Goal: Answer question/provide support

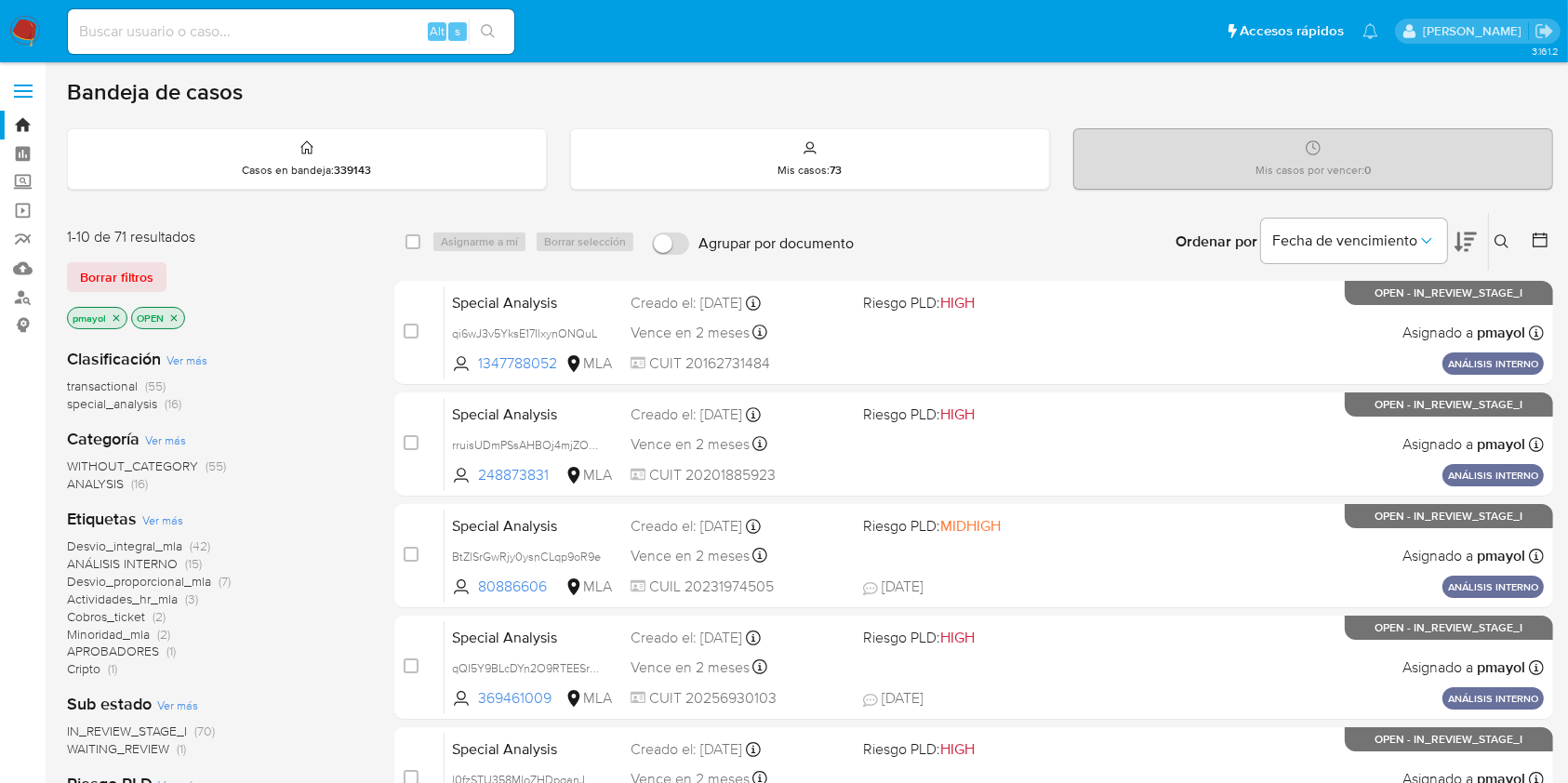
click at [22, 35] on img at bounding box center [25, 32] width 32 height 32
click at [168, 33] on input at bounding box center [291, 32] width 446 height 24
paste input "cgbBZiCp3bx6BWxRZPH2kV3R"
type input "cgbBZiCp3bx6BWxRZPH2kV3R"
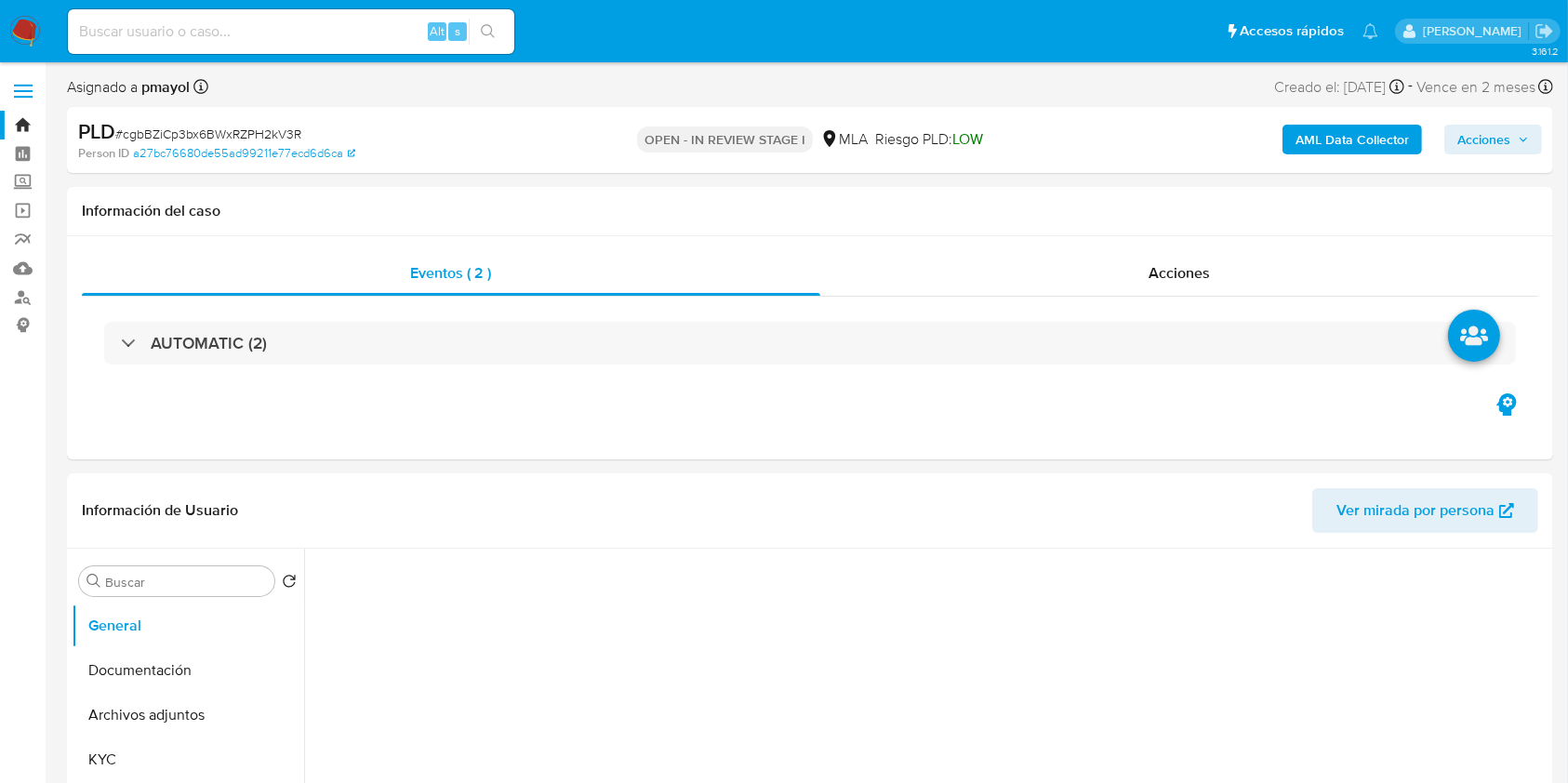
select select "10"
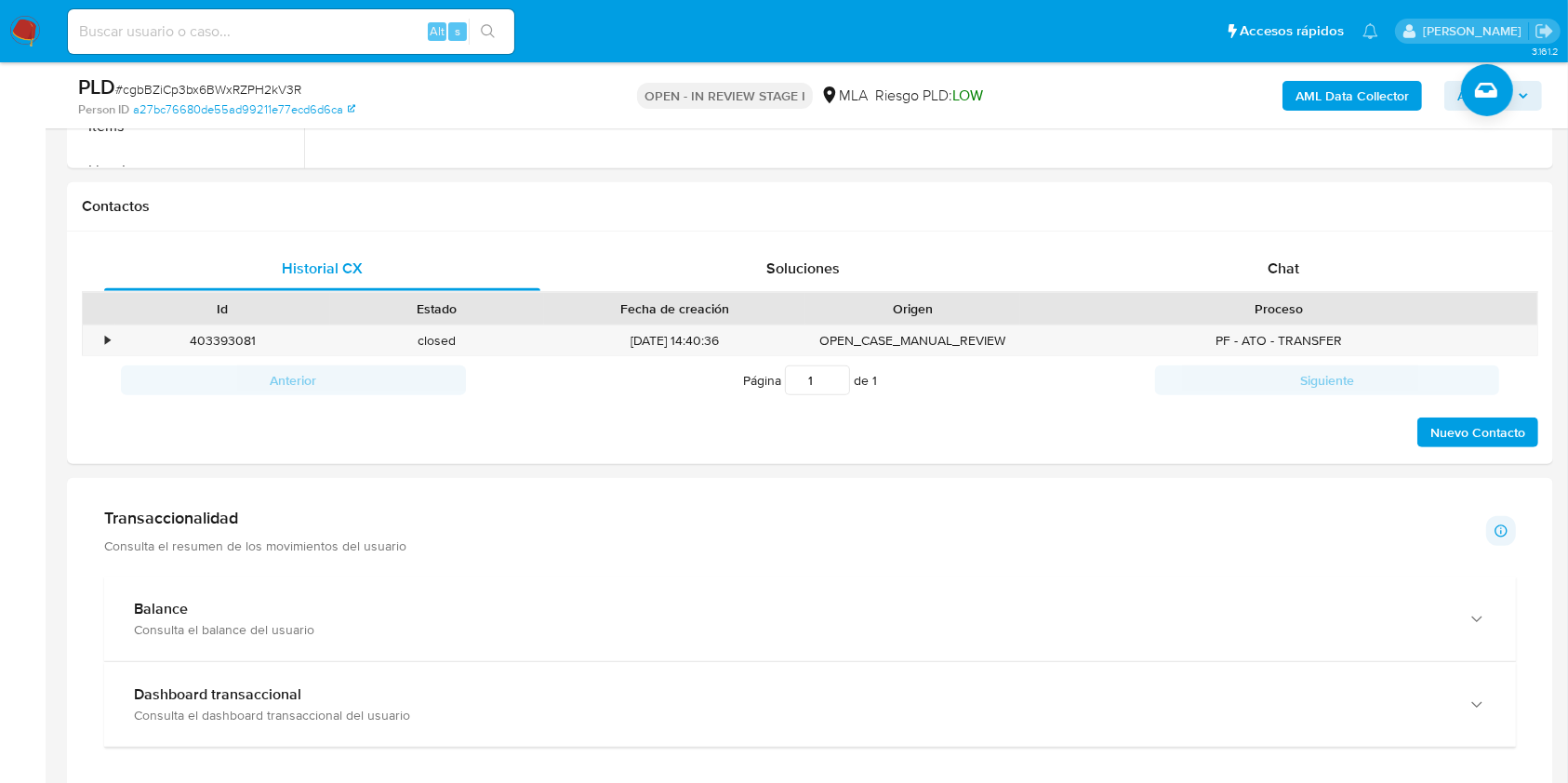
scroll to position [794, 0]
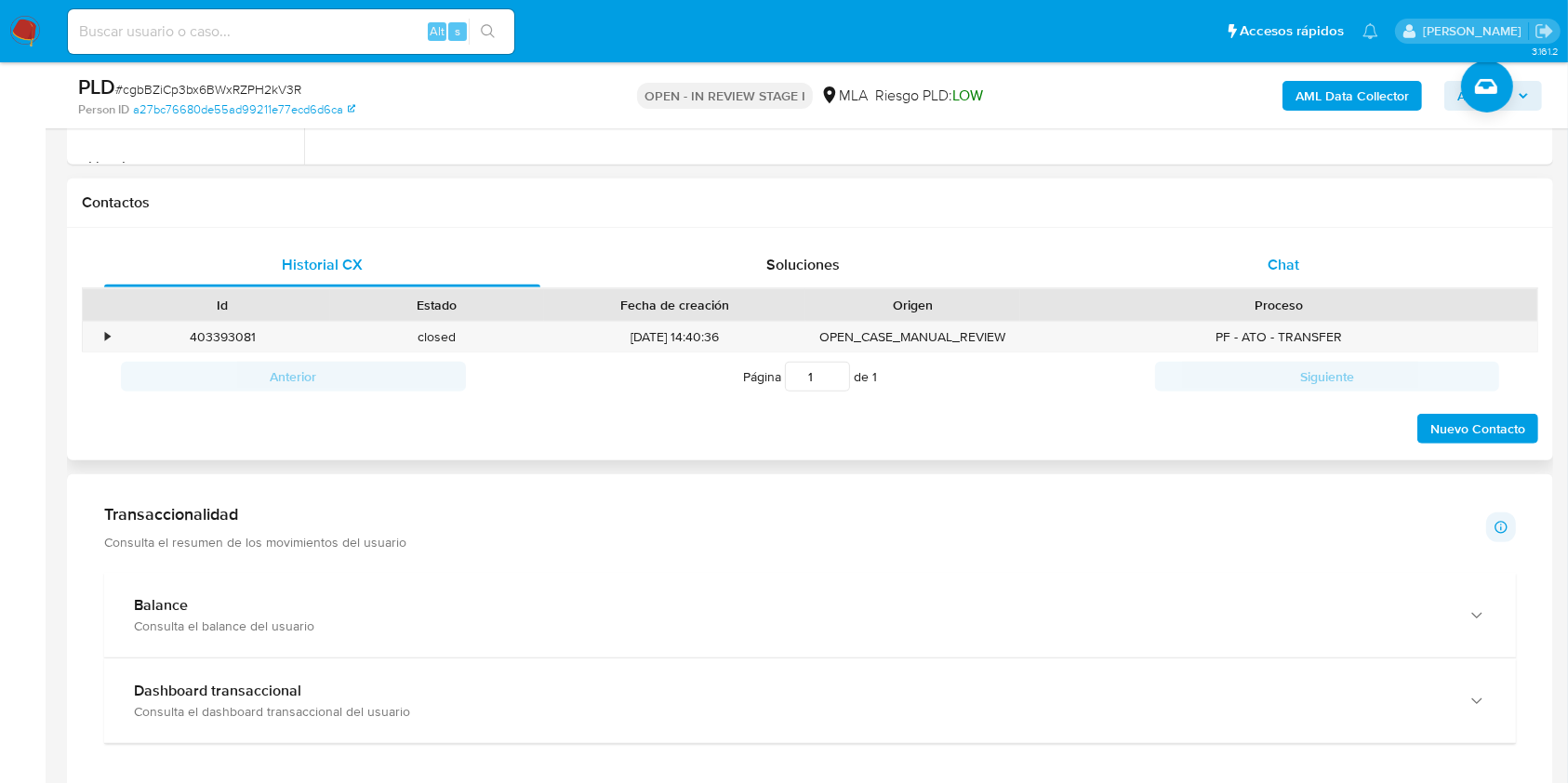
click at [1352, 254] on div "Chat" at bounding box center [1284, 265] width 436 height 45
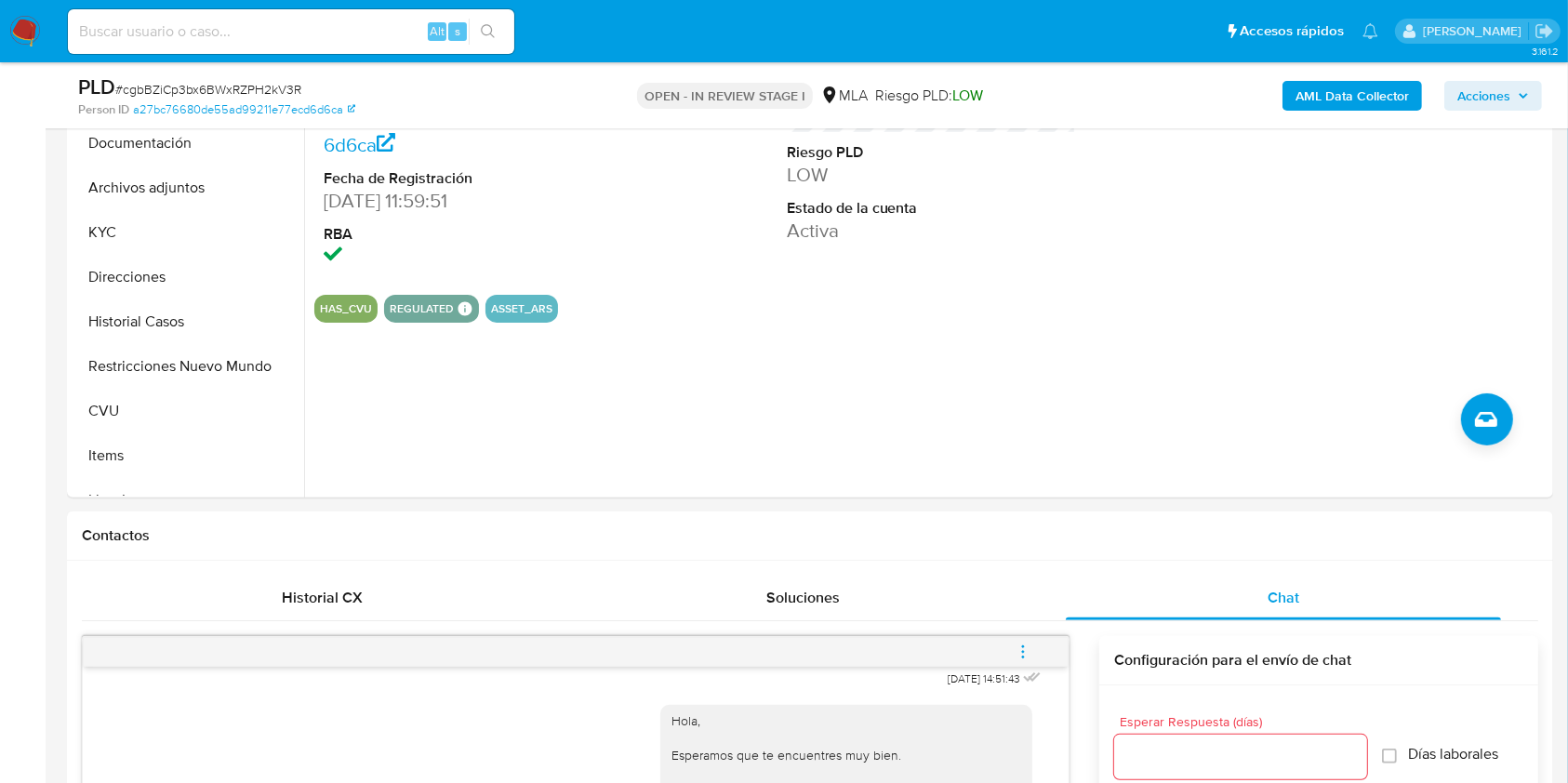
scroll to position [401, 0]
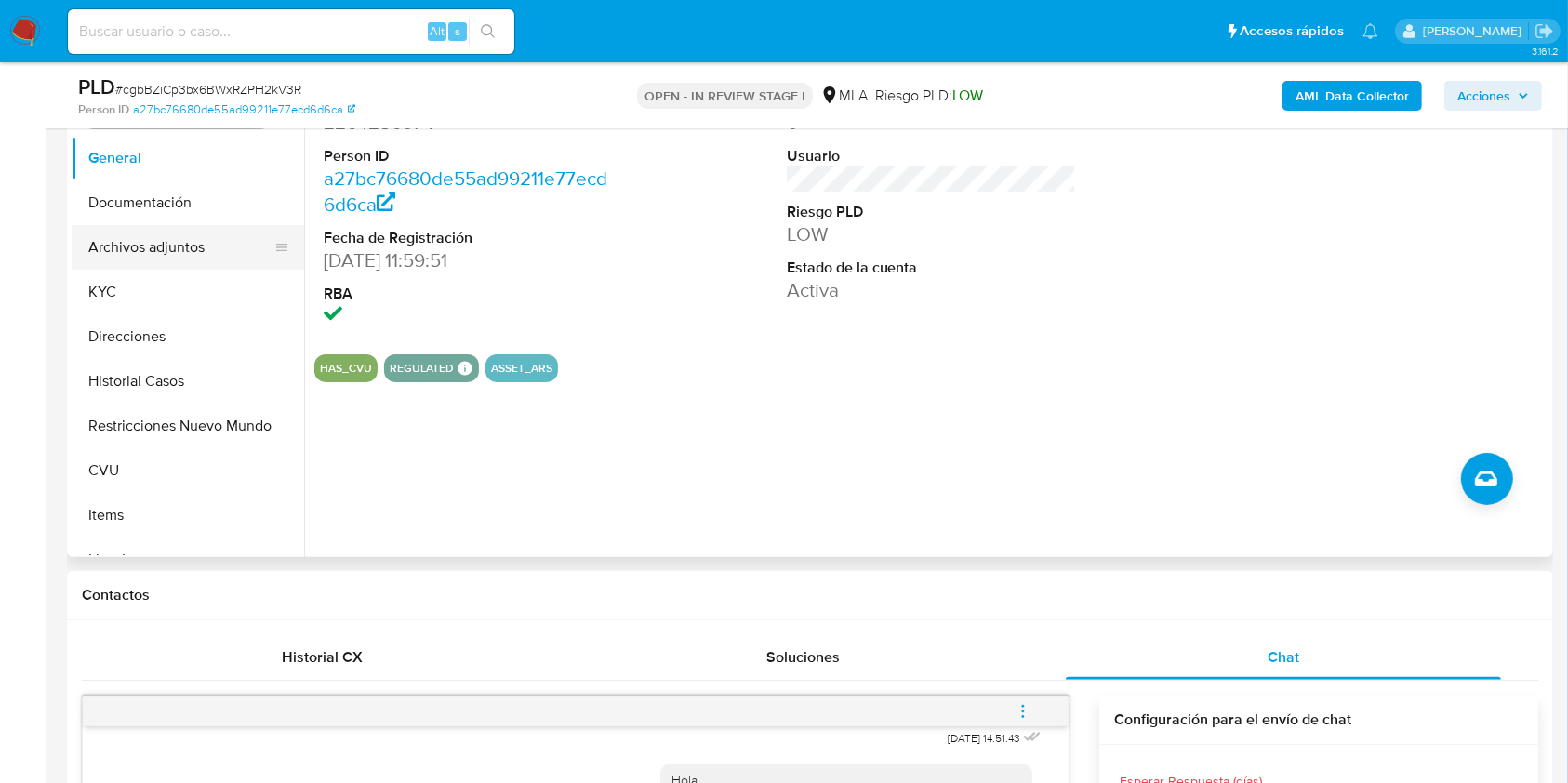
click at [151, 249] on button "Archivos adjuntos" at bounding box center [181, 248] width 218 height 45
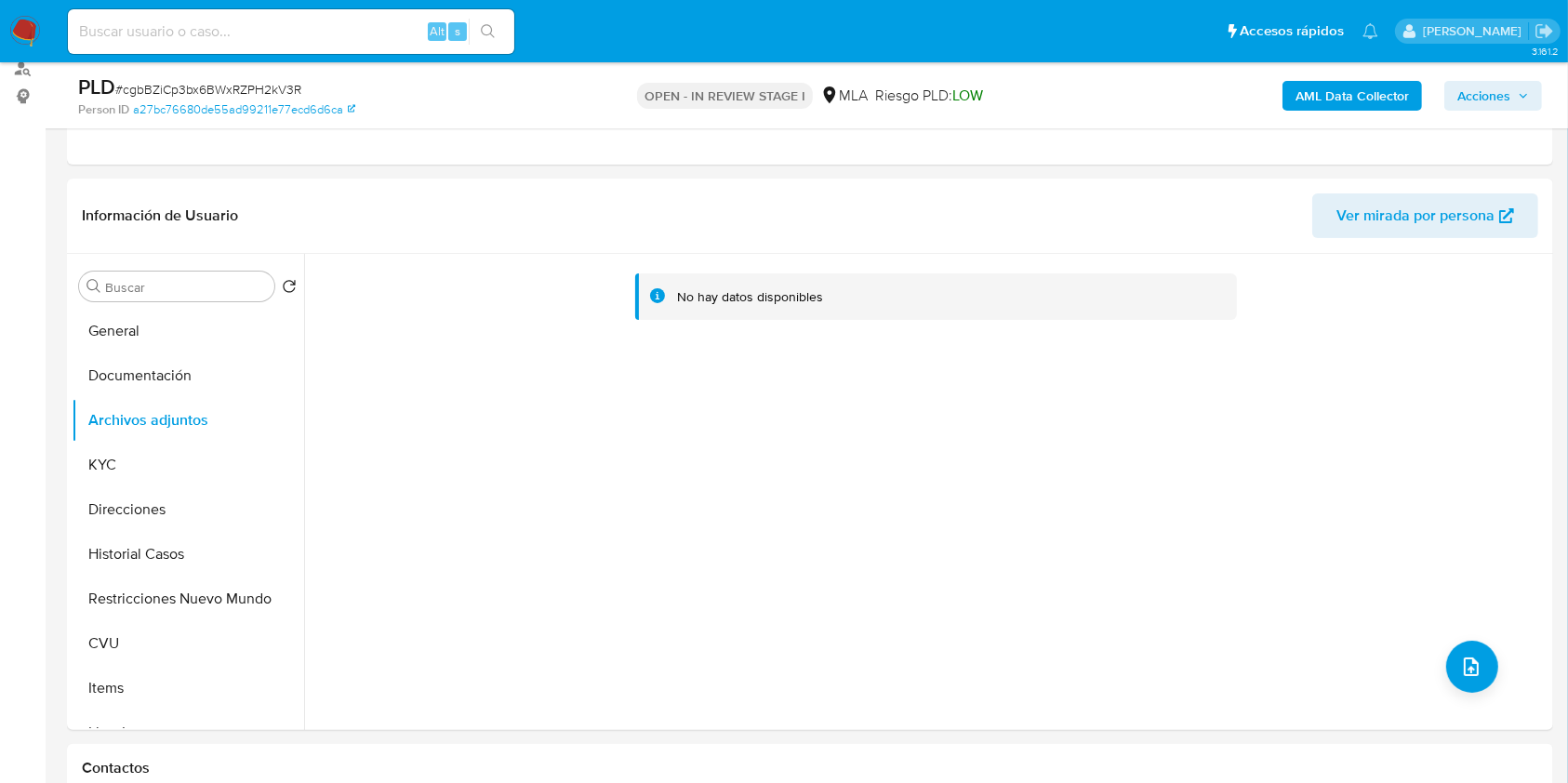
scroll to position [244, 0]
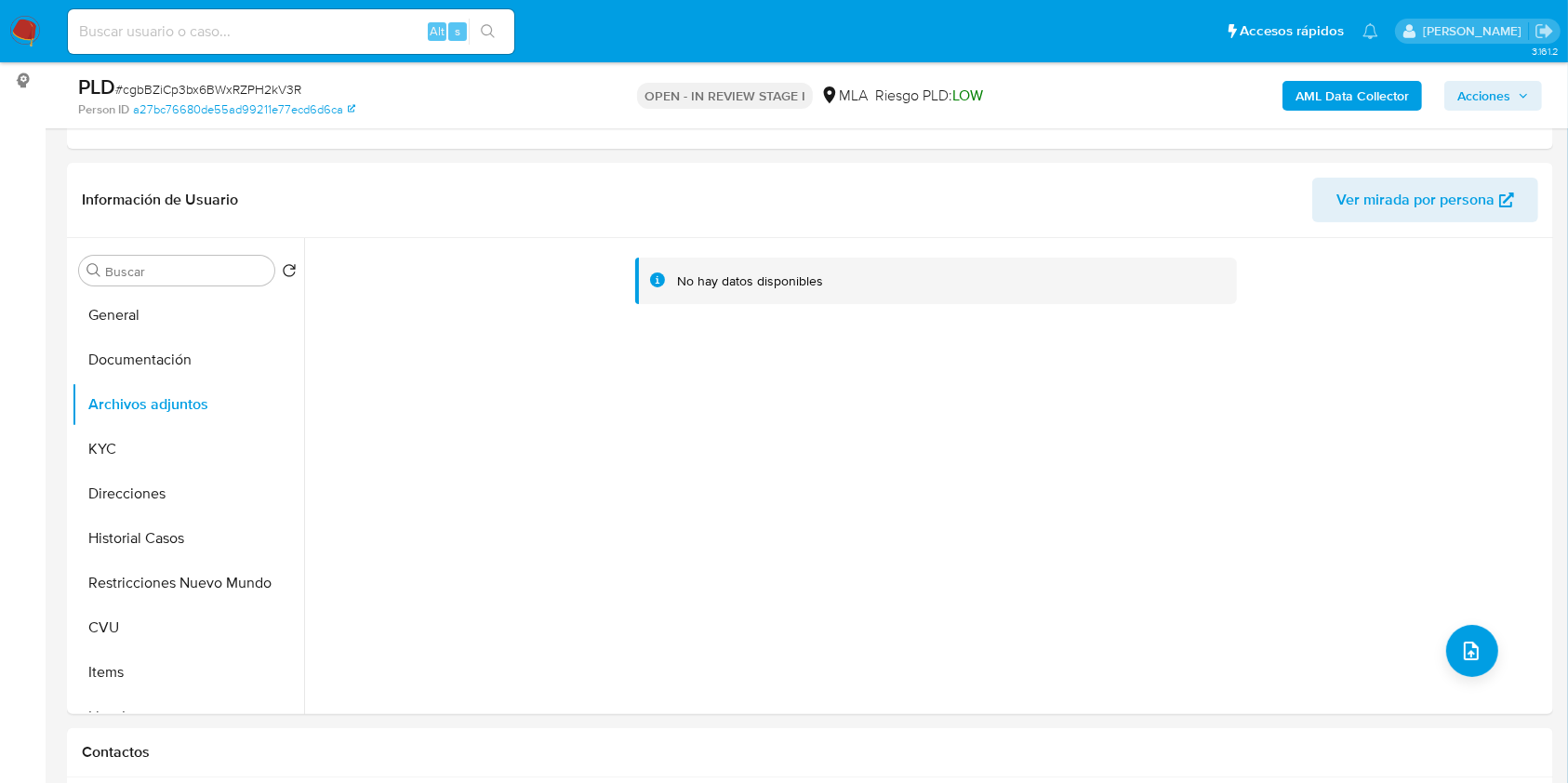
click at [1328, 95] on b "AML Data Collector" at bounding box center [1351, 95] width 113 height 30
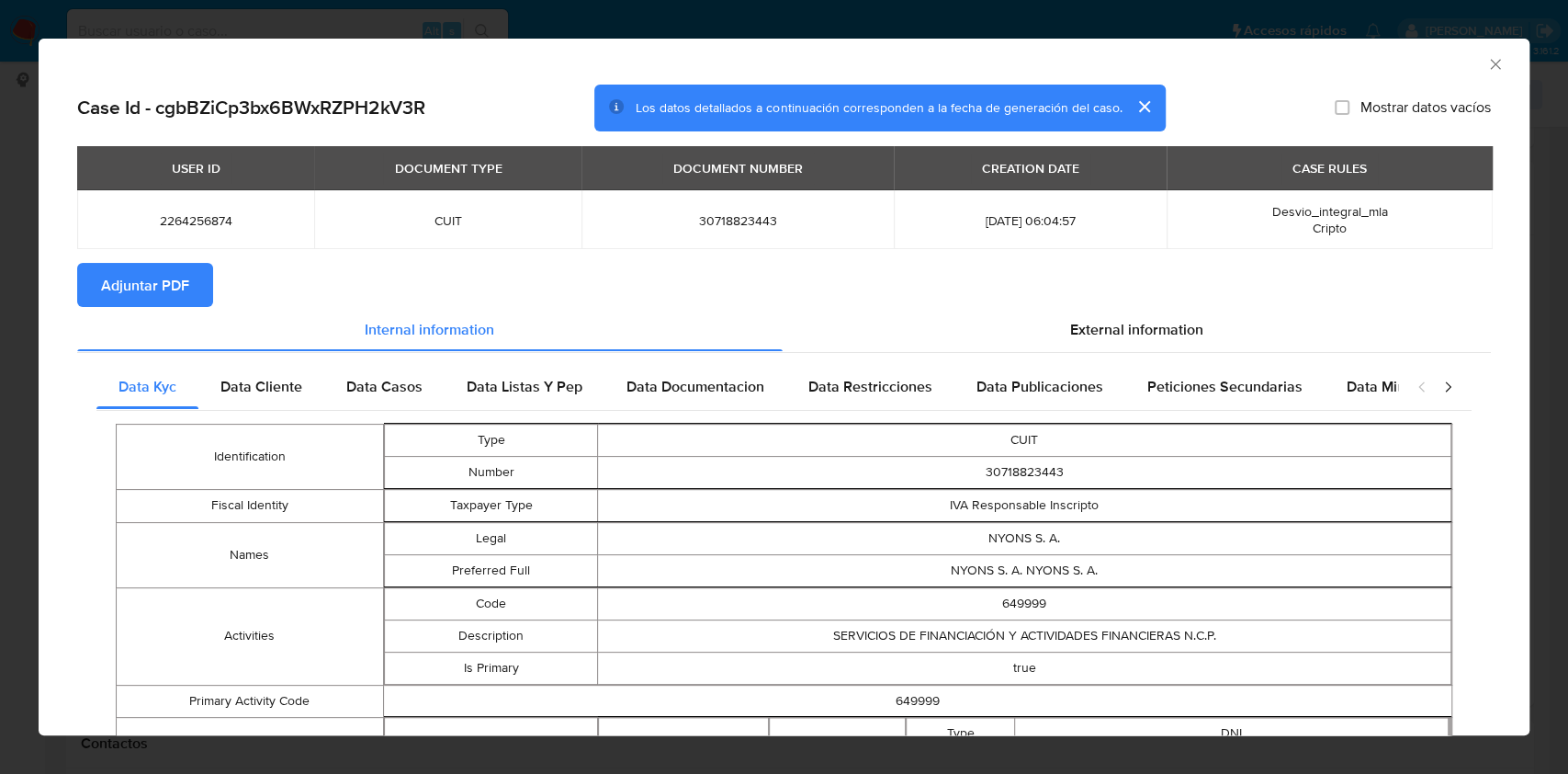
click at [162, 279] on span "Adjuntar PDF" at bounding box center [144, 285] width 88 height 41
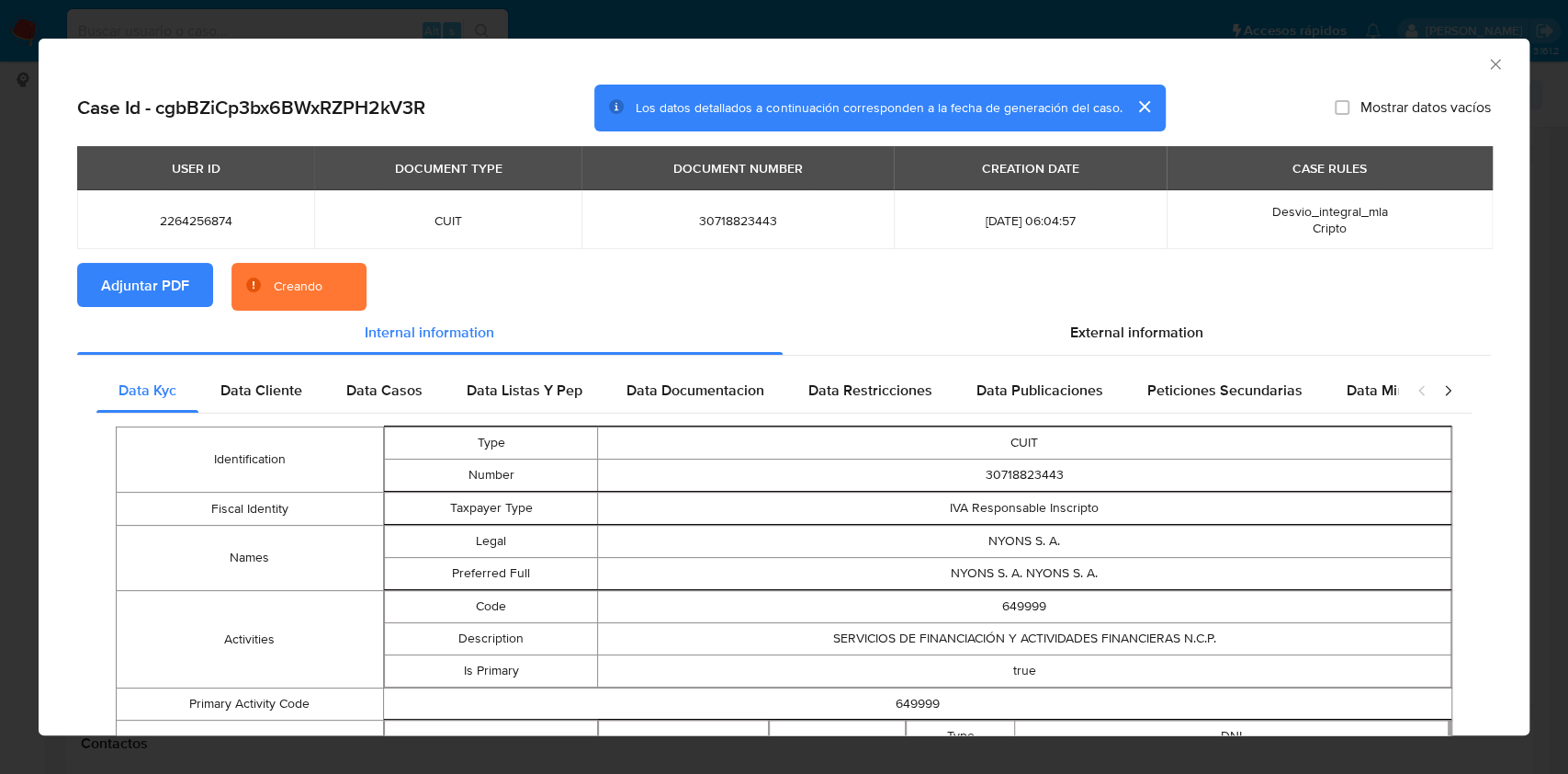
click at [1487, 68] on icon "Cerrar ventana" at bounding box center [1496, 65] width 18 height 18
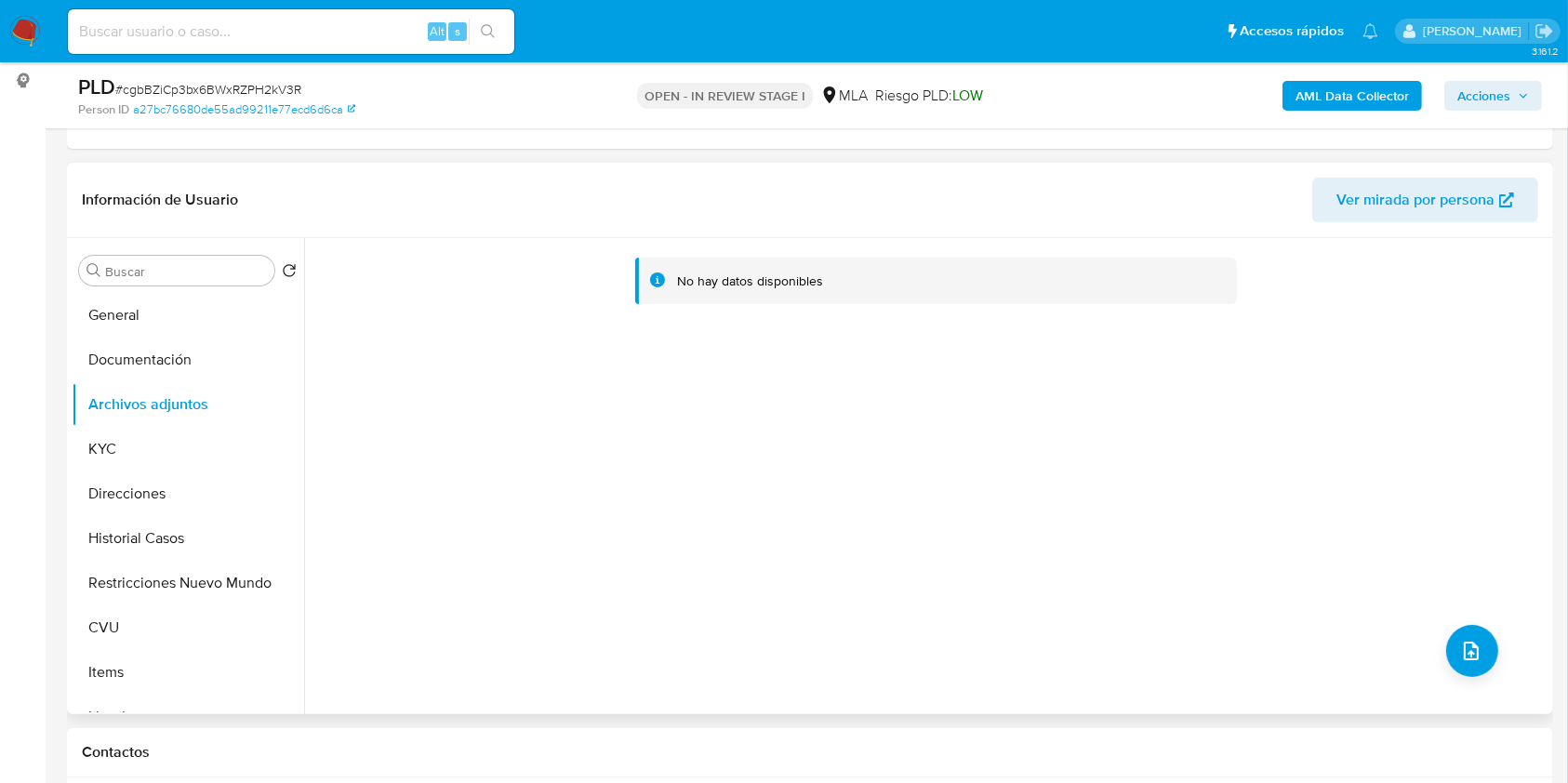
click at [1446, 182] on span "Ver mirada por persona" at bounding box center [1415, 200] width 158 height 45
click at [199, 298] on button "General" at bounding box center [181, 315] width 218 height 45
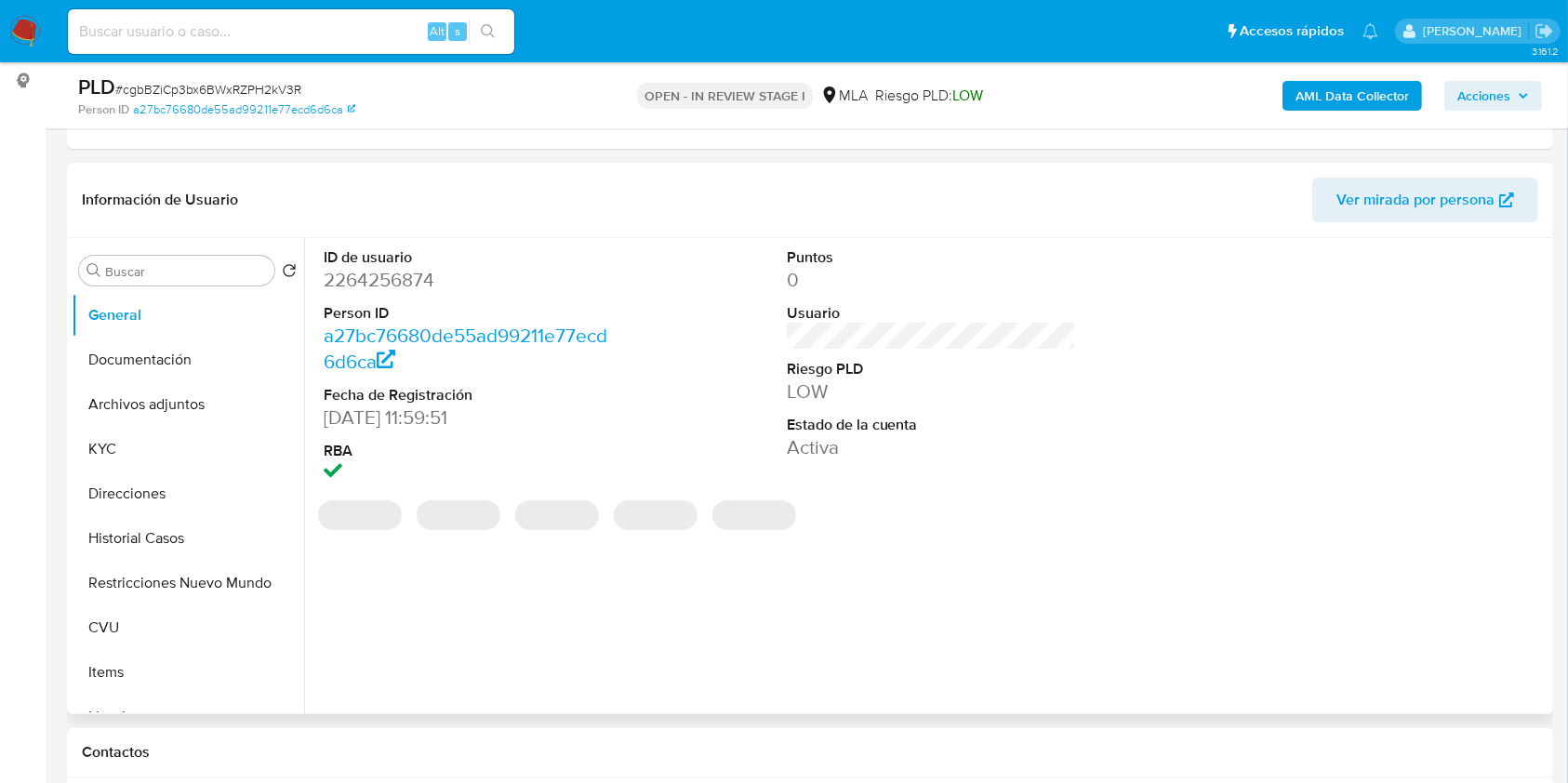
click at [376, 278] on dd "2264256874" at bounding box center [469, 280] width 290 height 26
copy dd "2264256874"
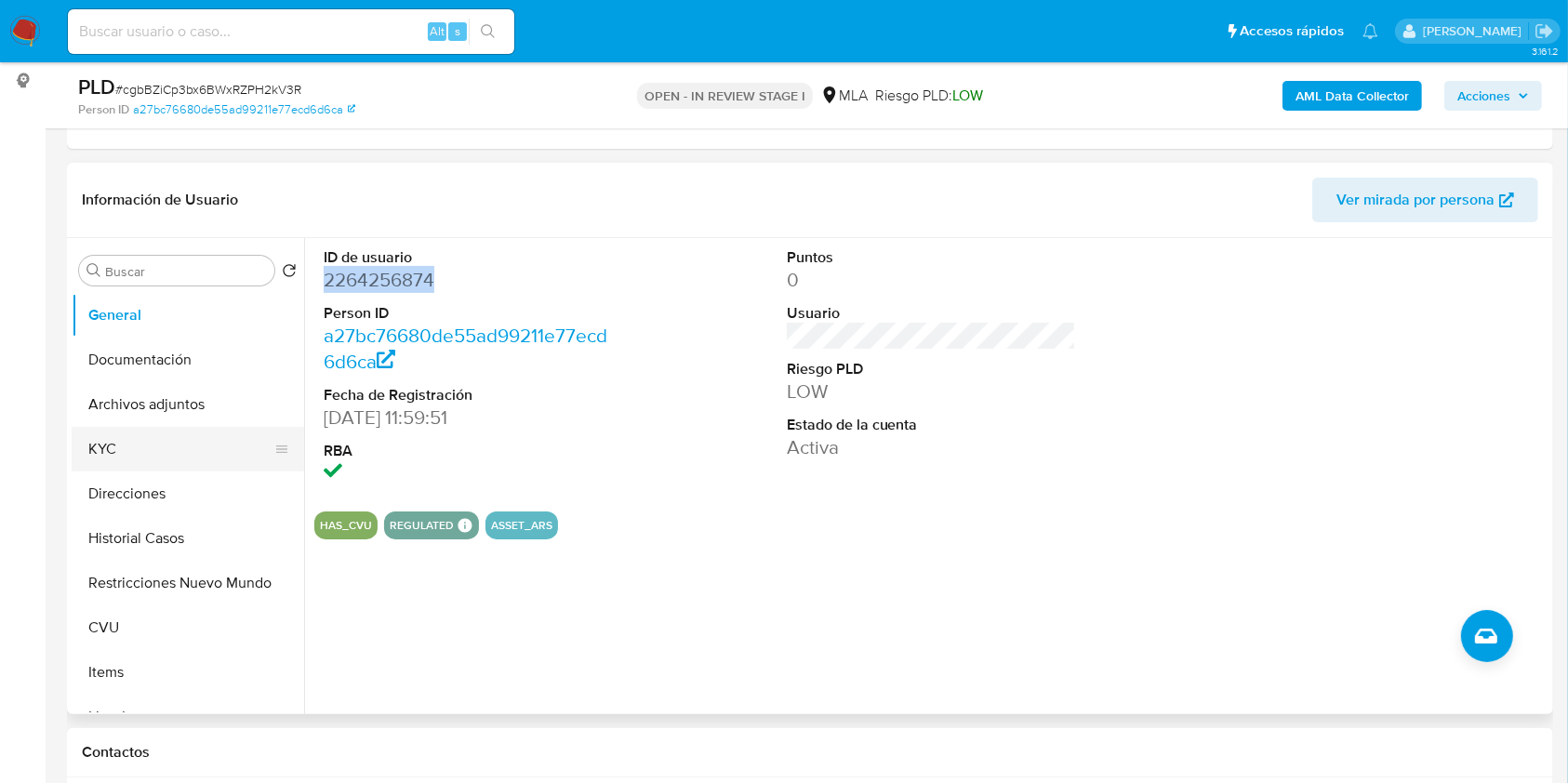
click at [139, 444] on button "KYC" at bounding box center [181, 449] width 218 height 45
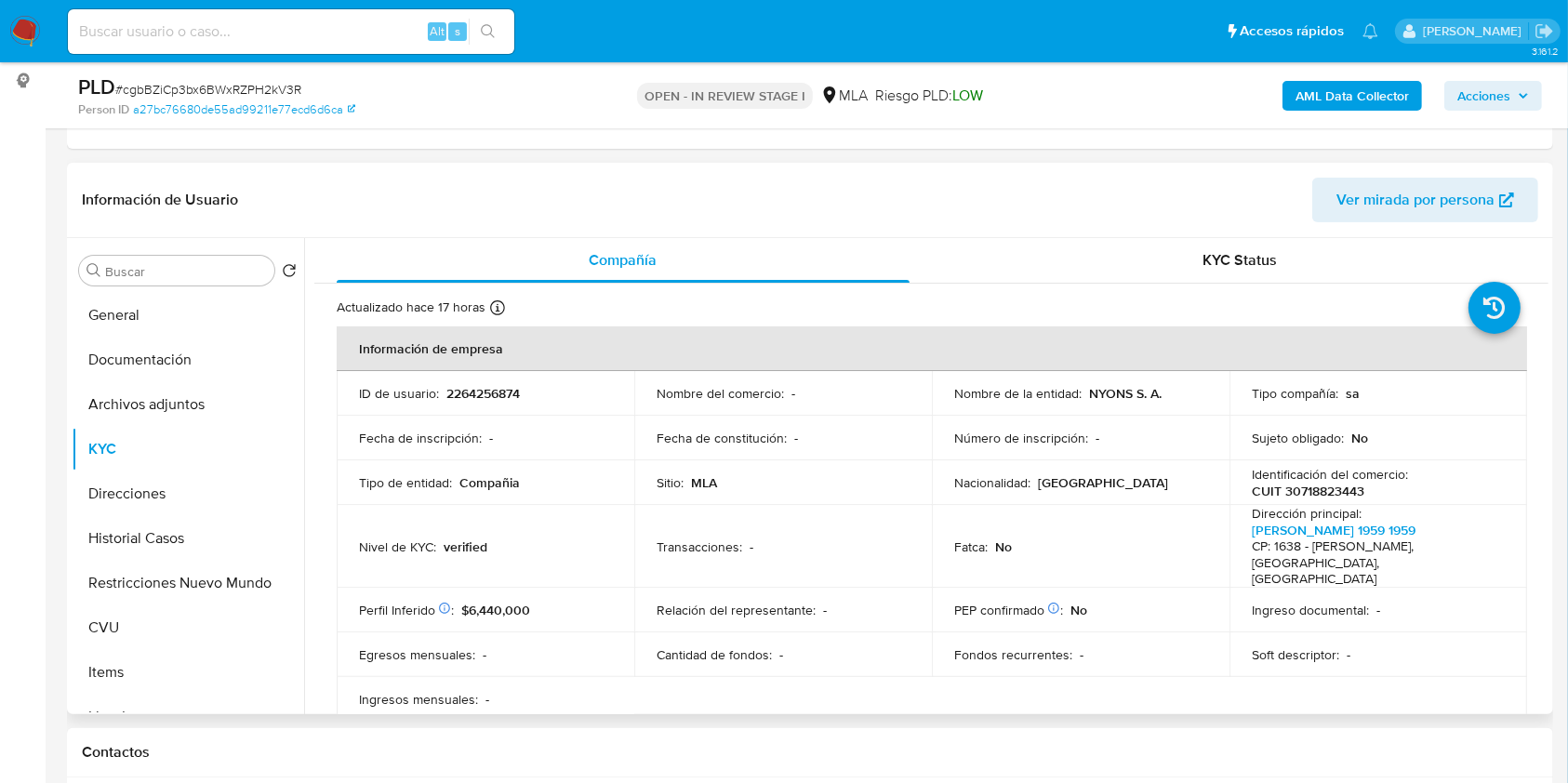
click at [1320, 492] on p "CUIT 30718823443" at bounding box center [1308, 491] width 112 height 17
copy p "30718823443"
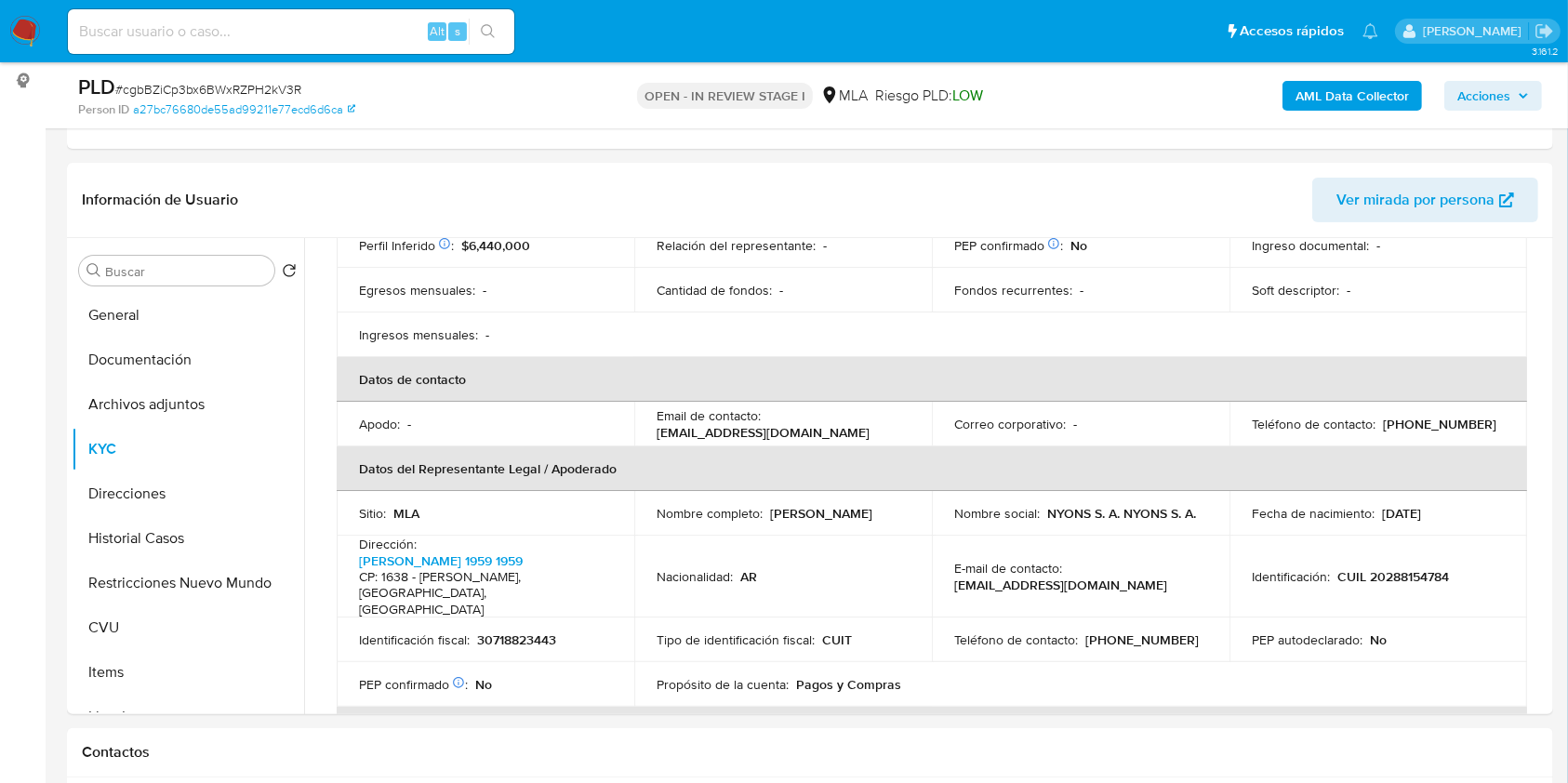
scroll to position [368, 0]
click at [1440, 413] on p "(11) 54560485" at bounding box center [1439, 421] width 113 height 17
copy p "54560485"
drag, startPoint x: 1189, startPoint y: 546, endPoint x: 1064, endPoint y: 533, distance: 125.7
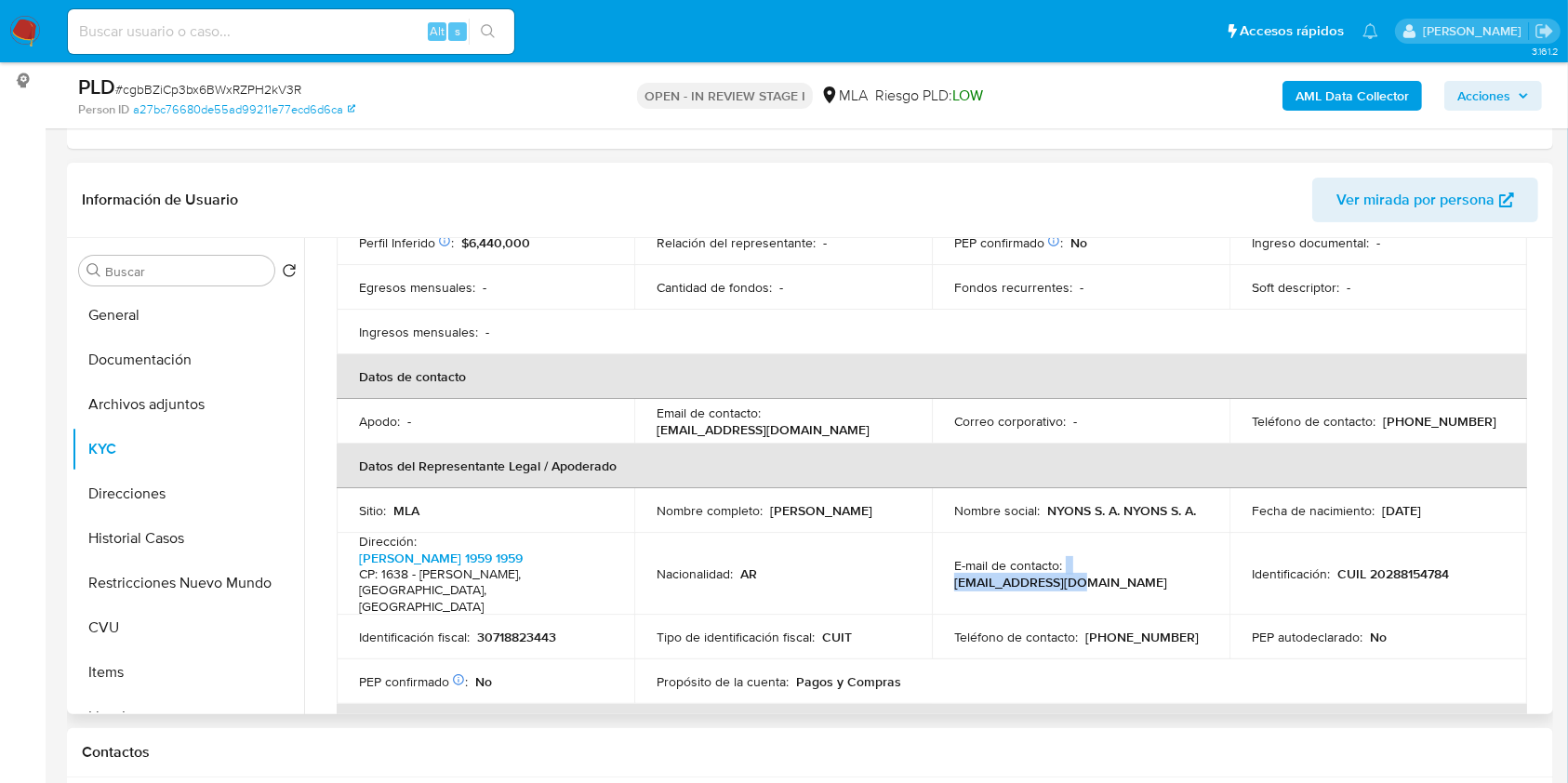
click at [1064, 533] on td "E-mail de contacto : nyonssa6@gmail.com" at bounding box center [1081, 573] width 298 height 82
copy div "nyonssa6@gmail.com"
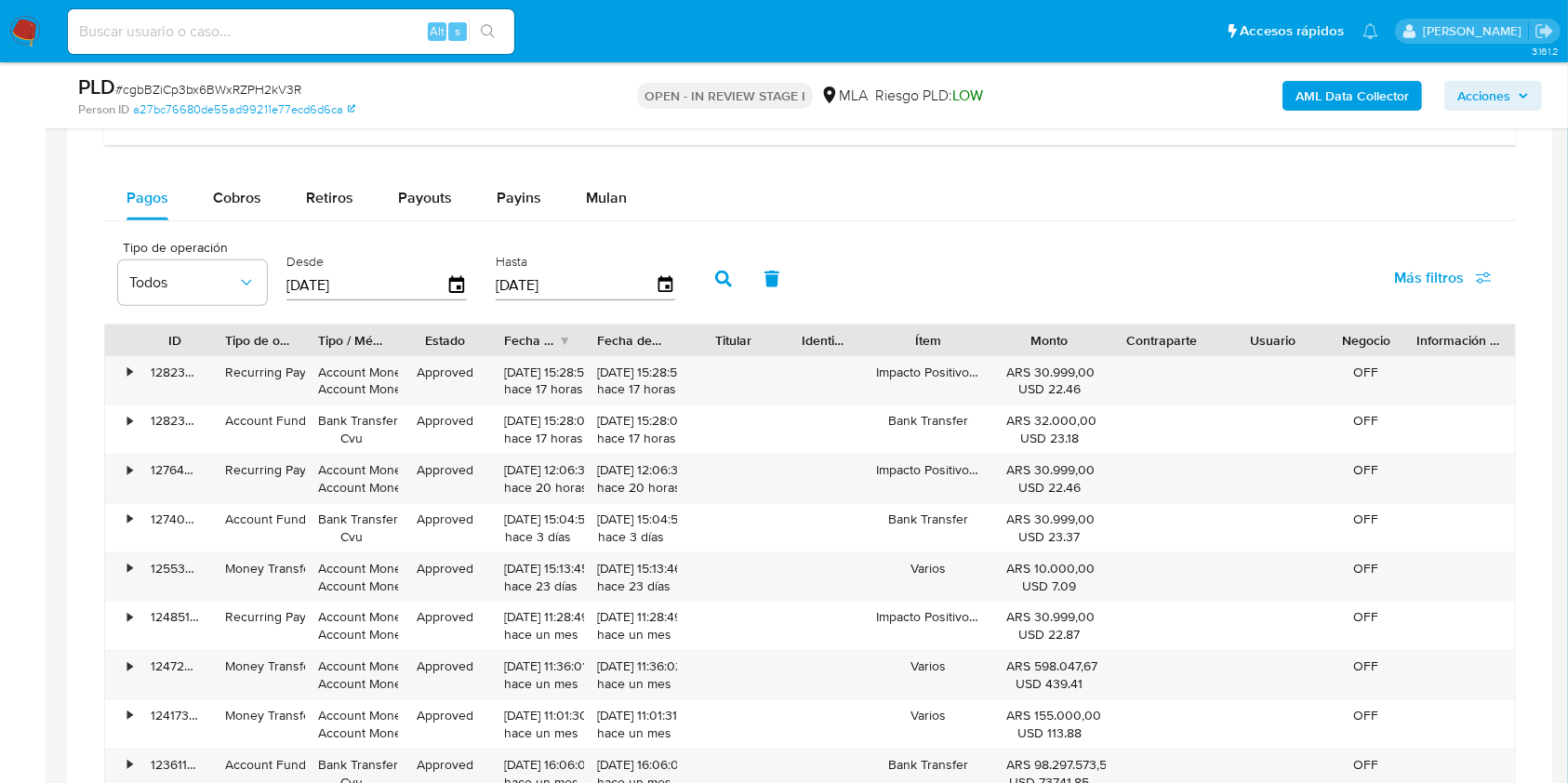
scroll to position [1894, 0]
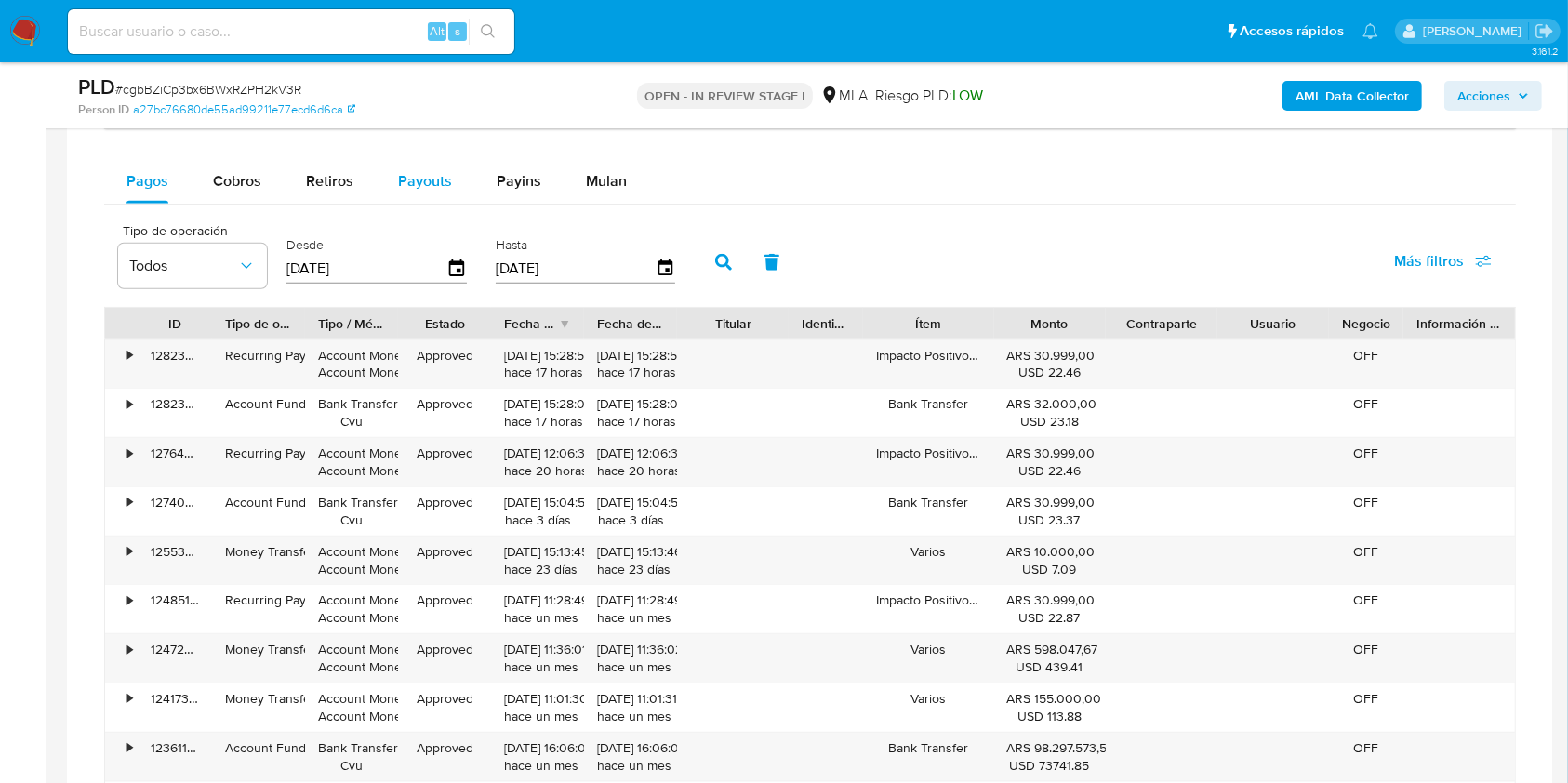
click at [428, 193] on div "Payouts" at bounding box center [425, 181] width 54 height 45
select select "10"
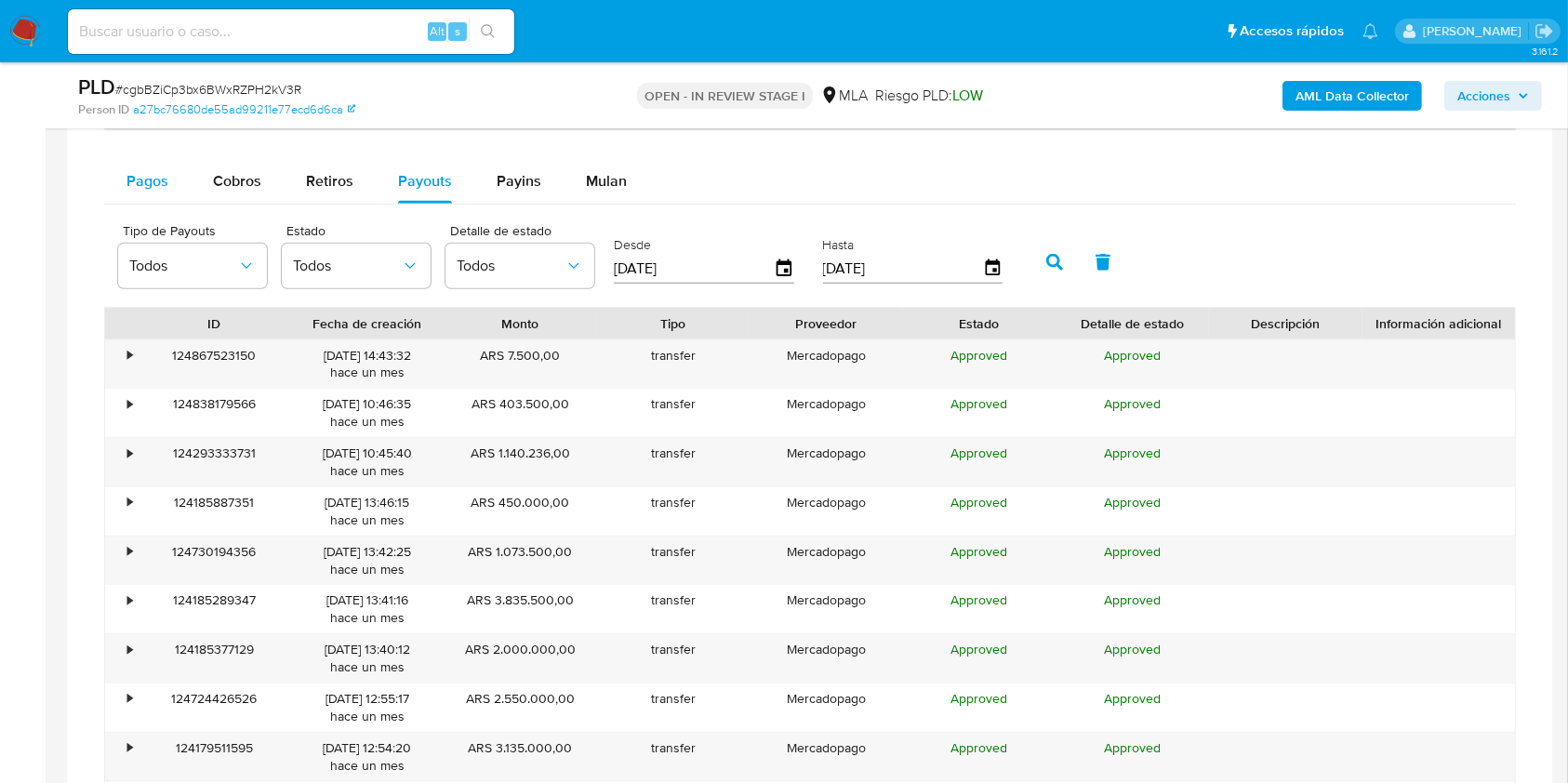
click at [141, 182] on span "Pagos" at bounding box center [147, 181] width 42 height 22
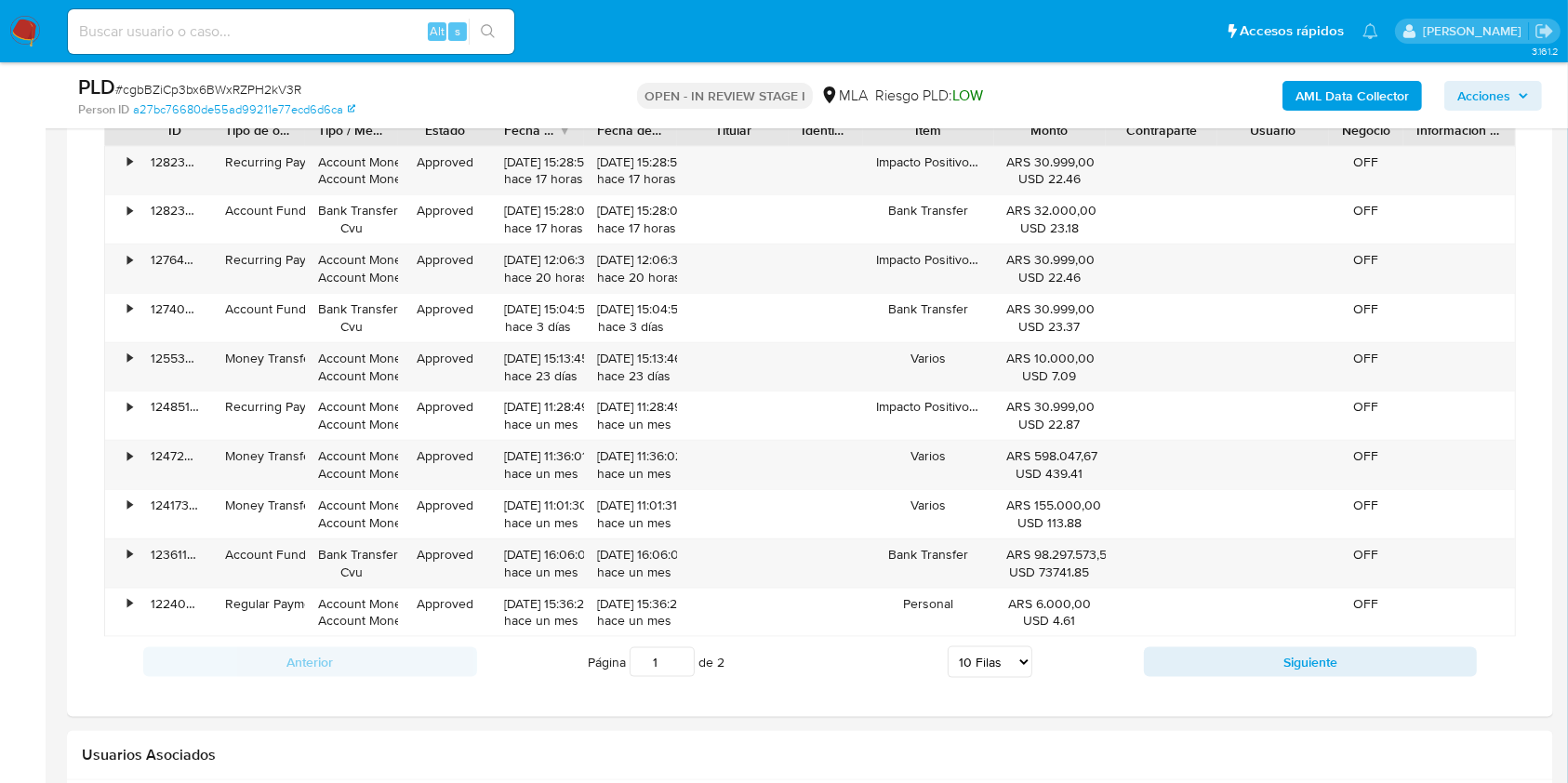
scroll to position [2100, 0]
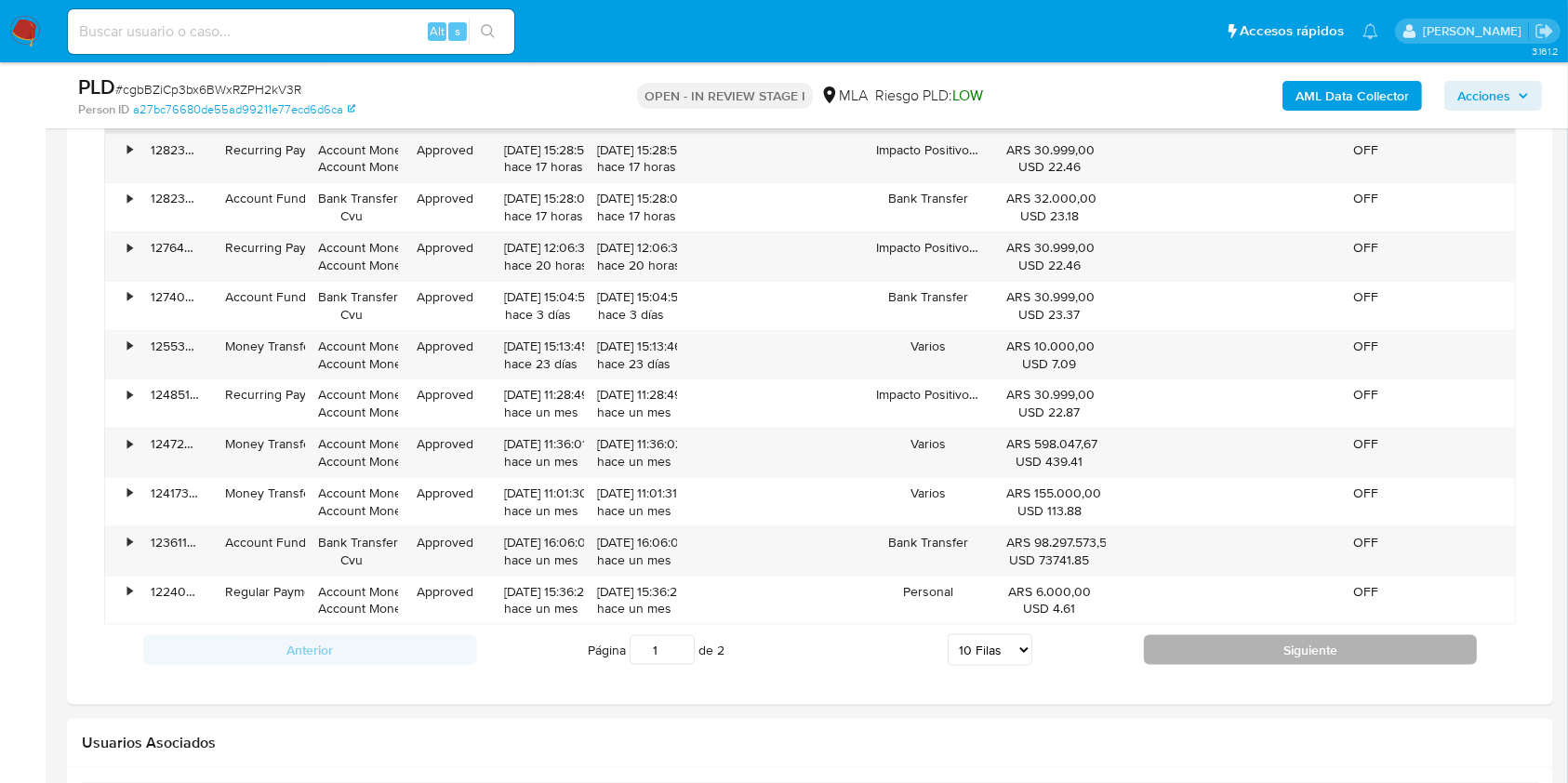
click at [1395, 642] on button "Siguiente" at bounding box center [1310, 650] width 334 height 30
type input "2"
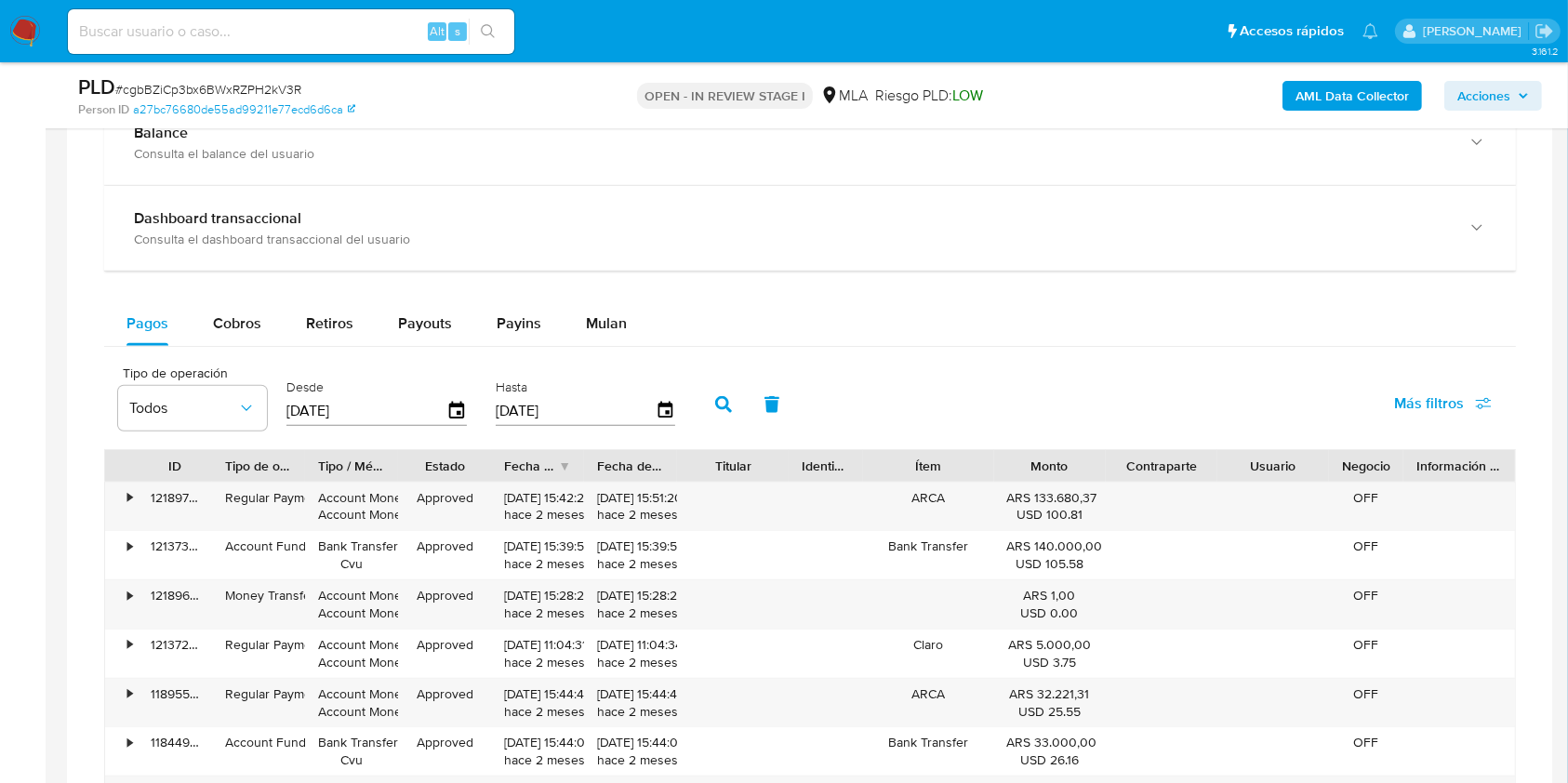
scroll to position [1744, 0]
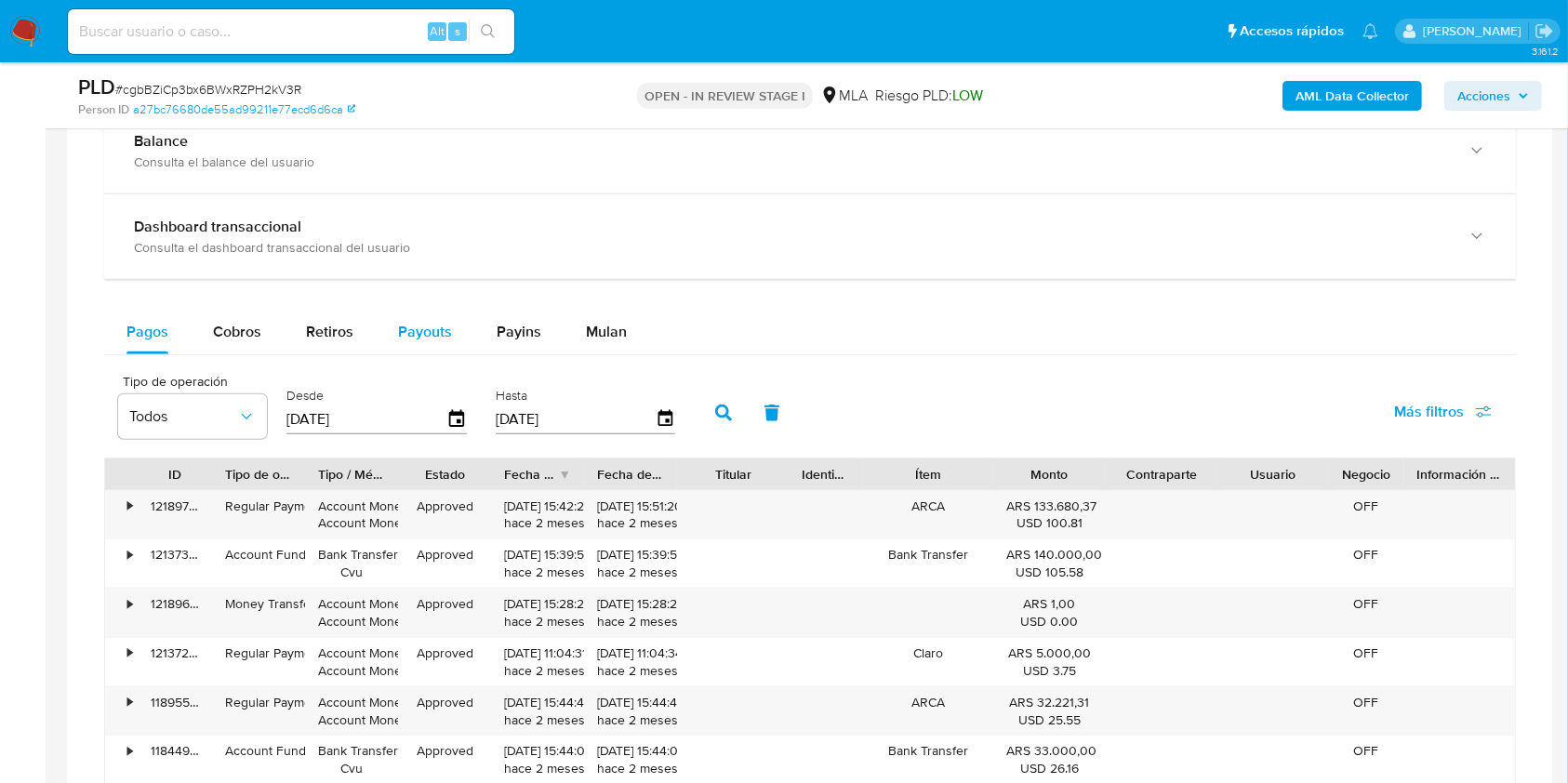
click at [428, 315] on div "Payouts" at bounding box center [425, 332] width 54 height 45
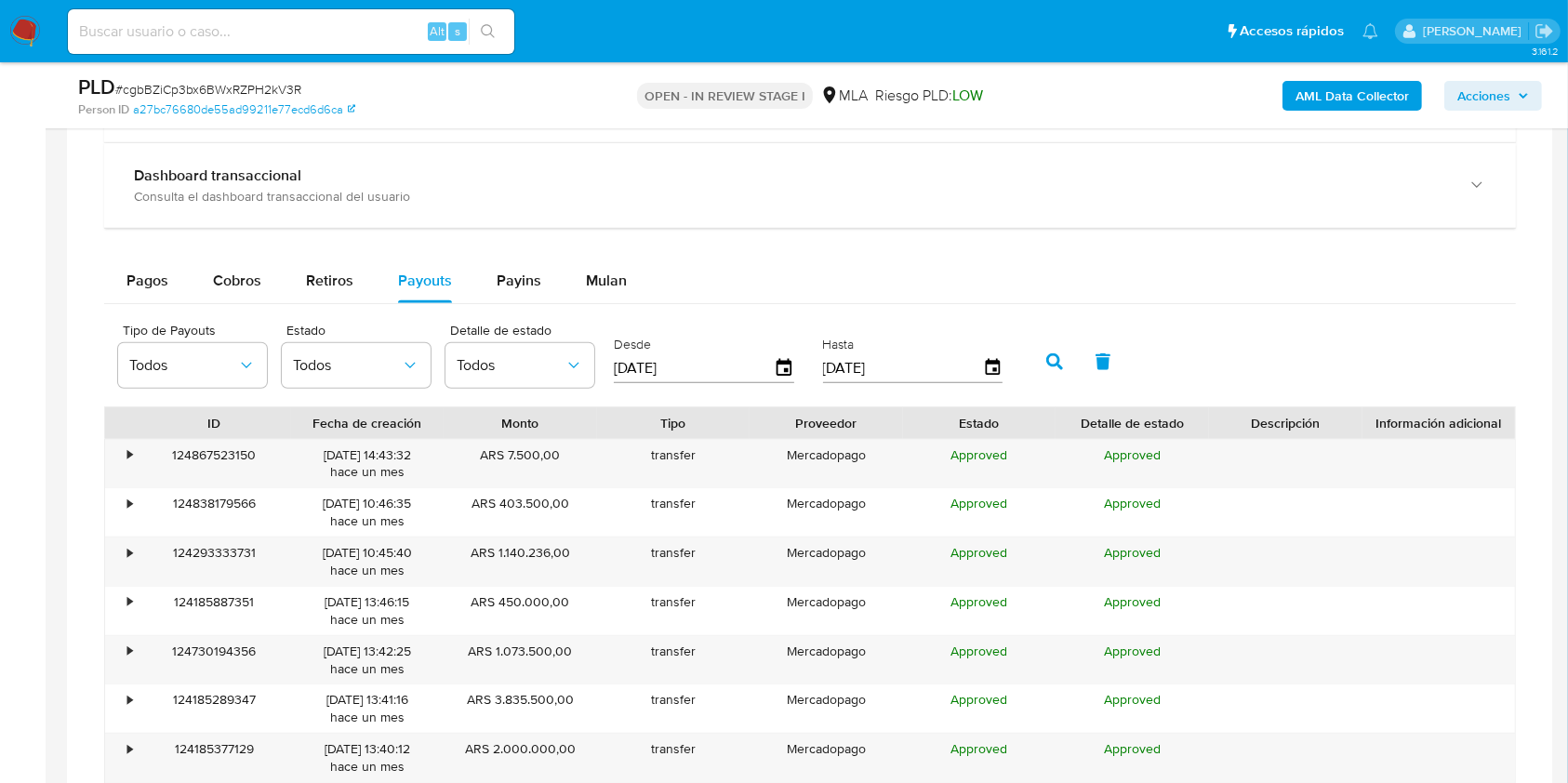
scroll to position [1787, 0]
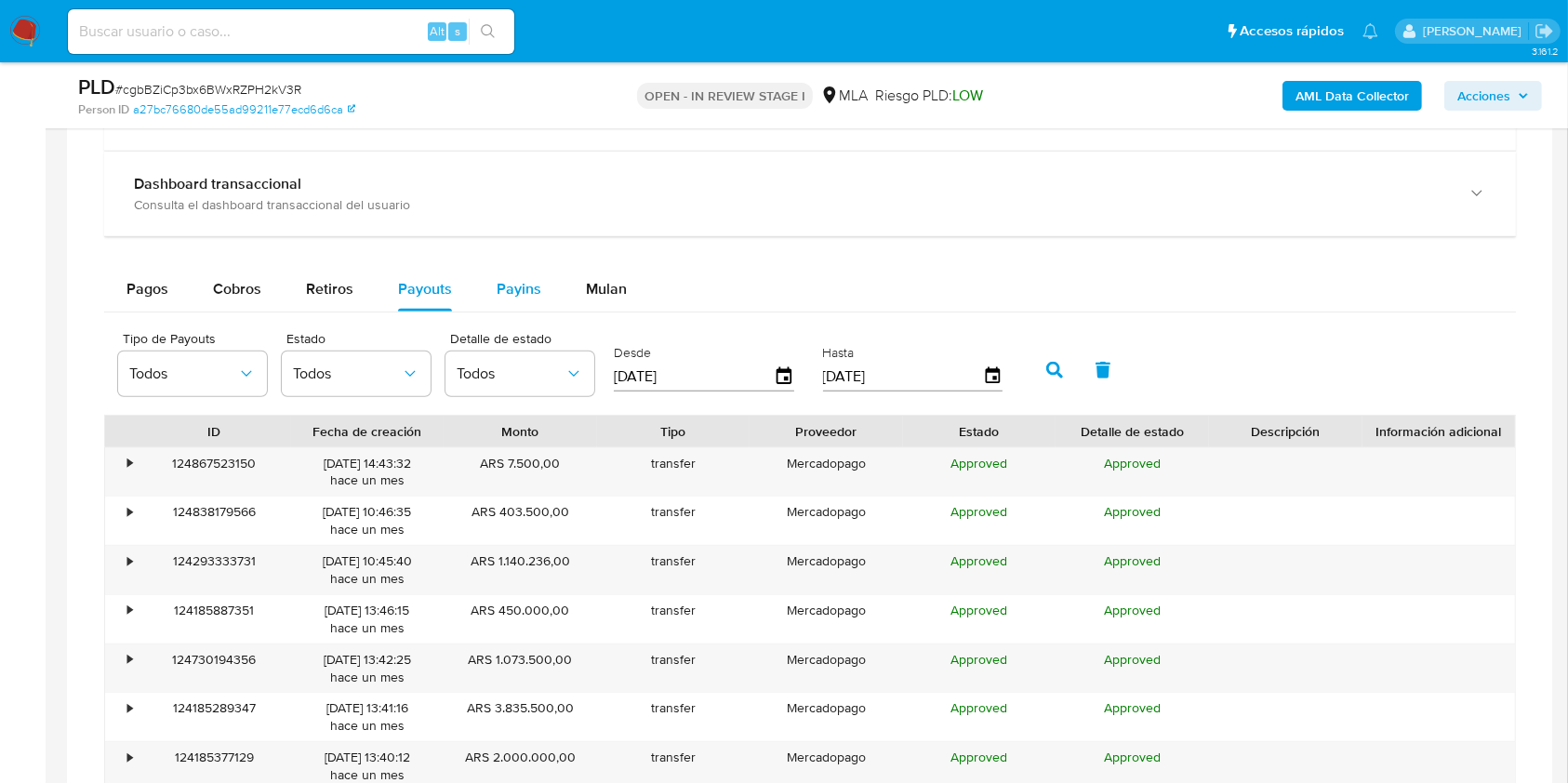
click at [522, 305] on div "Payins" at bounding box center [519, 289] width 45 height 45
select select "10"
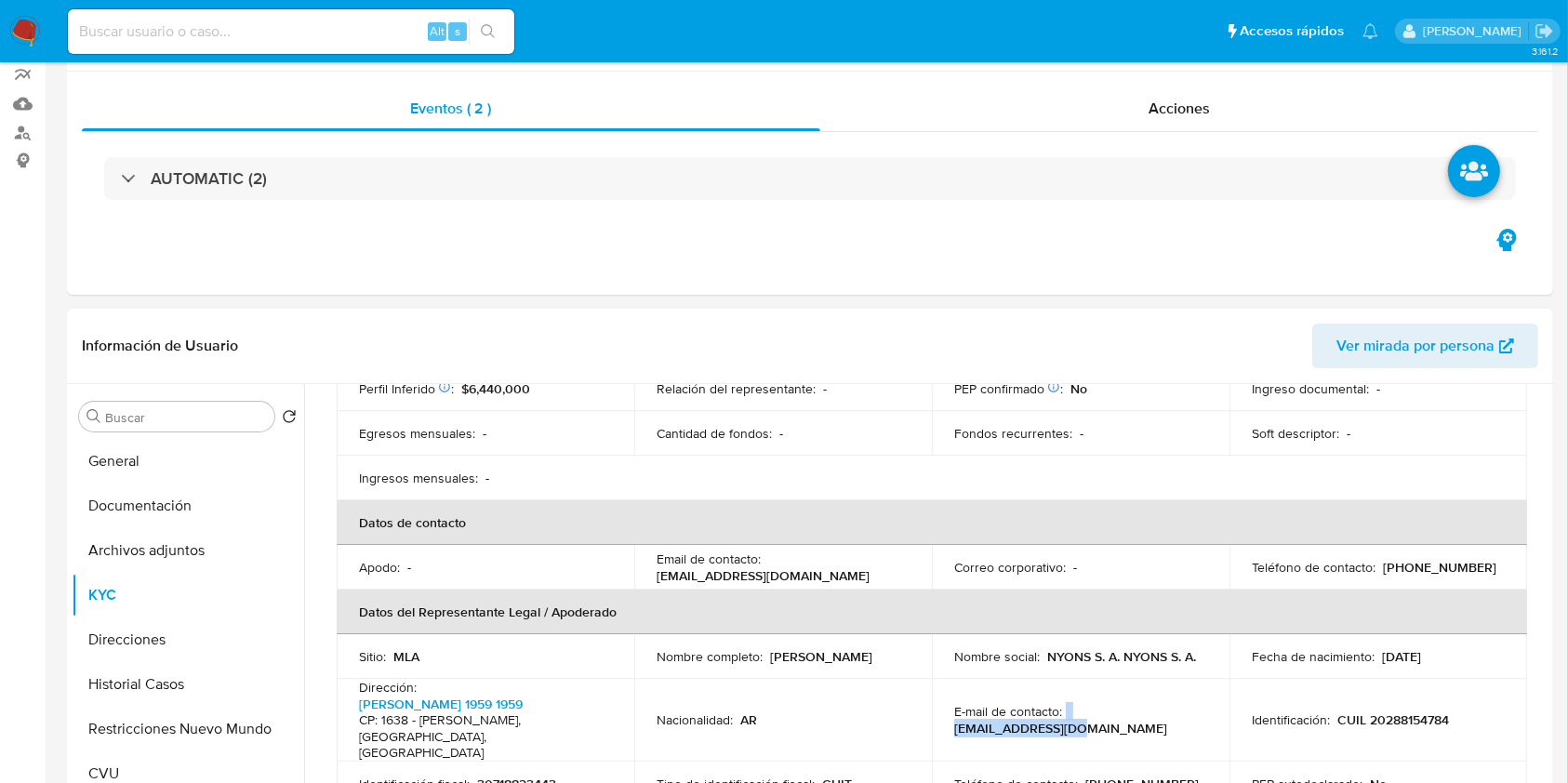
scroll to position [245, 0]
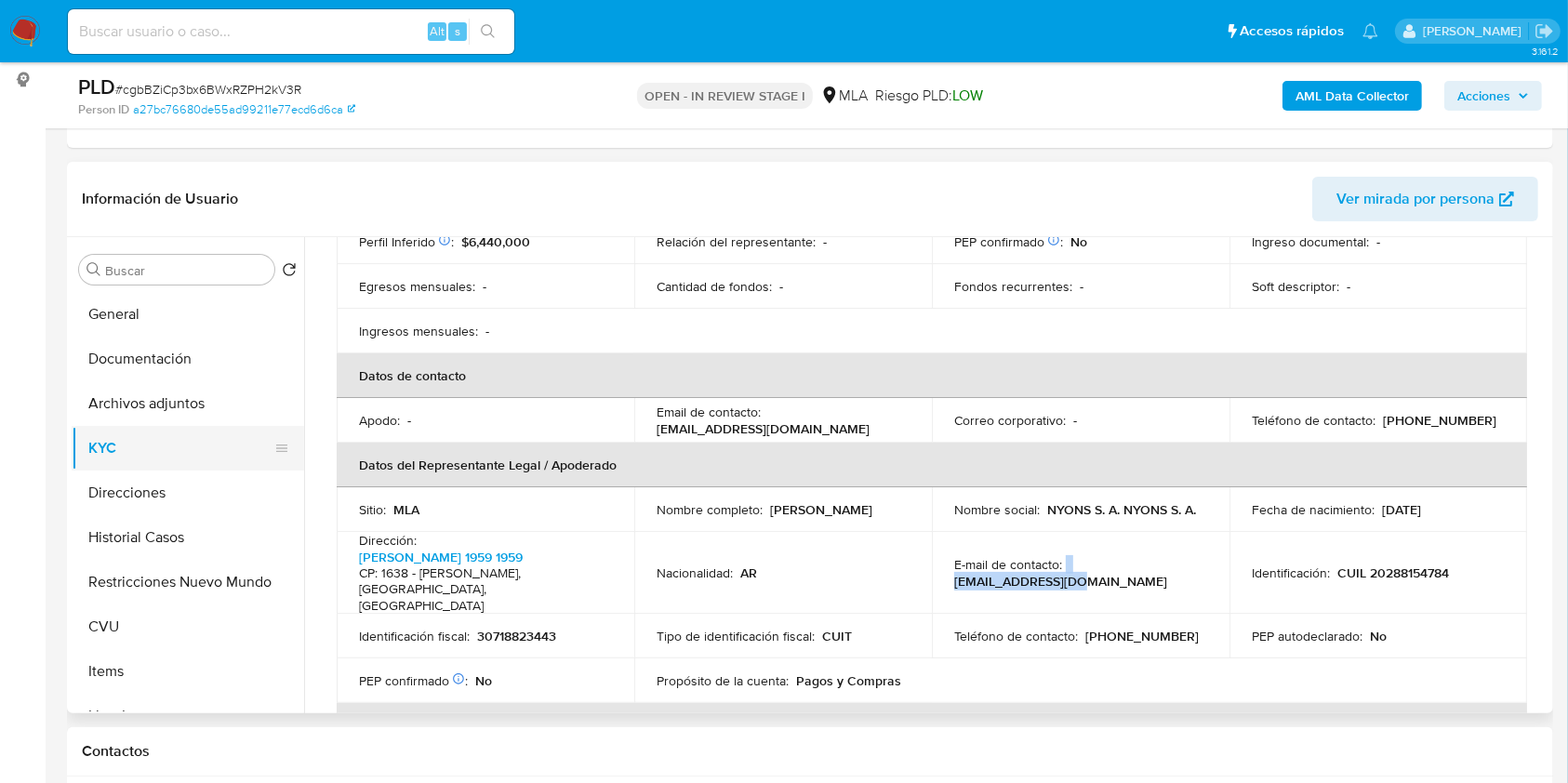
click at [141, 445] on button "KYC" at bounding box center [181, 448] width 218 height 45
click at [121, 328] on button "General" at bounding box center [181, 314] width 218 height 45
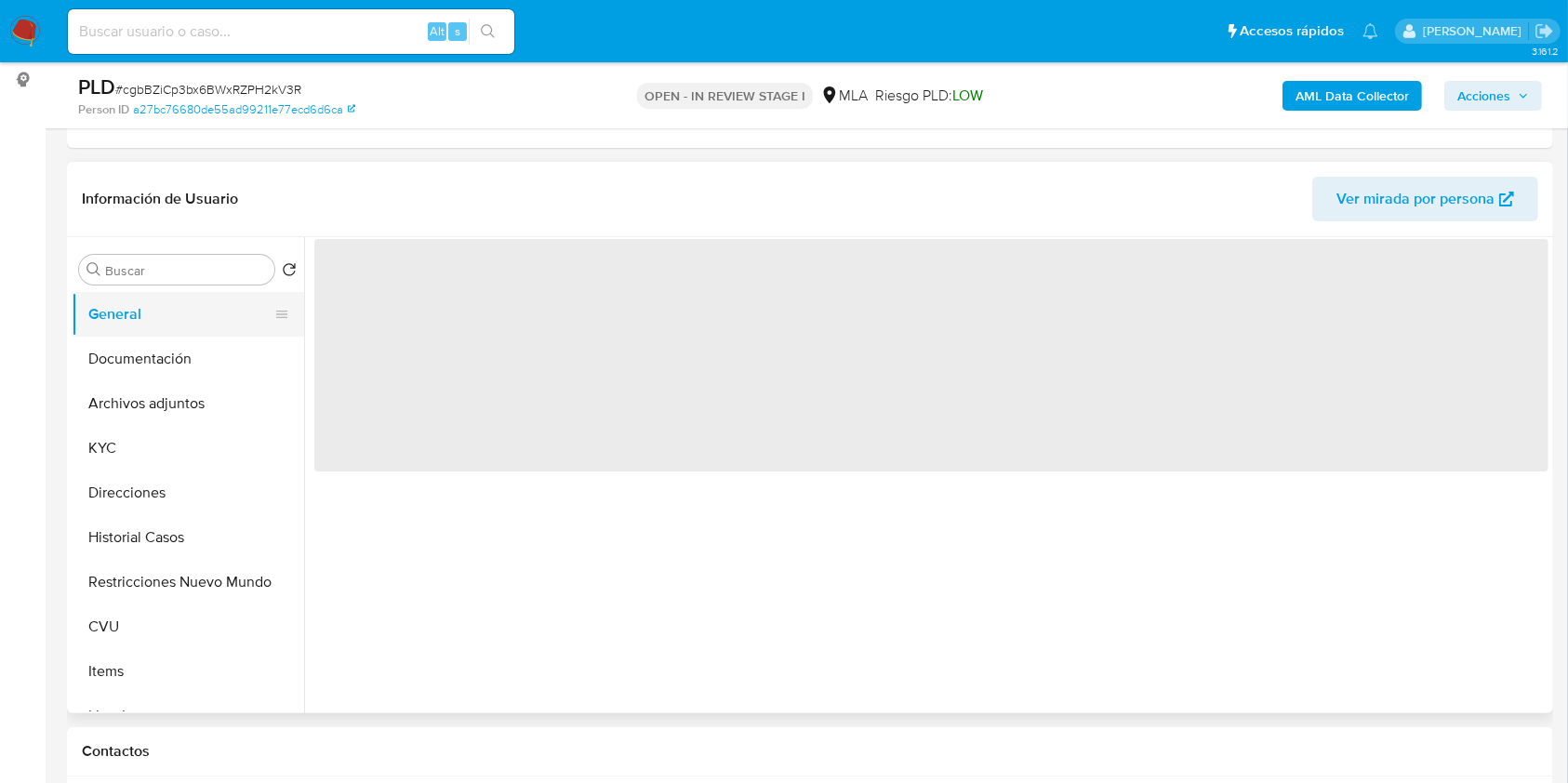
scroll to position [0, 0]
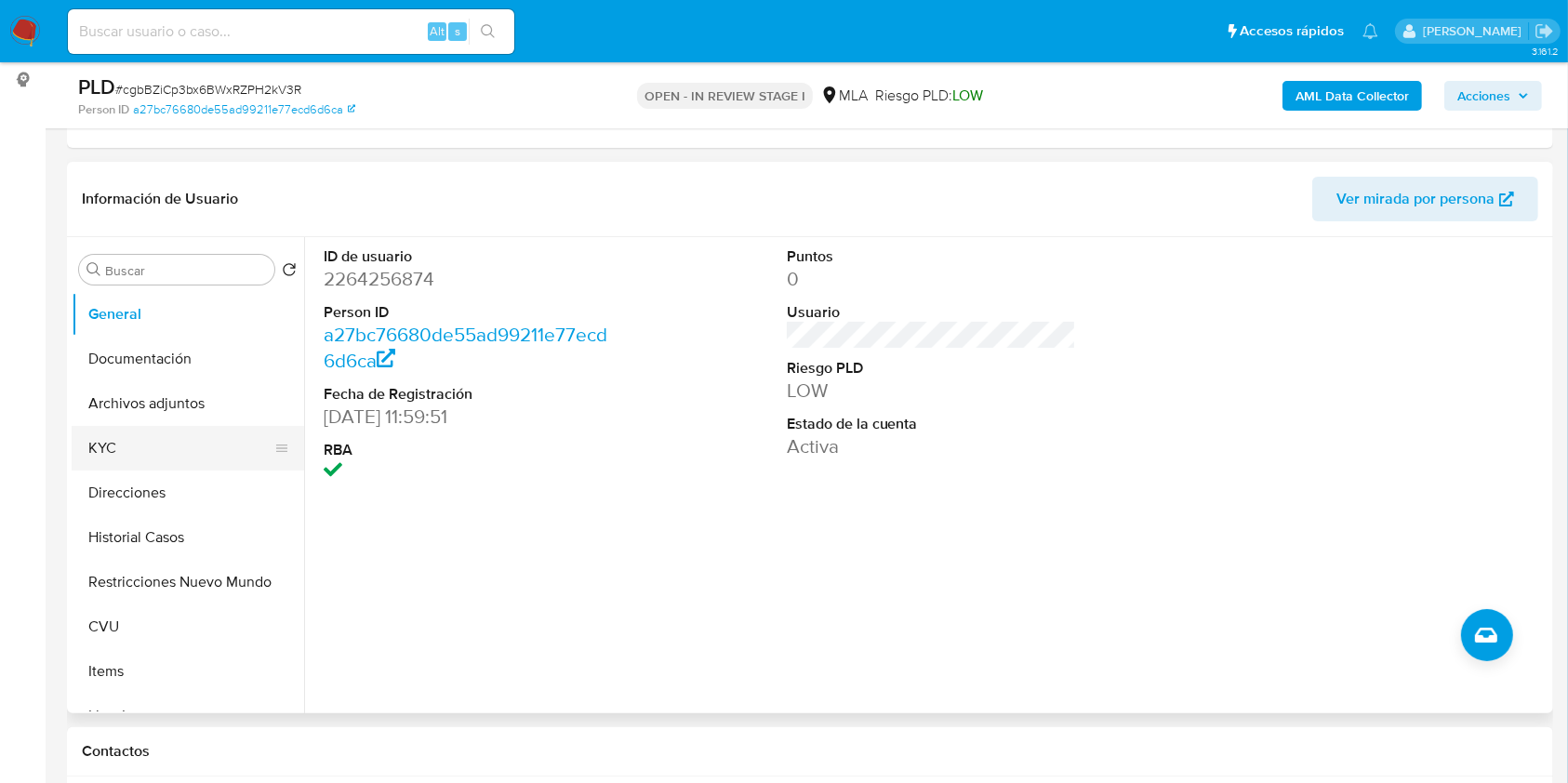
click at [156, 447] on button "KYC" at bounding box center [181, 448] width 218 height 45
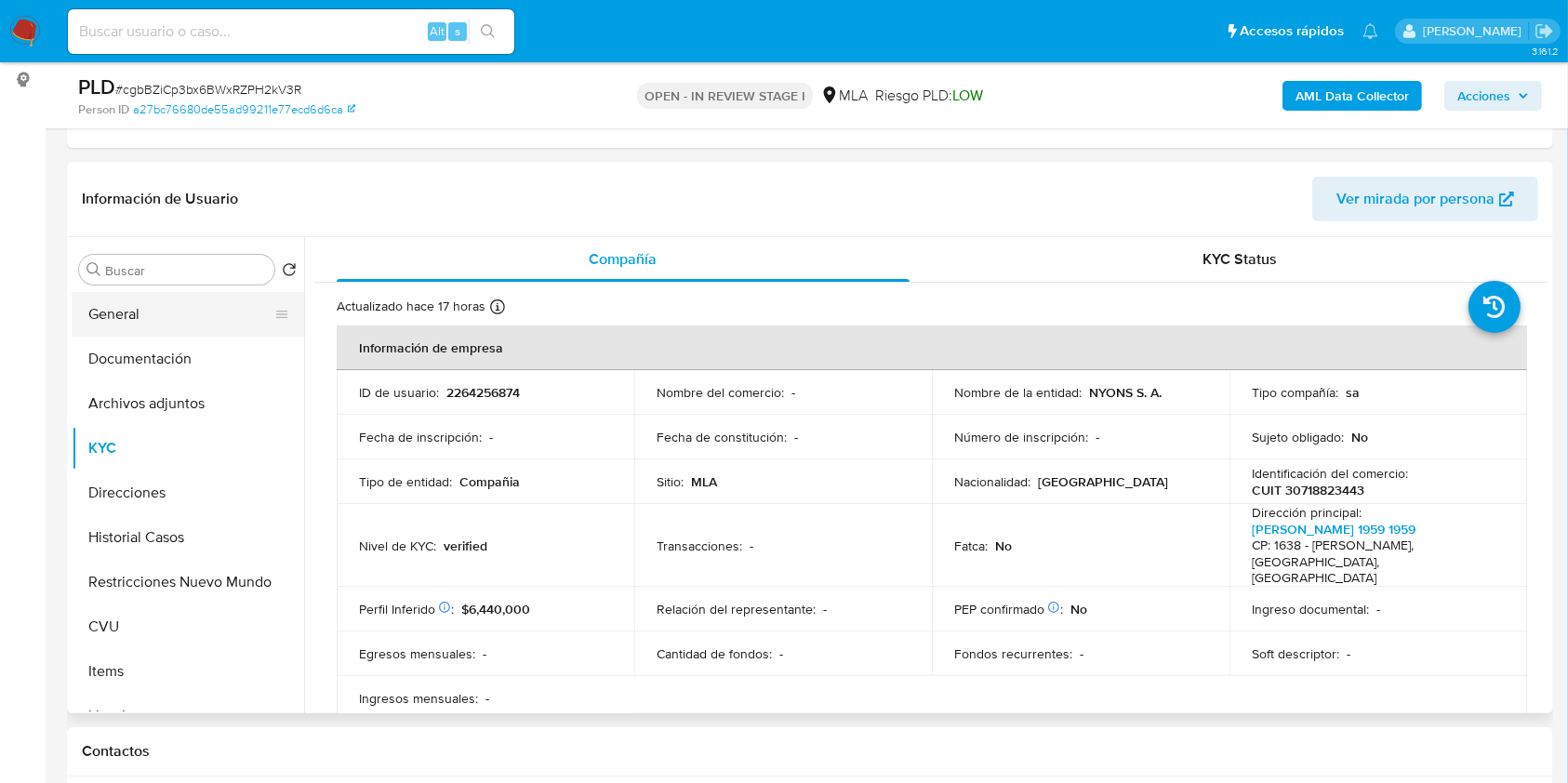
click at [183, 319] on button "General" at bounding box center [181, 314] width 218 height 45
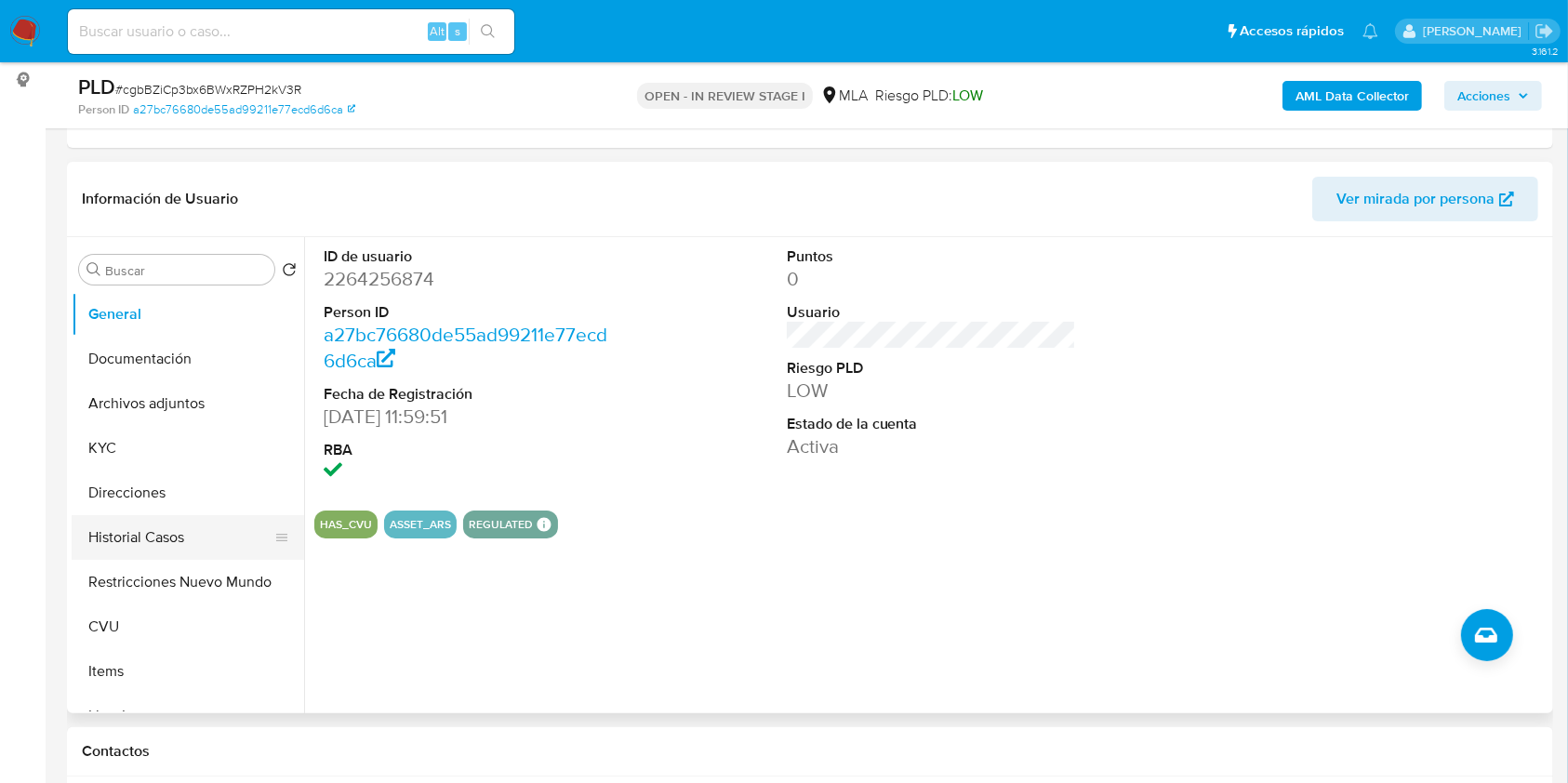
click at [173, 527] on button "Historial Casos" at bounding box center [181, 538] width 218 height 45
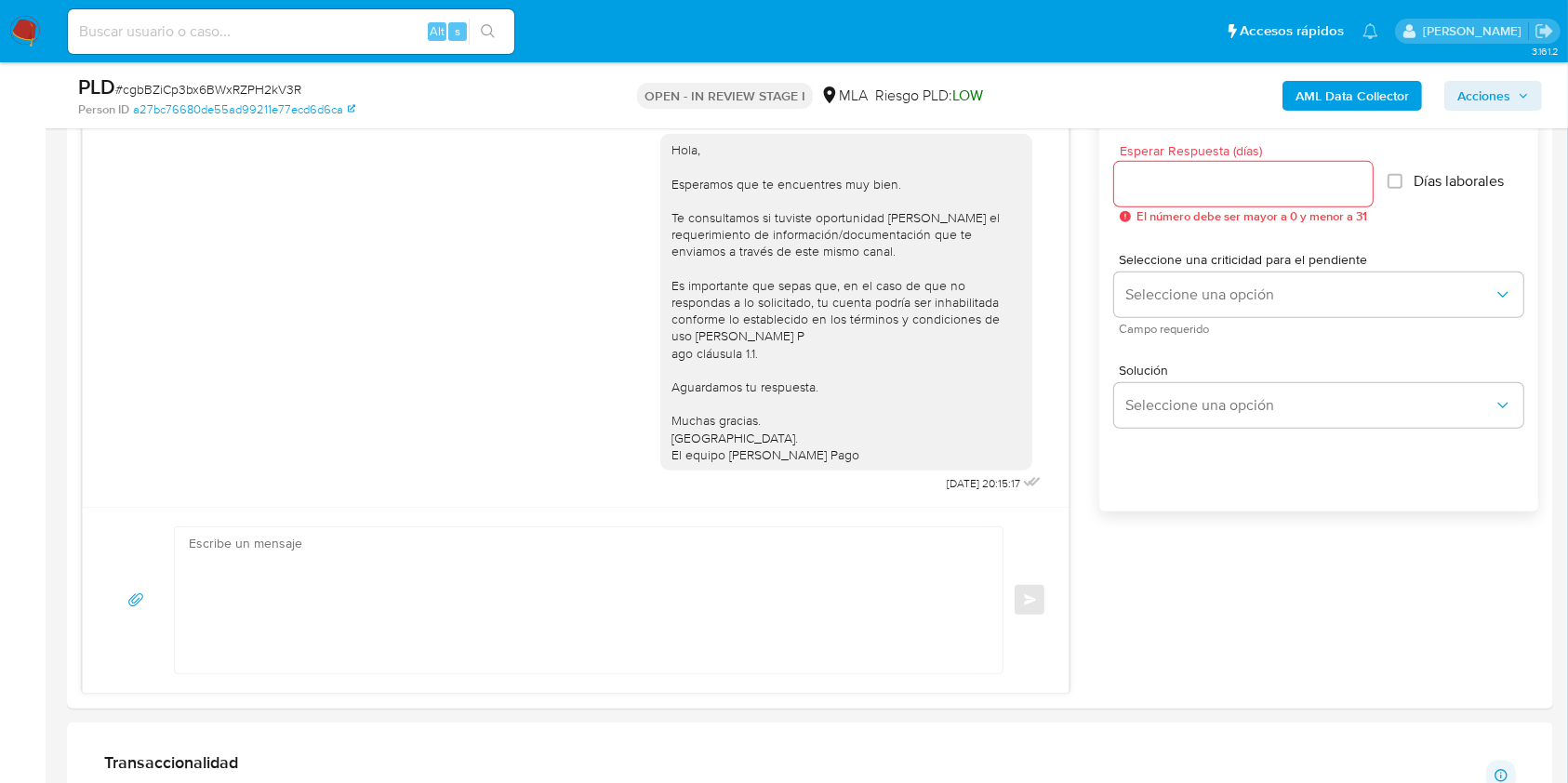
scroll to position [1043, 0]
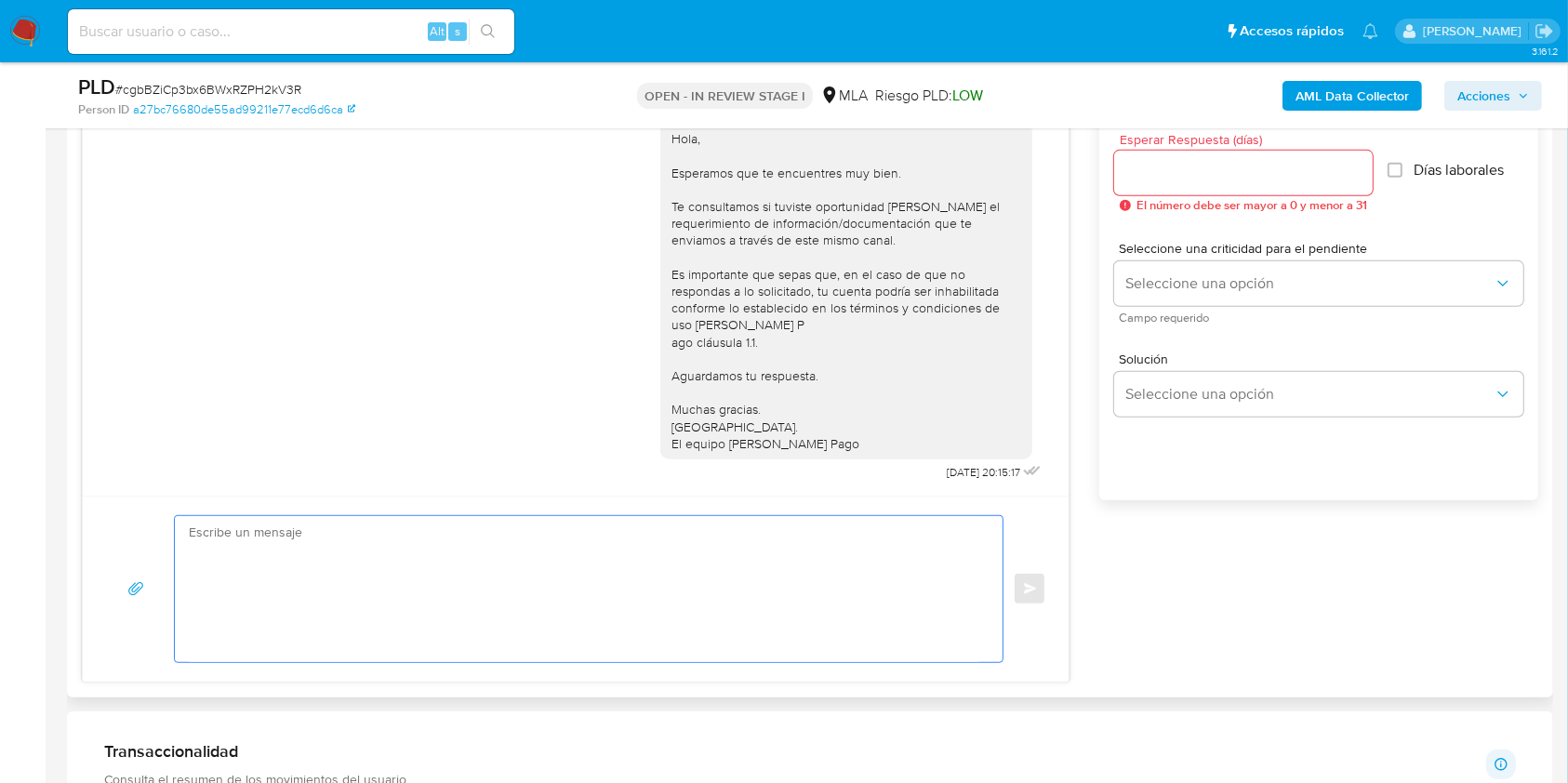
click at [526, 576] on textarea at bounding box center [584, 589] width 791 height 146
paste textarea "Hola, Esperamos que te encuentres muy bien. Te consultamos si tuviste oportunid…"
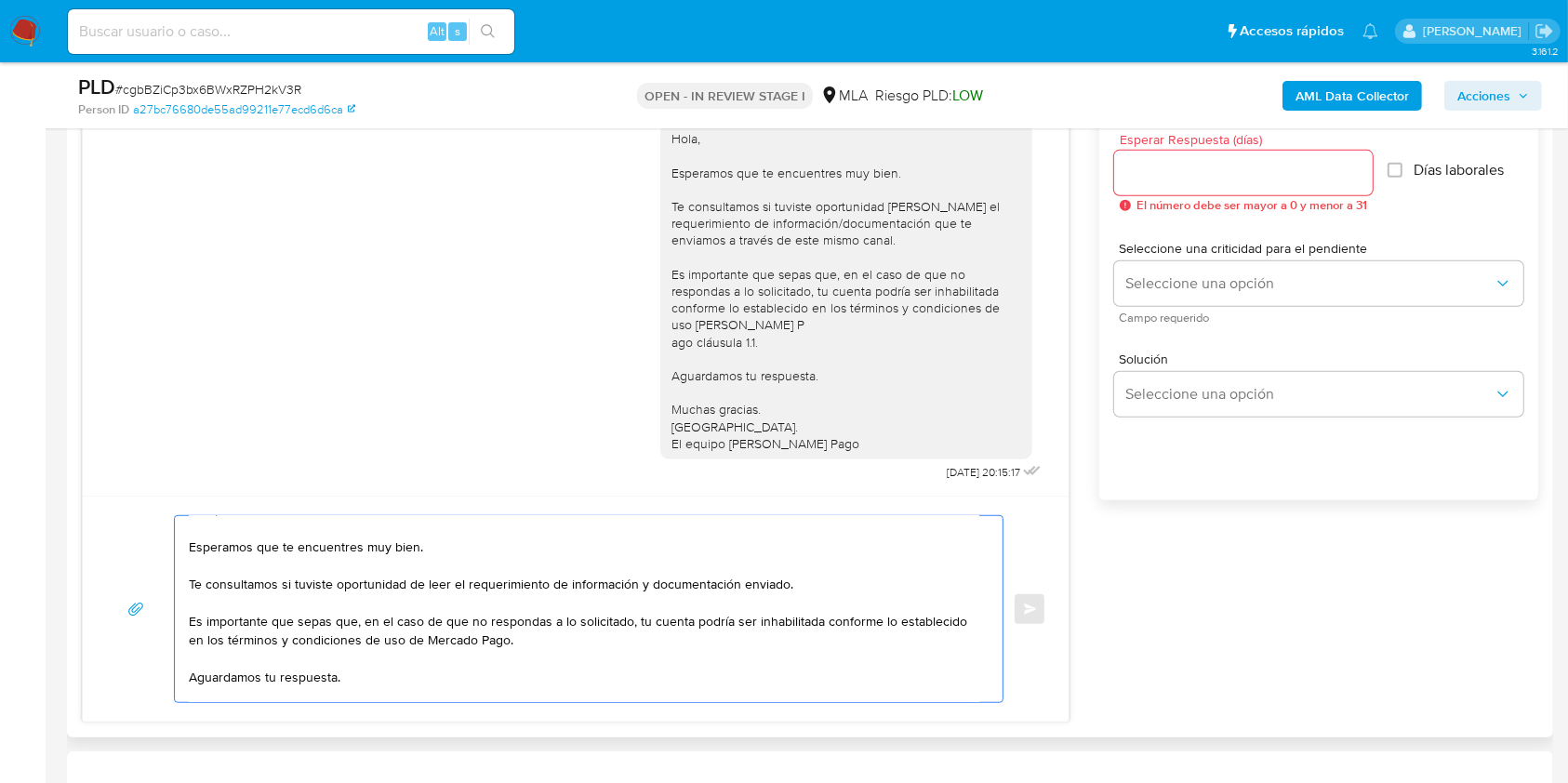
scroll to position [18, 0]
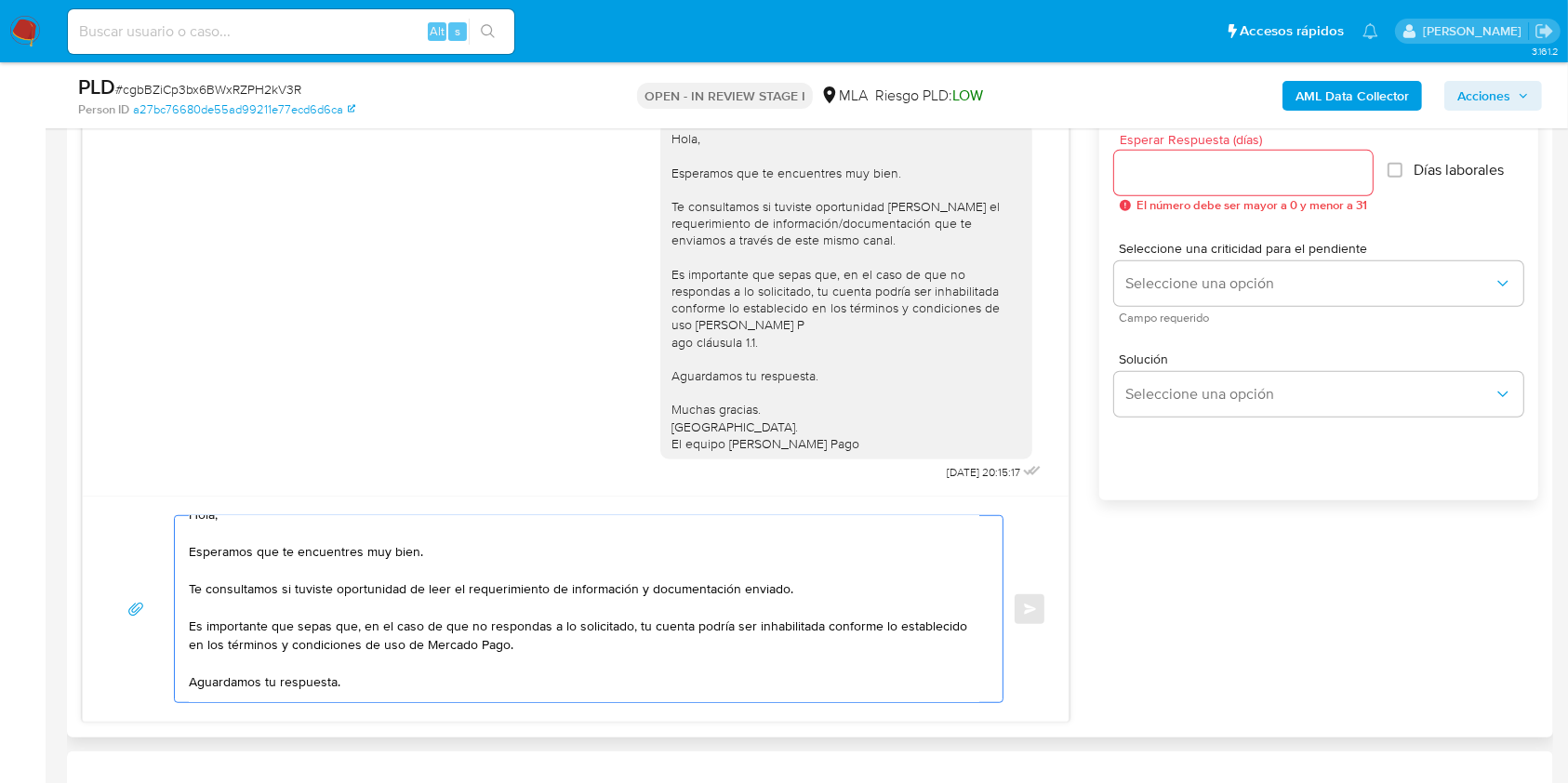
click at [810, 599] on textarea "Hola, Esperamos que te encuentres muy bien. Te consultamos si tuviste oportunid…" at bounding box center [584, 609] width 791 height 186
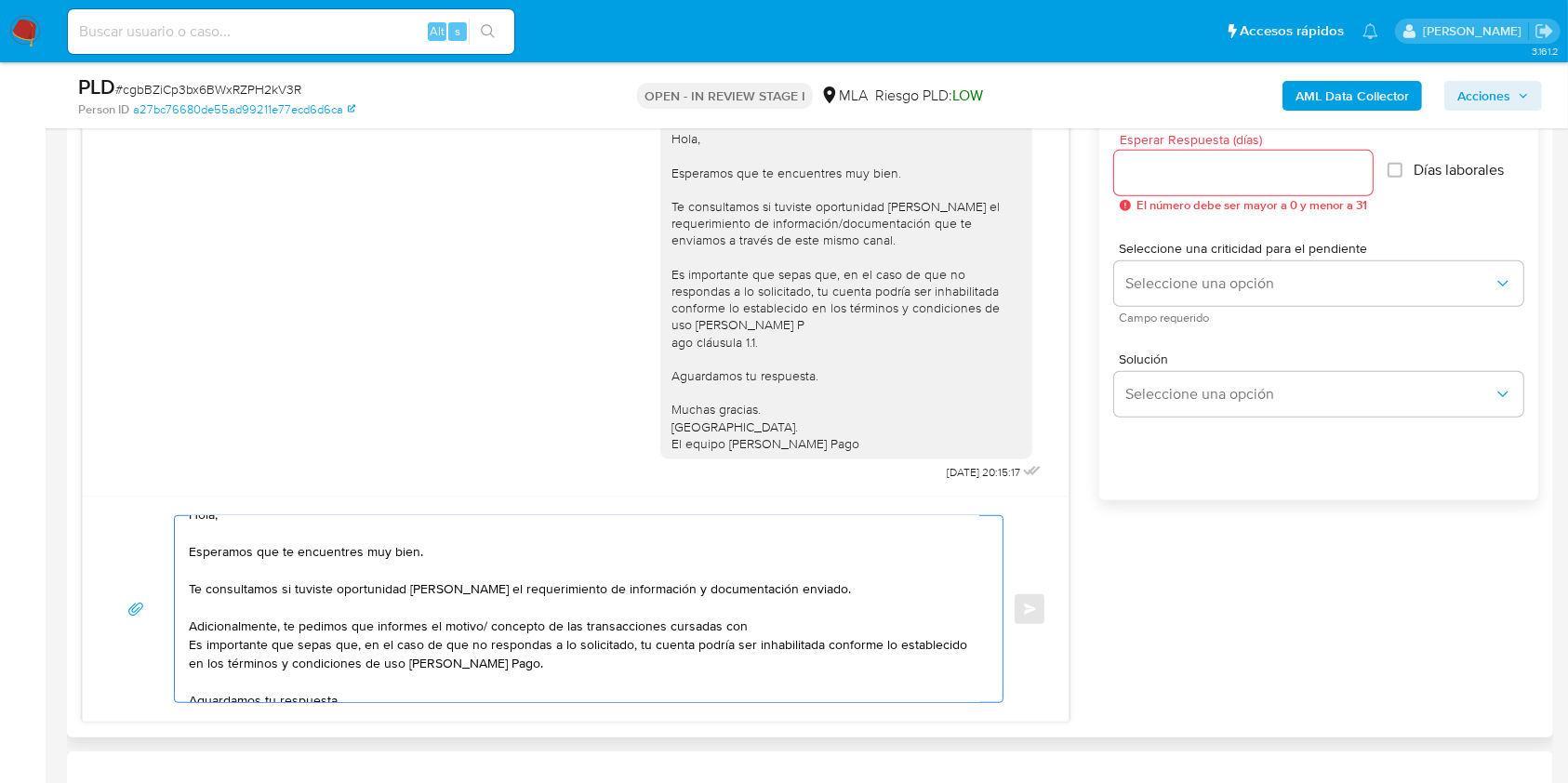
paste textarea "Neblockchain SA – CUIT 30716079232"
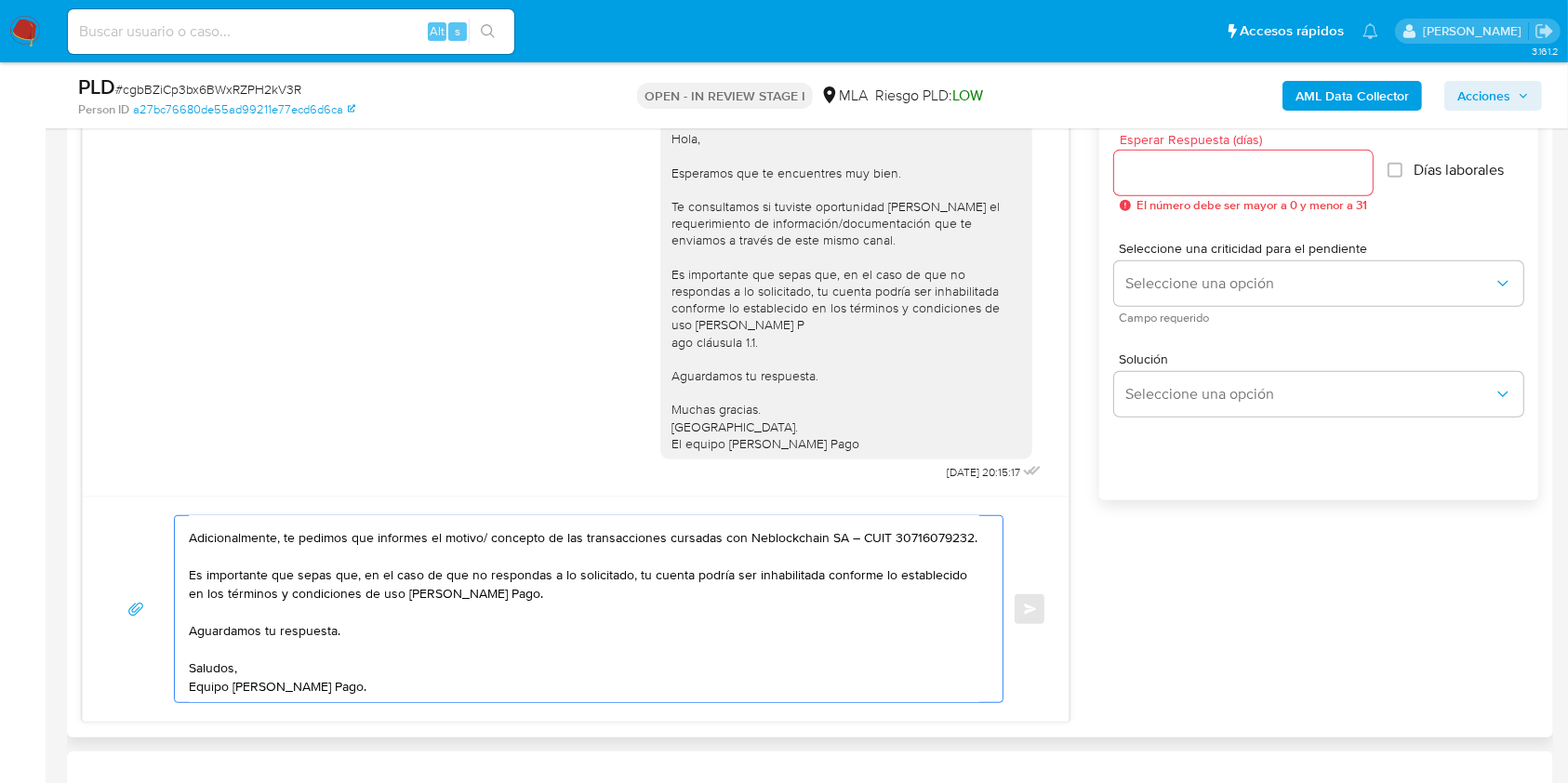
scroll to position [150, 0]
type textarea "Hola, Esperamos que te encuentres muy bien. Te consultamos si tuviste oportunid…"
click at [1198, 182] on input "Esperar Respuesta (días)" at bounding box center [1243, 173] width 258 height 24
type input "1"
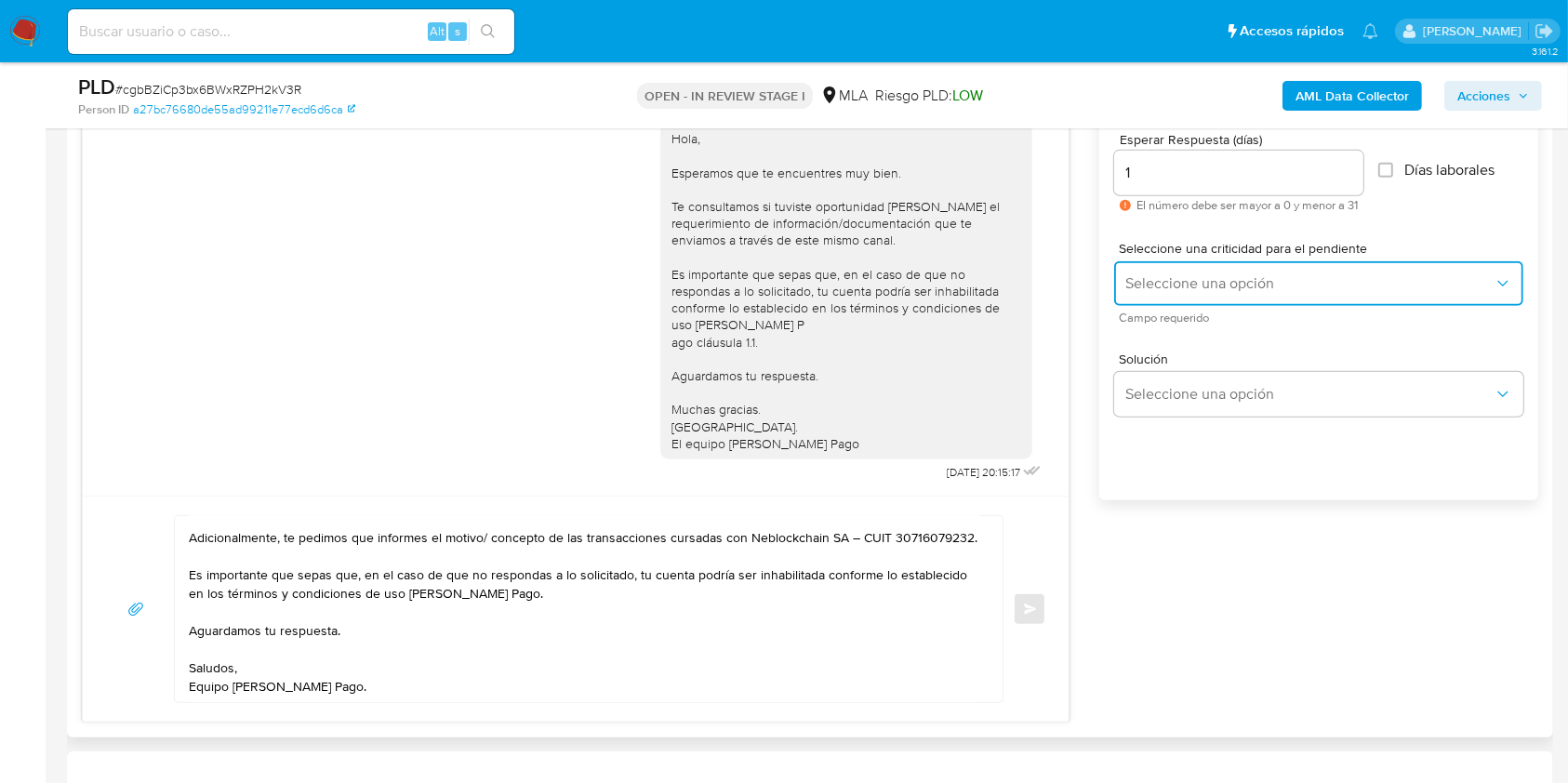
click at [1179, 287] on span "Seleccione una opción" at bounding box center [1310, 283] width 369 height 19
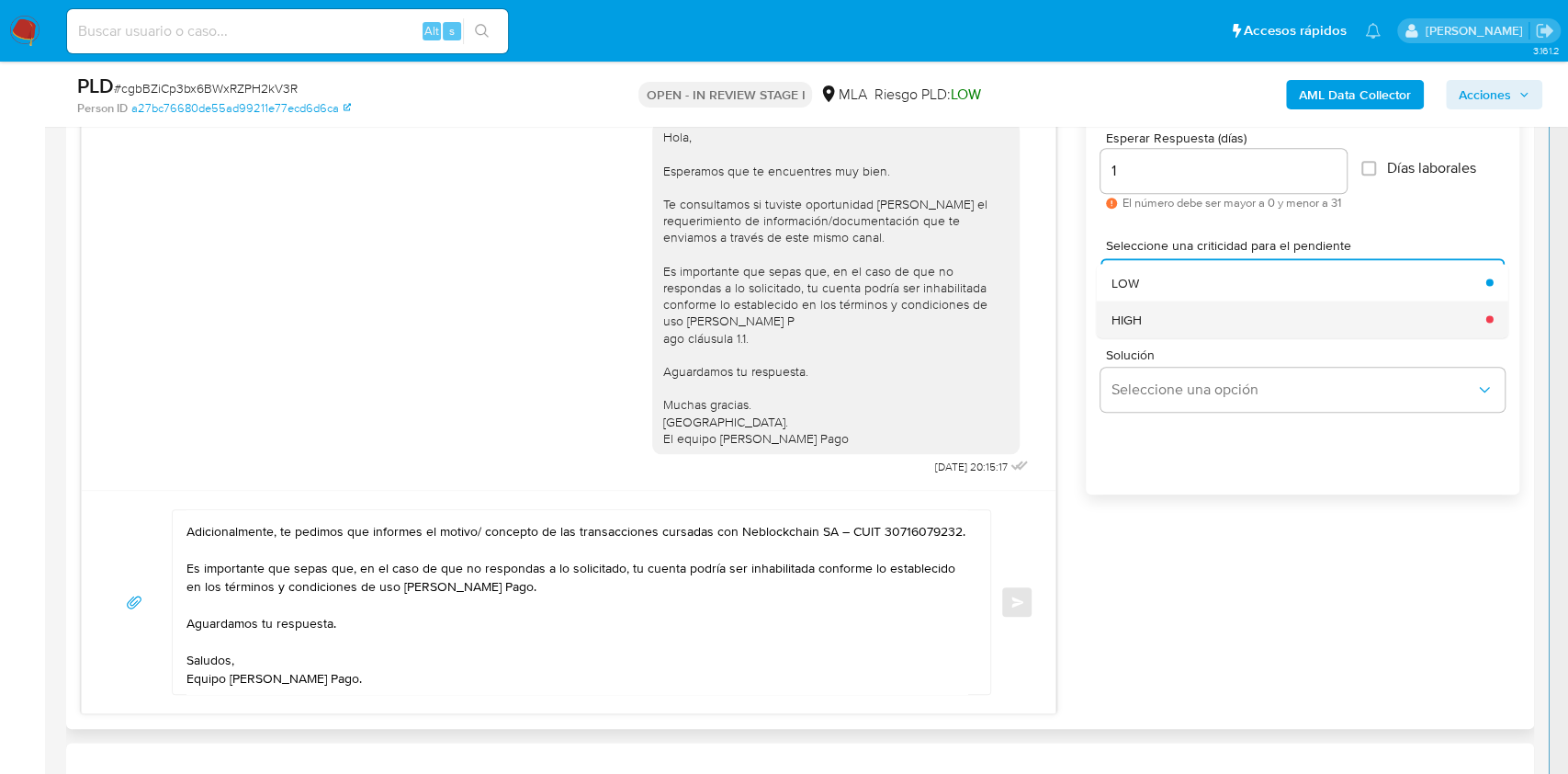
click at [1167, 313] on div "HIGH" at bounding box center [1294, 319] width 364 height 37
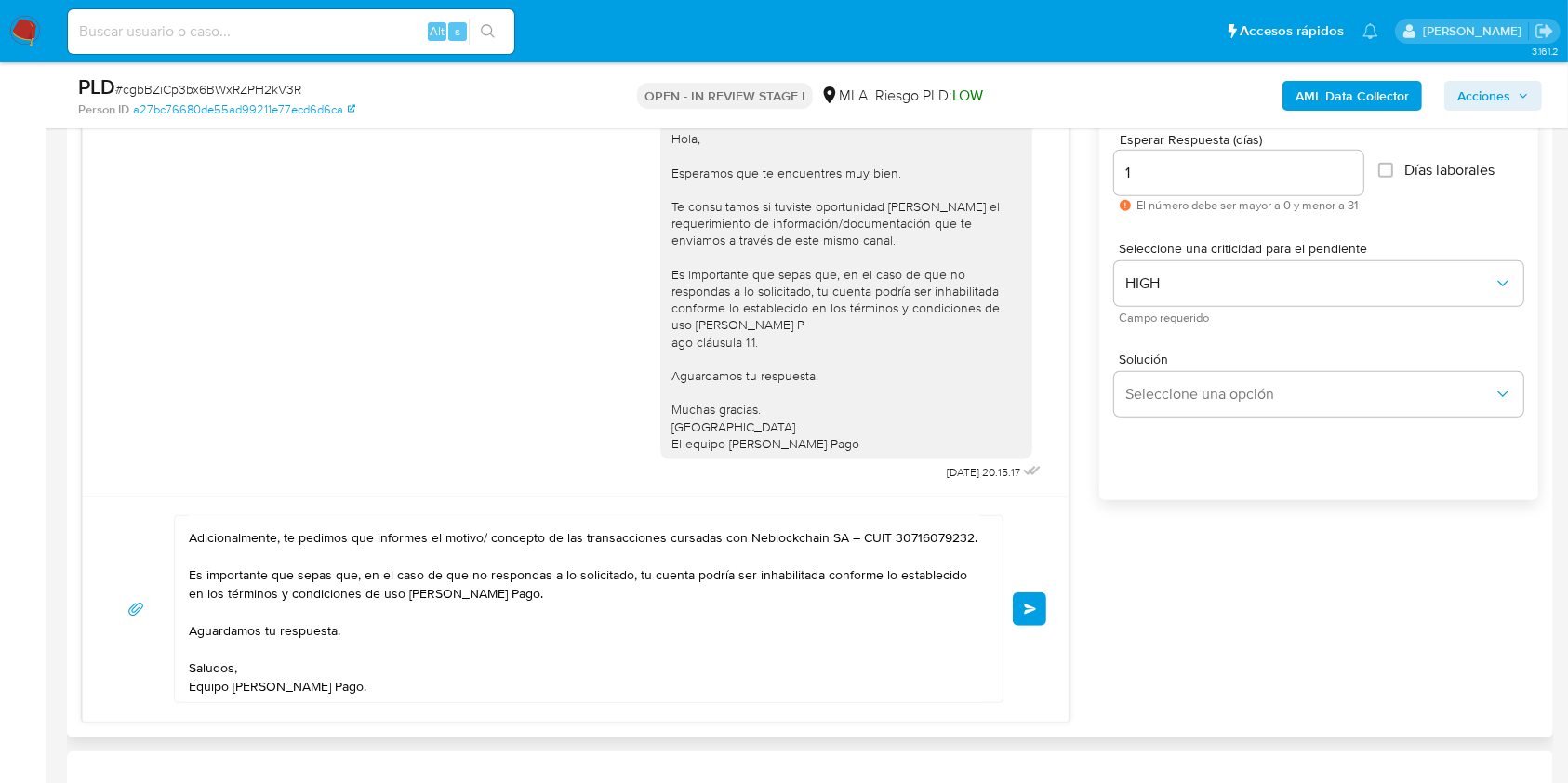
click at [1034, 603] on span "Enviar" at bounding box center [1030, 609] width 13 height 11
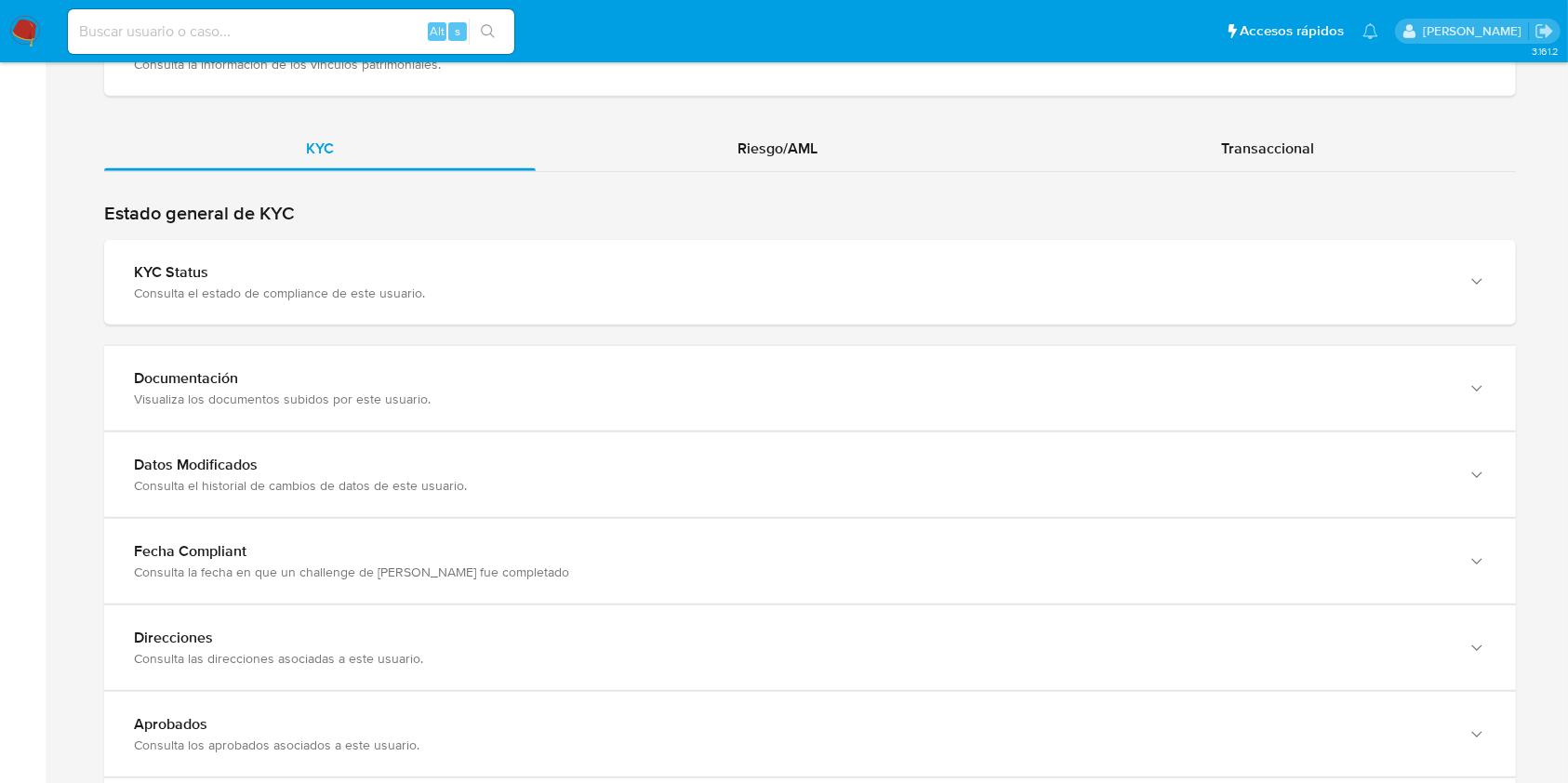
scroll to position [1908, 0]
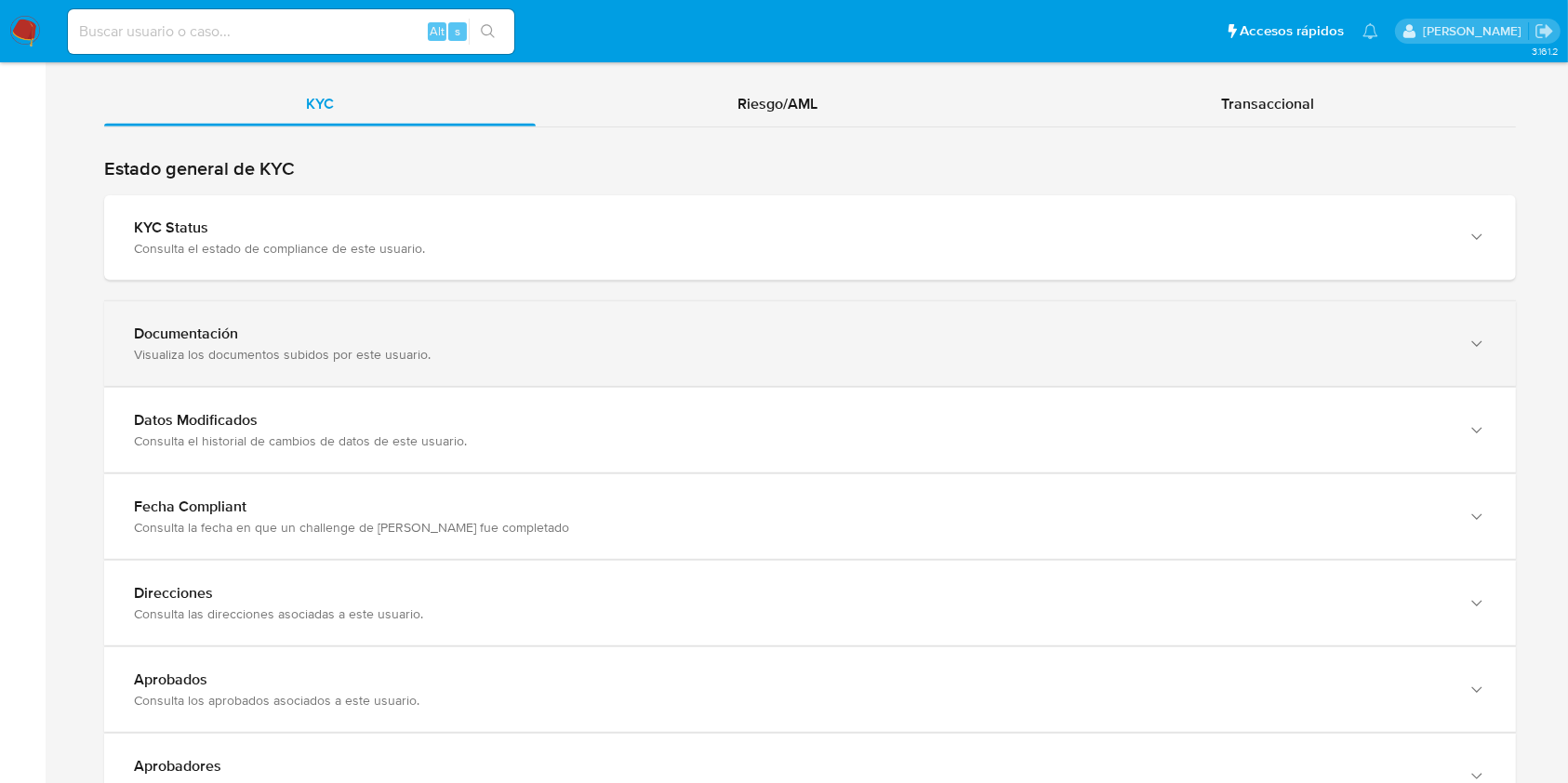
click at [1292, 350] on div "Documentación Visualiza los documentos subidos por este usuario." at bounding box center [809, 343] width 1412 height 84
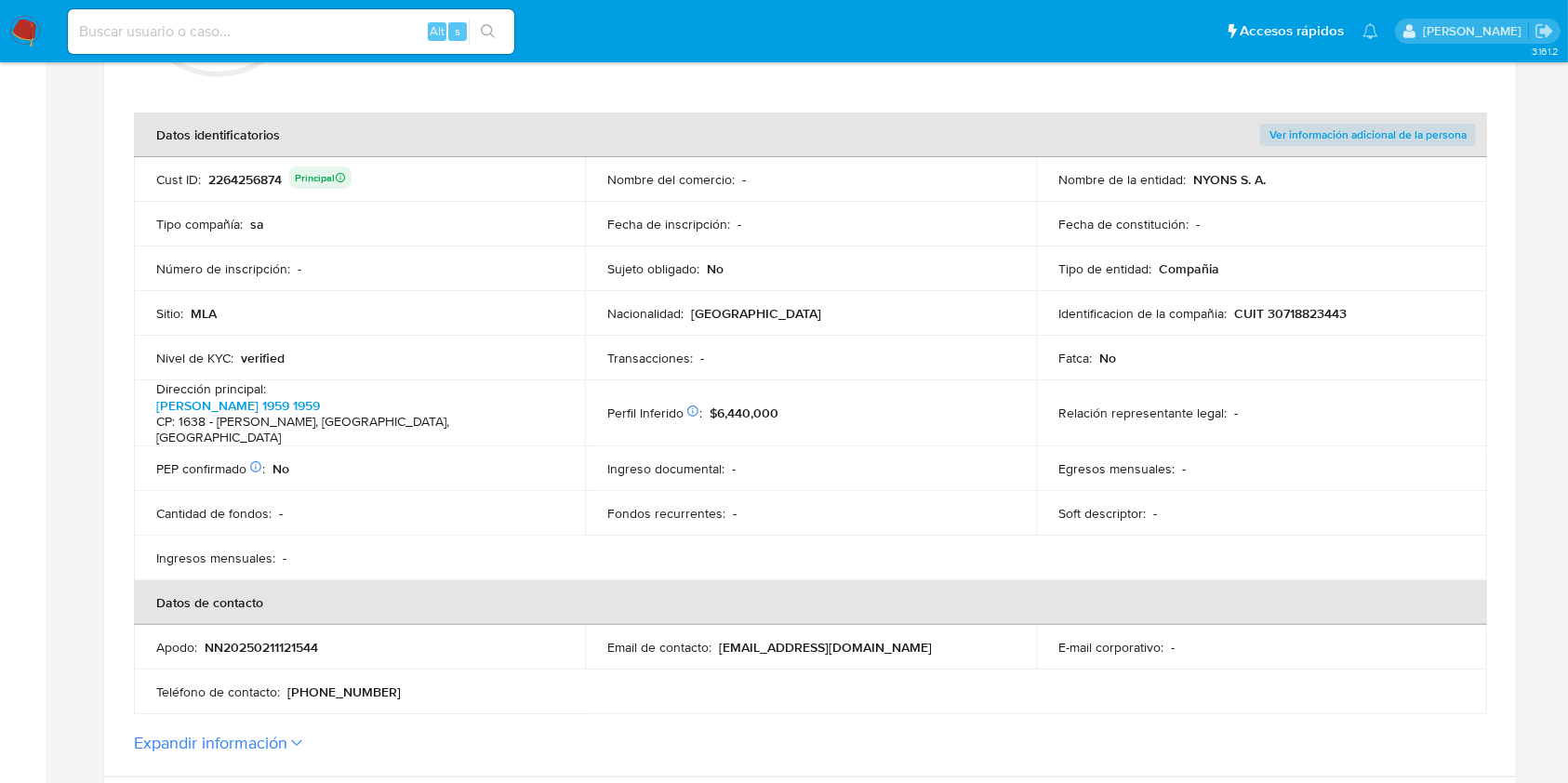
scroll to position [0, 0]
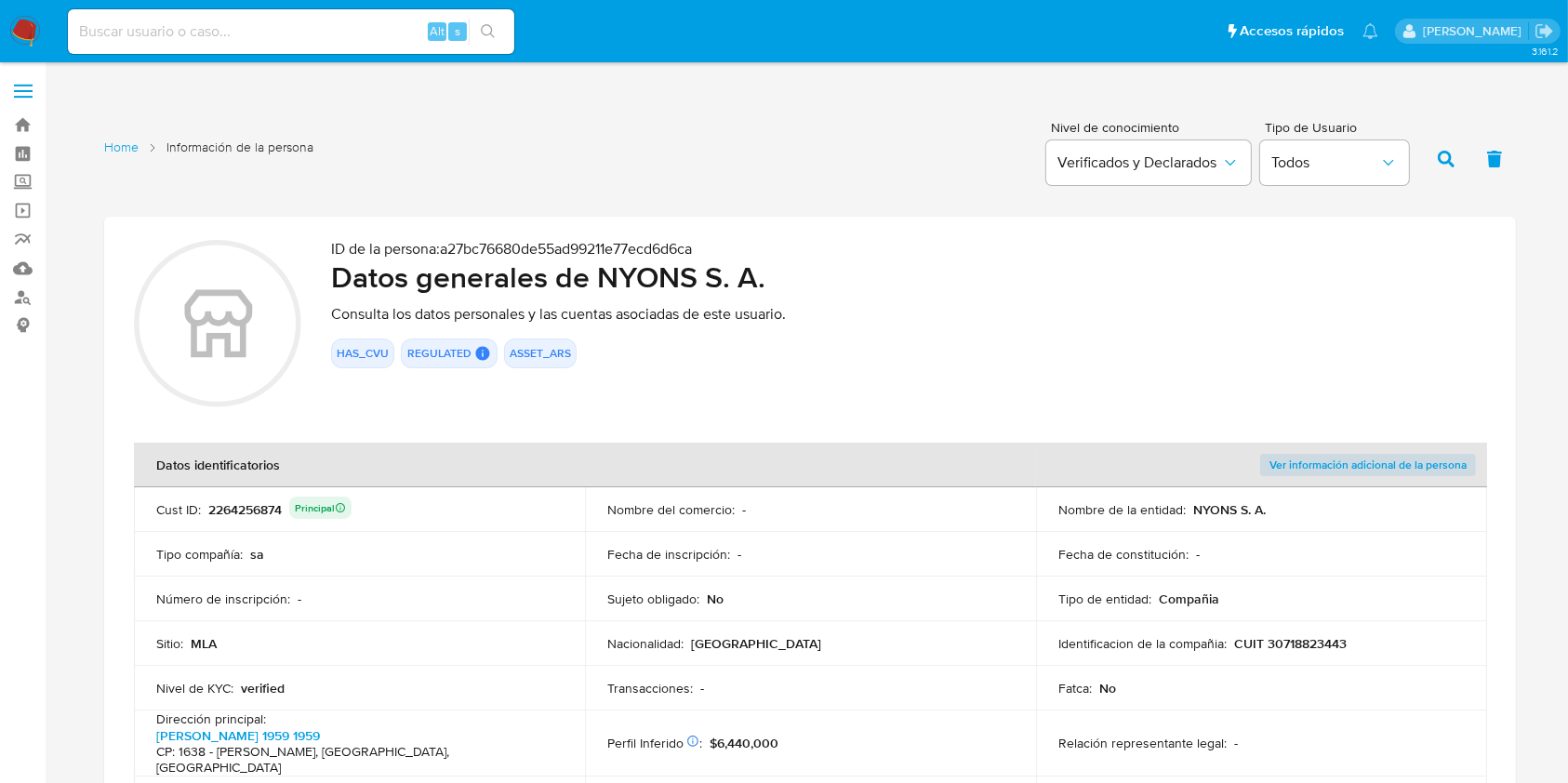
drag, startPoint x: 769, startPoint y: 275, endPoint x: 600, endPoint y: 271, distance: 169.0
click at [600, 271] on h2 "Datos generales de NYONS S. A." at bounding box center [908, 277] width 1154 height 37
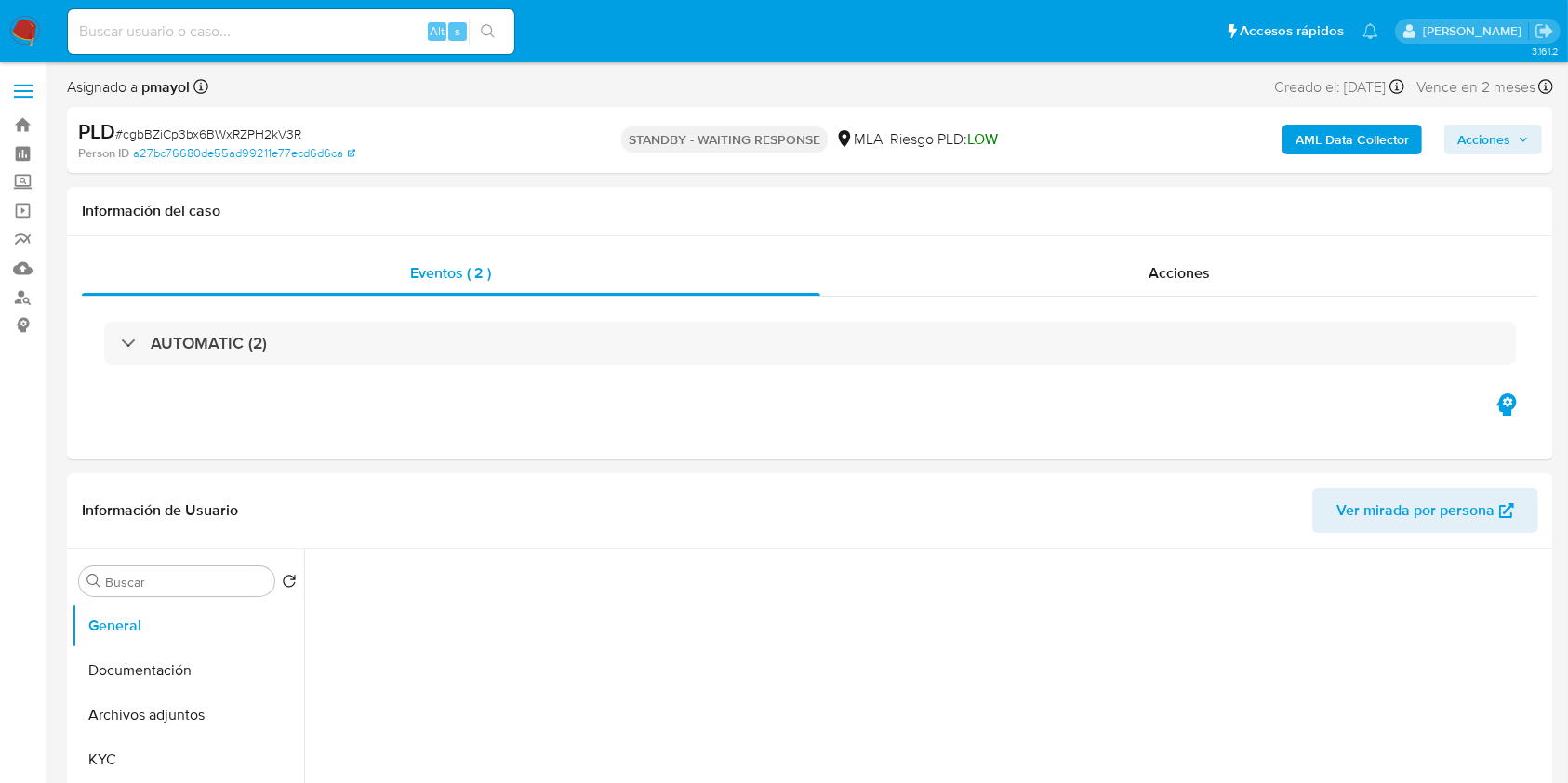
select select "10"
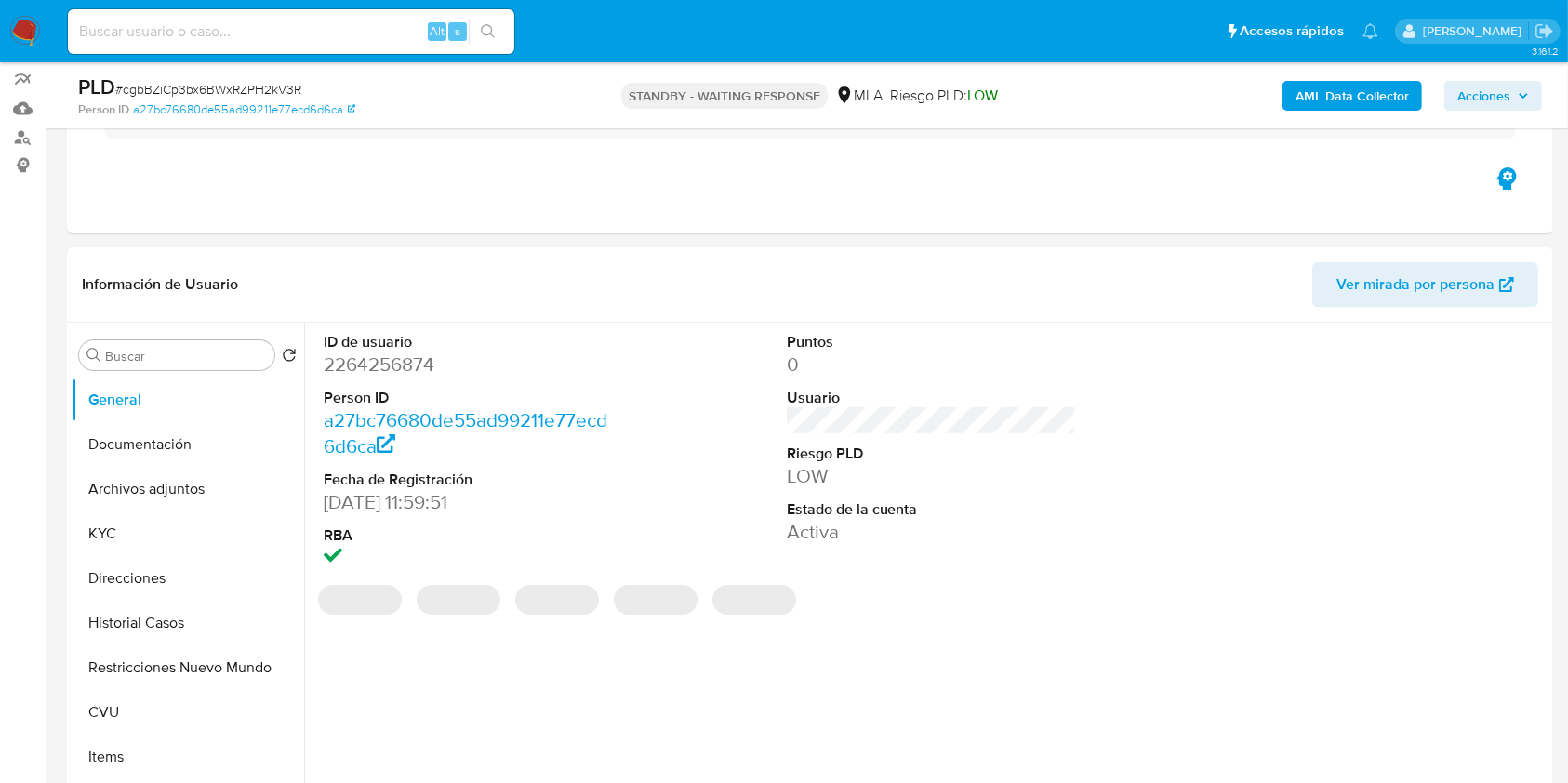
scroll to position [174, 0]
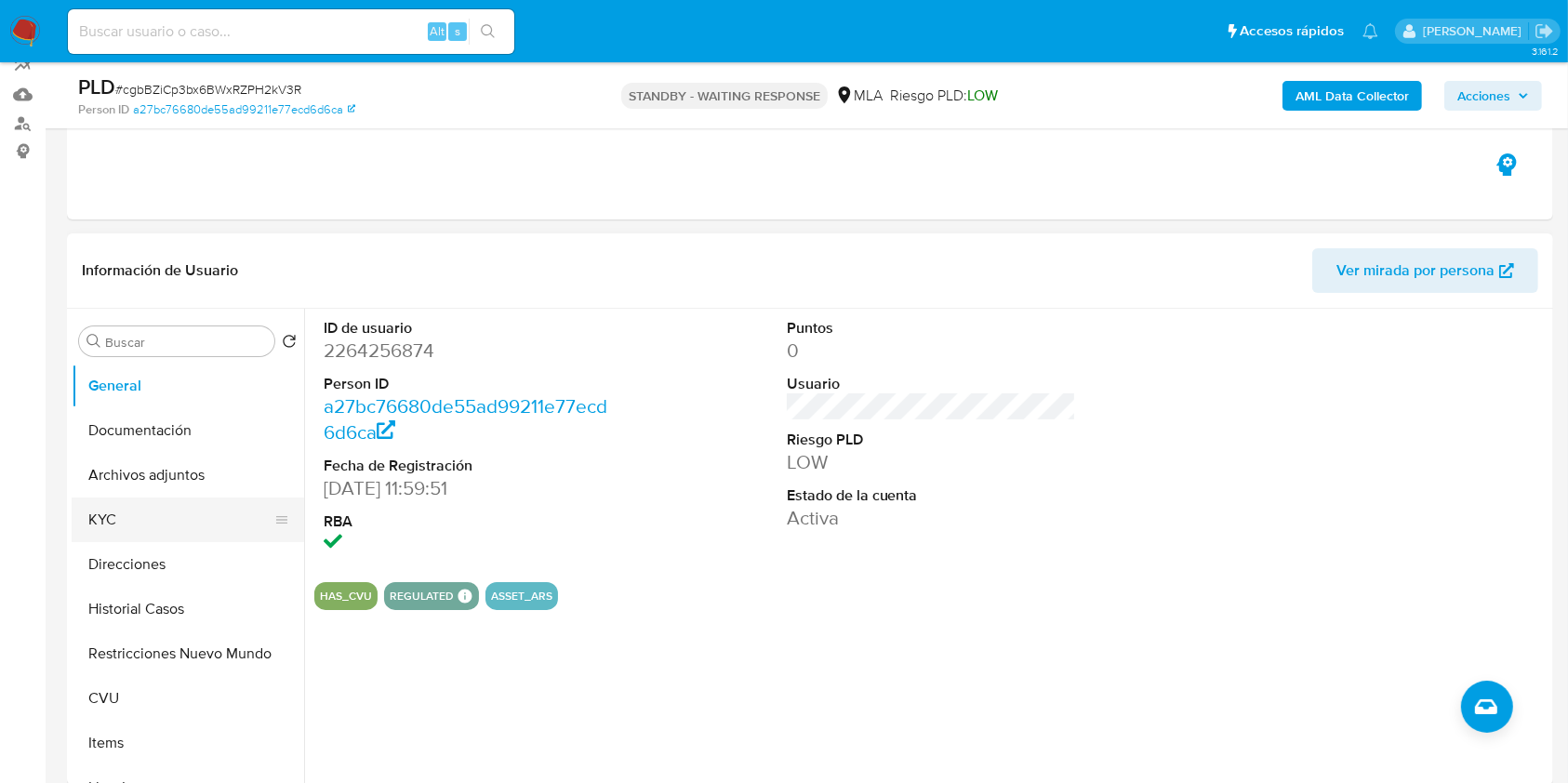
click at [174, 506] on button "KYC" at bounding box center [181, 520] width 218 height 45
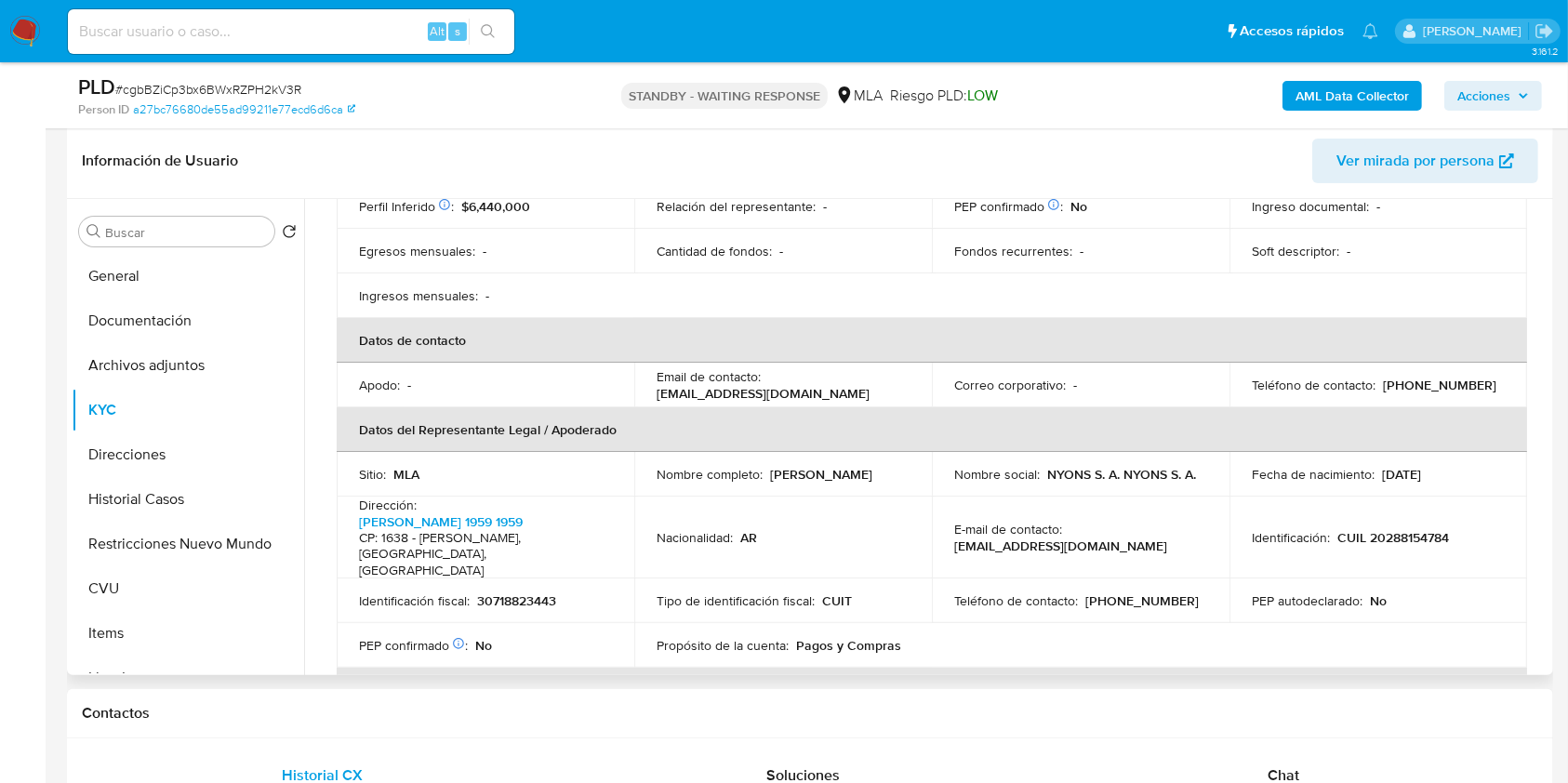
scroll to position [365, 0]
drag, startPoint x: 892, startPoint y: 365, endPoint x: 766, endPoint y: 375, distance: 126.4
click at [766, 375] on div "Email de contacto : nyonssa6@gmail.com" at bounding box center [783, 385] width 253 height 34
copy p "nyonssa6@gmail.com"
click at [308, 31] on input at bounding box center [291, 32] width 446 height 24
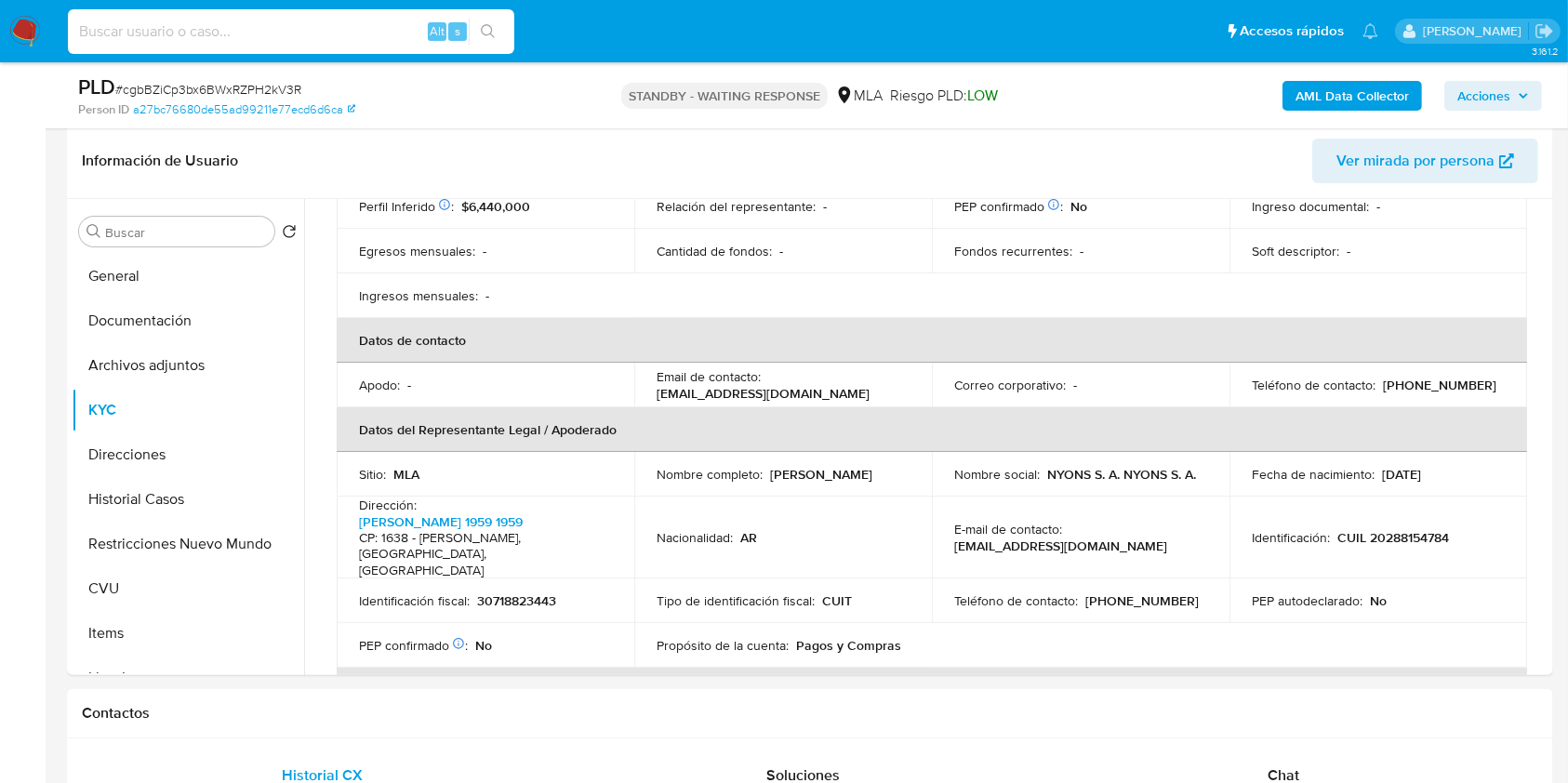
paste input "vQ2Yt5gZ7SYRtSZEq153csqe"
type input "vQ2Yt5gZ7SYRtSZEq153csqe"
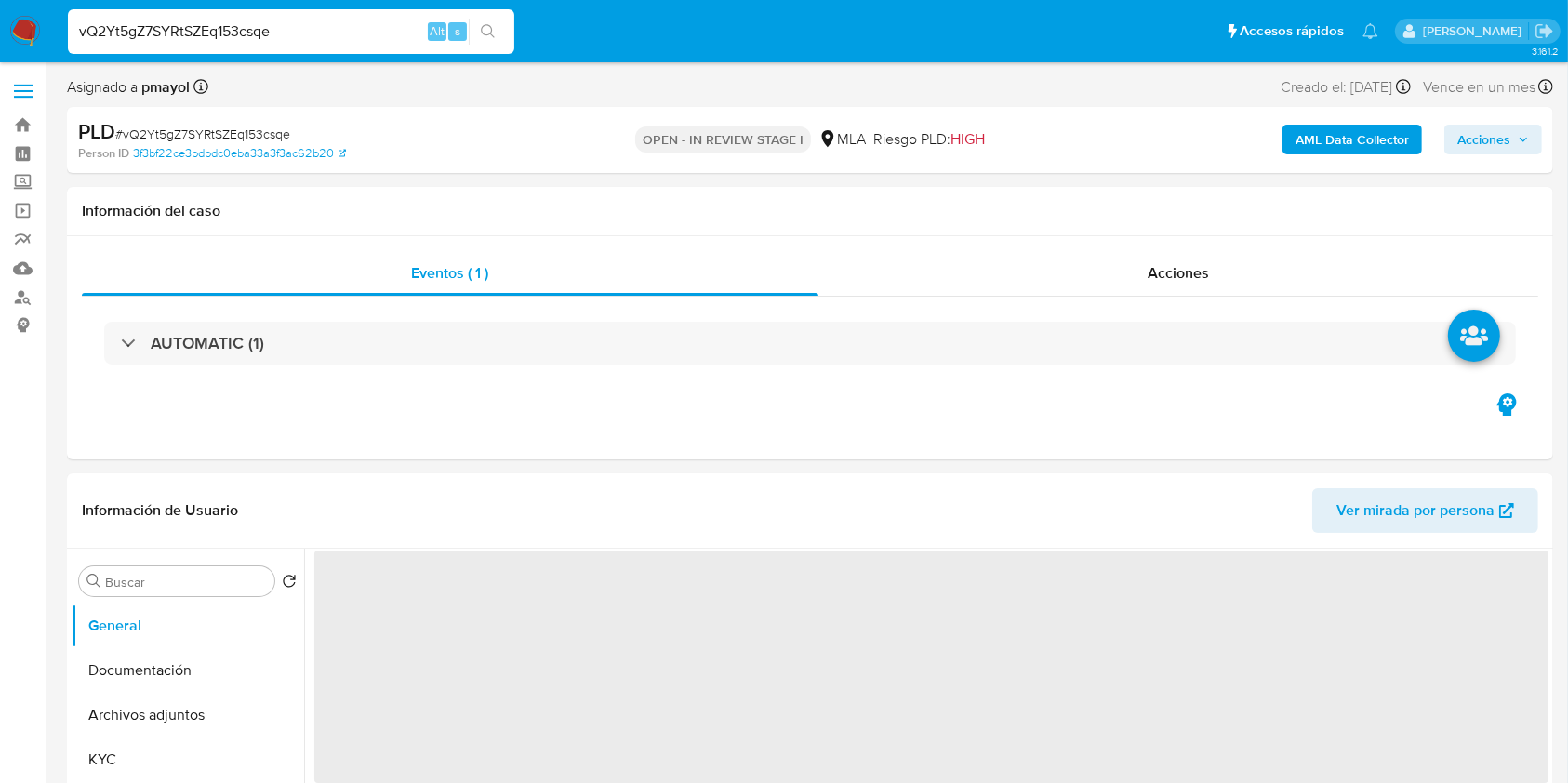
select select "10"
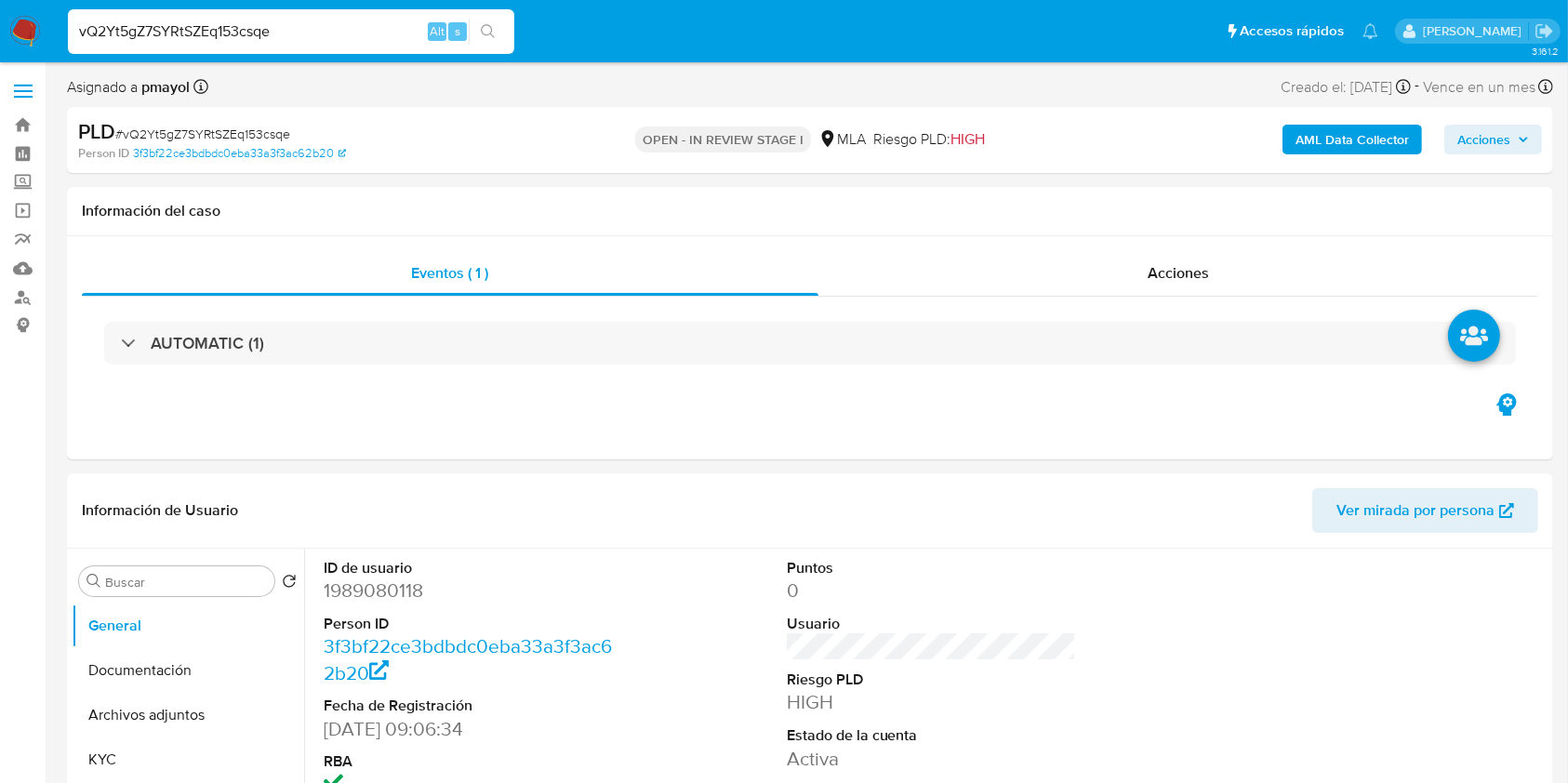
click at [11, 45] on img at bounding box center [25, 32] width 32 height 32
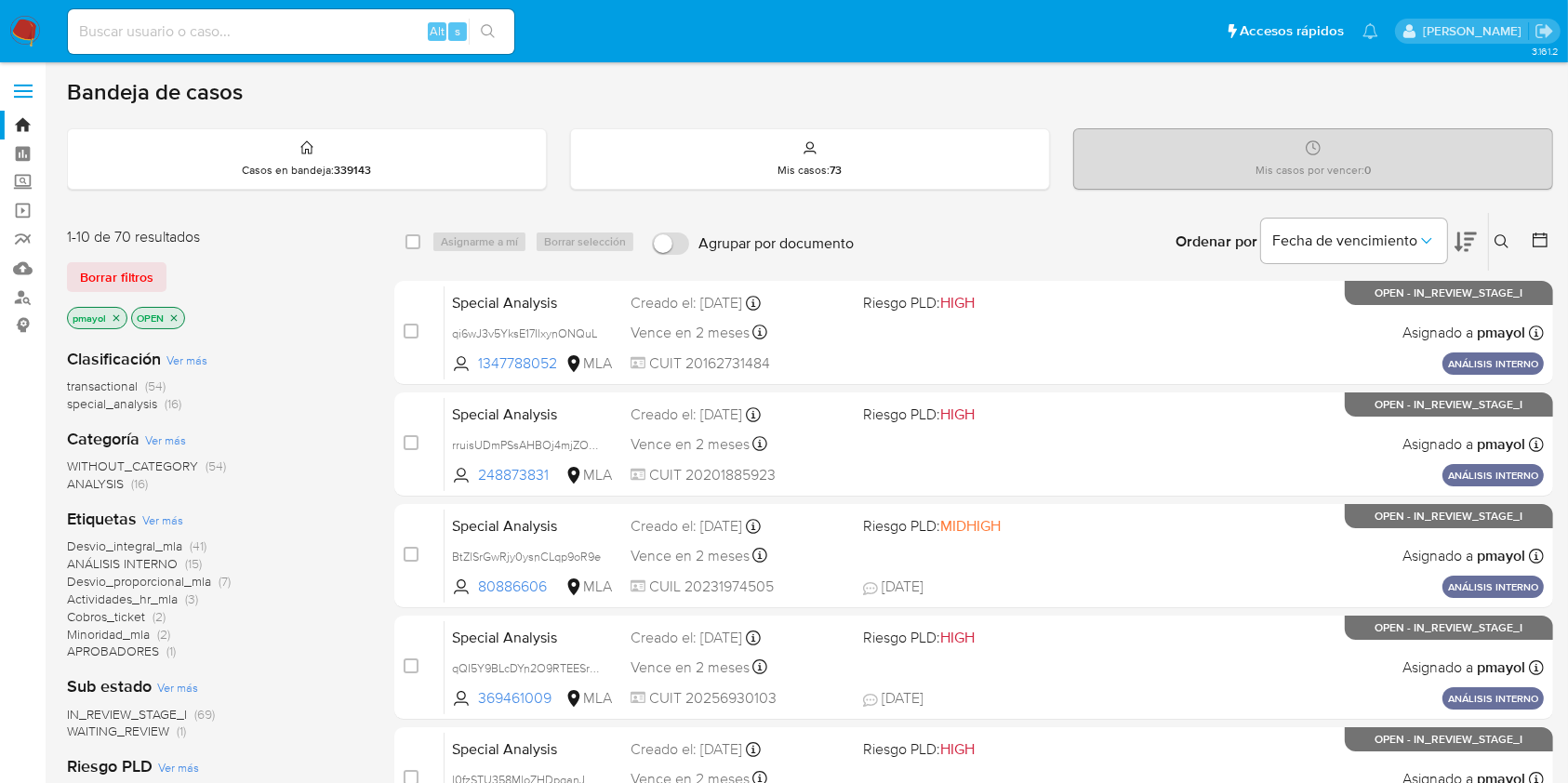
click at [312, 28] on input at bounding box center [291, 32] width 446 height 24
paste input "vQ2Yt5gZ7SYRtSZEq153csqe"
type input "vQ2Yt5gZ7SYRtSZEq153csqe"
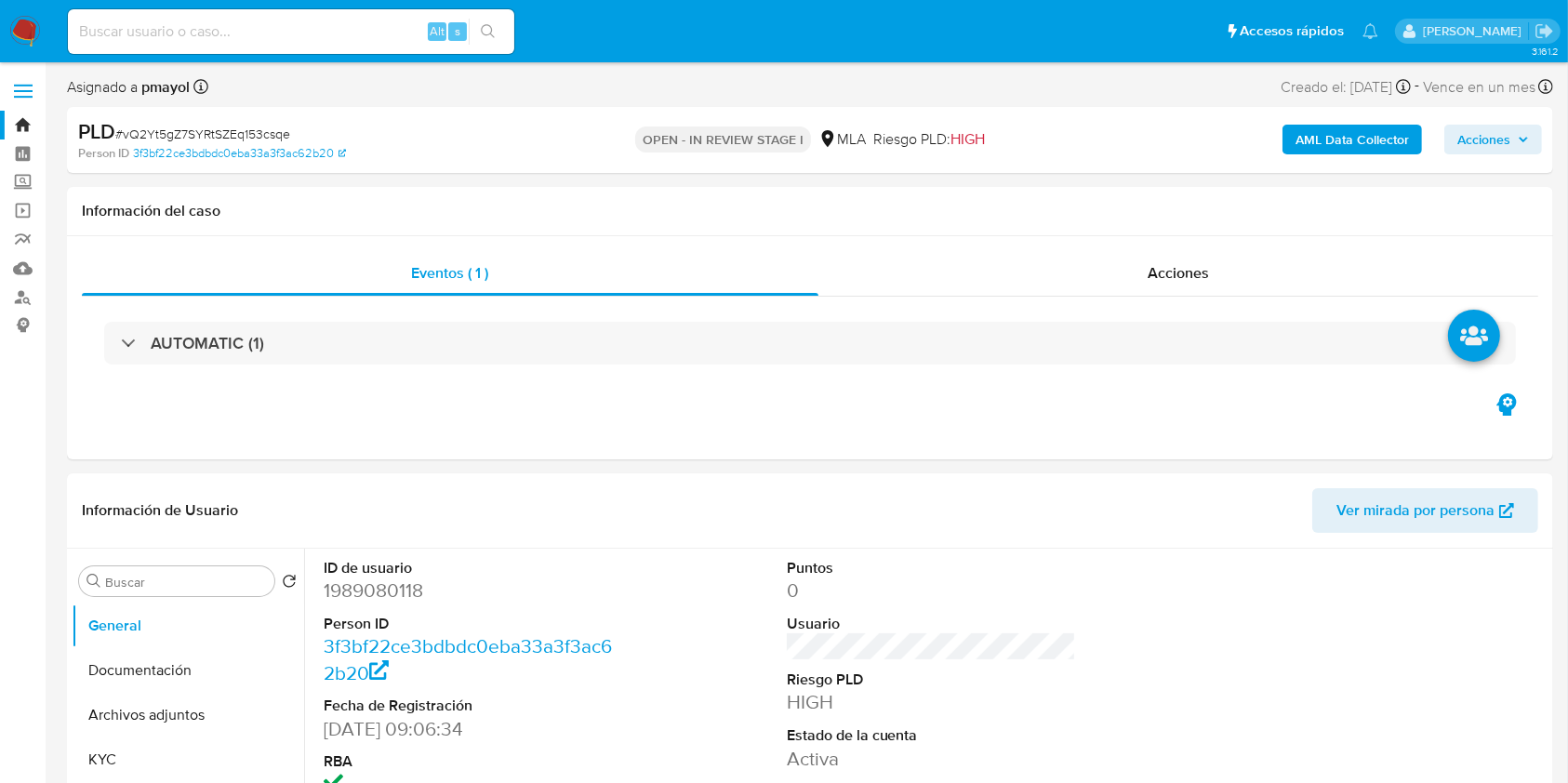
select select "10"
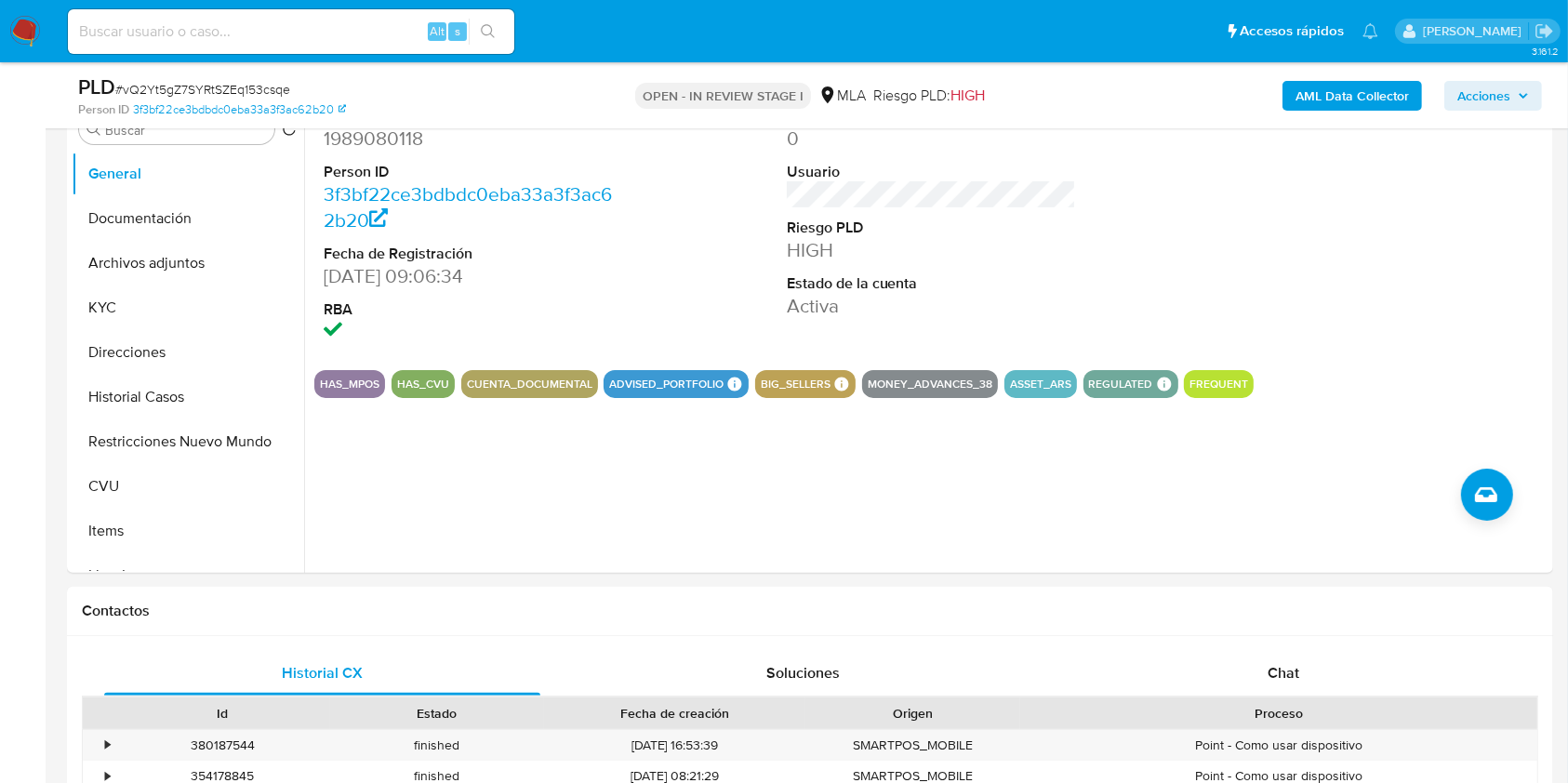
scroll to position [285, 0]
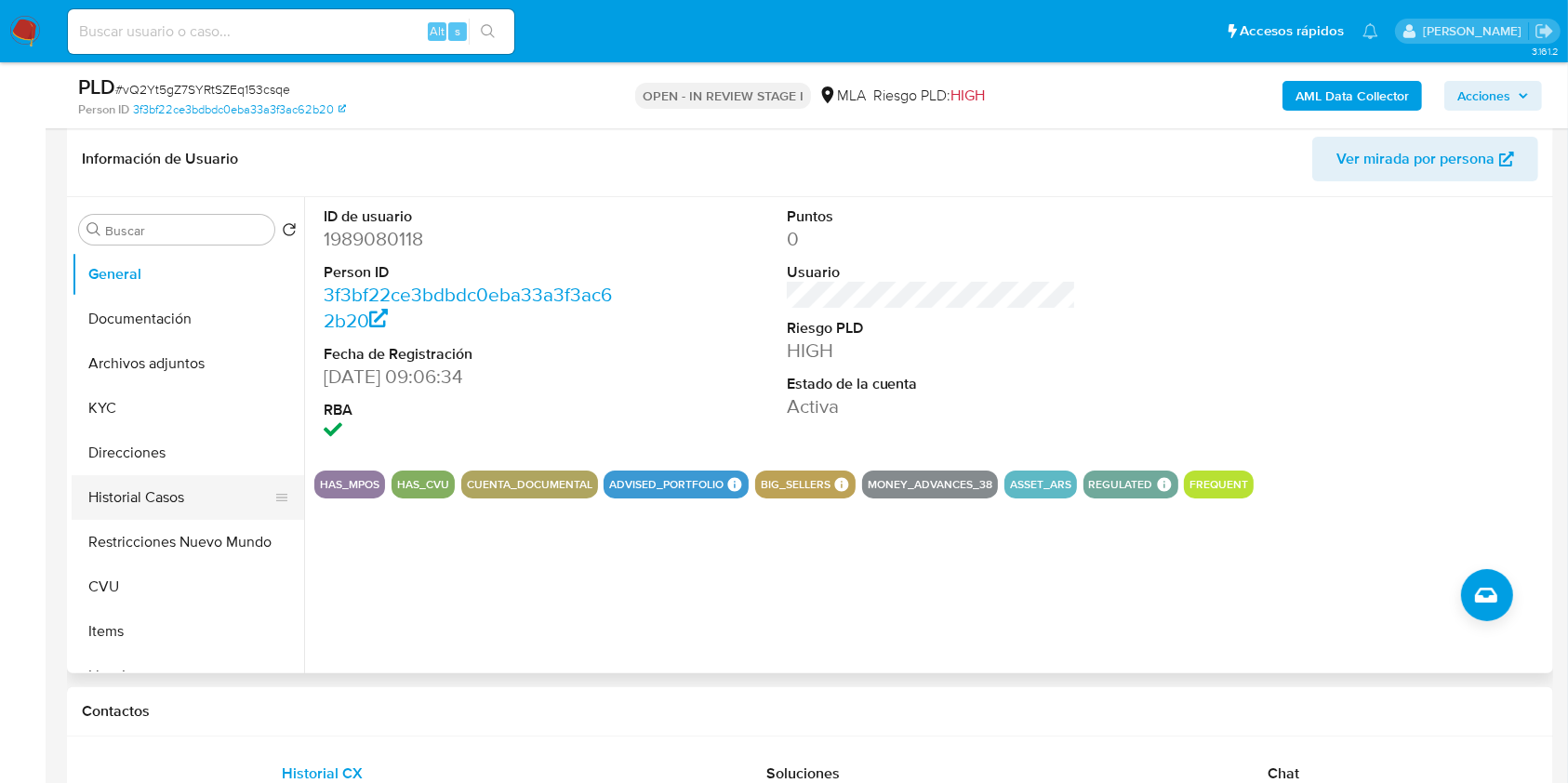
click at [119, 513] on button "Historial Casos" at bounding box center [181, 498] width 218 height 45
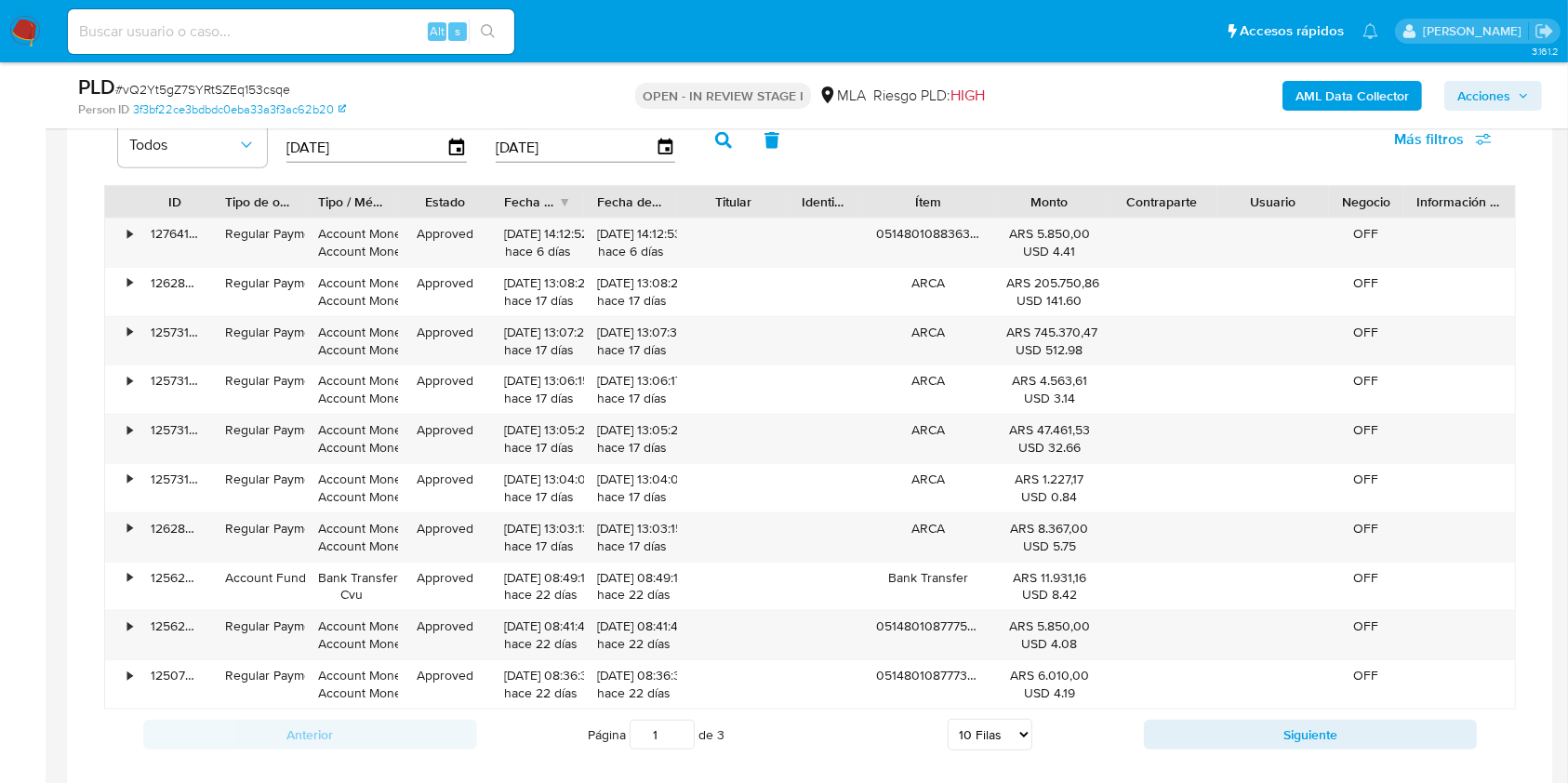
scroll to position [1480, 0]
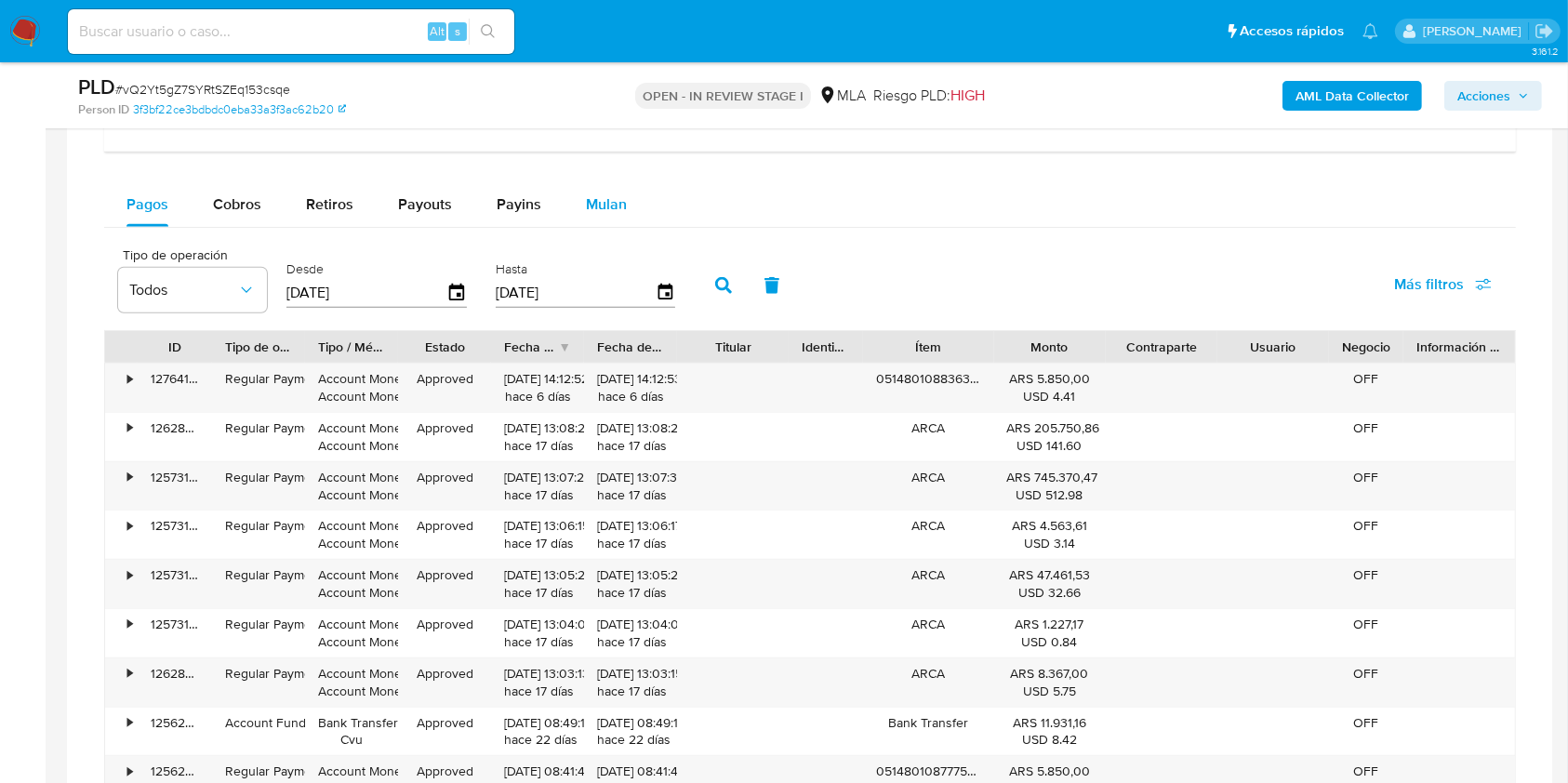
click at [602, 204] on span "Mulan" at bounding box center [606, 204] width 41 height 22
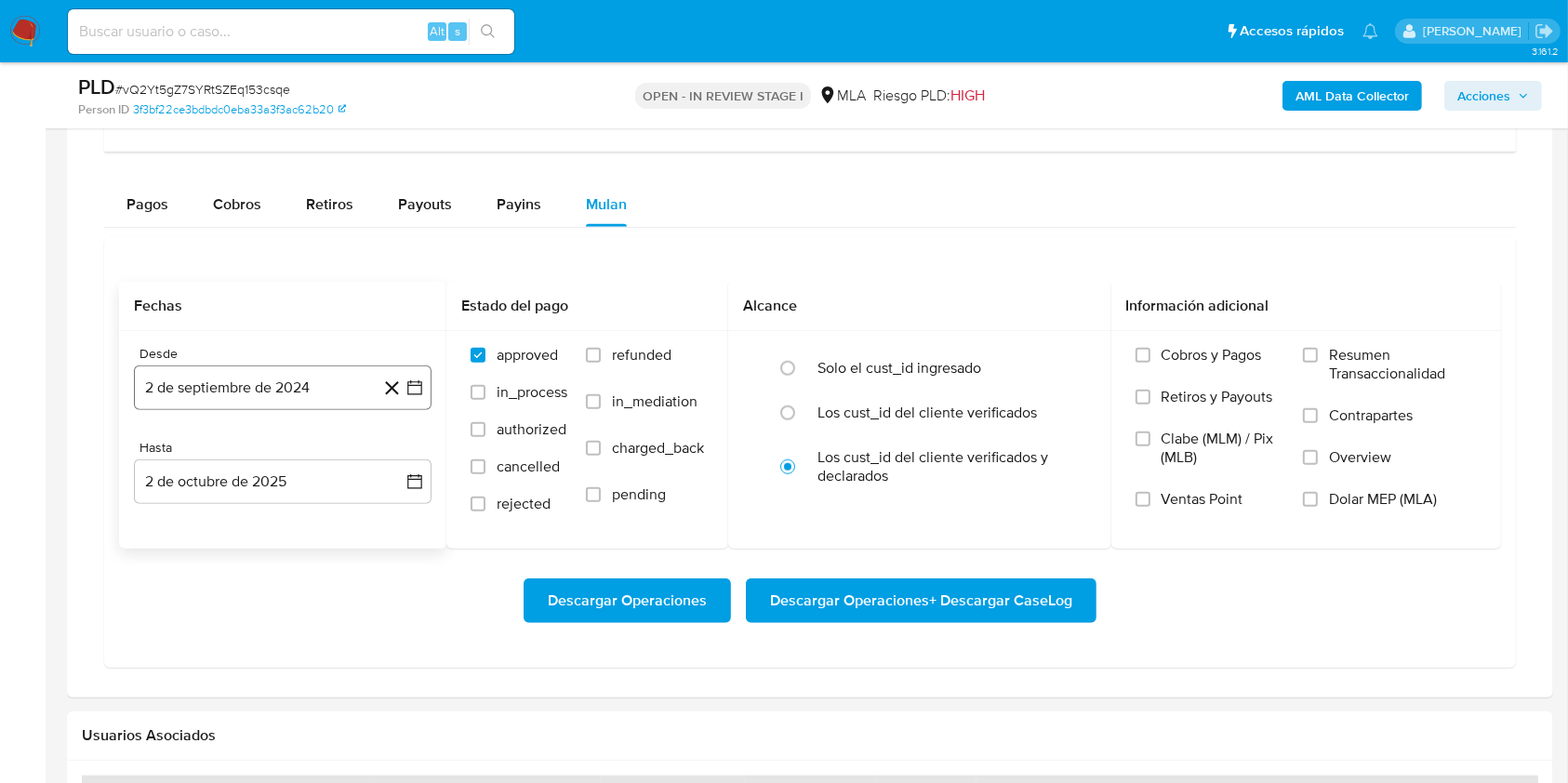
click at [270, 384] on button "2 de septiembre de 2024" at bounding box center [283, 388] width 298 height 45
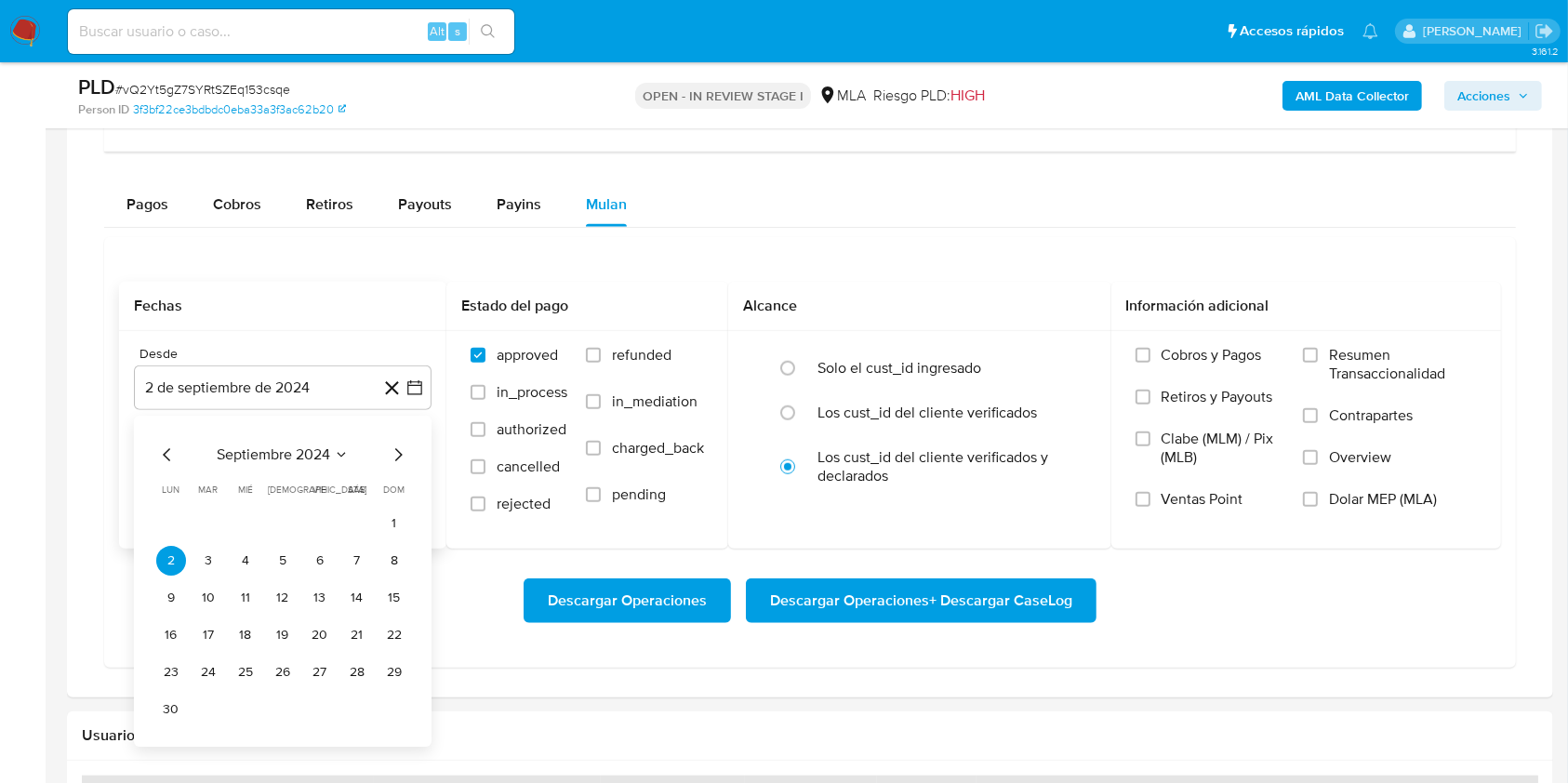
click at [320, 450] on span "septiembre 2024" at bounding box center [273, 455] width 113 height 19
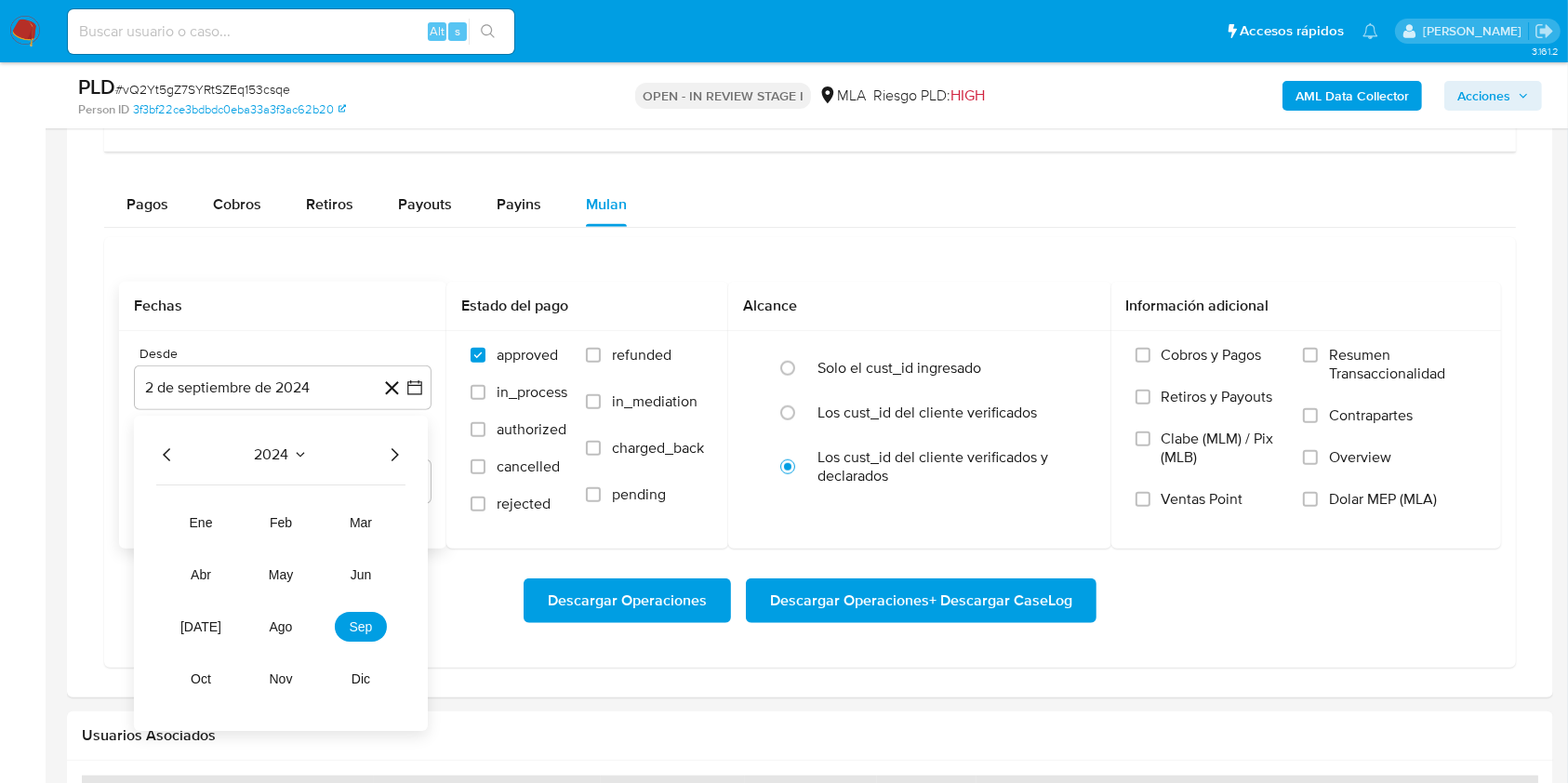
click at [394, 454] on icon "Año siguiente" at bounding box center [394, 455] width 22 height 22
click at [283, 633] on button "ago" at bounding box center [281, 627] width 52 height 30
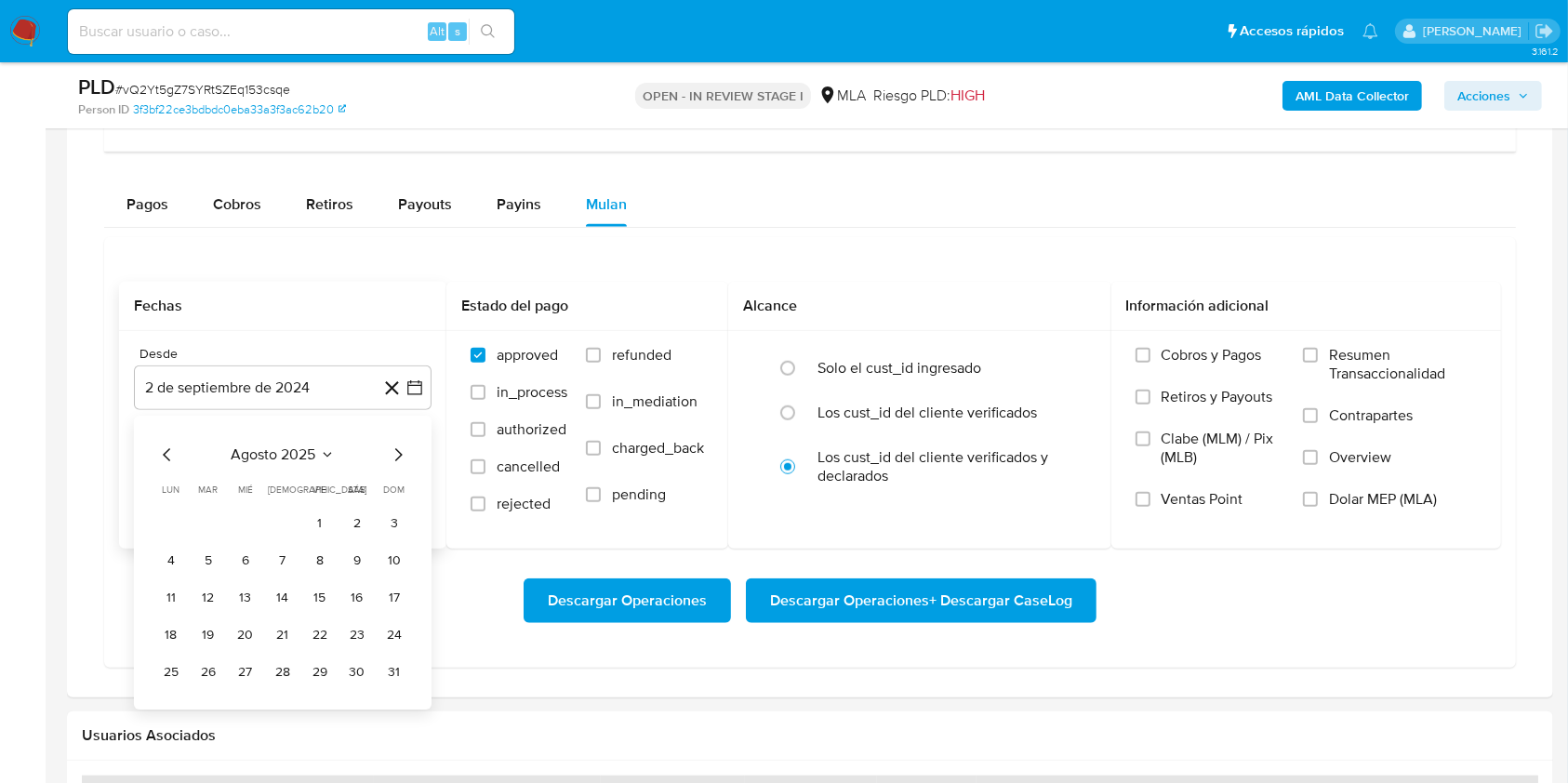
click at [307, 512] on td "1" at bounding box center [320, 524] width 30 height 30
click at [319, 532] on button "1" at bounding box center [320, 524] width 30 height 30
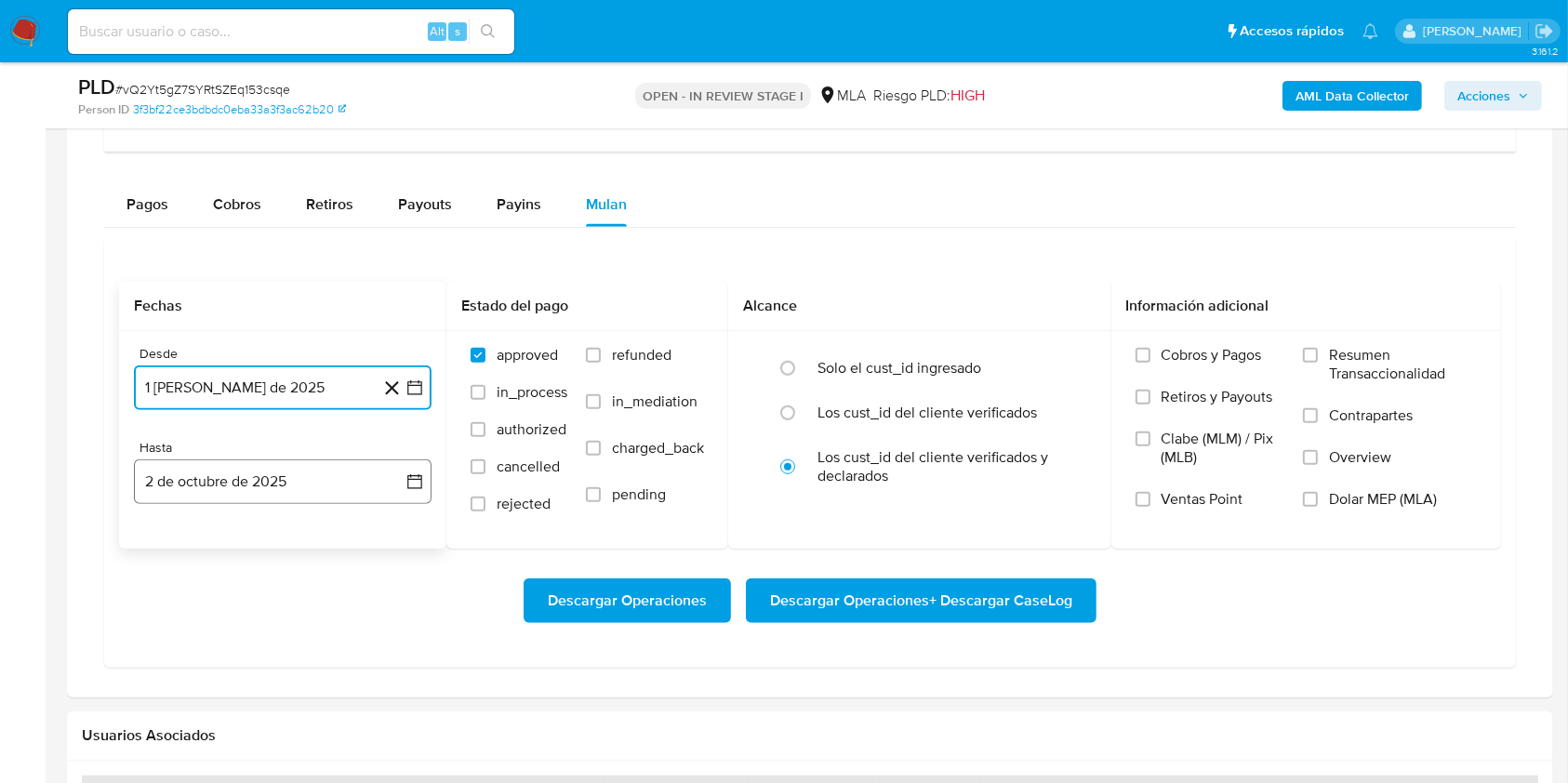
click at [337, 486] on button "2 de octubre de 2025" at bounding box center [283, 482] width 298 height 45
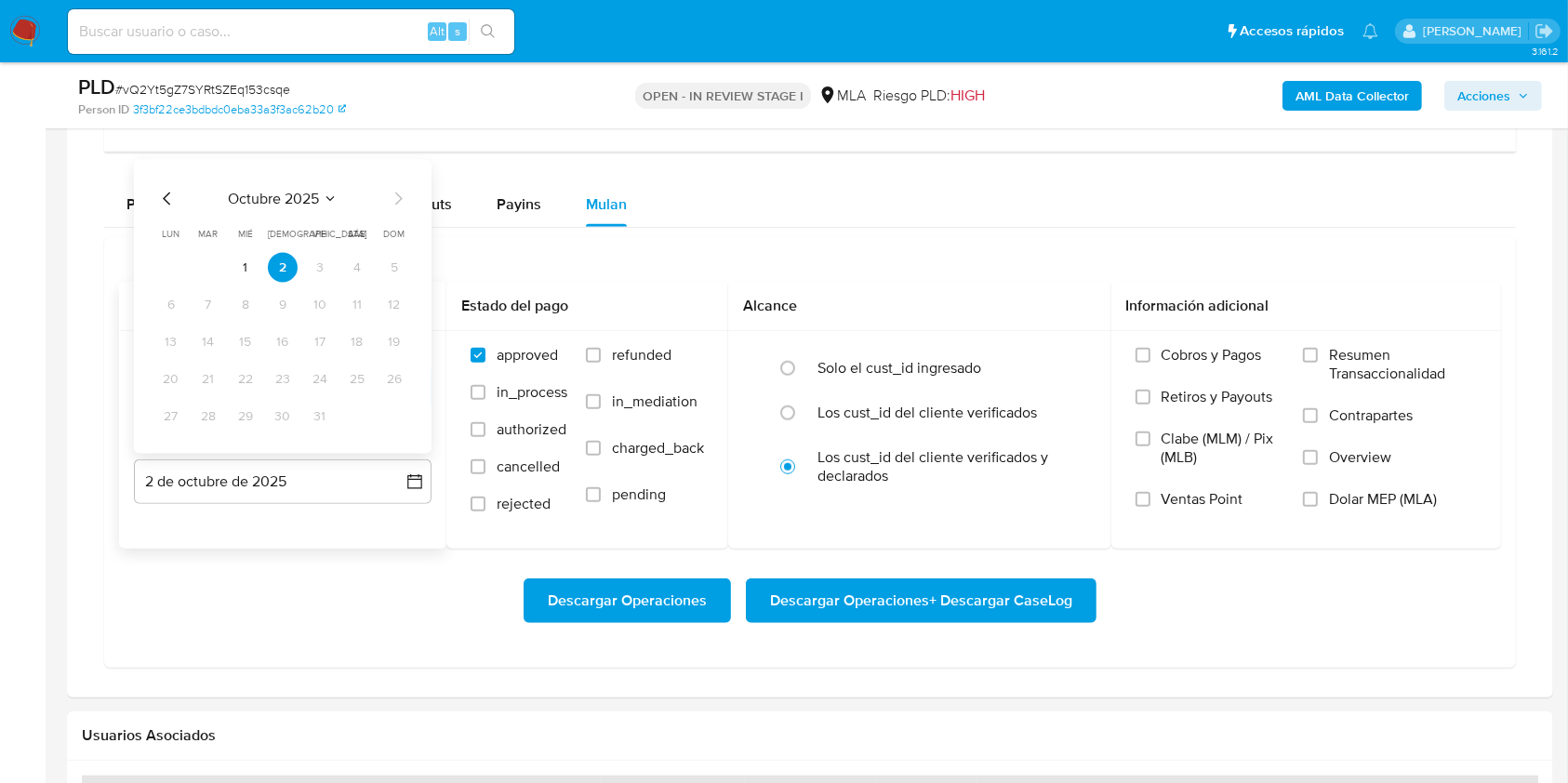
click at [168, 194] on icon "Mes anterior" at bounding box center [167, 199] width 22 height 22
click at [155, 199] on div "septiembre 2025 septiembre 2025 lun lunes mar martes mié miércoles jue jueves v…" at bounding box center [283, 307] width 298 height 294
click at [164, 199] on icon "Mes anterior" at bounding box center [167, 199] width 22 height 22
click at [394, 420] on button "31" at bounding box center [394, 416] width 30 height 30
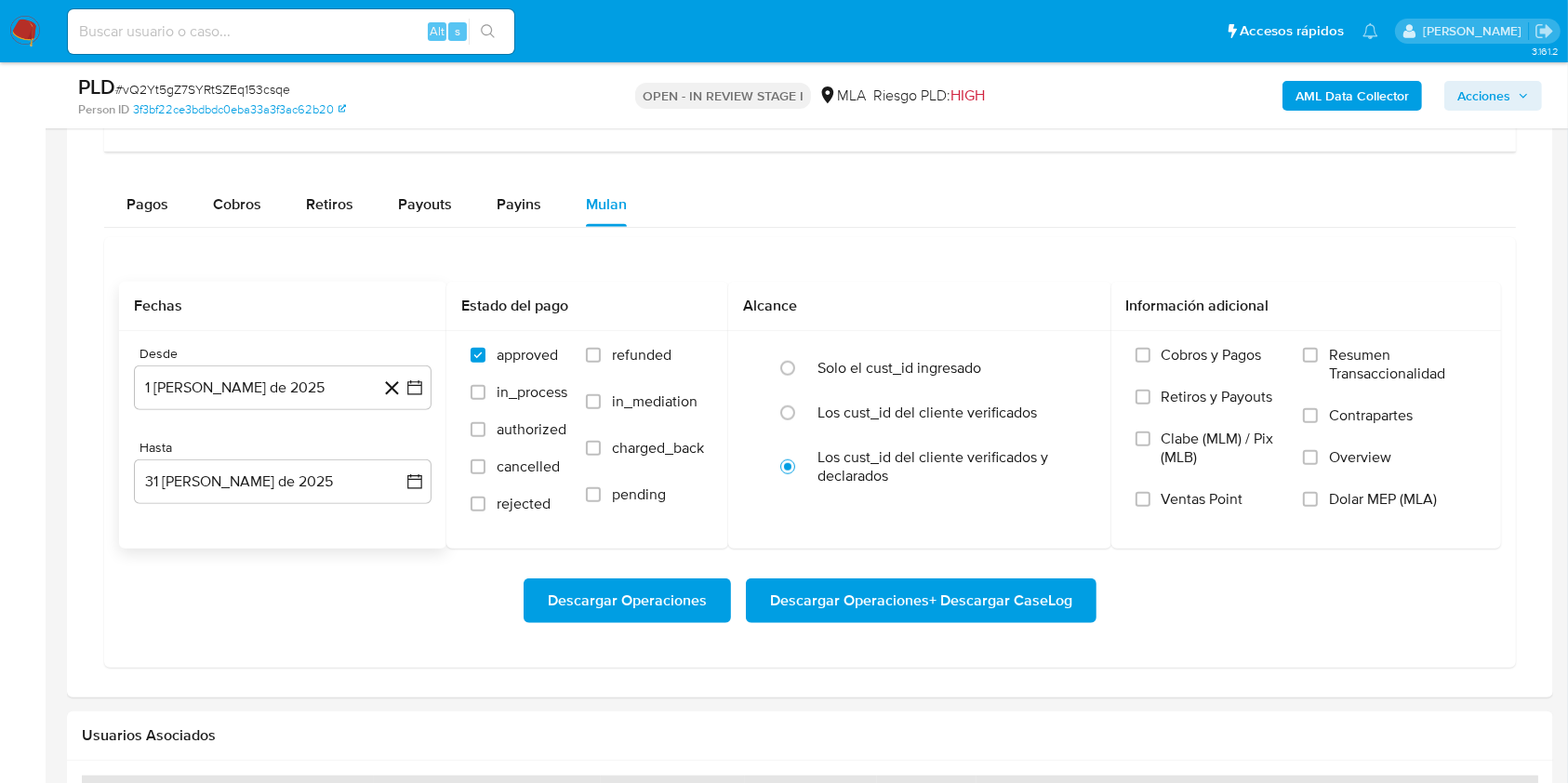
click at [447, 635] on div "Descargar Operaciones Descargar Operaciones + Descargar CaseLog" at bounding box center [809, 600] width 1382 height 104
click at [1346, 498] on span "Dolar MEP (MLA)" at bounding box center [1382, 500] width 108 height 19
click at [1317, 498] on input "Dolar MEP (MLA)" at bounding box center [1310, 500] width 15 height 15
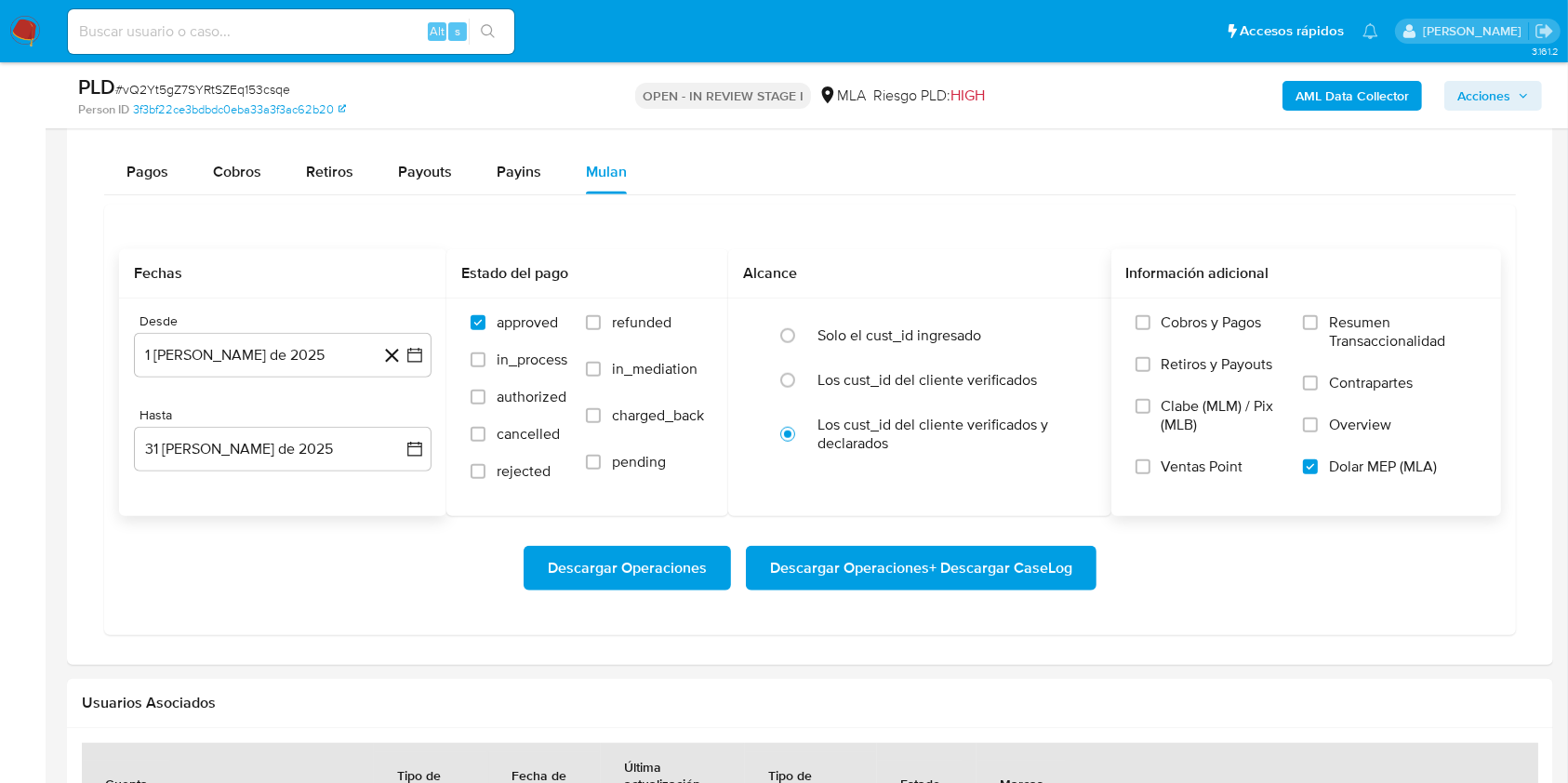
scroll to position [1492, 0]
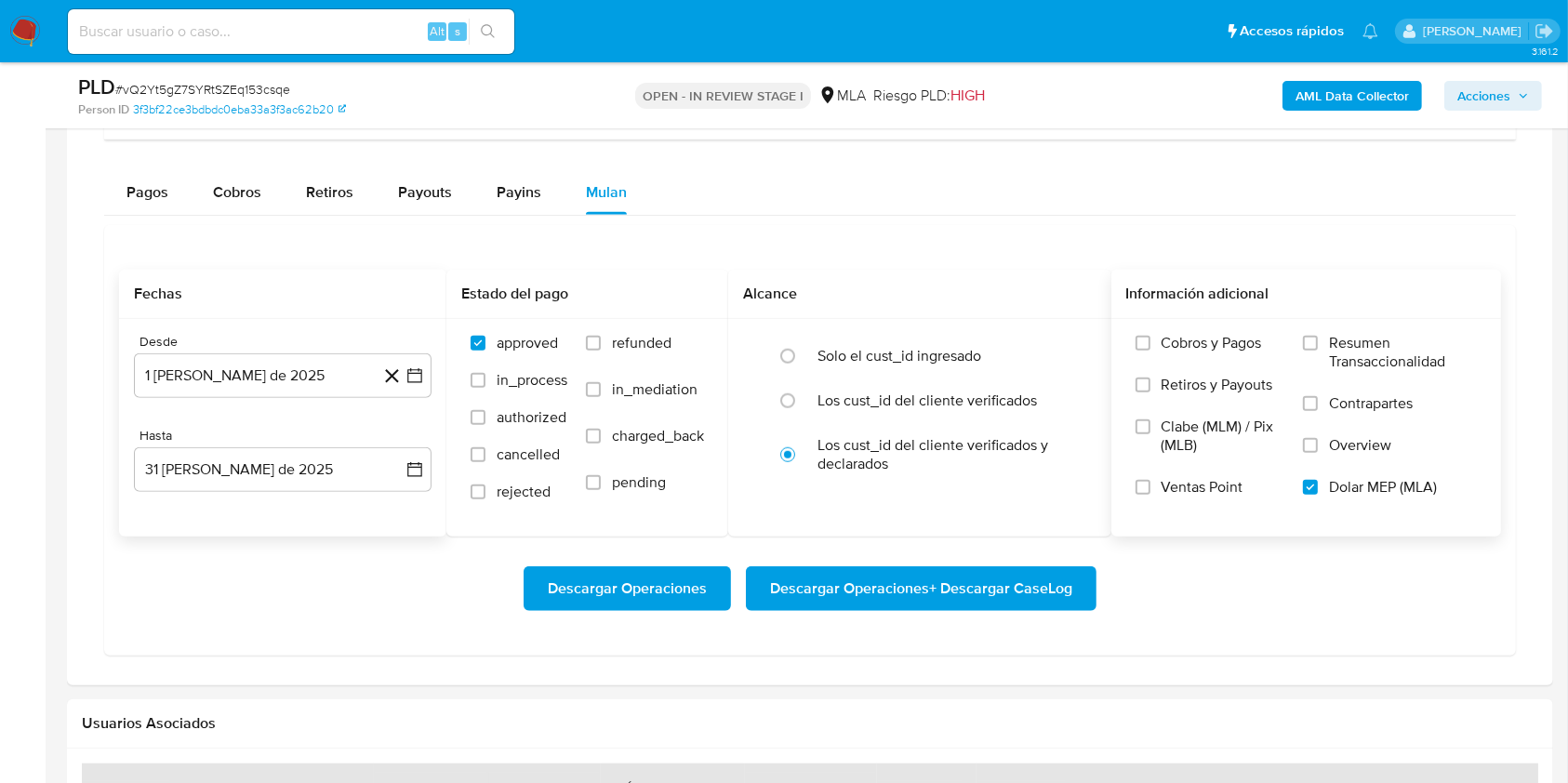
click at [966, 577] on span "Descargar Operaciones + Descargar CaseLog" at bounding box center [921, 588] width 302 height 41
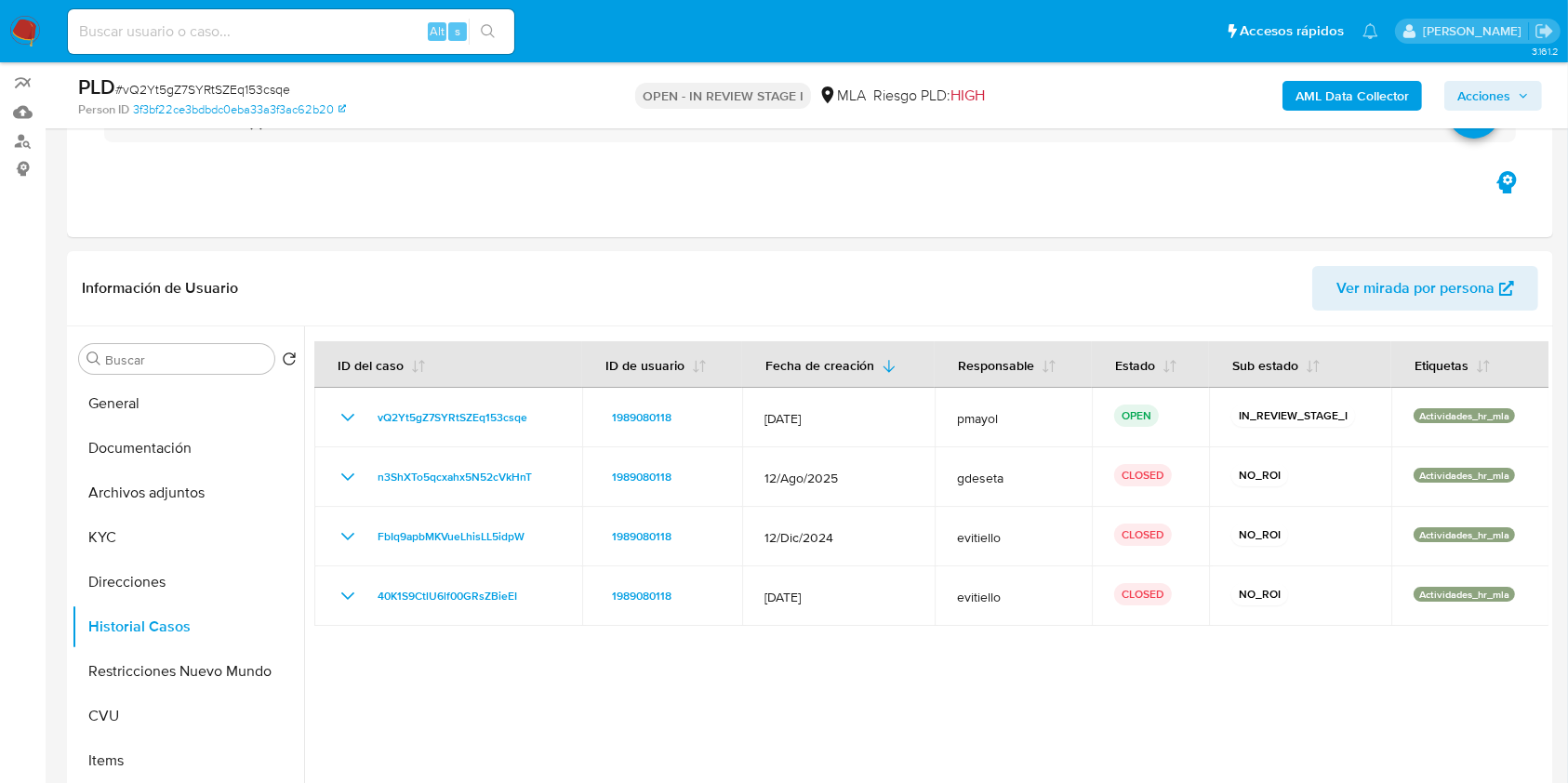
scroll to position [166, 0]
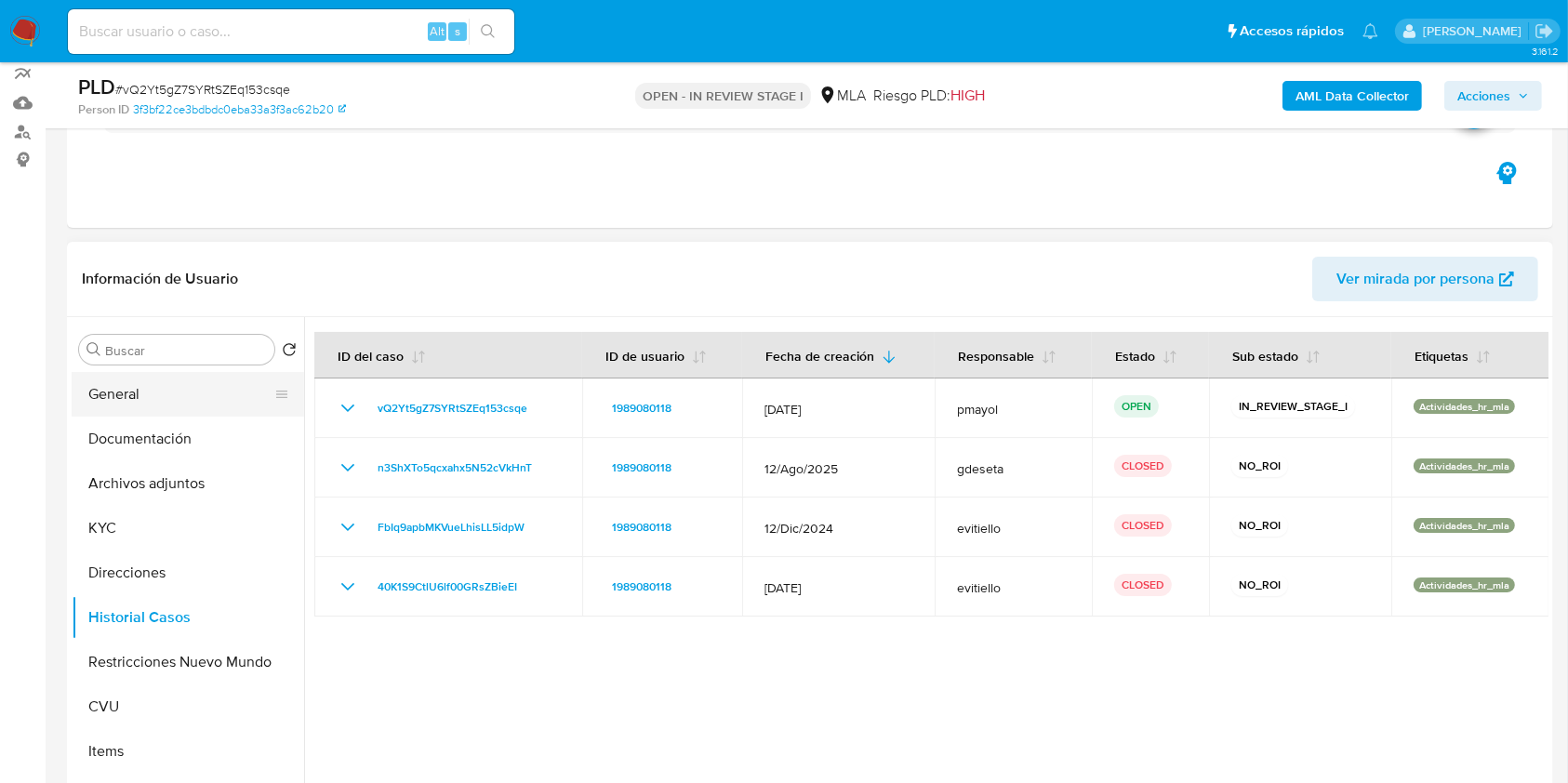
click at [126, 390] on button "General" at bounding box center [181, 395] width 218 height 45
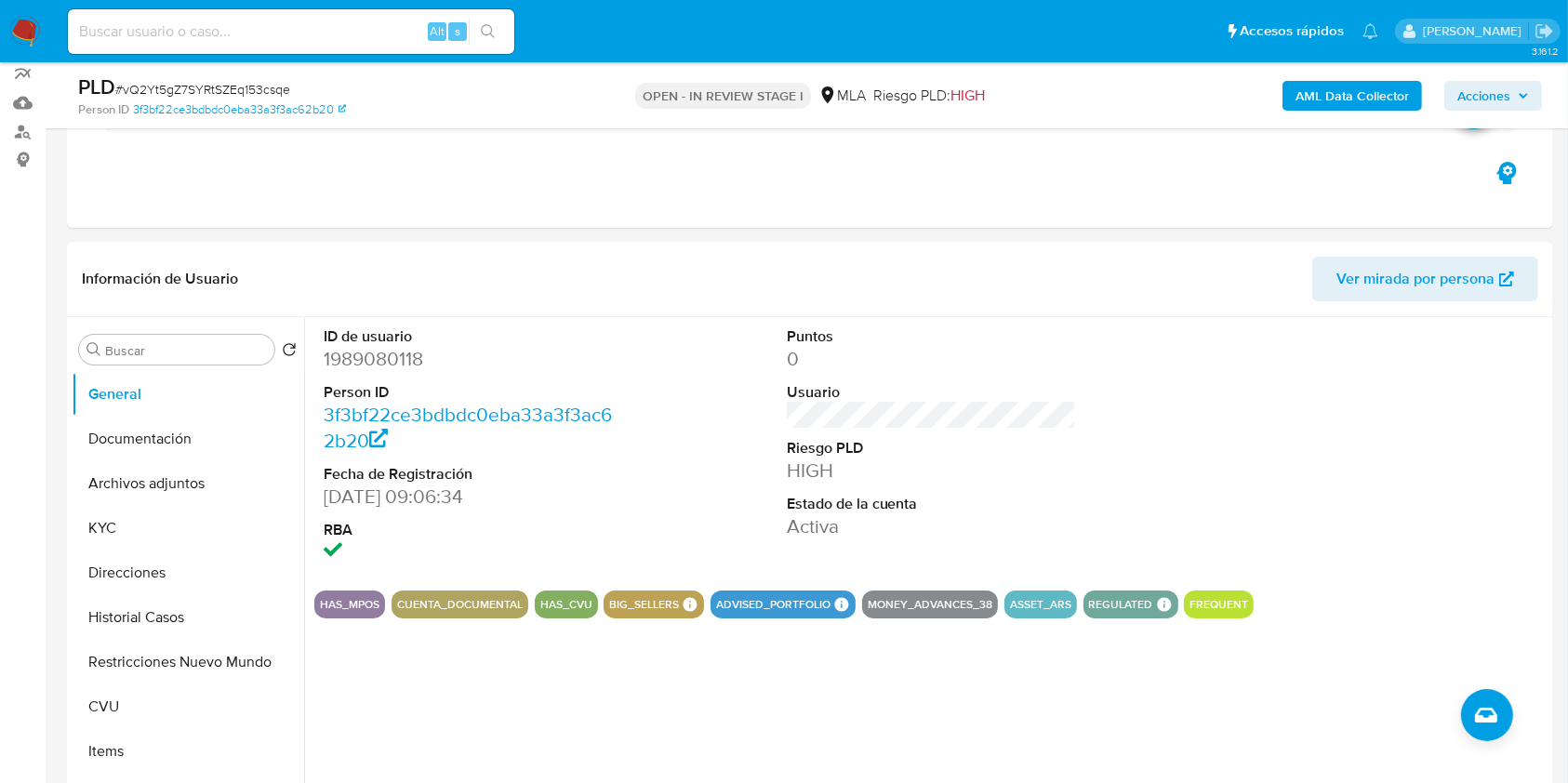
click at [327, 32] on input at bounding box center [291, 32] width 446 height 24
paste input "ytET0Ipmakcw4qKhQAACOiA0"
type input "ytET0Ipmakcw4qKhQAACOiA0"
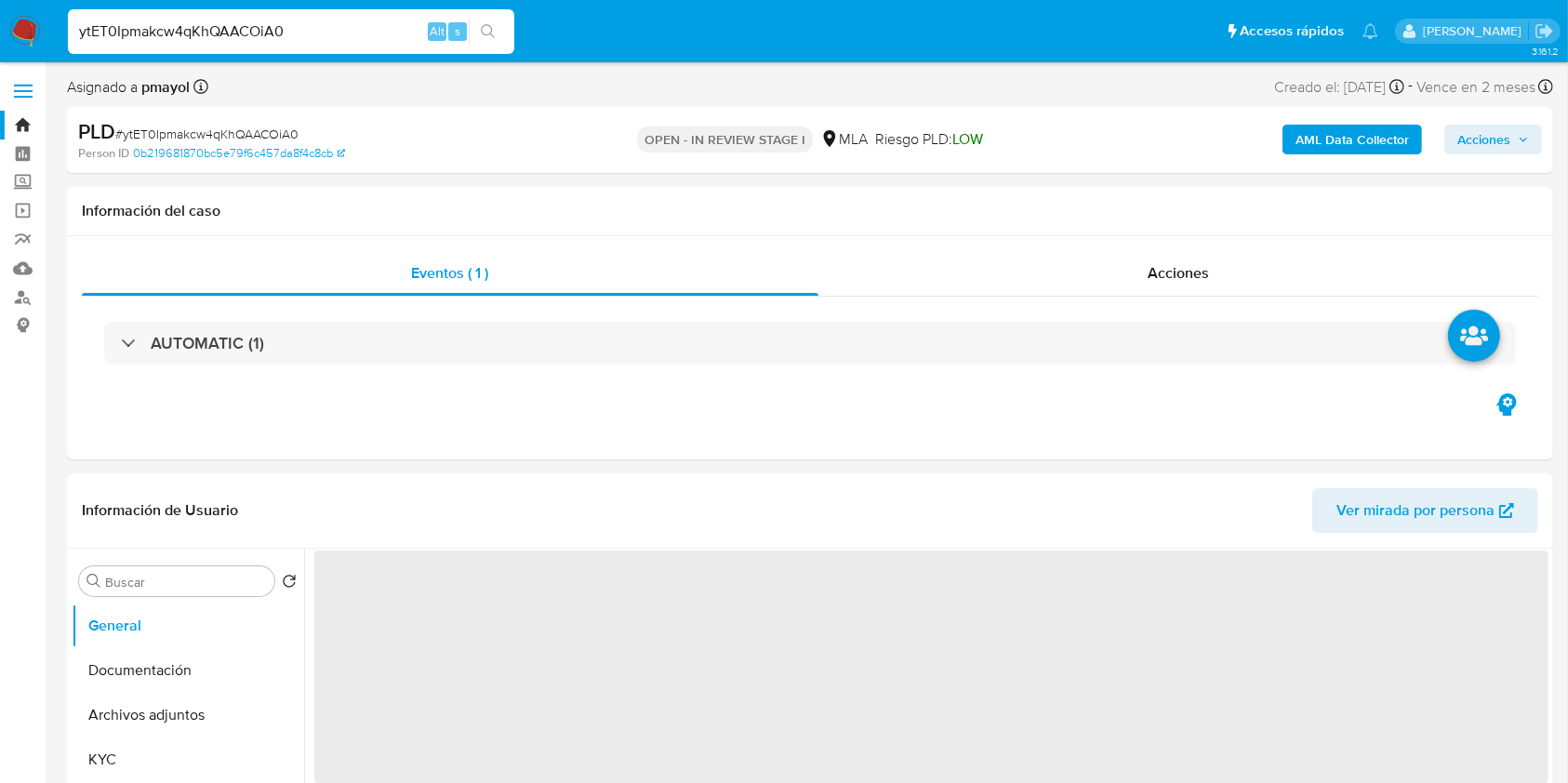
select select "10"
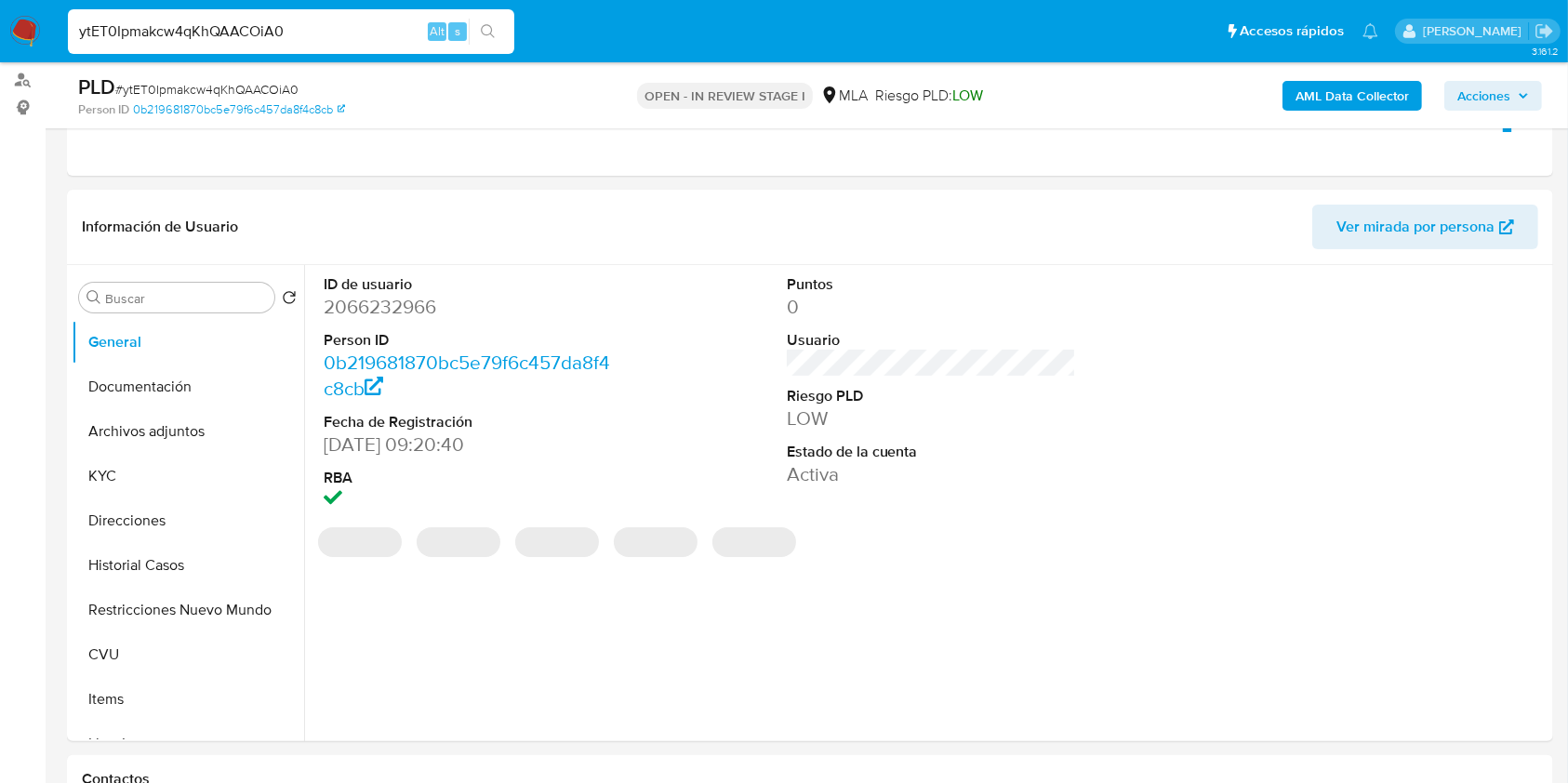
scroll to position [242, 0]
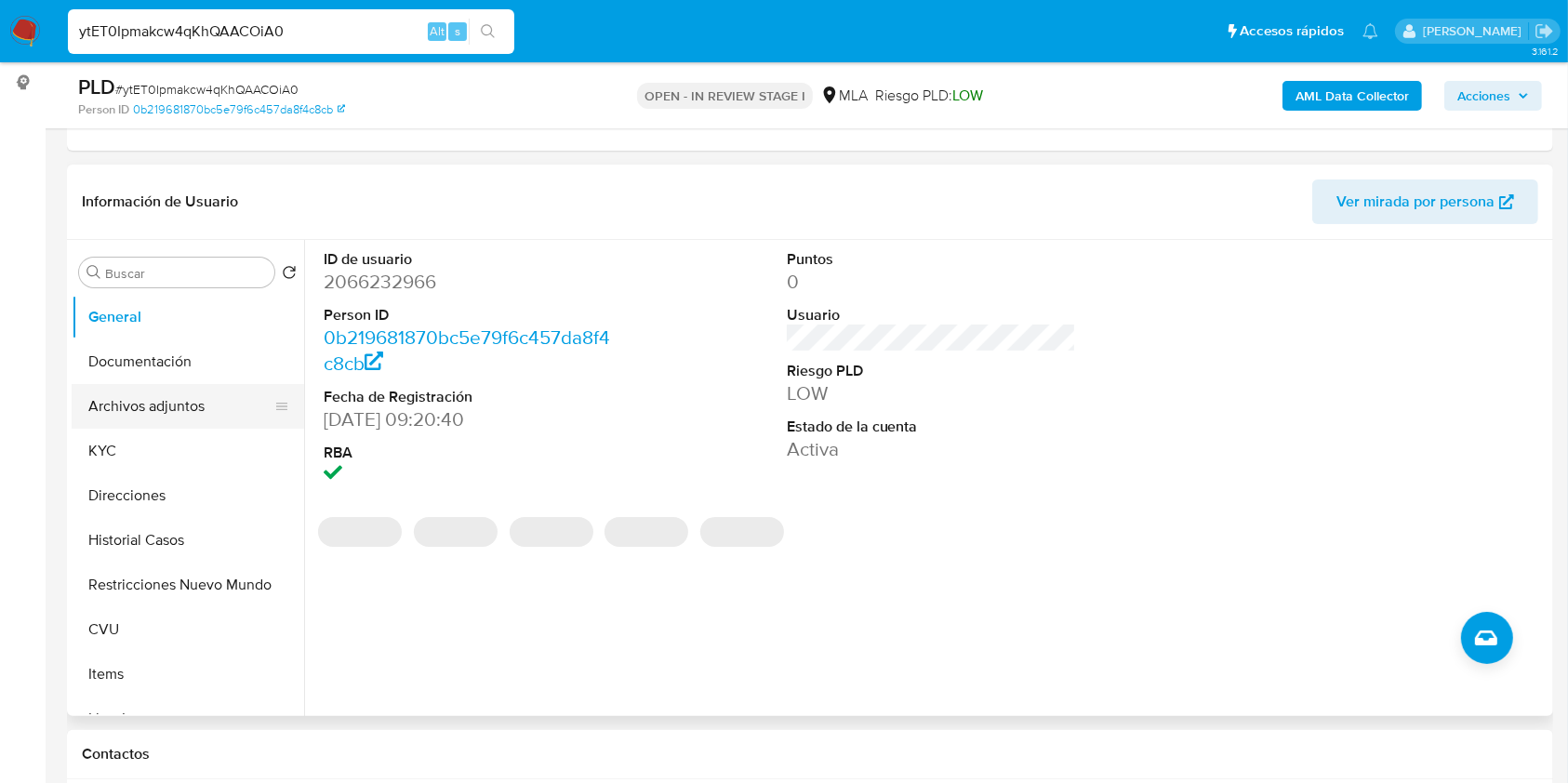
click at [192, 422] on button "Archivos adjuntos" at bounding box center [181, 406] width 218 height 45
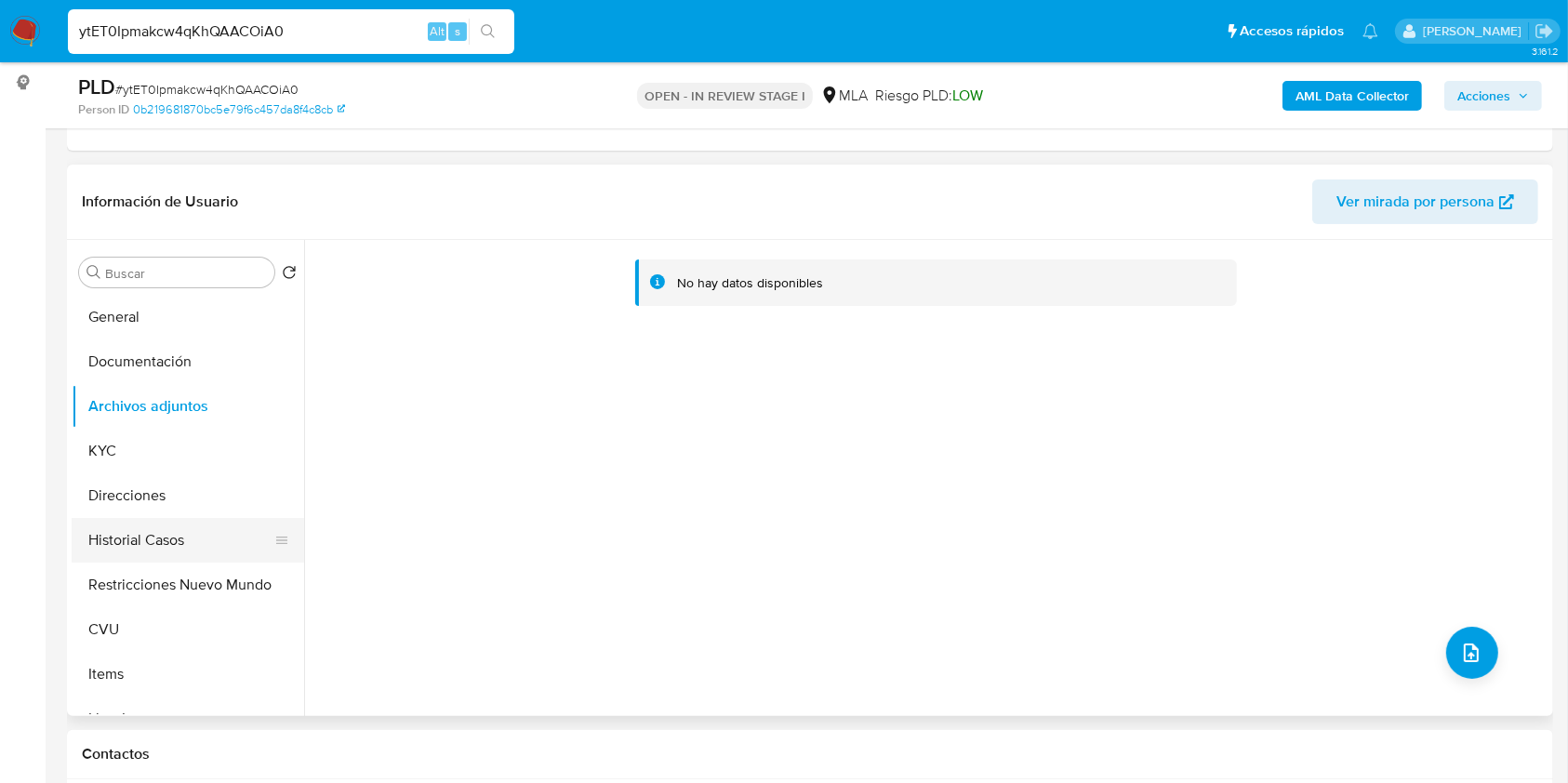
click at [160, 555] on button "Historial Casos" at bounding box center [181, 541] width 218 height 45
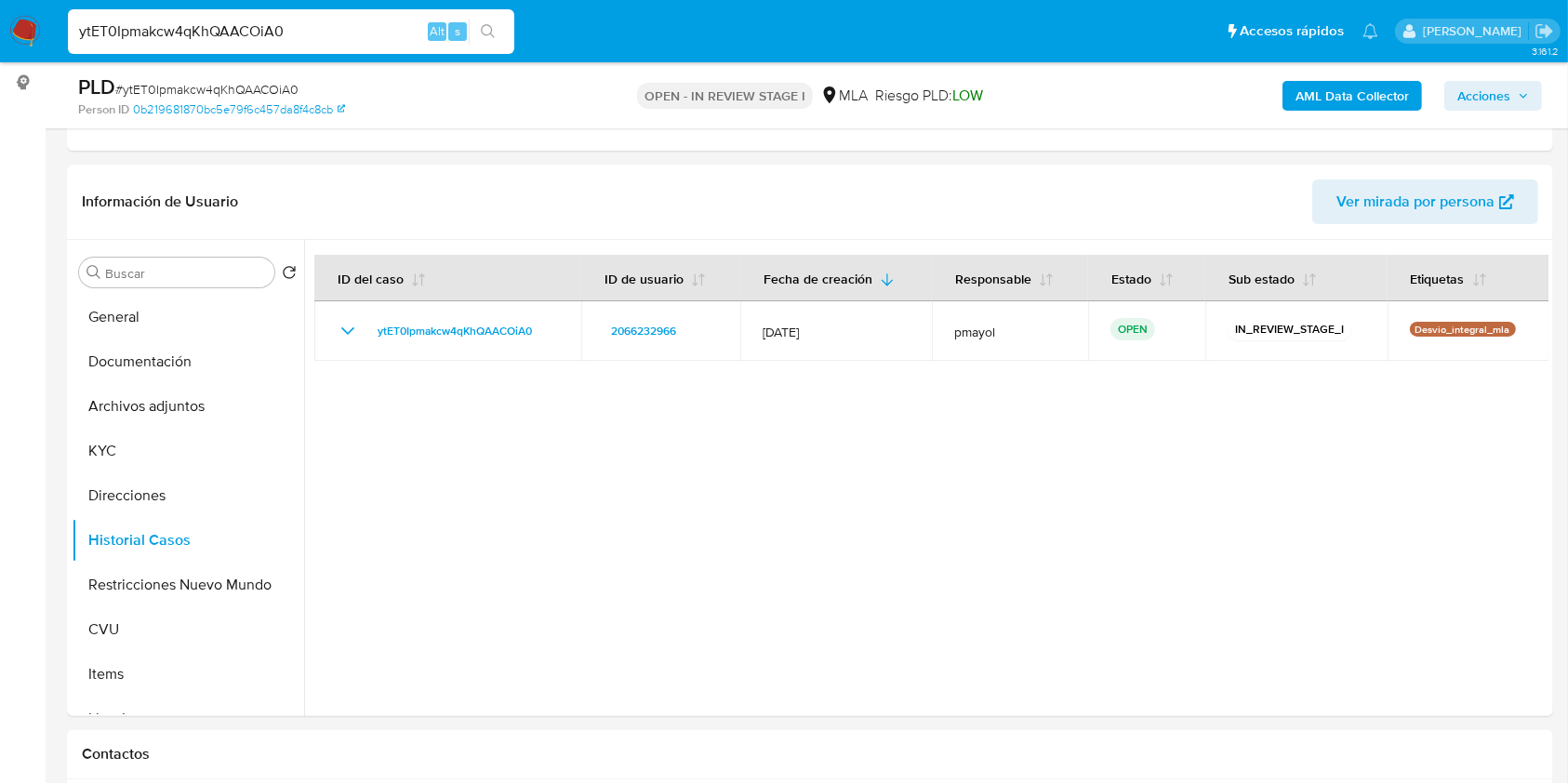
click at [367, 32] on input "ytET0Ipmakcw4qKhQAACOiA0" at bounding box center [291, 32] width 446 height 24
paste input "2574544127"
type input "2574544127"
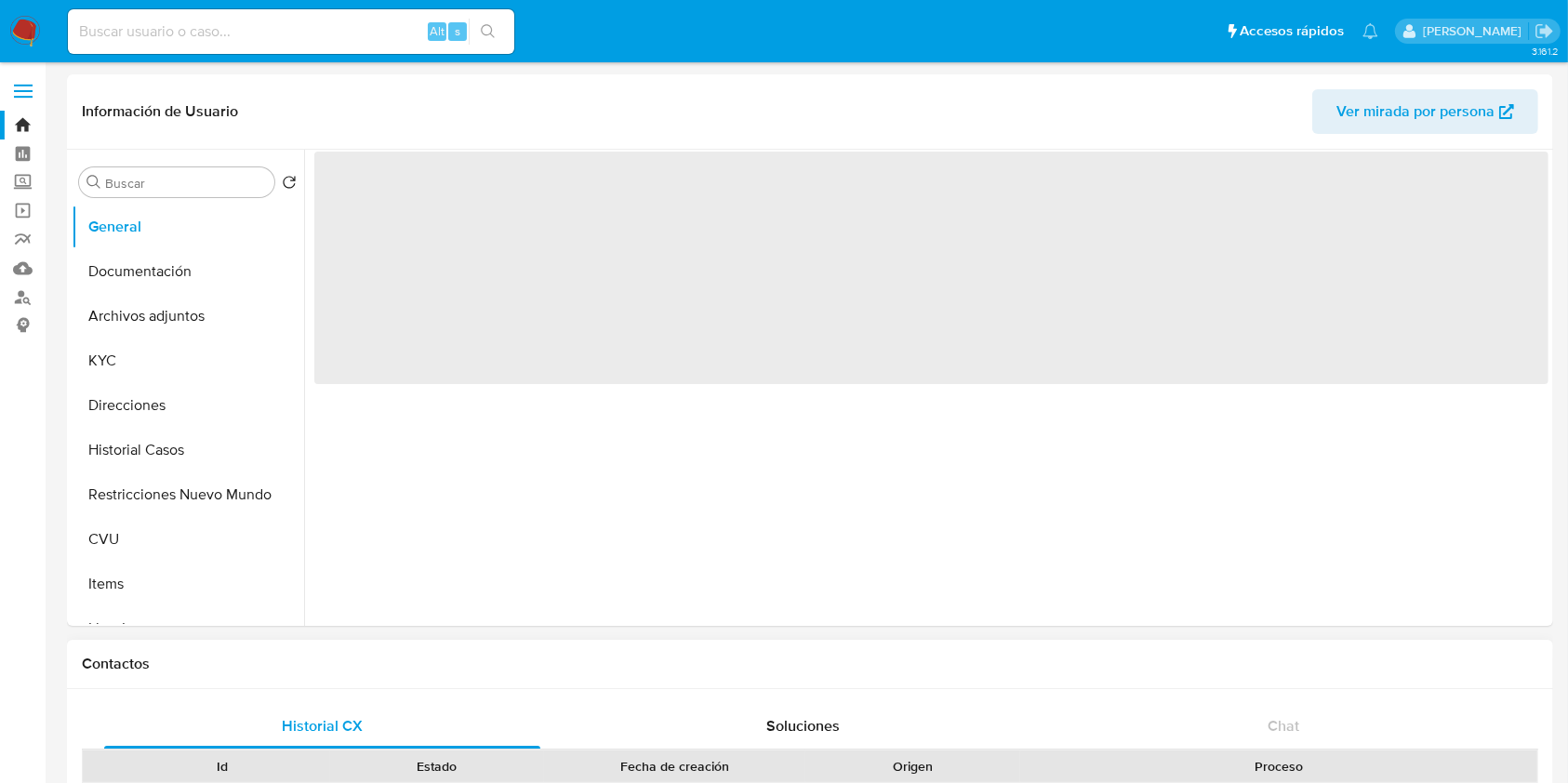
select select "10"
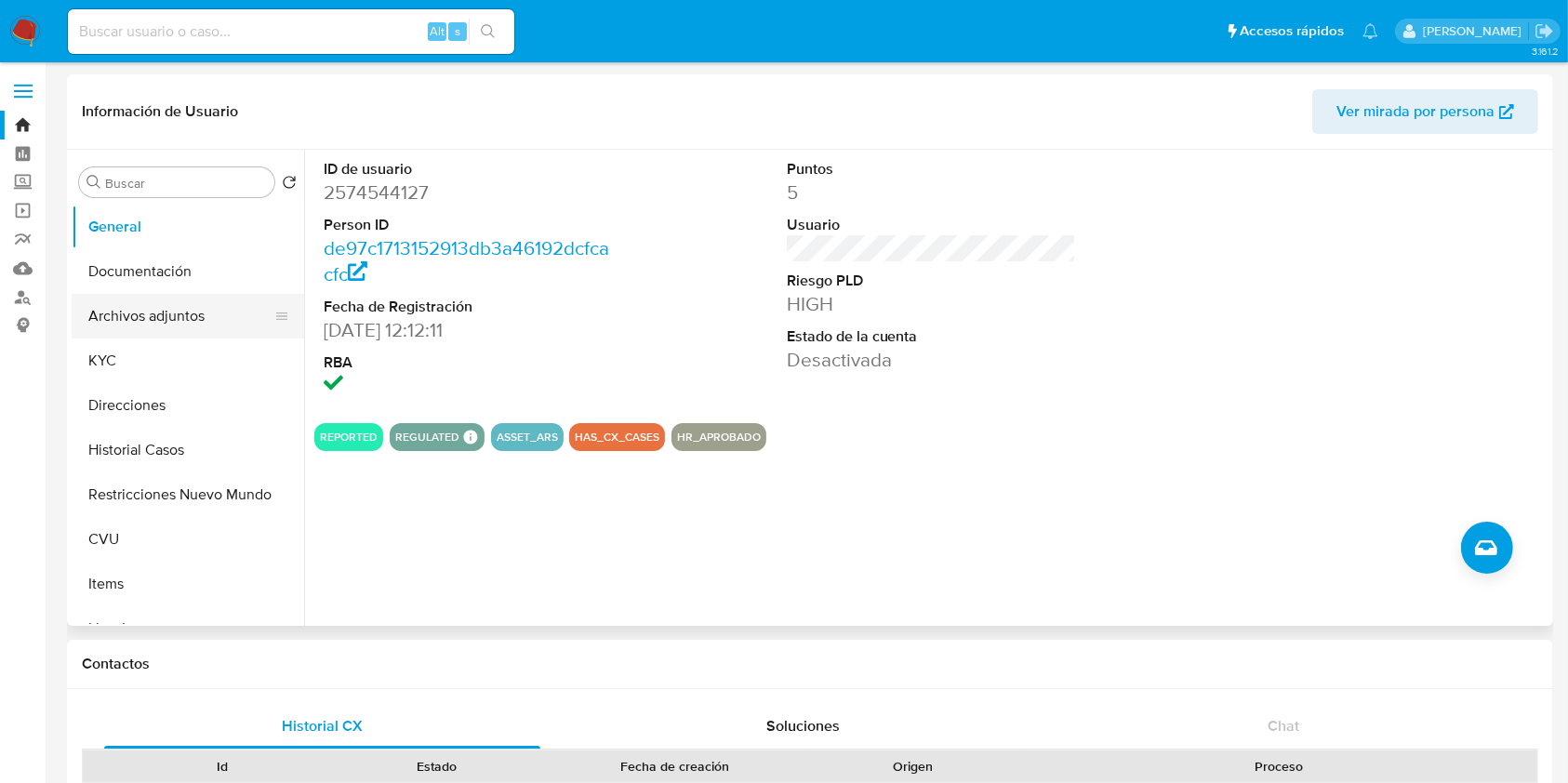
click at [167, 312] on button "Archivos adjuntos" at bounding box center [181, 316] width 218 height 45
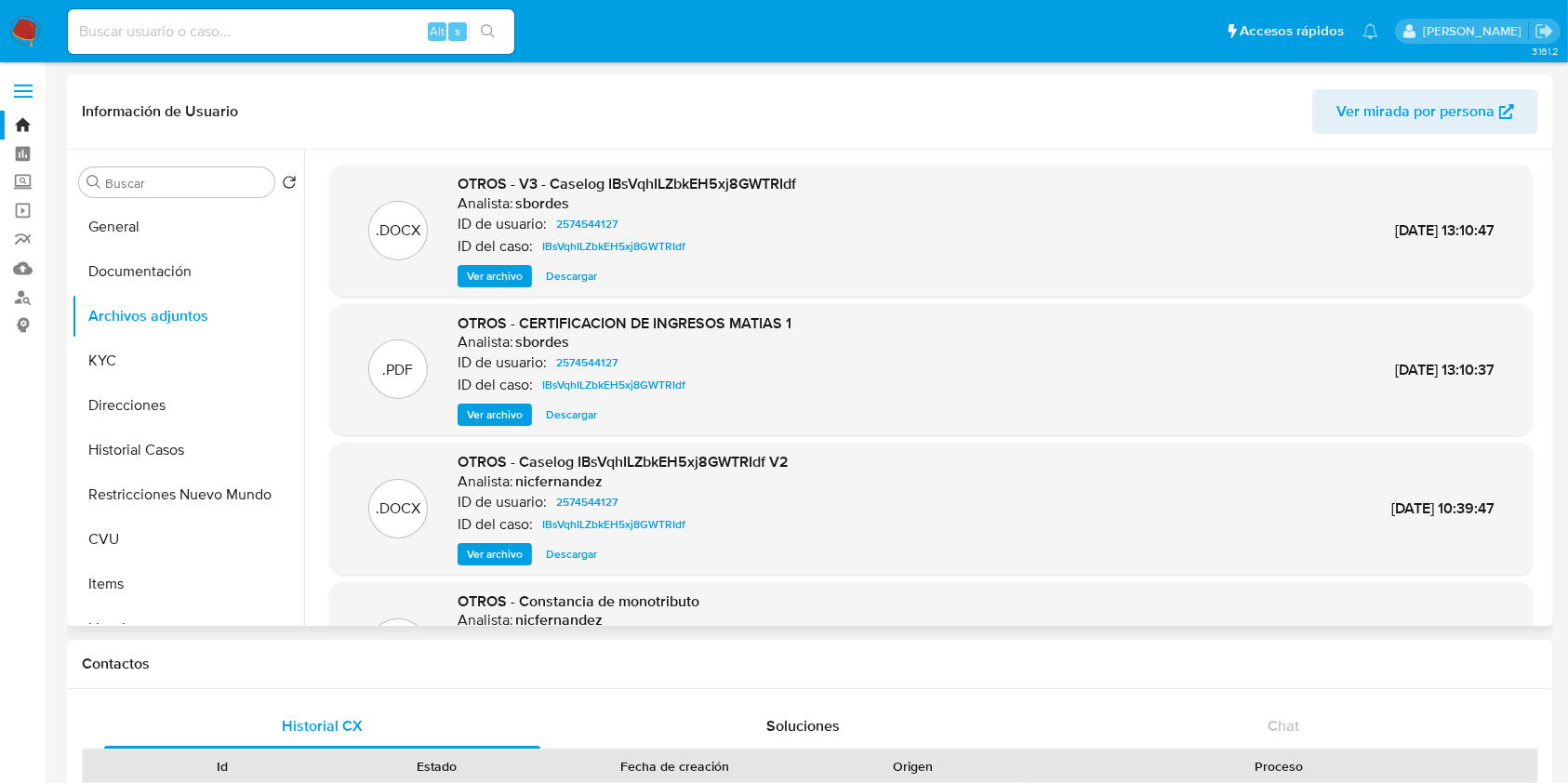
click at [529, 281] on button "Ver archivo" at bounding box center [495, 276] width 75 height 22
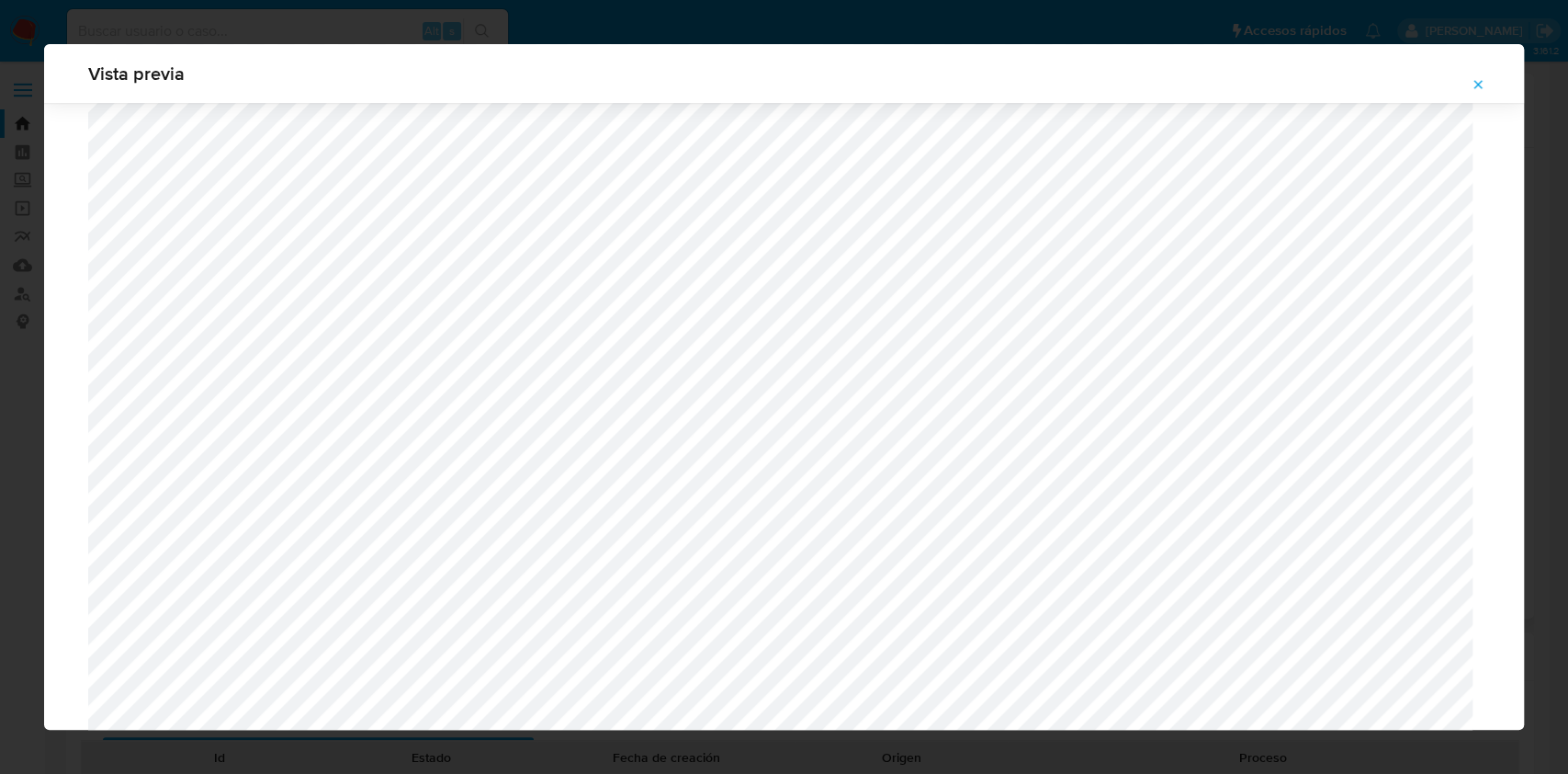
scroll to position [1445, 0]
click at [1471, 79] on icon "Attachment preview" at bounding box center [1478, 84] width 15 height 15
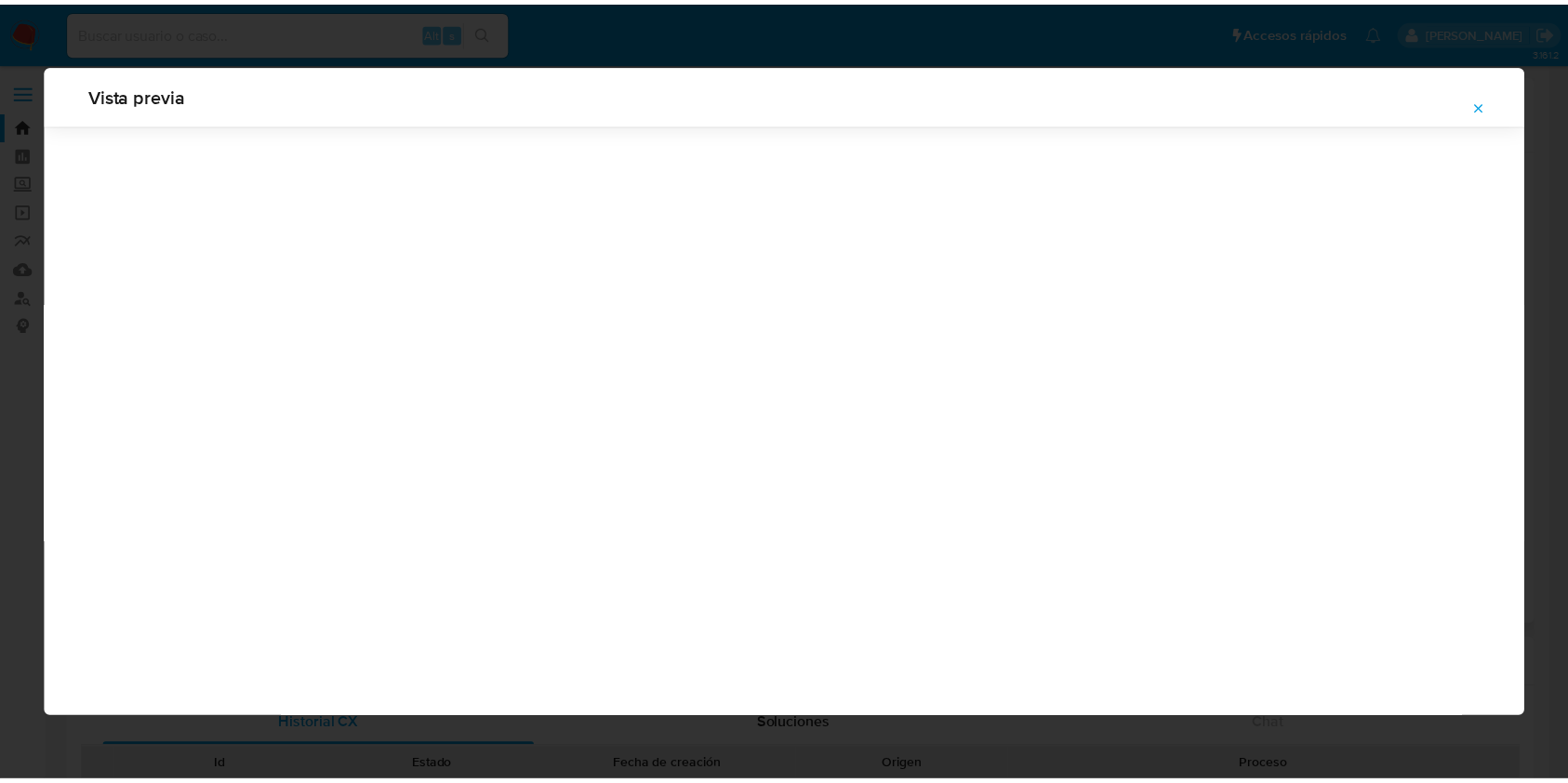
scroll to position [0, 0]
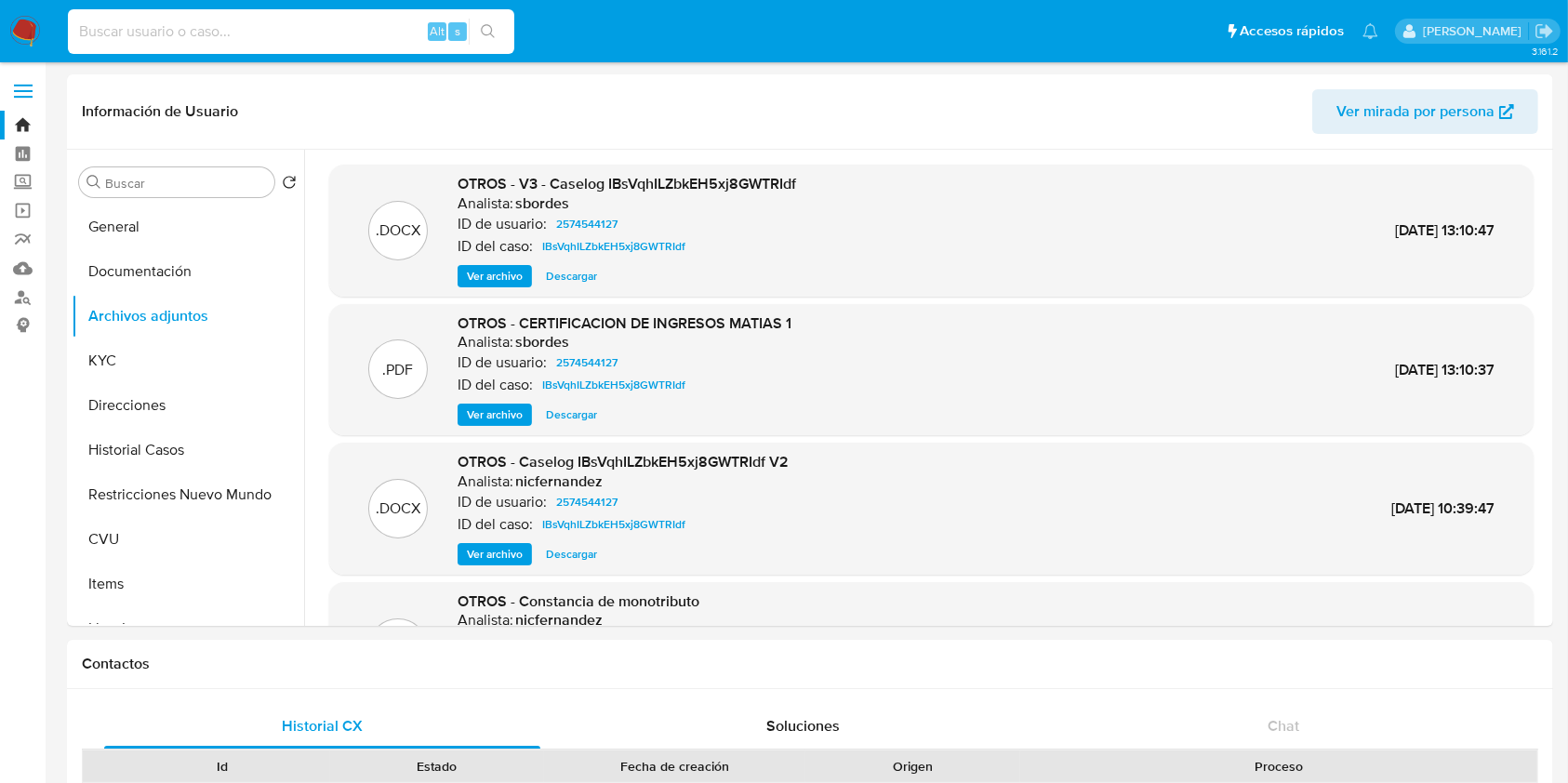
click at [257, 40] on input at bounding box center [291, 32] width 446 height 24
type input "311328383"
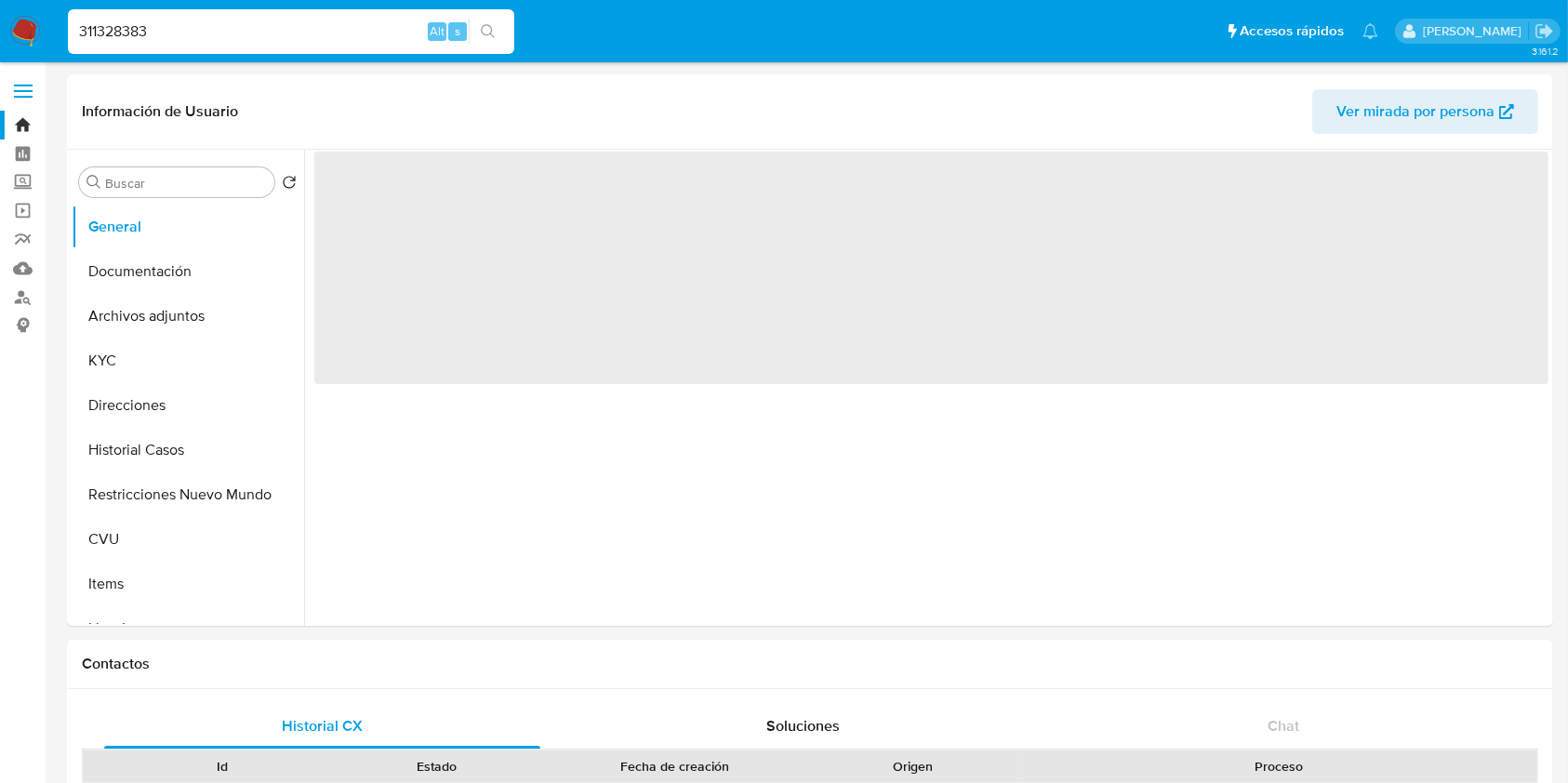
select select "10"
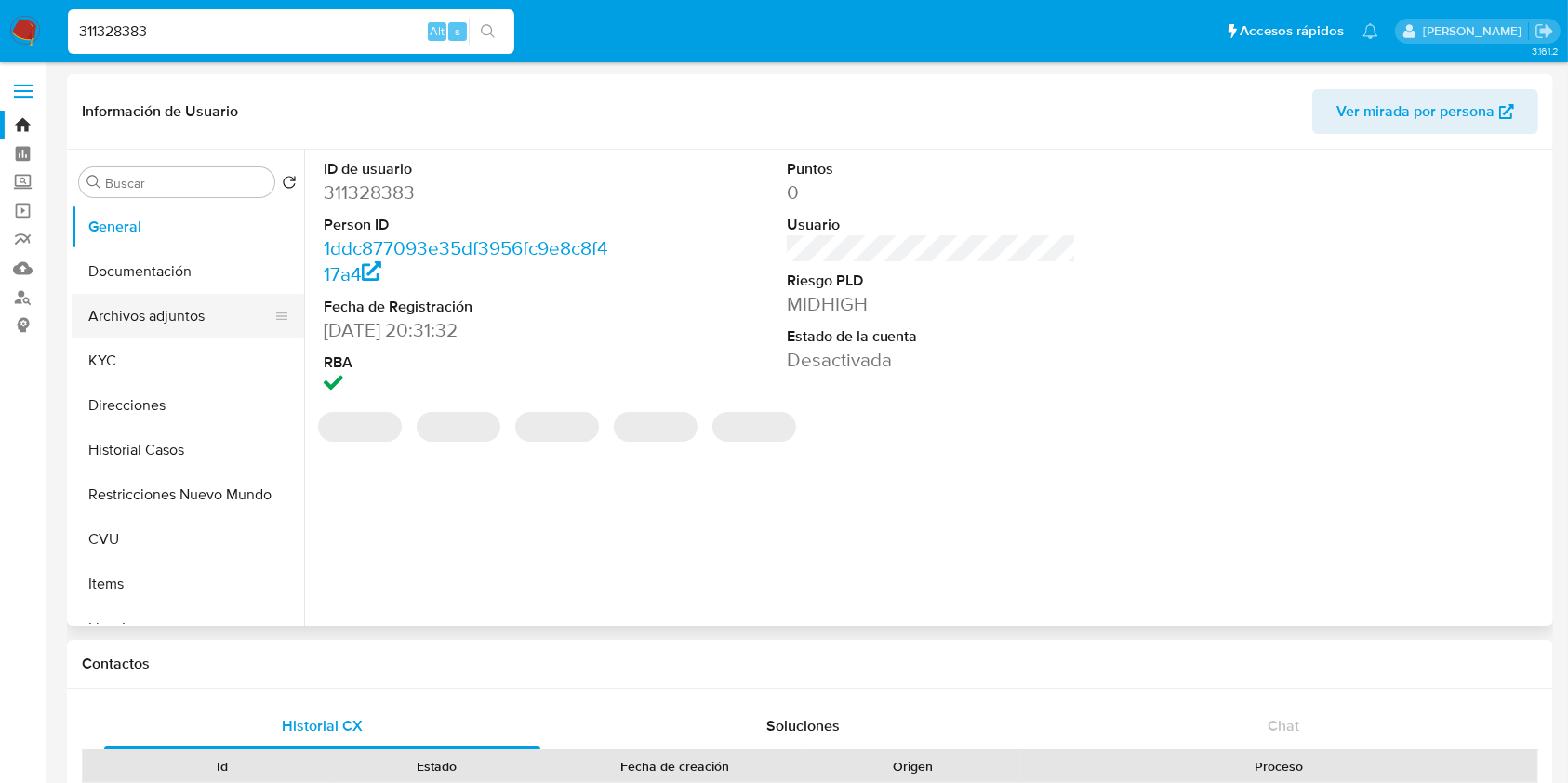
click at [177, 333] on button "Archivos adjuntos" at bounding box center [181, 316] width 218 height 45
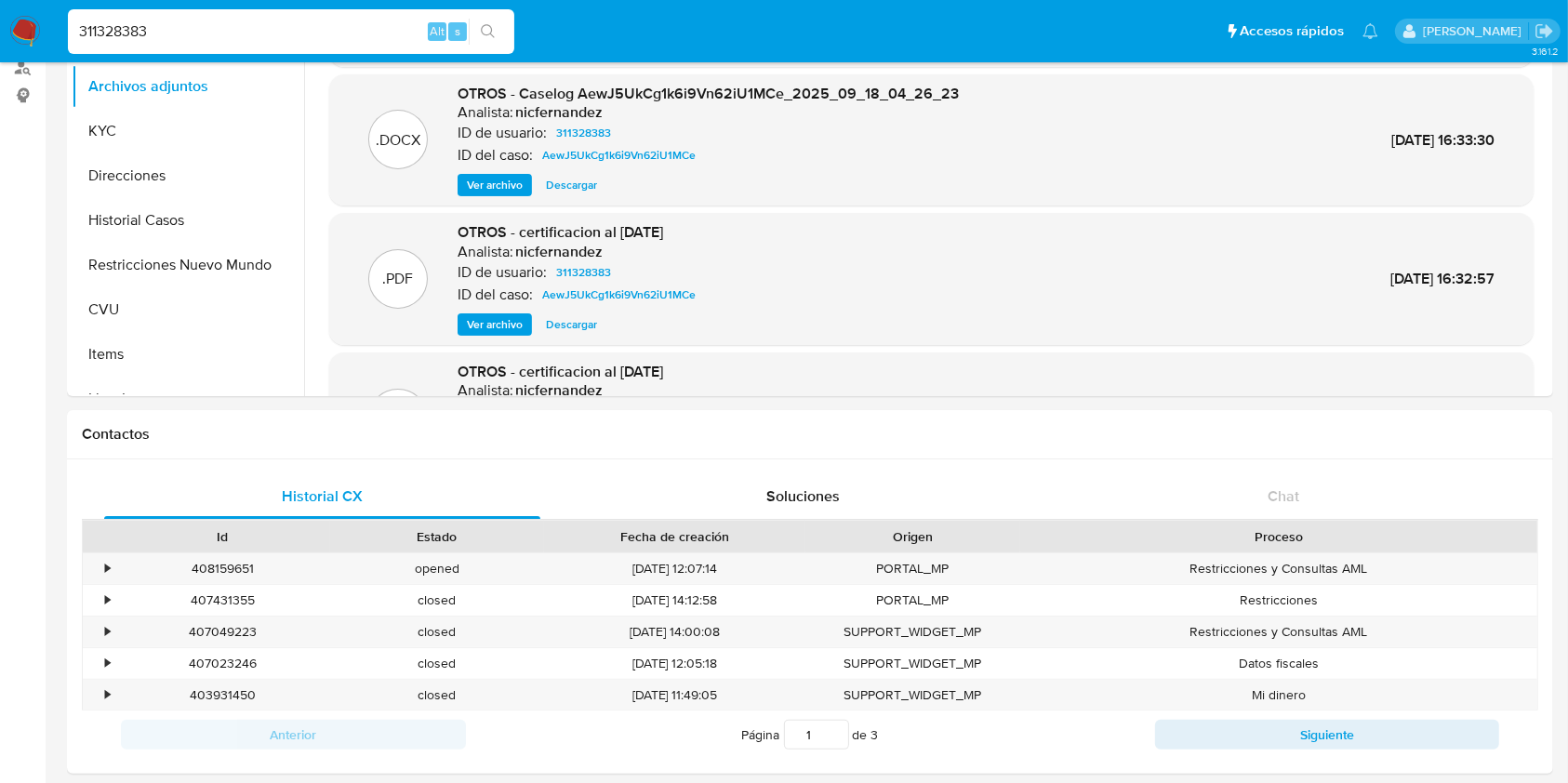
scroll to position [254, 0]
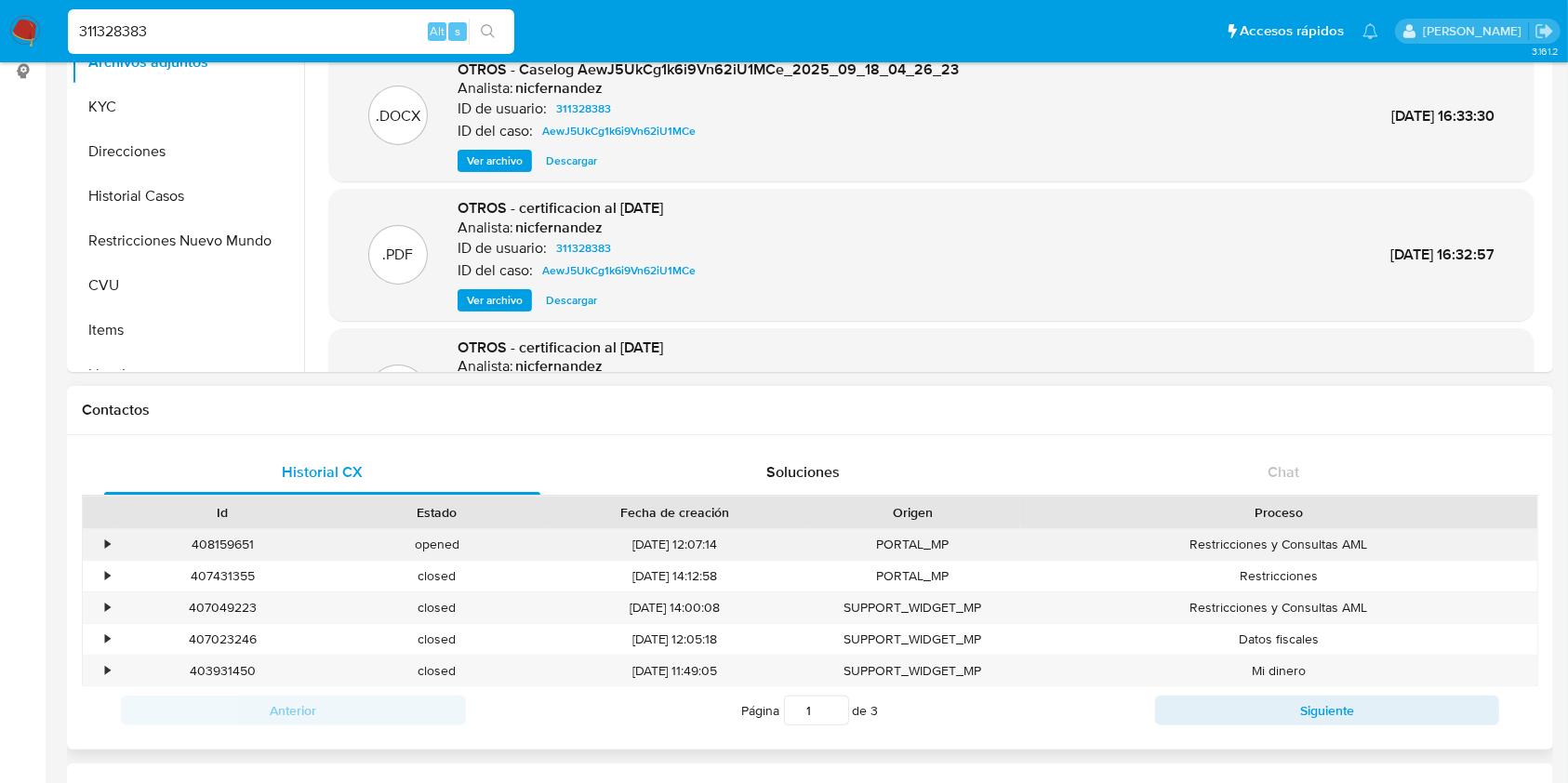
click at [219, 544] on div "408159651" at bounding box center [223, 544] width 215 height 31
copy div "408159651"
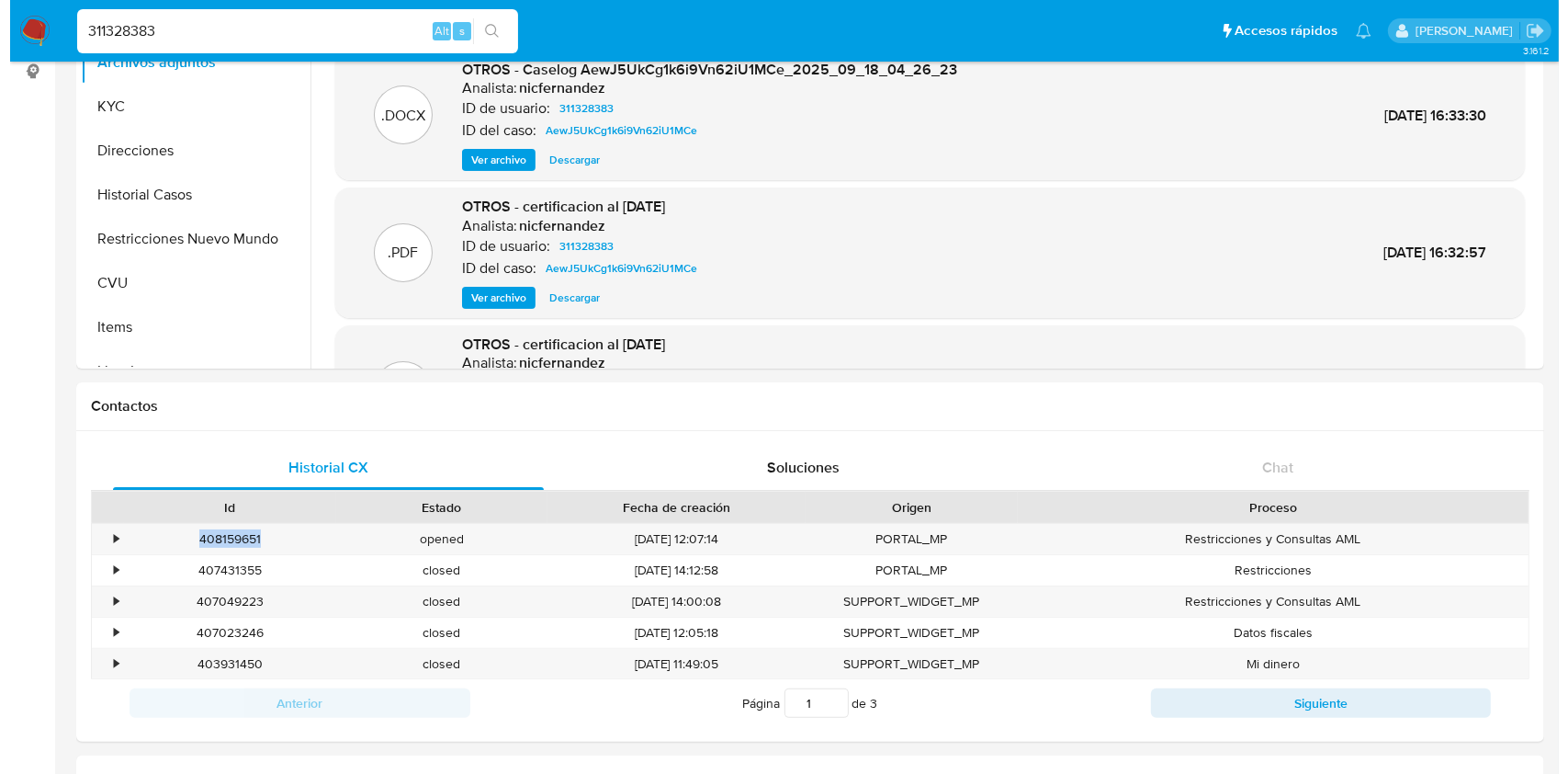
scroll to position [10, 0]
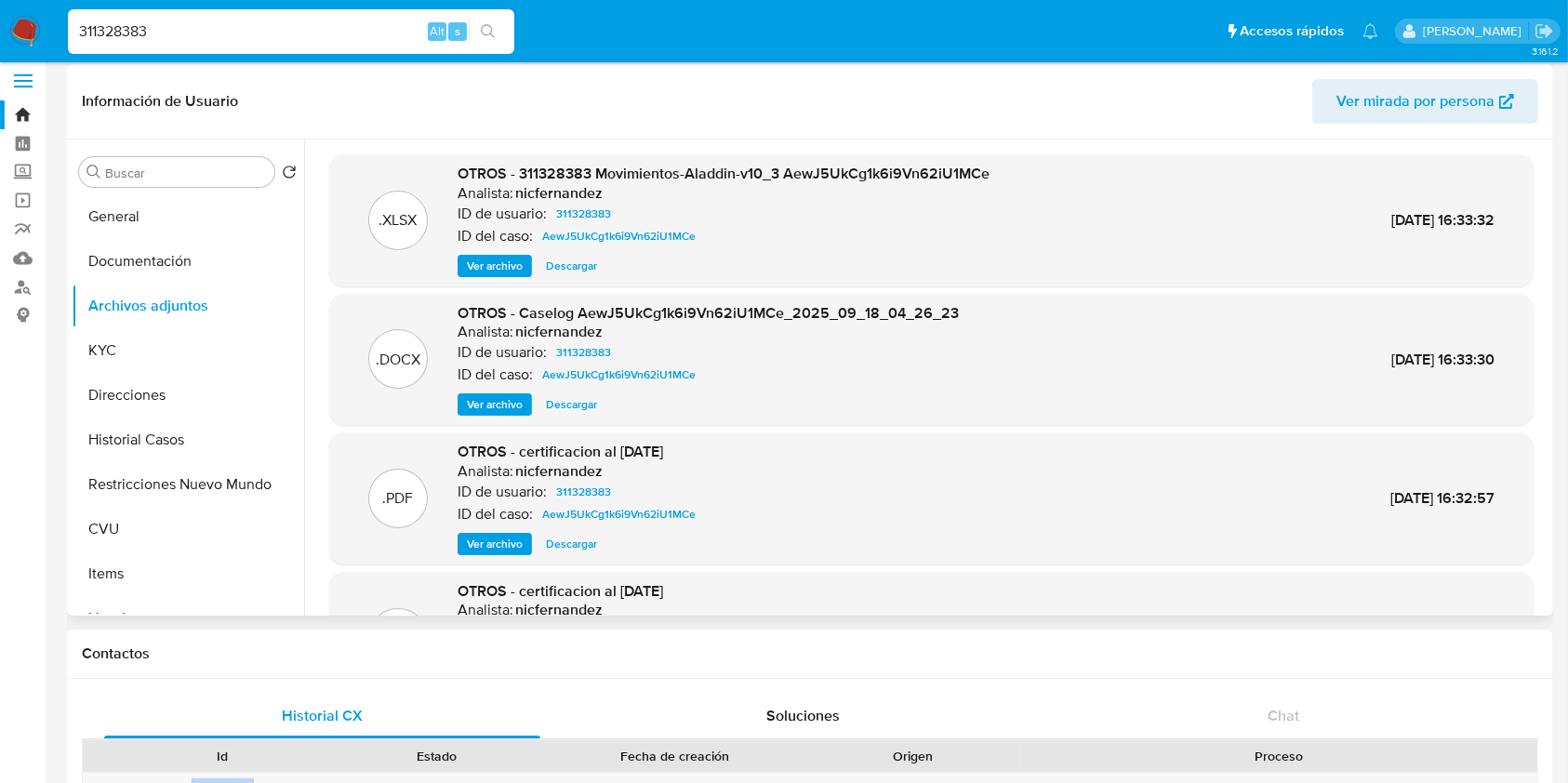
click at [500, 402] on span "Ver archivo" at bounding box center [495, 404] width 56 height 19
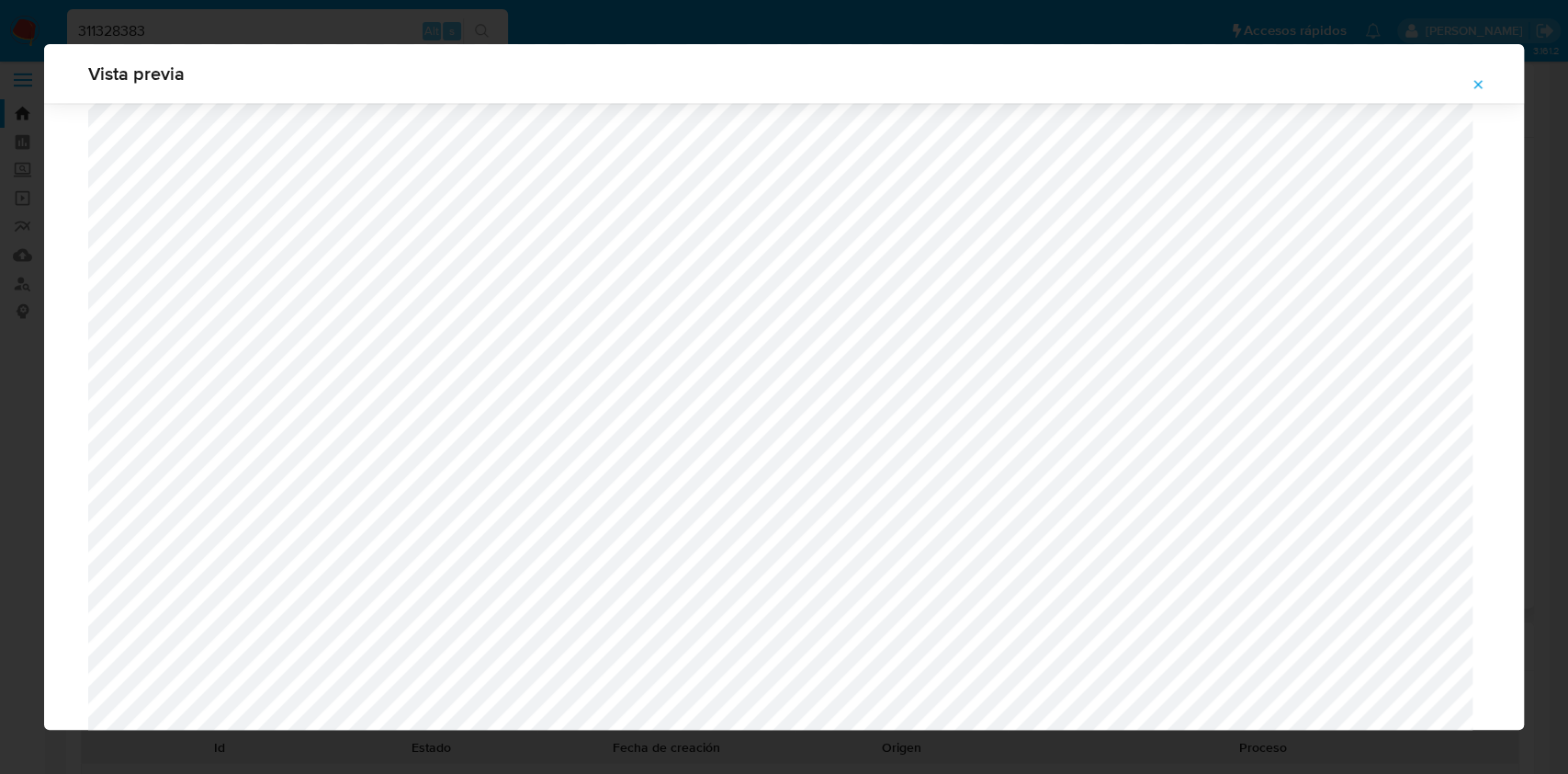
scroll to position [2095, 0]
click at [1487, 75] on button "Attachment preview" at bounding box center [1478, 85] width 41 height 30
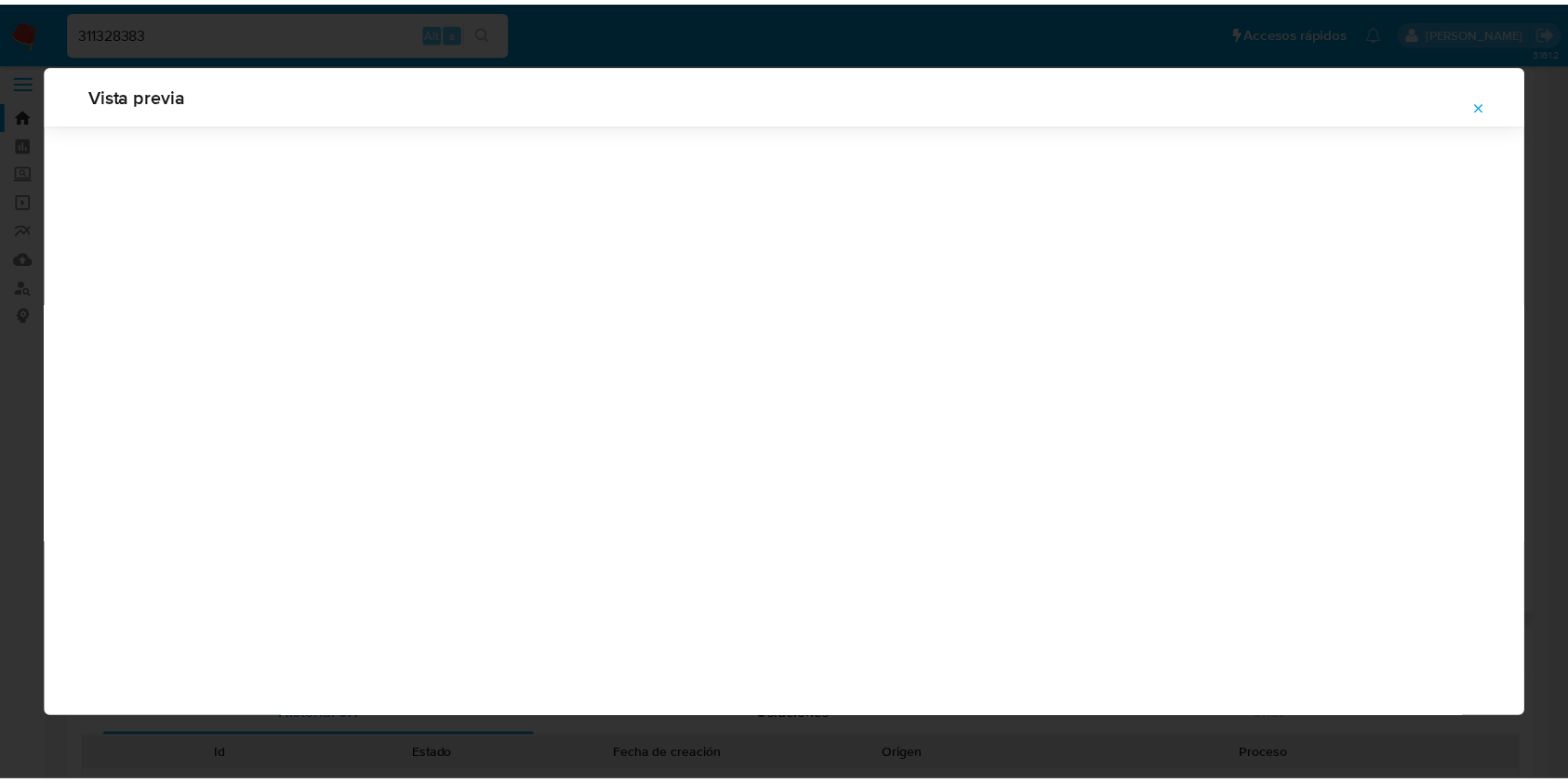
scroll to position [0, 0]
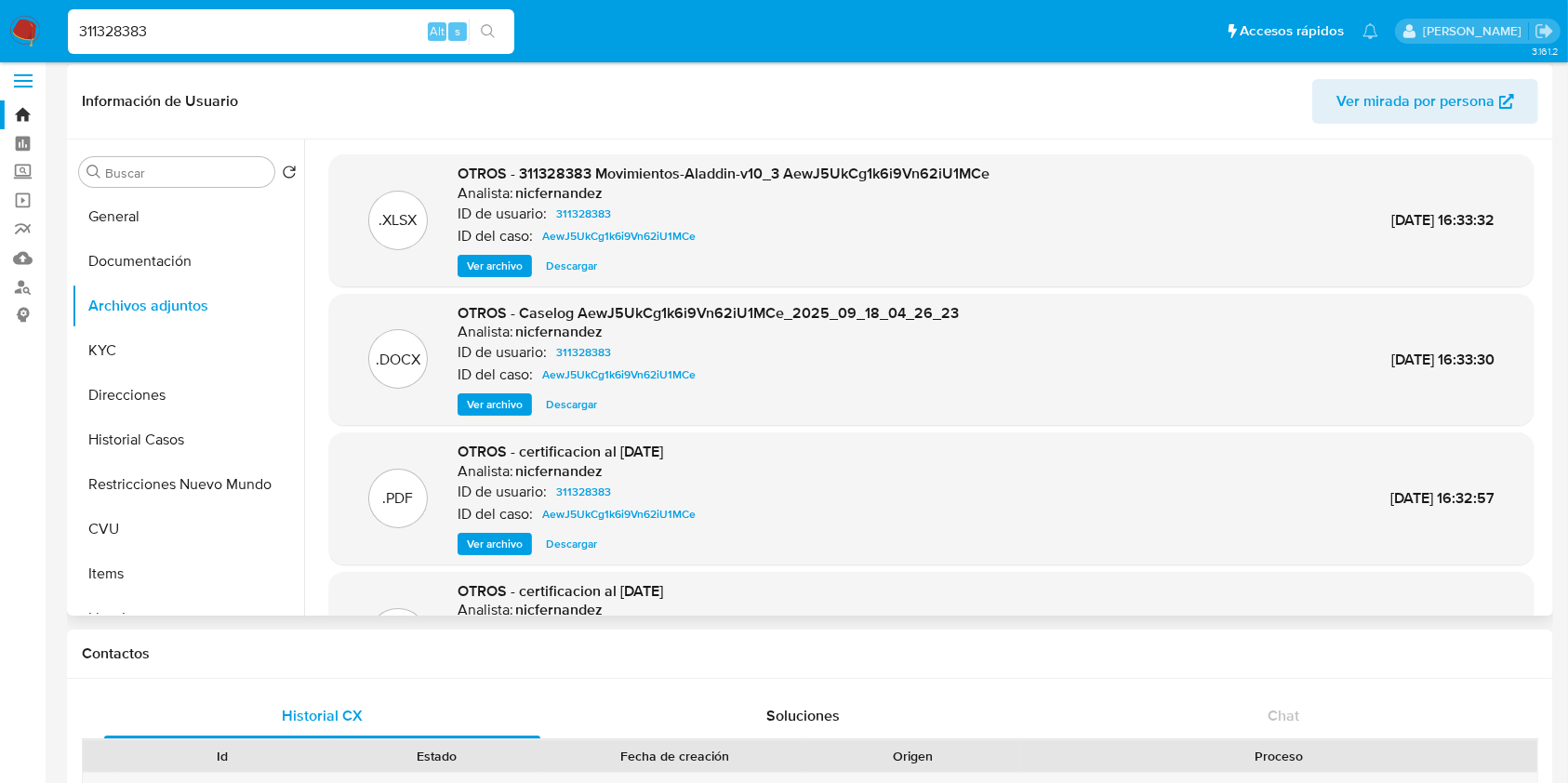
click at [574, 252] on div "OTROS - 311328383 Movimientos-Aladdin-v10_3 AewJ5UkCg1k6i9Vn62iU1MCe Analista: …" at bounding box center [723, 220] width 531 height 113
click at [577, 260] on span "Descargar" at bounding box center [571, 266] width 51 height 19
click at [578, 411] on span "Descargar" at bounding box center [571, 404] width 51 height 19
drag, startPoint x: 1540, startPoint y: 254, endPoint x: 1544, endPoint y: 276, distance: 22.4
click at [1544, 276] on div ".XLSX OTROS - 311328383 Movimientos-Aladdin-v10_3 AewJ5UkCg1k6i9Vn62iU1MCe Anal…" at bounding box center [926, 377] width 1244 height 476
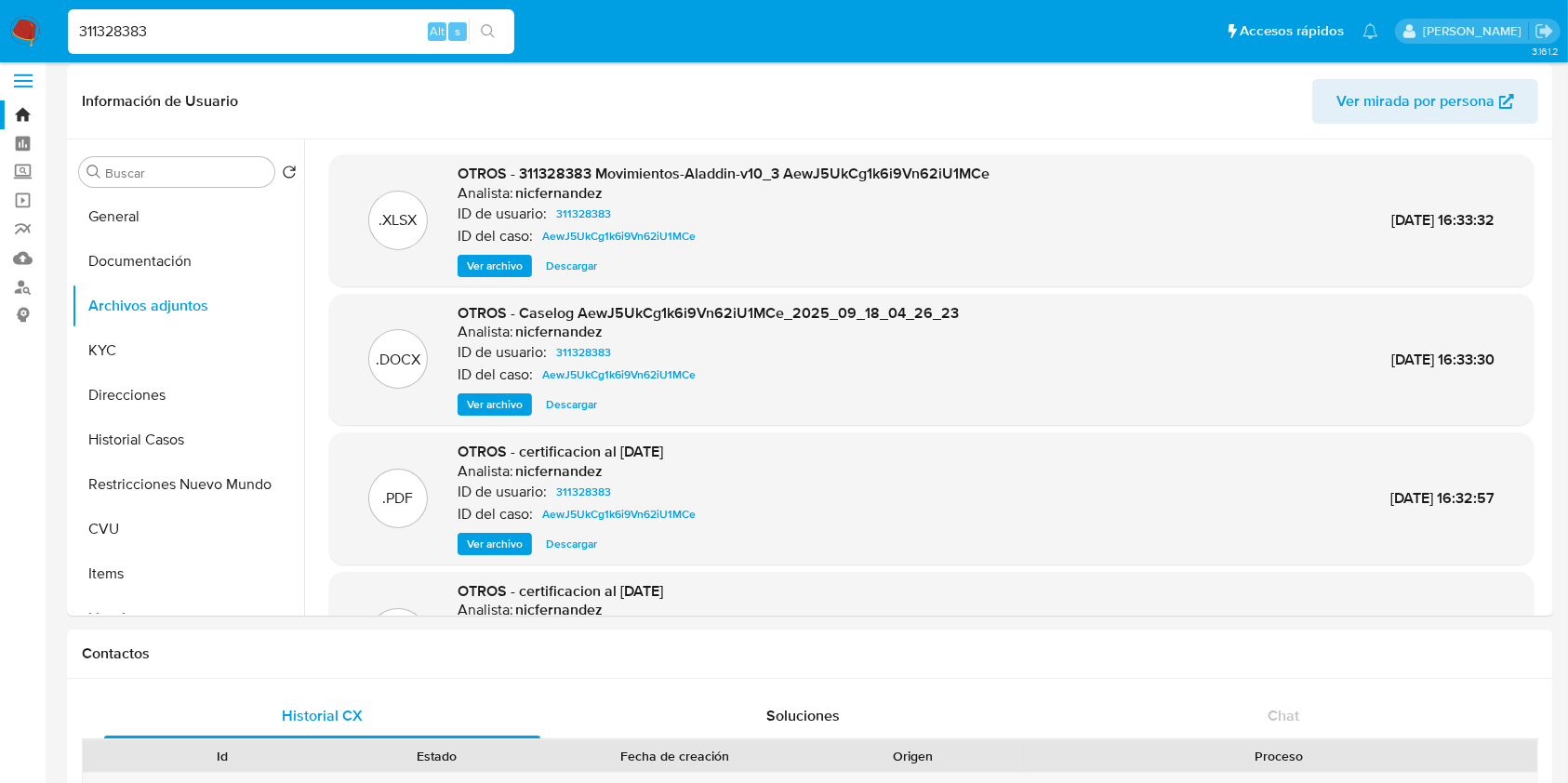
click at [495, 546] on span "Ver archivo" at bounding box center [495, 544] width 56 height 19
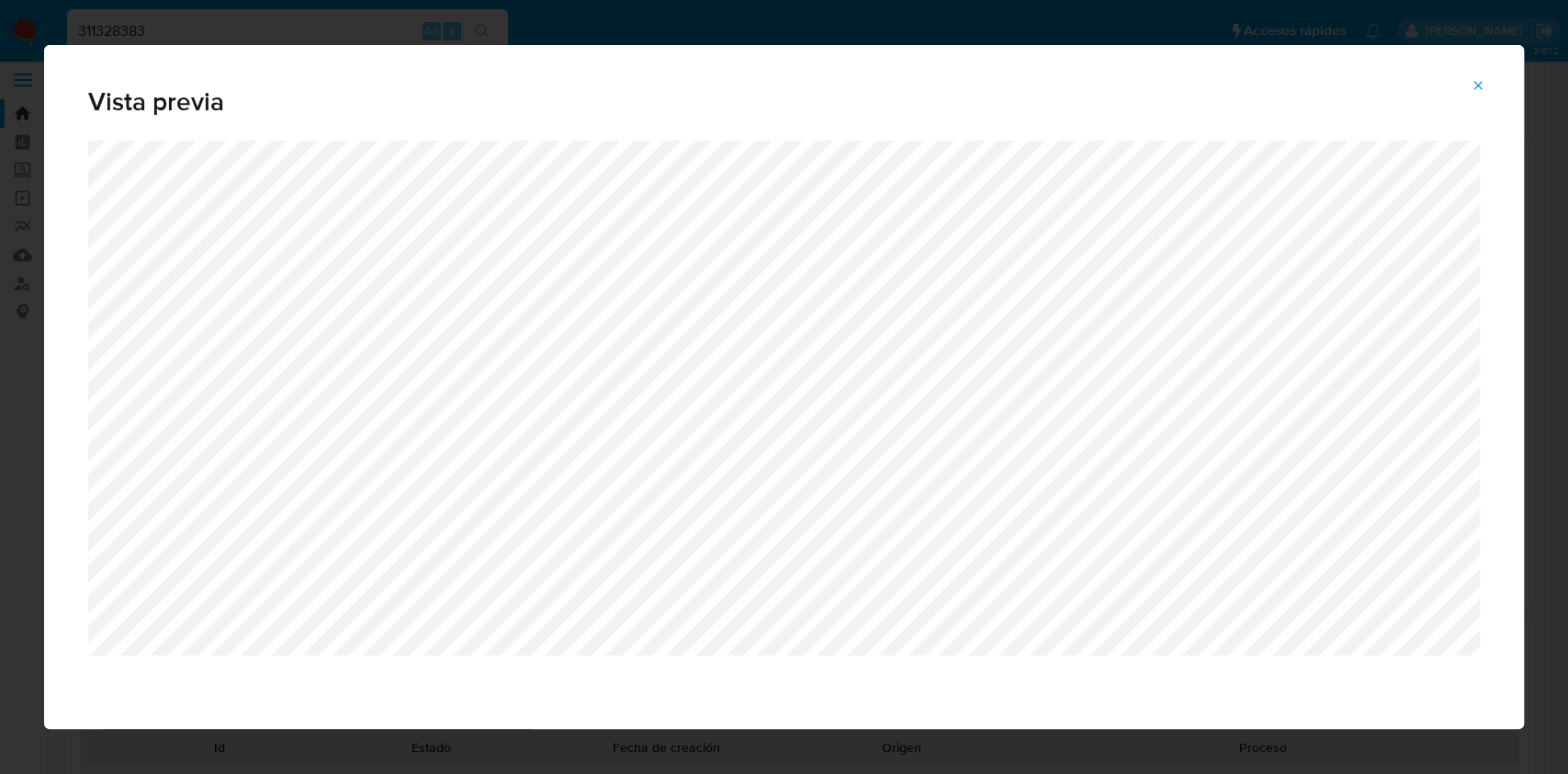
click at [1471, 79] on icon "Attachment preview" at bounding box center [1478, 85] width 15 height 15
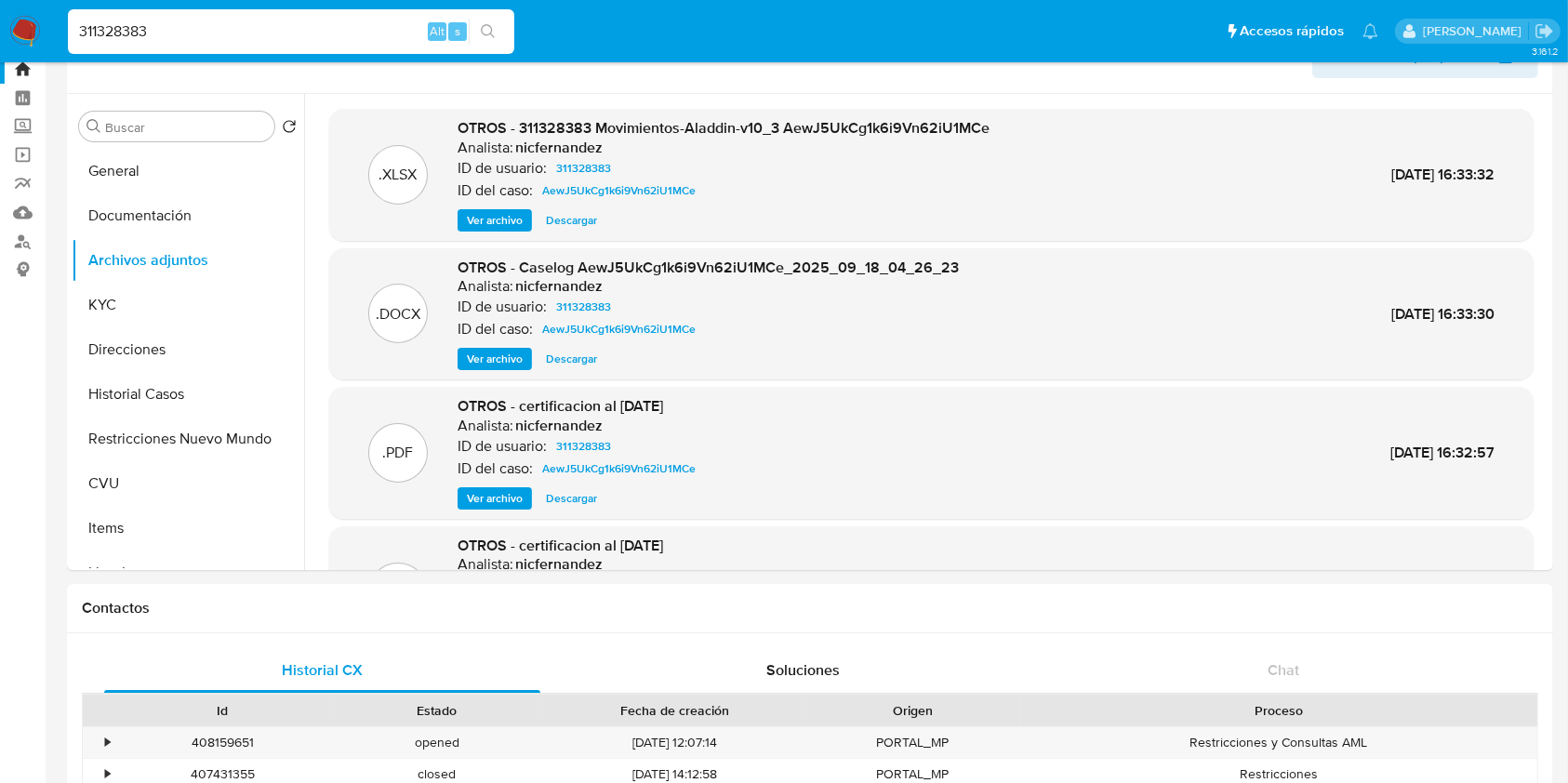
scroll to position [29, 0]
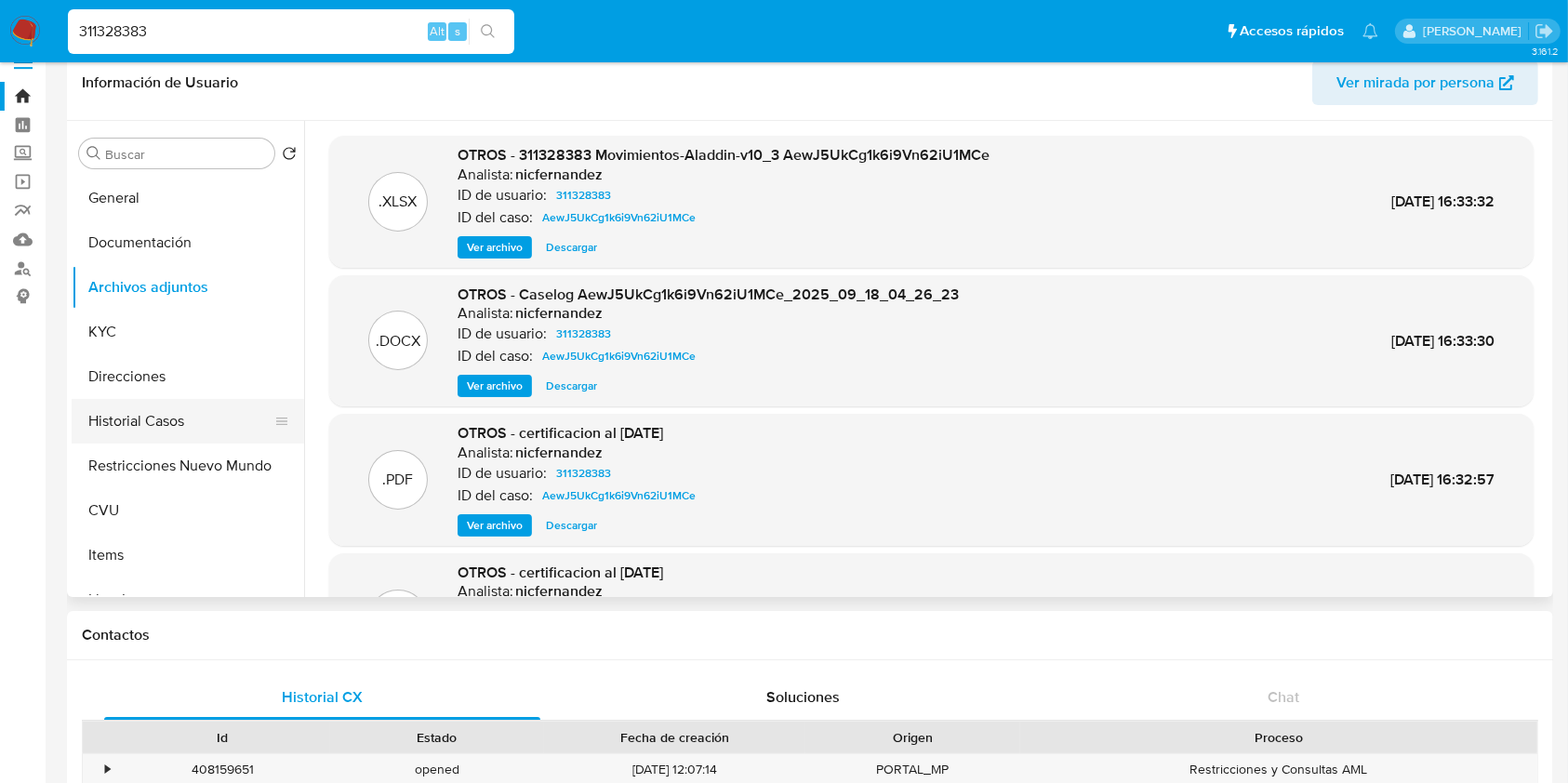
click at [172, 428] on button "Historial Casos" at bounding box center [181, 421] width 218 height 45
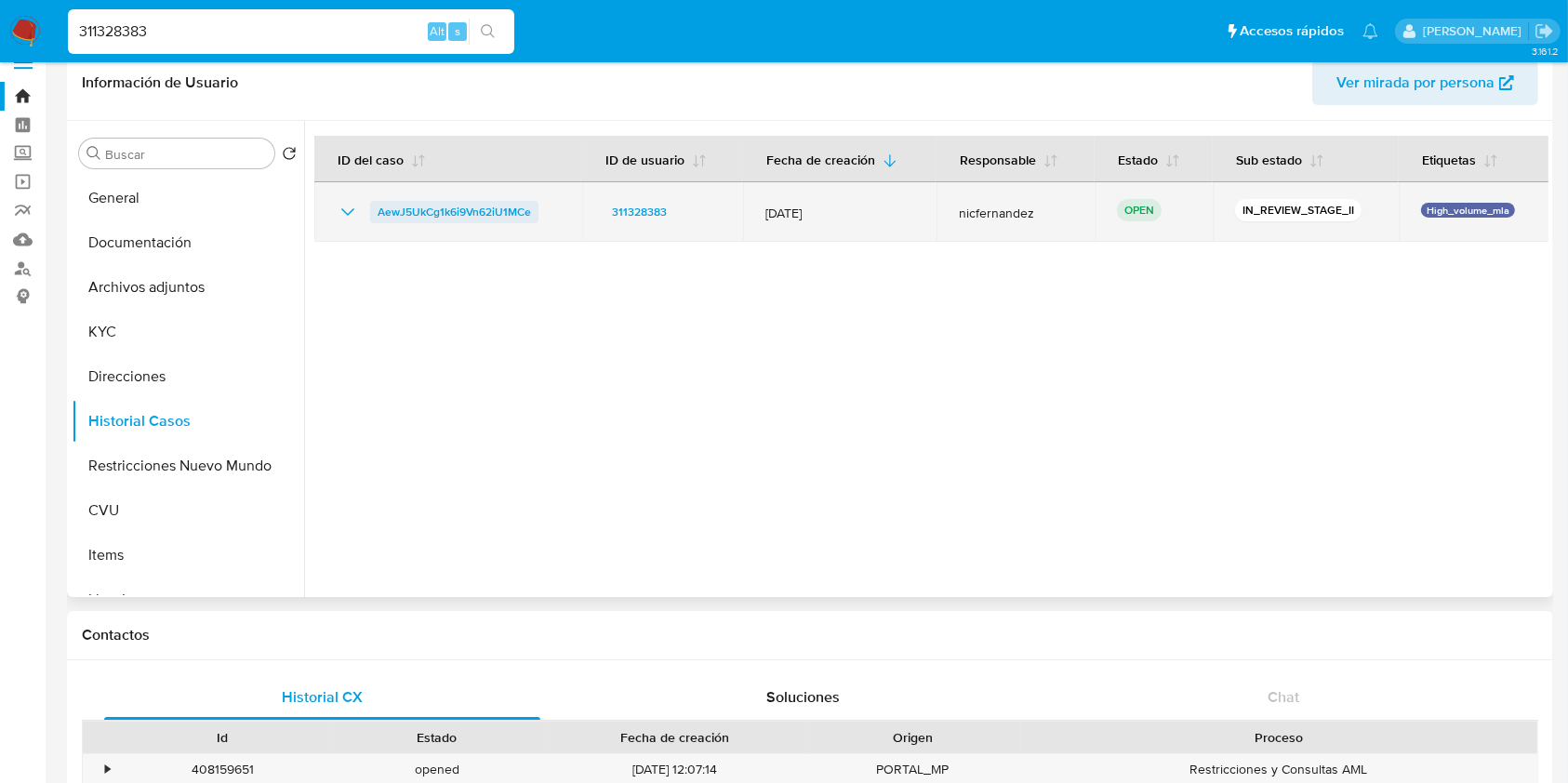
click at [407, 212] on span "AewJ5UkCg1k6i9Vn62iU1MCe" at bounding box center [455, 212] width 153 height 22
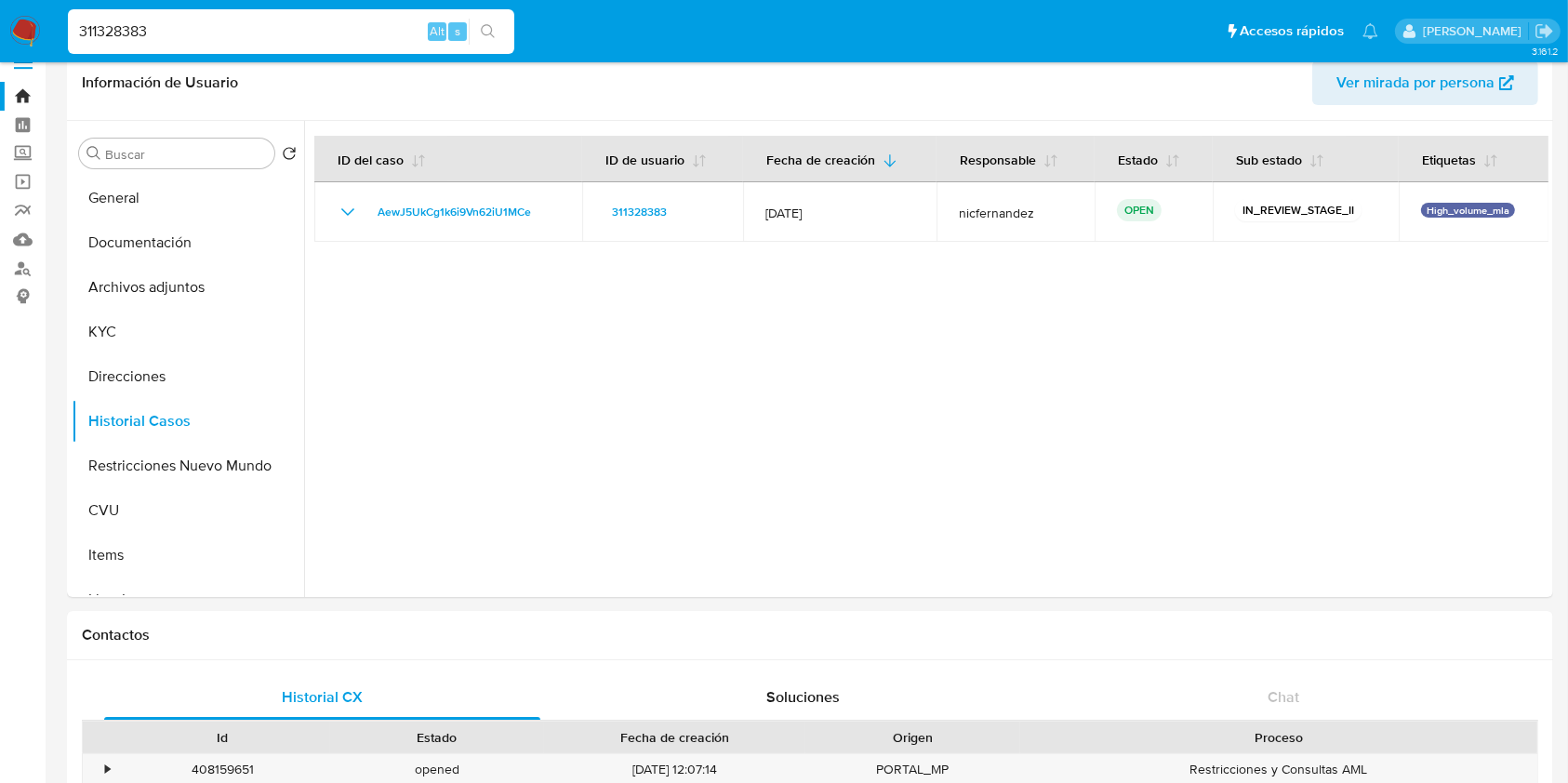
scroll to position [0, 0]
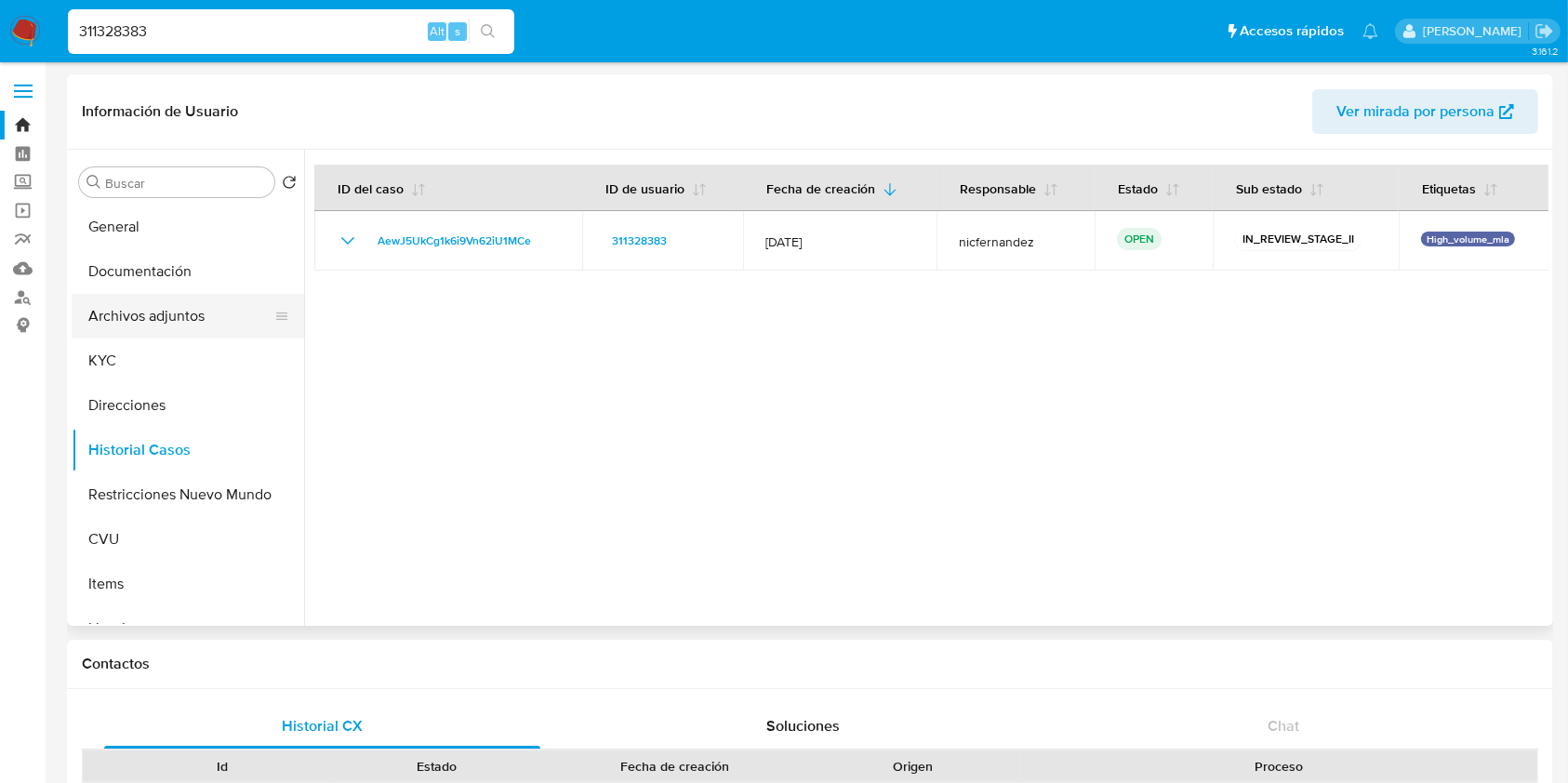
click at [133, 306] on button "Archivos adjuntos" at bounding box center [181, 316] width 218 height 45
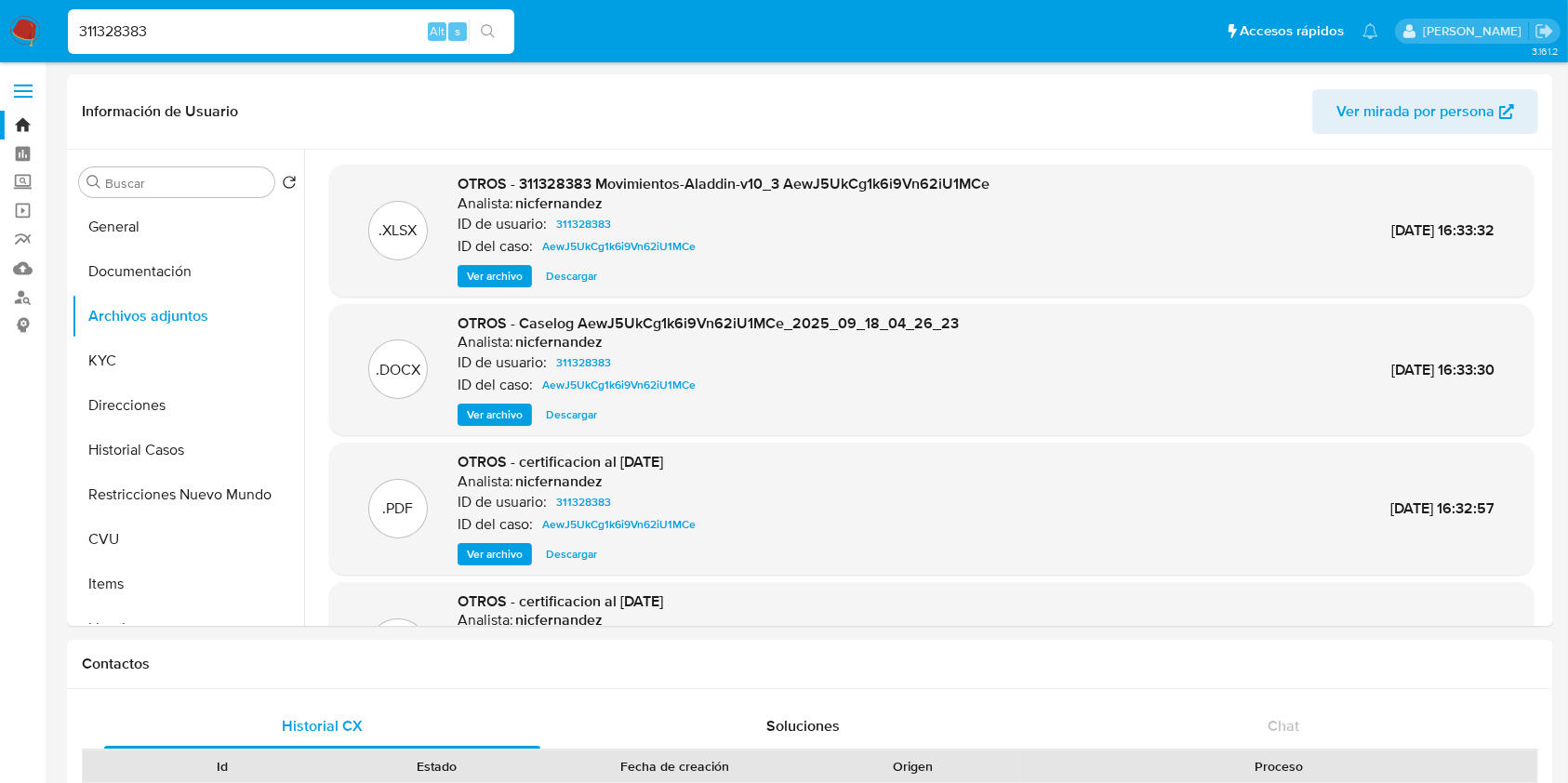
click at [24, 18] on img at bounding box center [25, 32] width 32 height 32
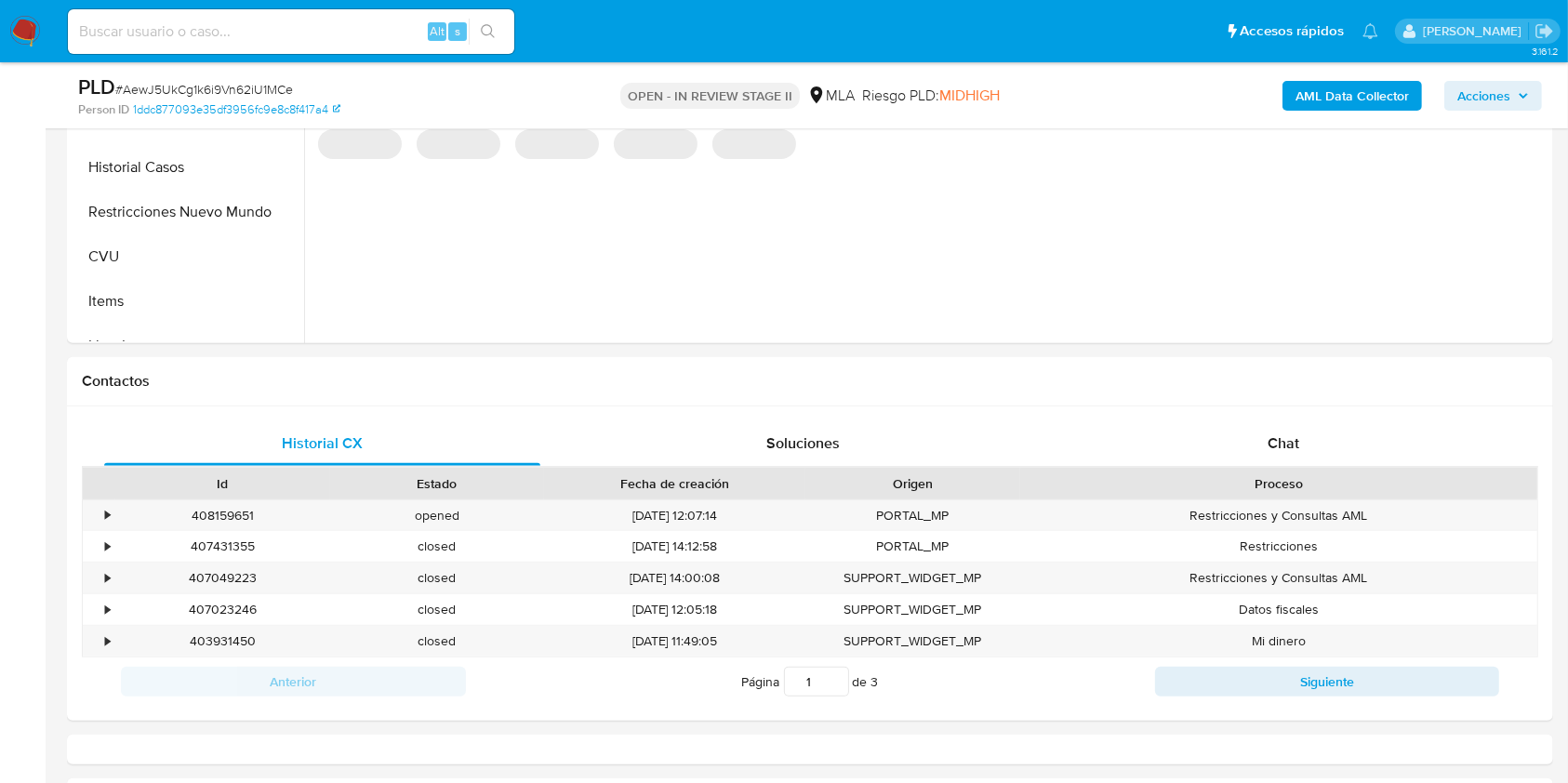
select select "10"
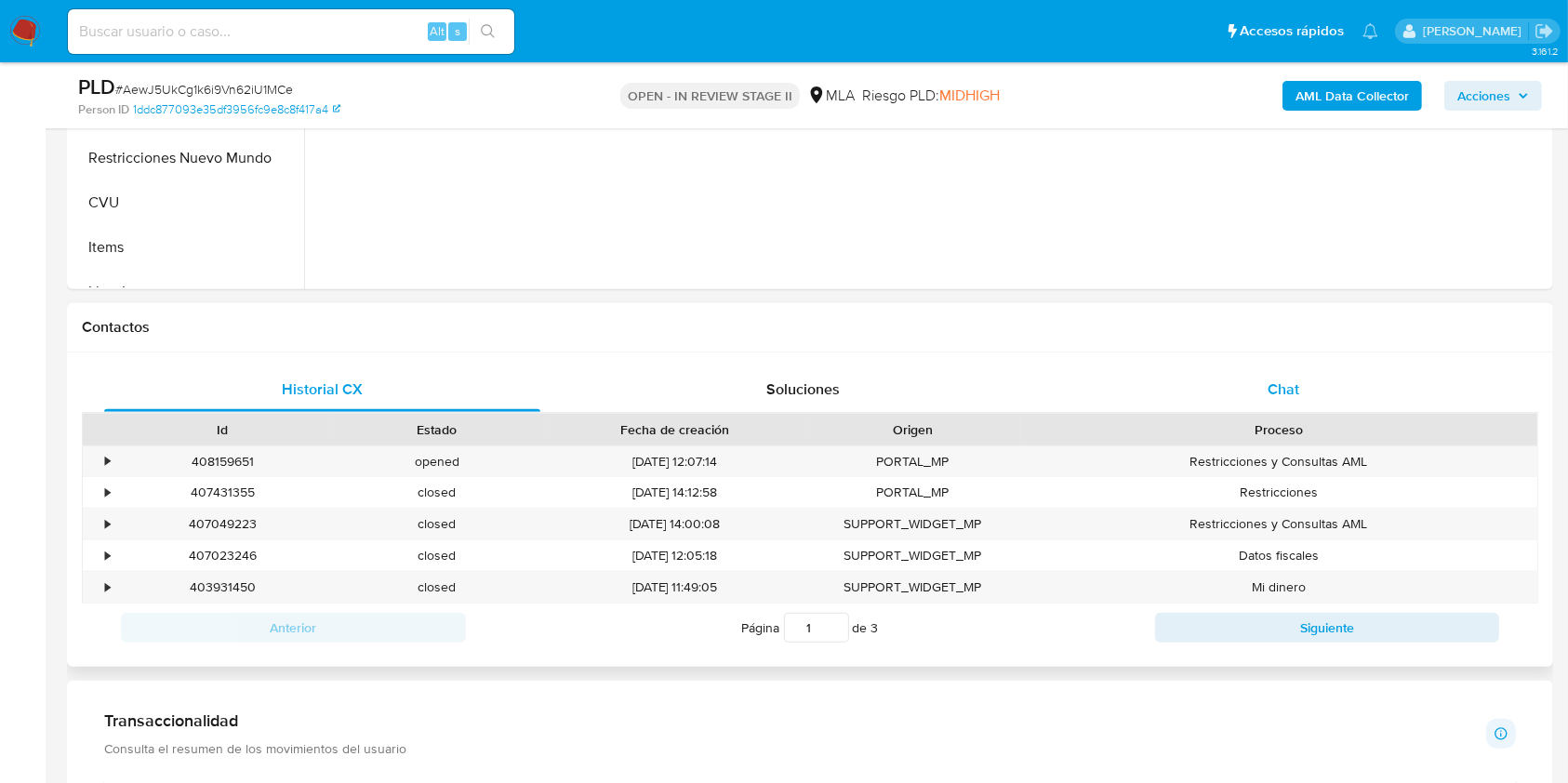
click at [1311, 396] on div "Chat" at bounding box center [1284, 390] width 436 height 45
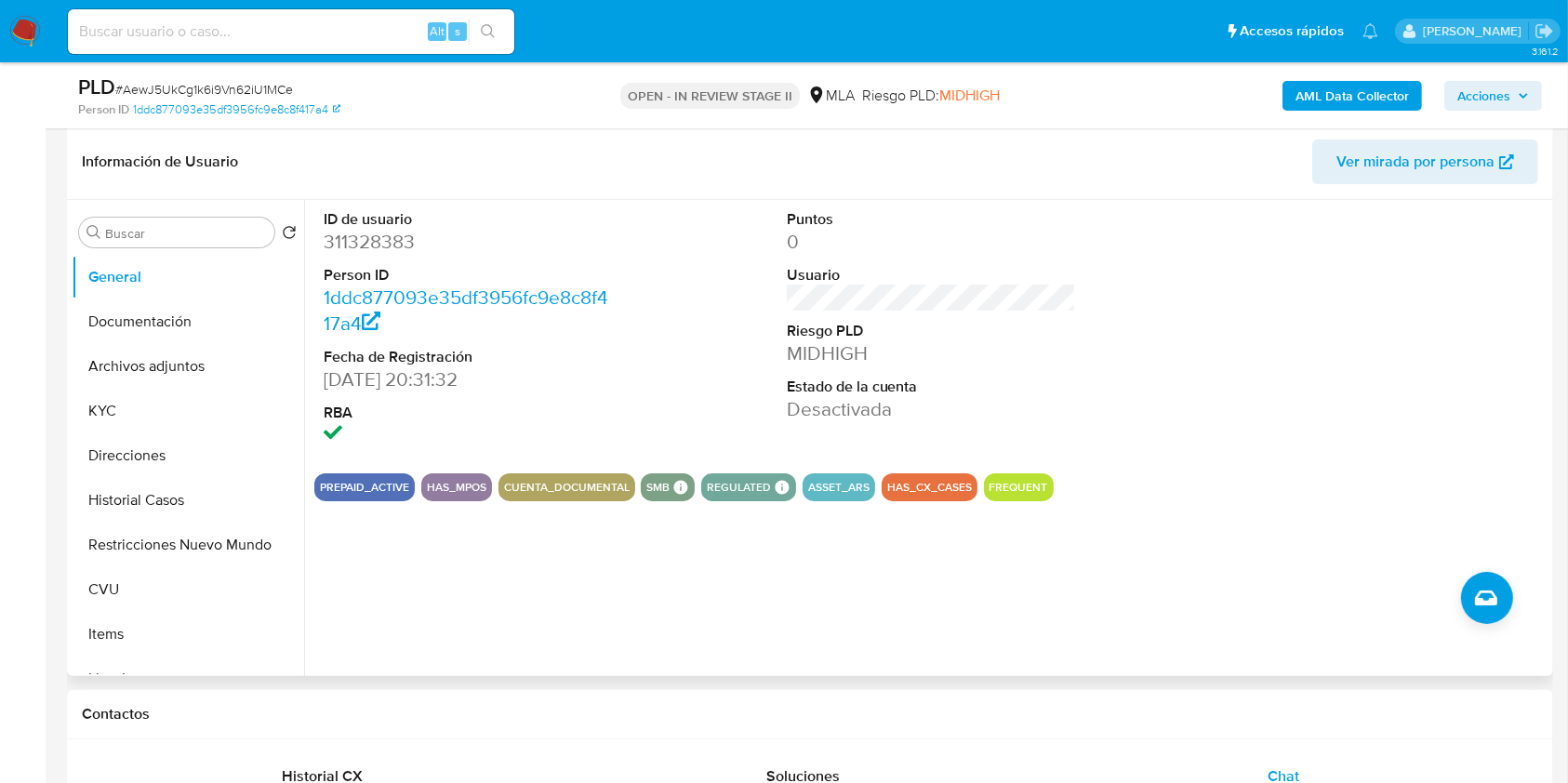
scroll to position [310, 0]
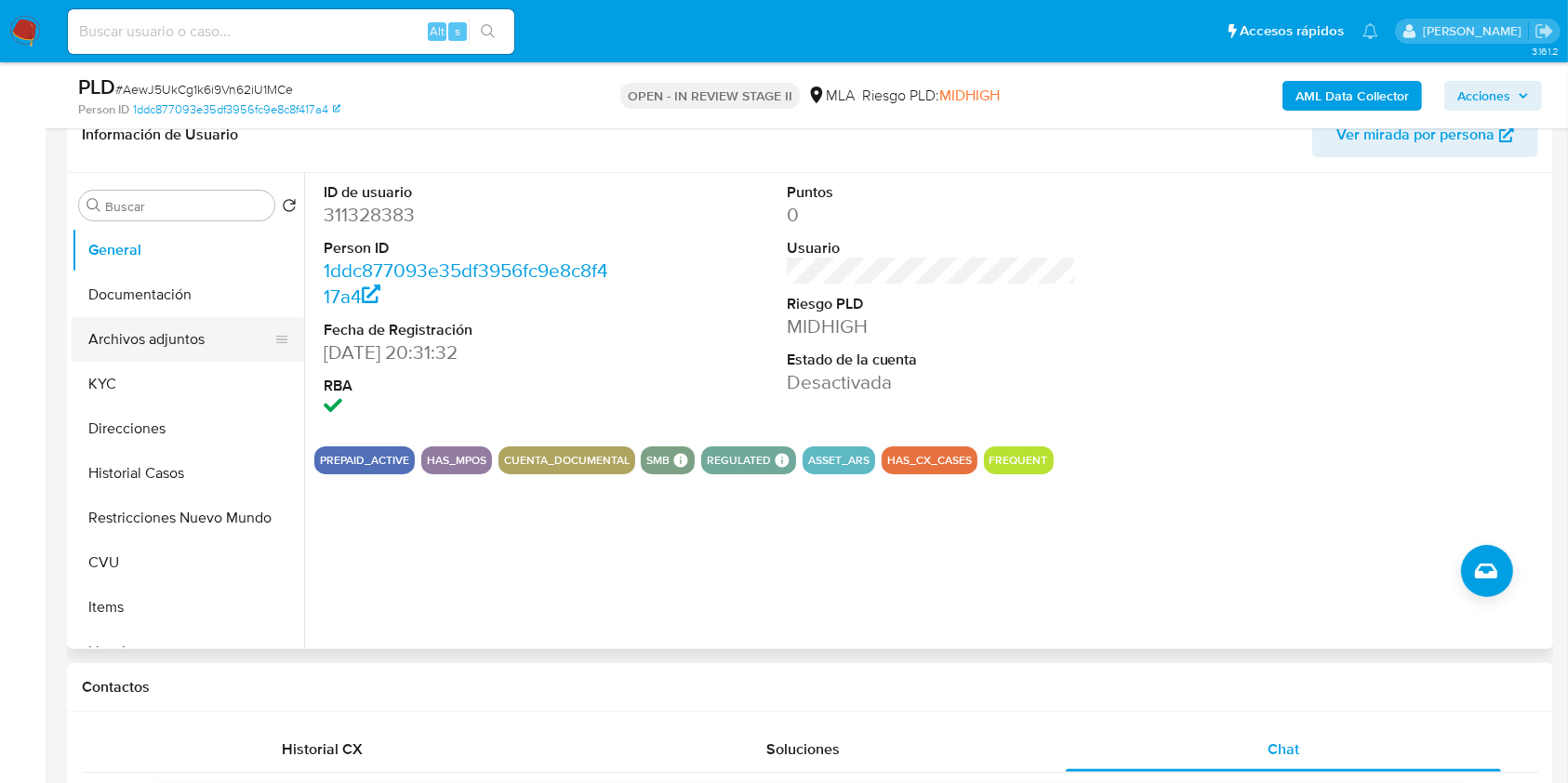
click at [146, 347] on button "Archivos adjuntos" at bounding box center [181, 340] width 218 height 45
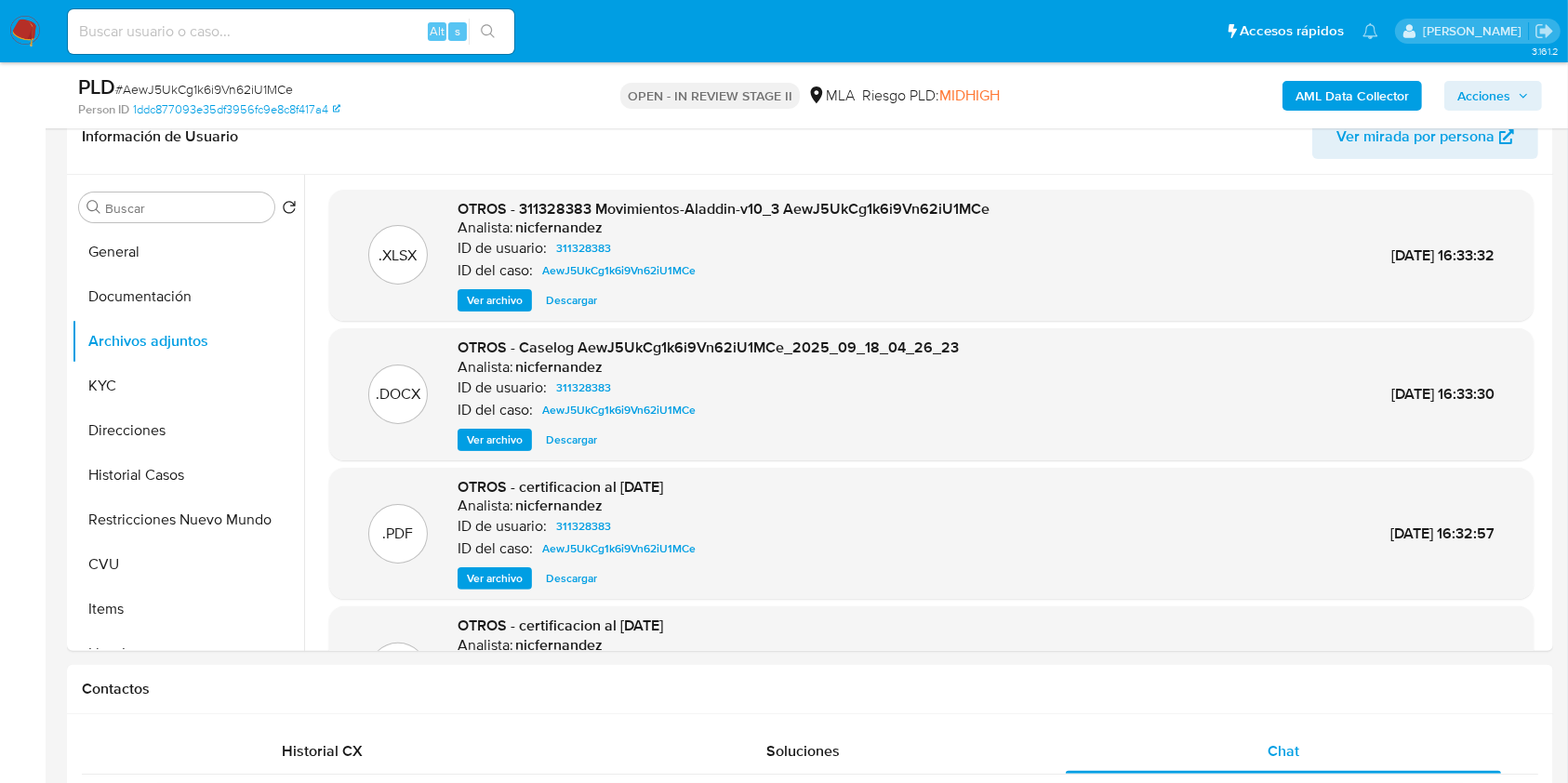
scroll to position [268, 0]
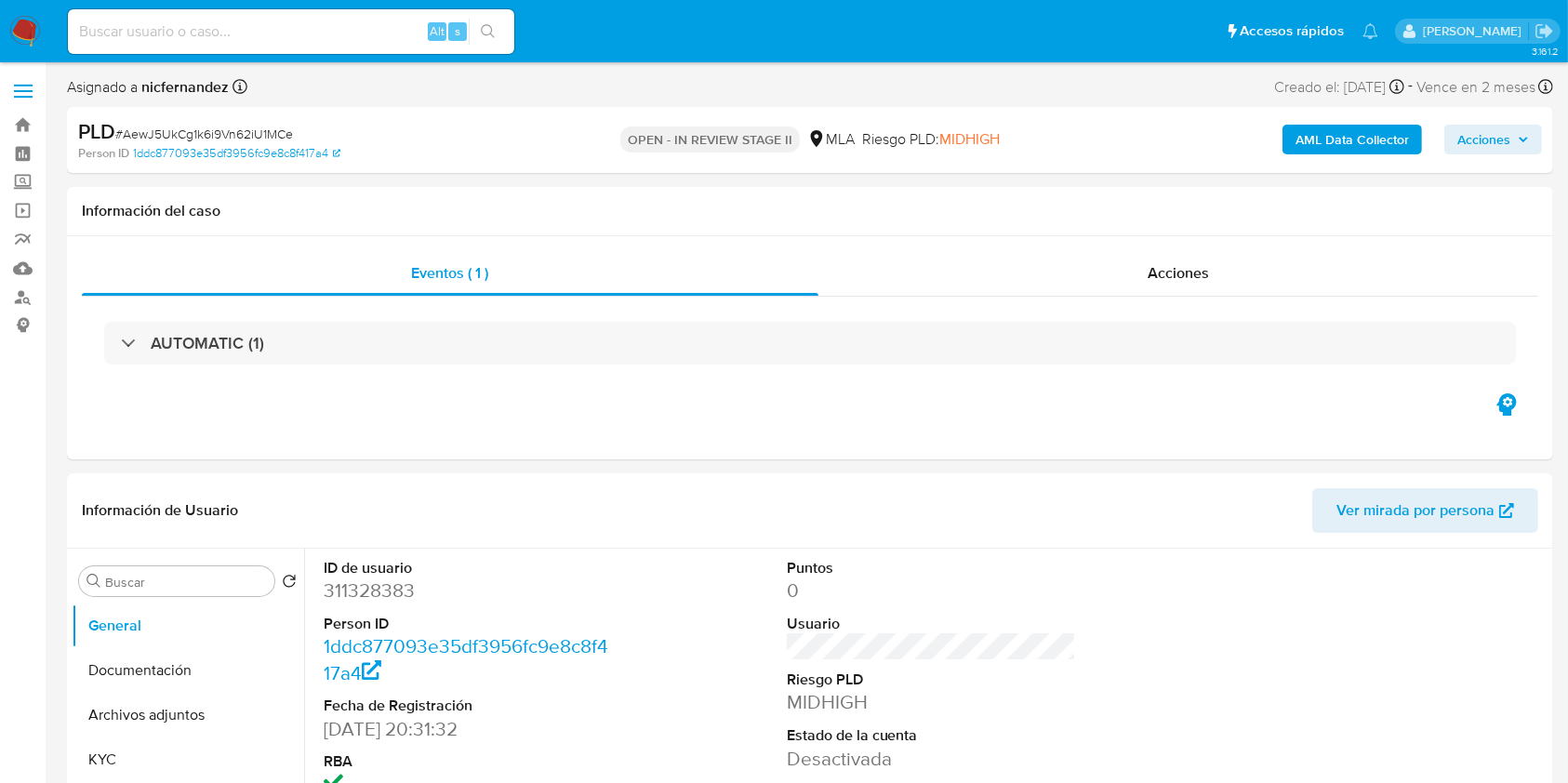
select select "10"
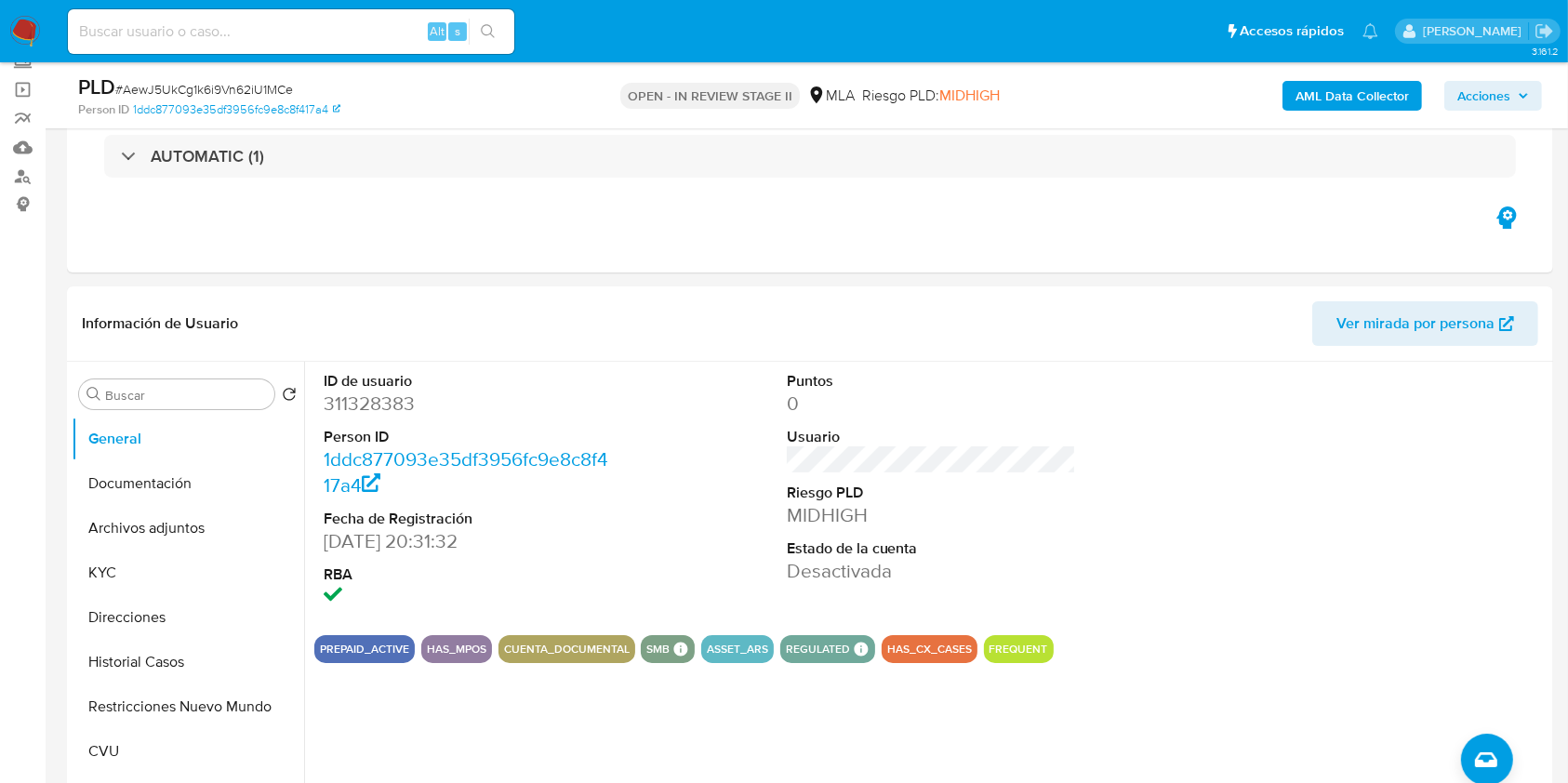
scroll to position [134, 0]
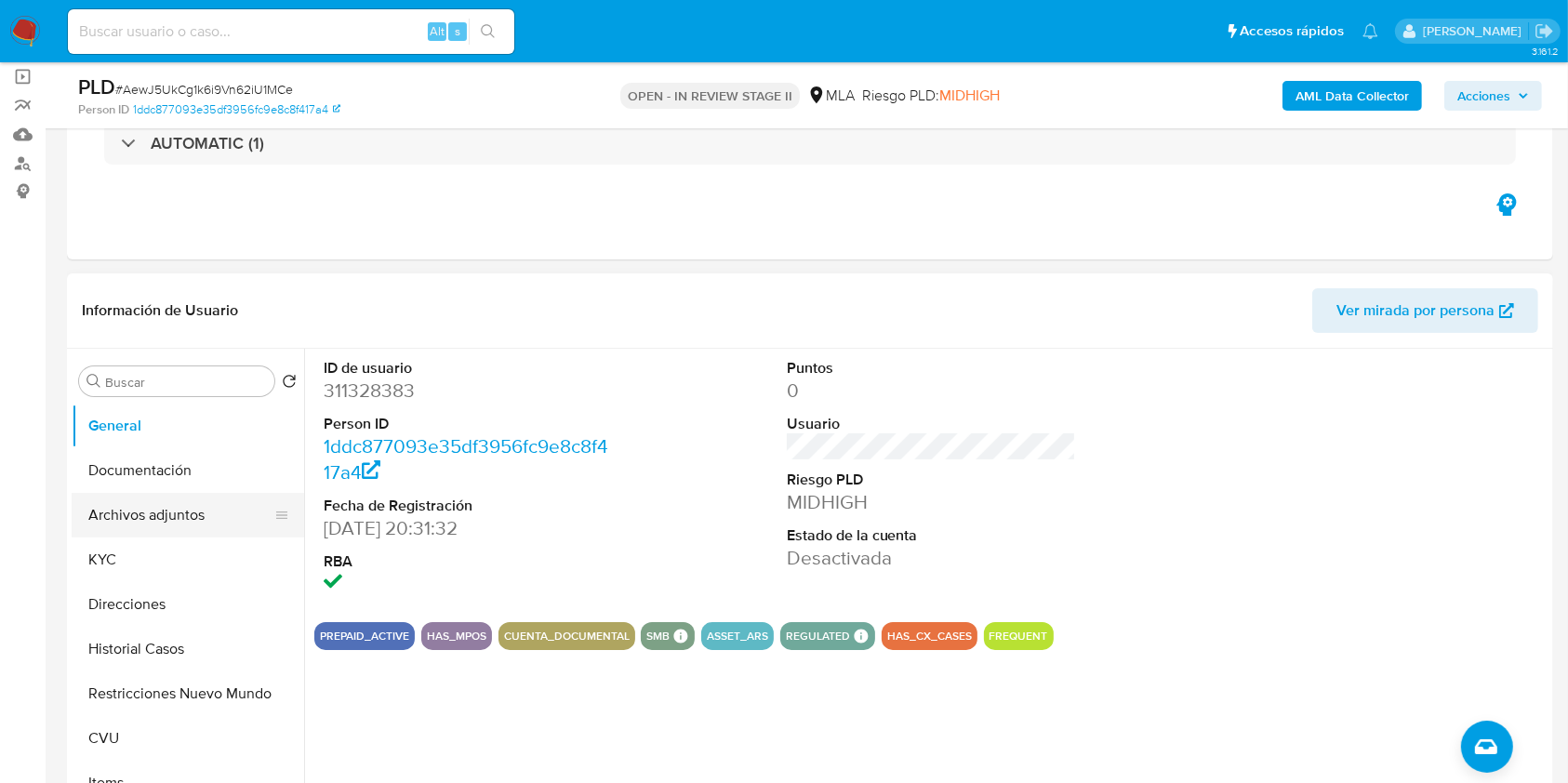
click at [153, 529] on button "Archivos adjuntos" at bounding box center [181, 515] width 218 height 45
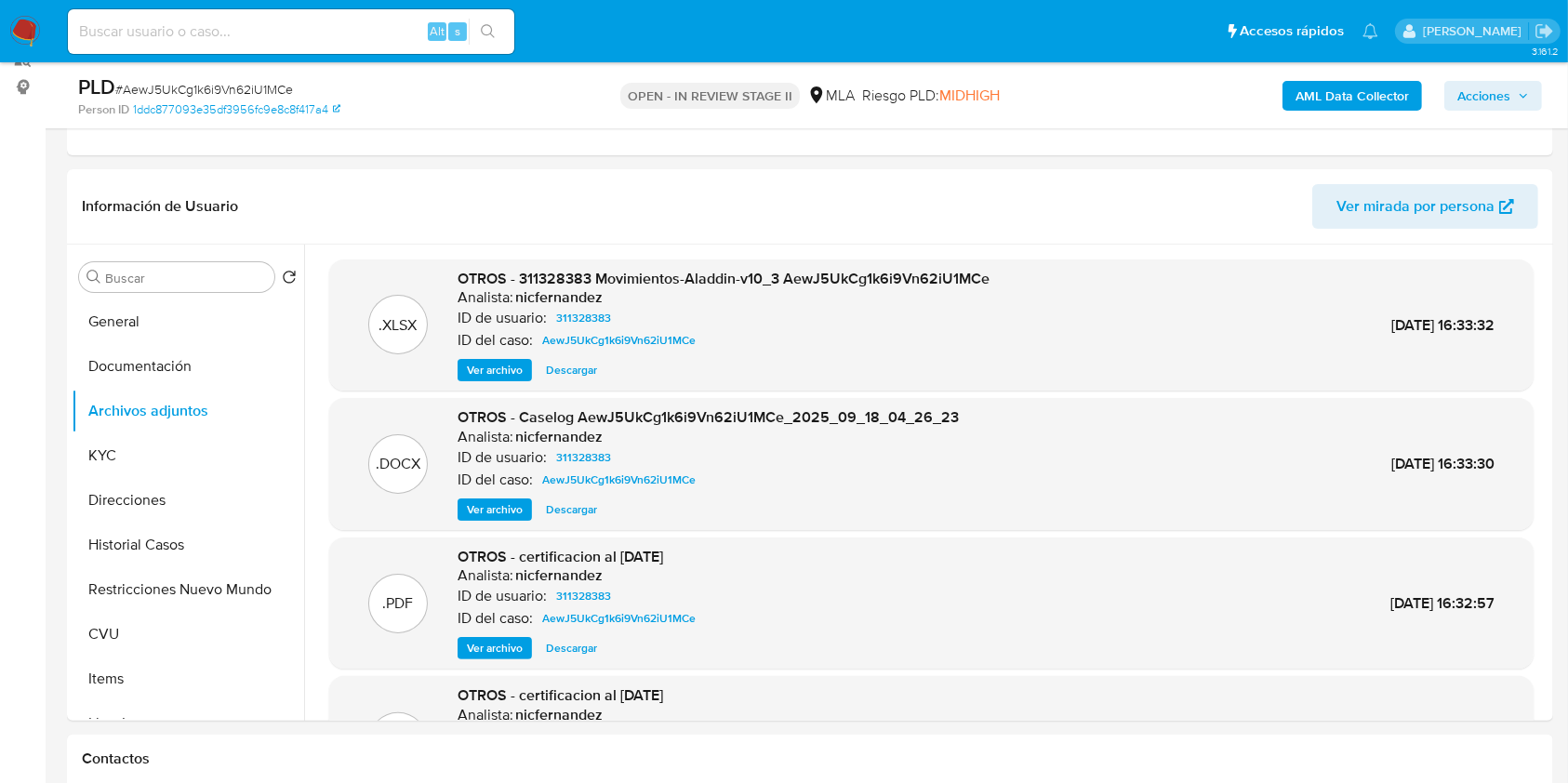
scroll to position [231, 0]
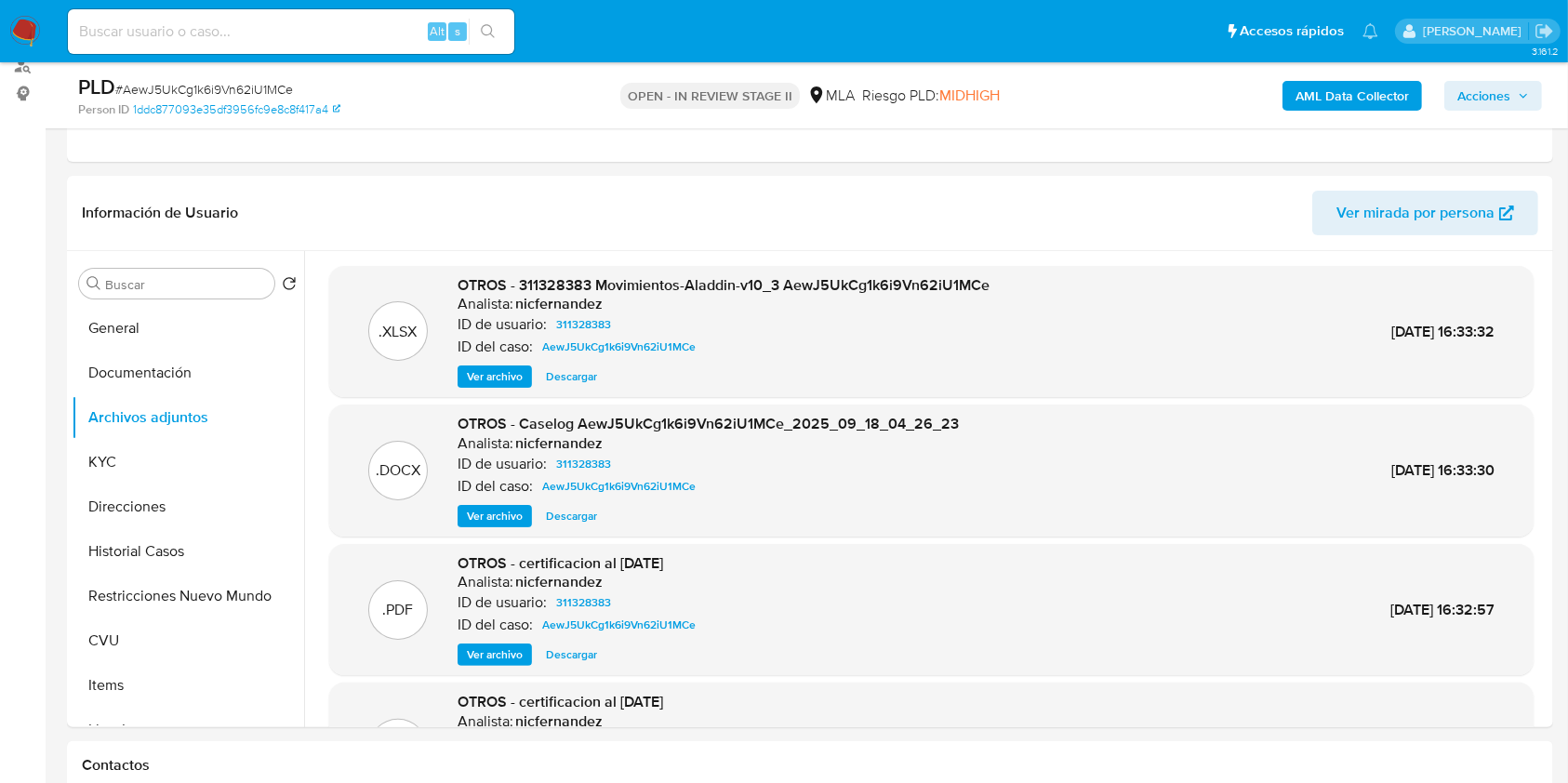
click at [229, 92] on span "# AewJ5UkCg1k6i9Vn62iU1MCe" at bounding box center [204, 89] width 178 height 19
copy span "AewJ5UkCg1k6i9Vn62iU1MCe"
click at [152, 328] on button "General" at bounding box center [181, 328] width 218 height 45
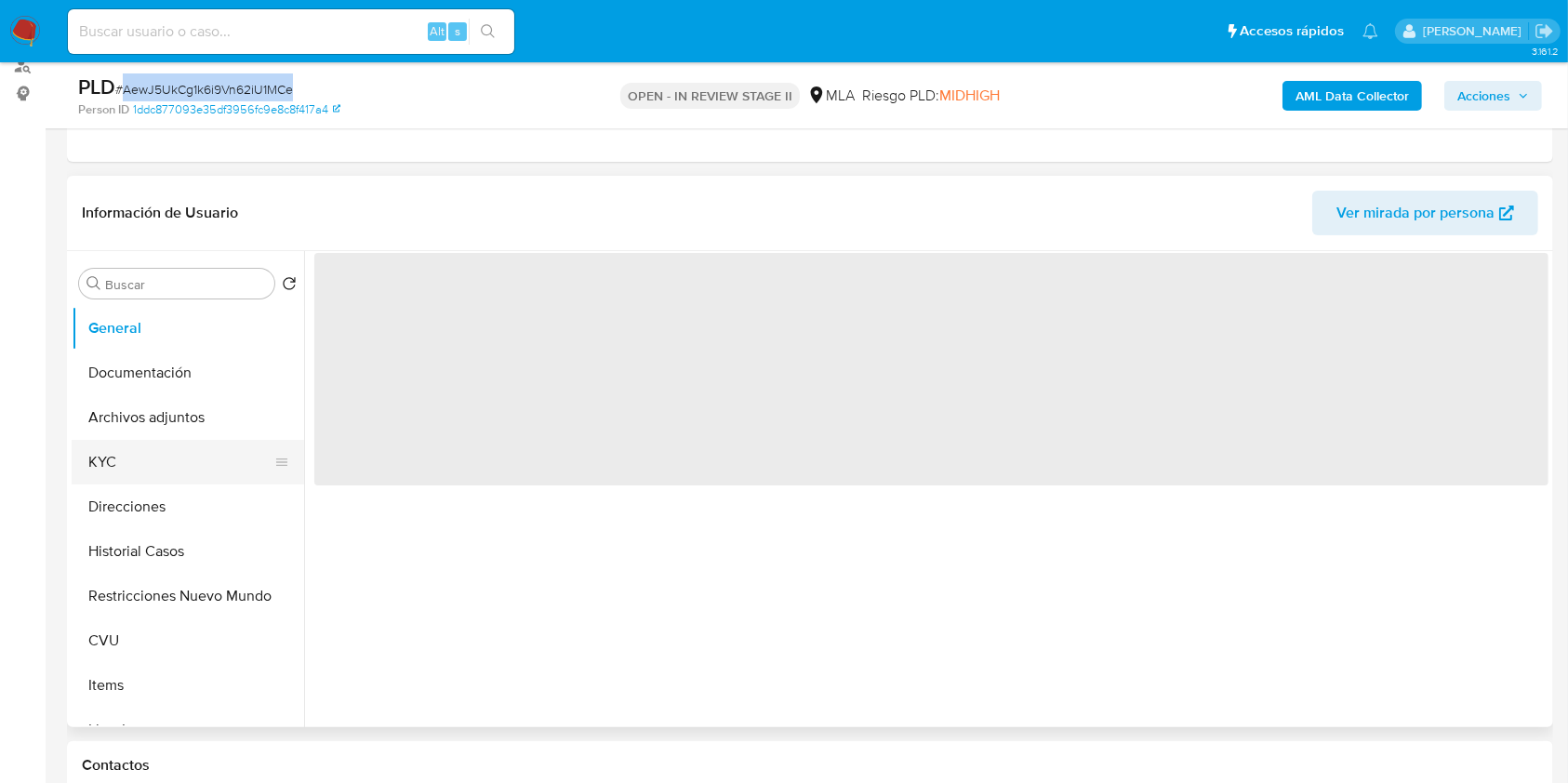
click at [122, 466] on button "KYC" at bounding box center [181, 462] width 218 height 45
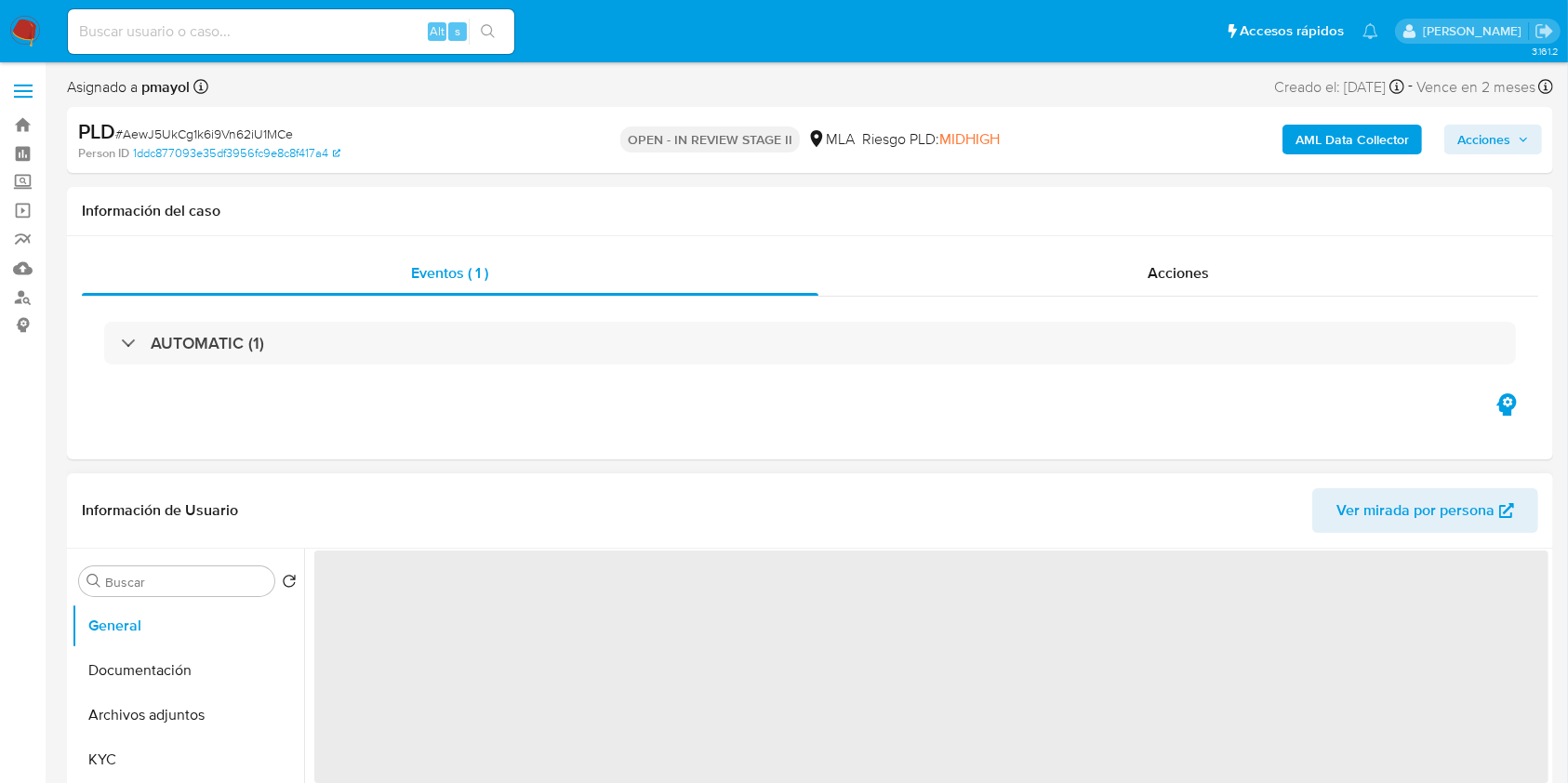
select select "10"
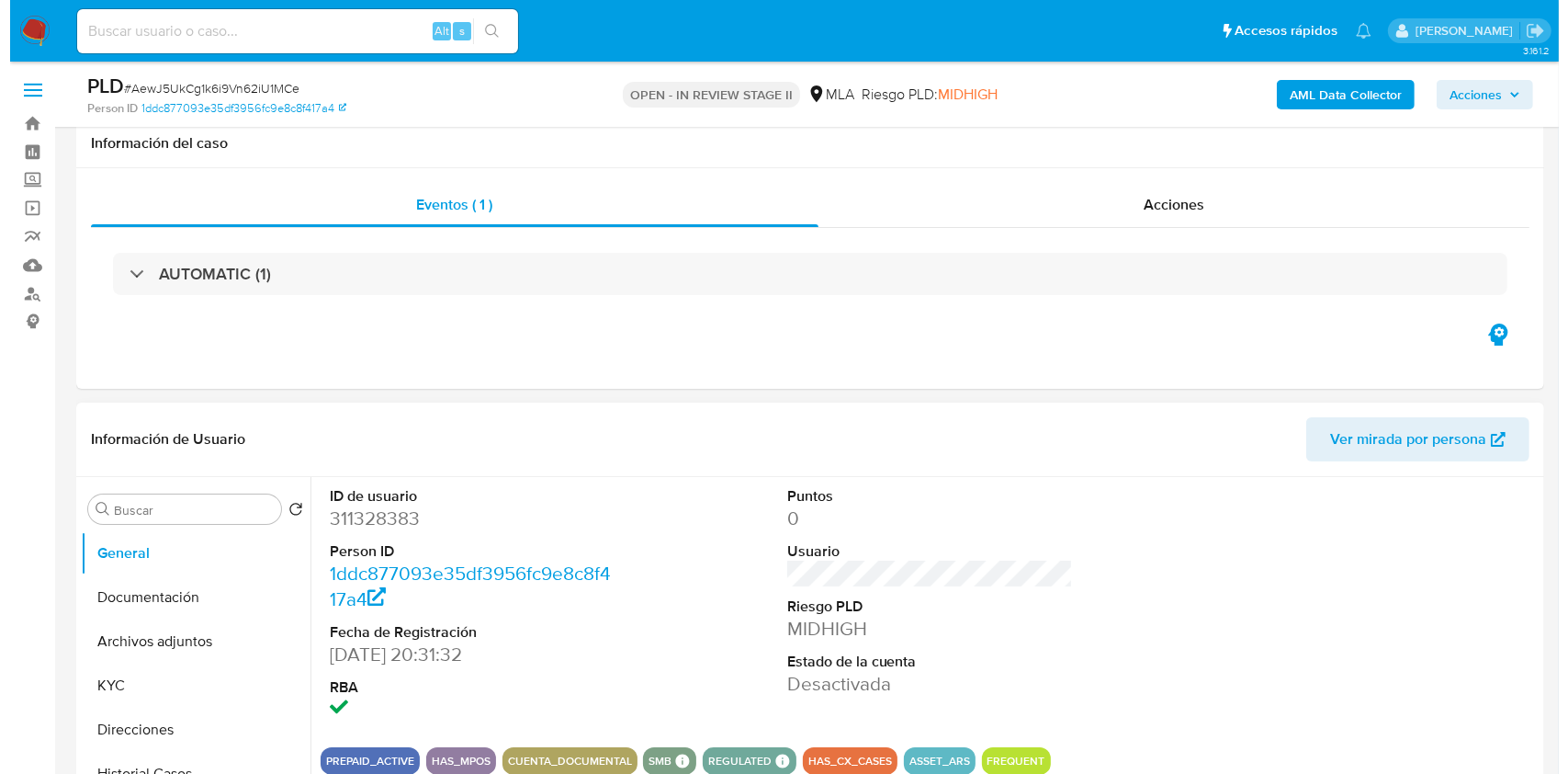
scroll to position [235, 0]
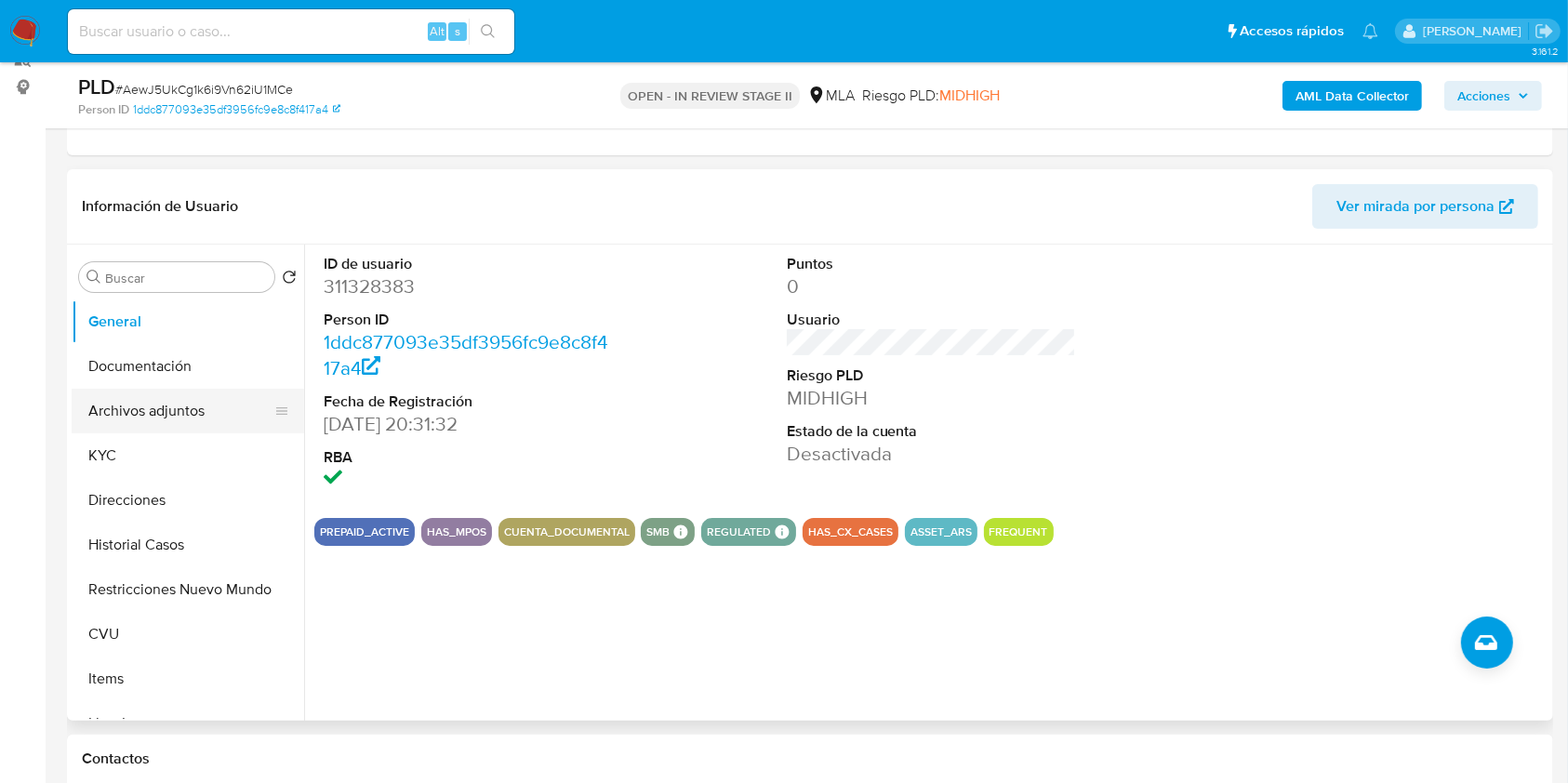
click at [207, 427] on button "Archivos adjuntos" at bounding box center [181, 411] width 218 height 45
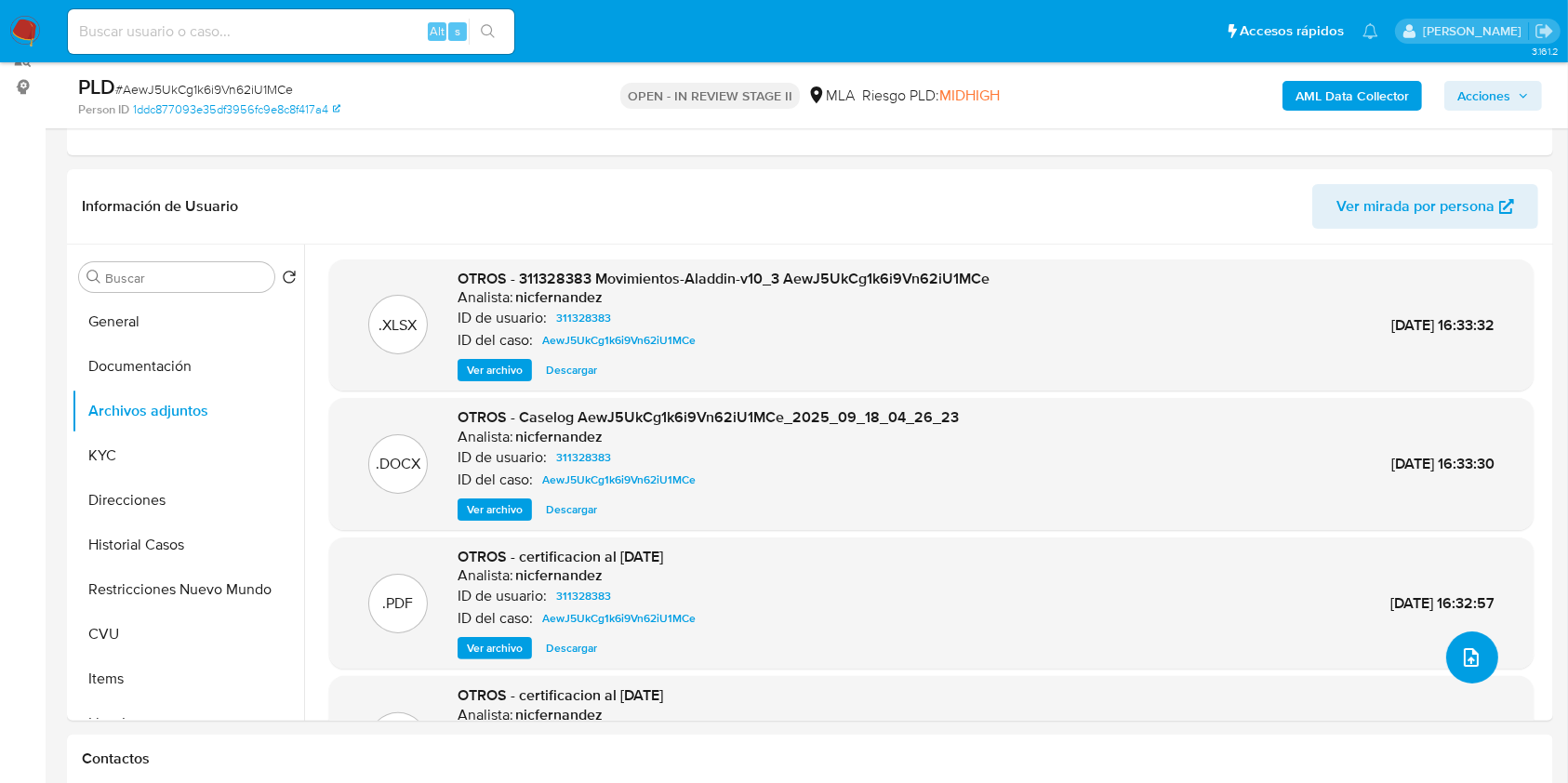
click at [1459, 646] on span "upload-file" at bounding box center [1471, 658] width 22 height 22
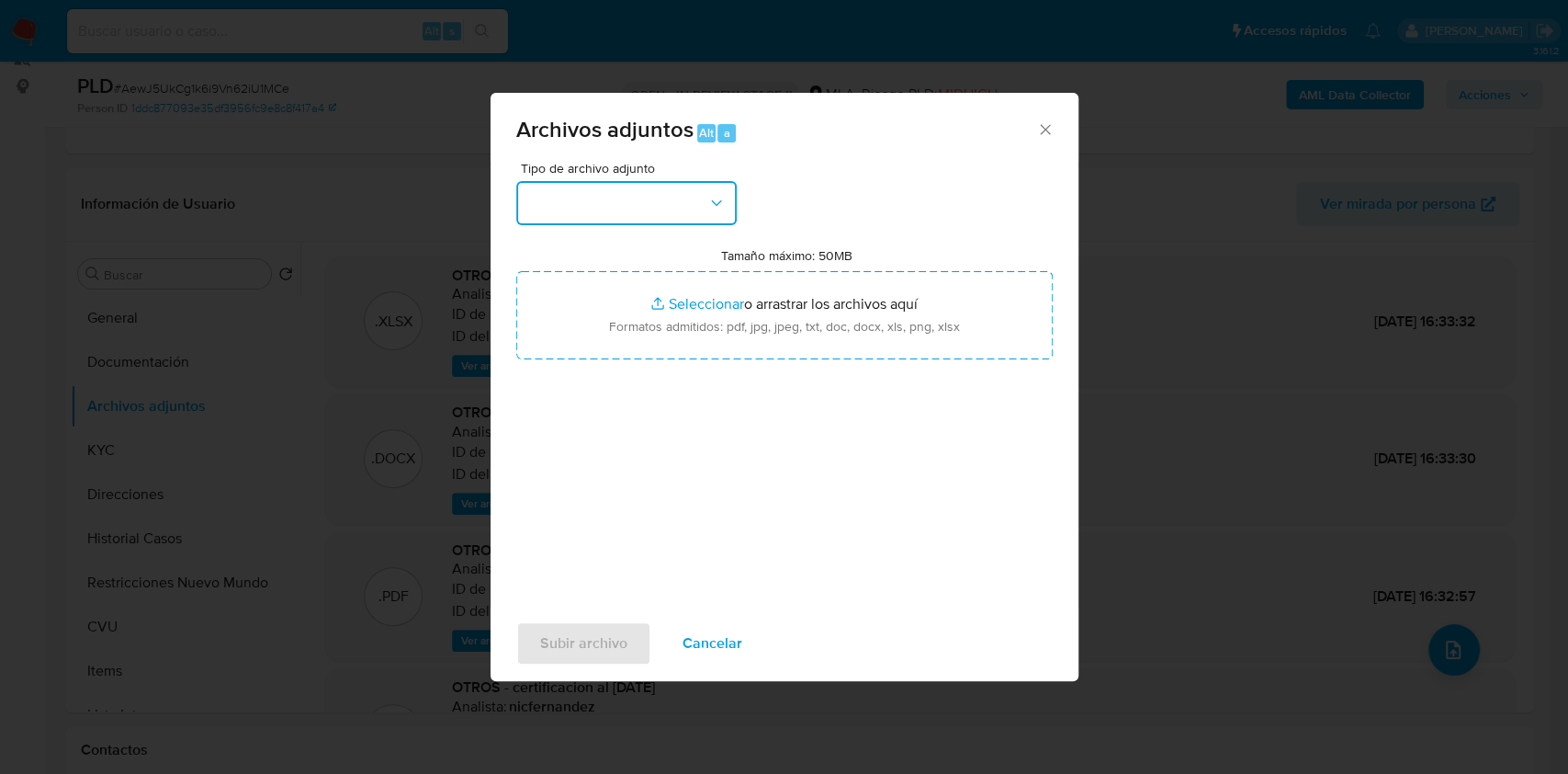
click at [571, 199] on button "button" at bounding box center [627, 203] width 221 height 44
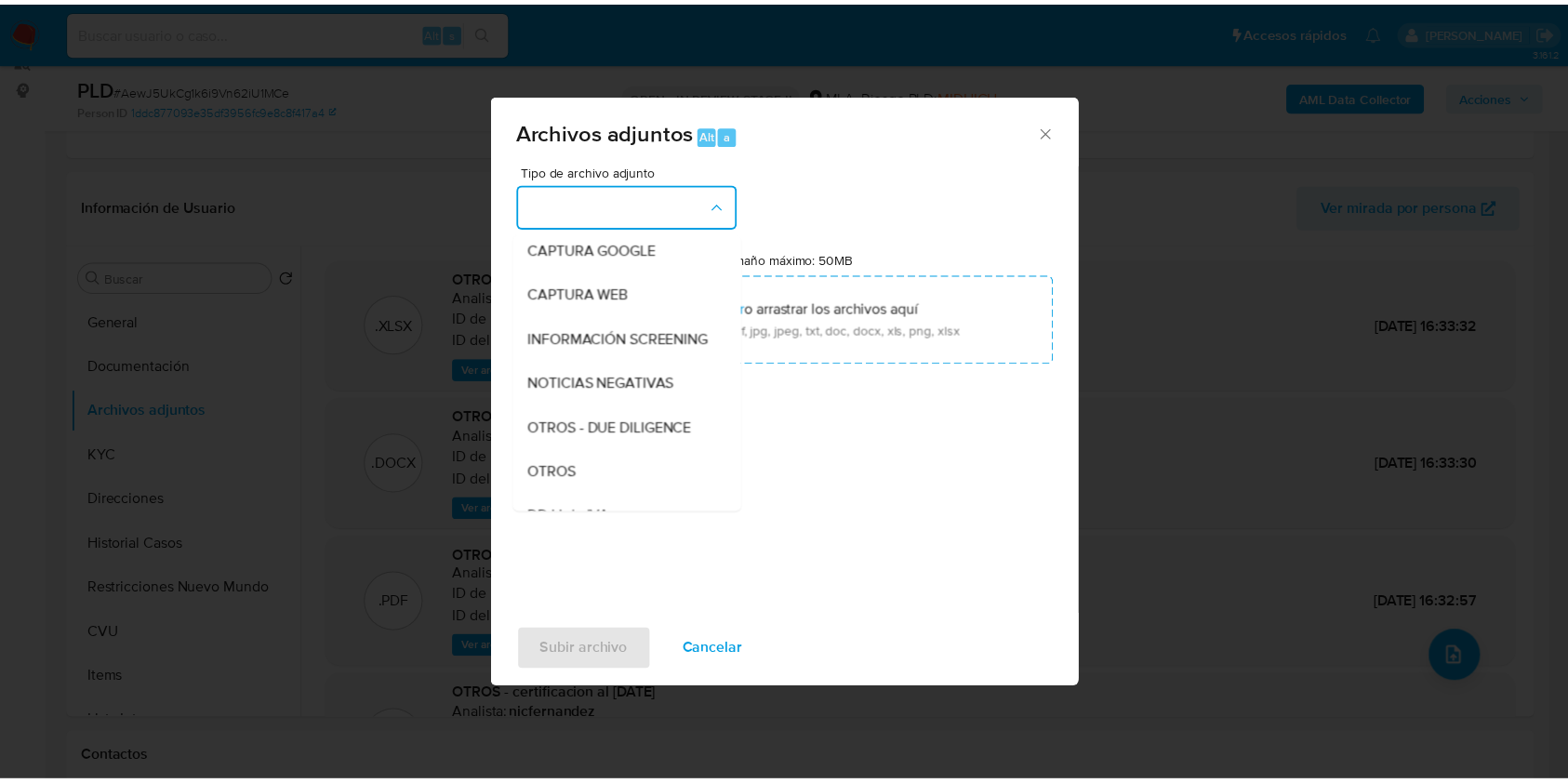
scroll to position [271, 0]
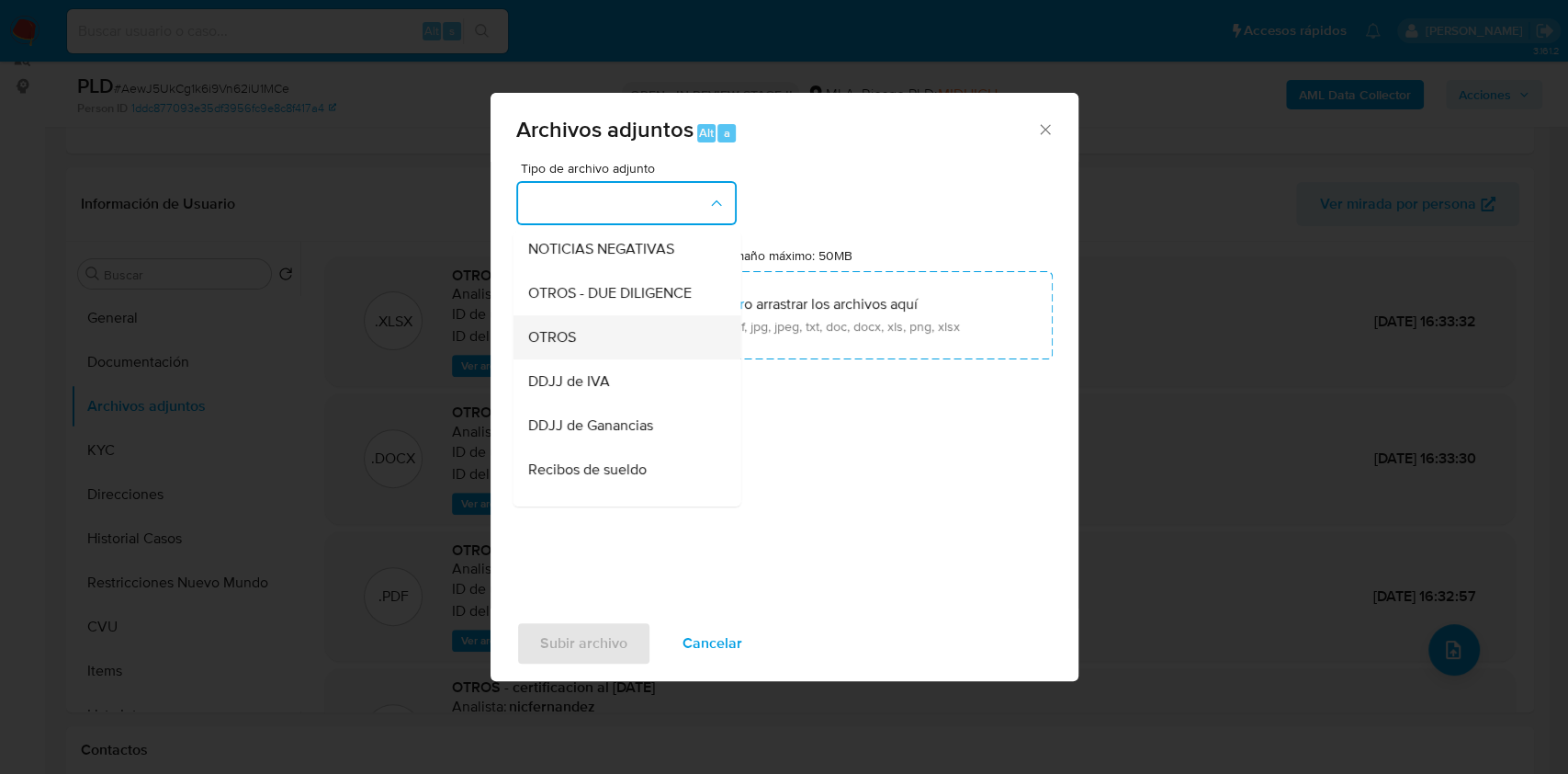
click at [579, 352] on div "OTROS" at bounding box center [620, 338] width 188 height 44
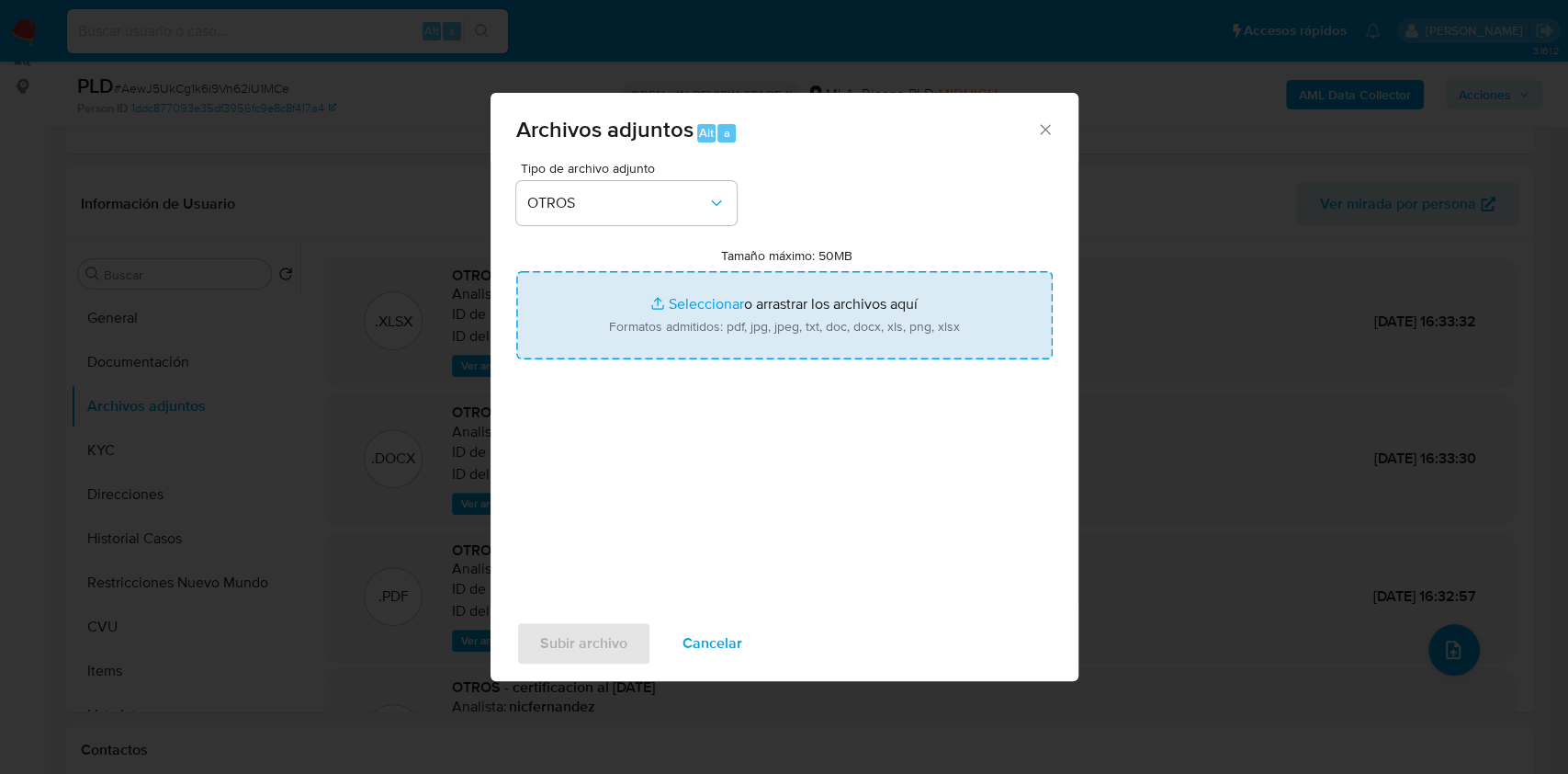
click at [650, 354] on input "Tamaño máximo: 50MB Seleccionar archivos" at bounding box center [785, 314] width 536 height 88
type input "C:\fakepath\Certificación al 27-9.pdf"
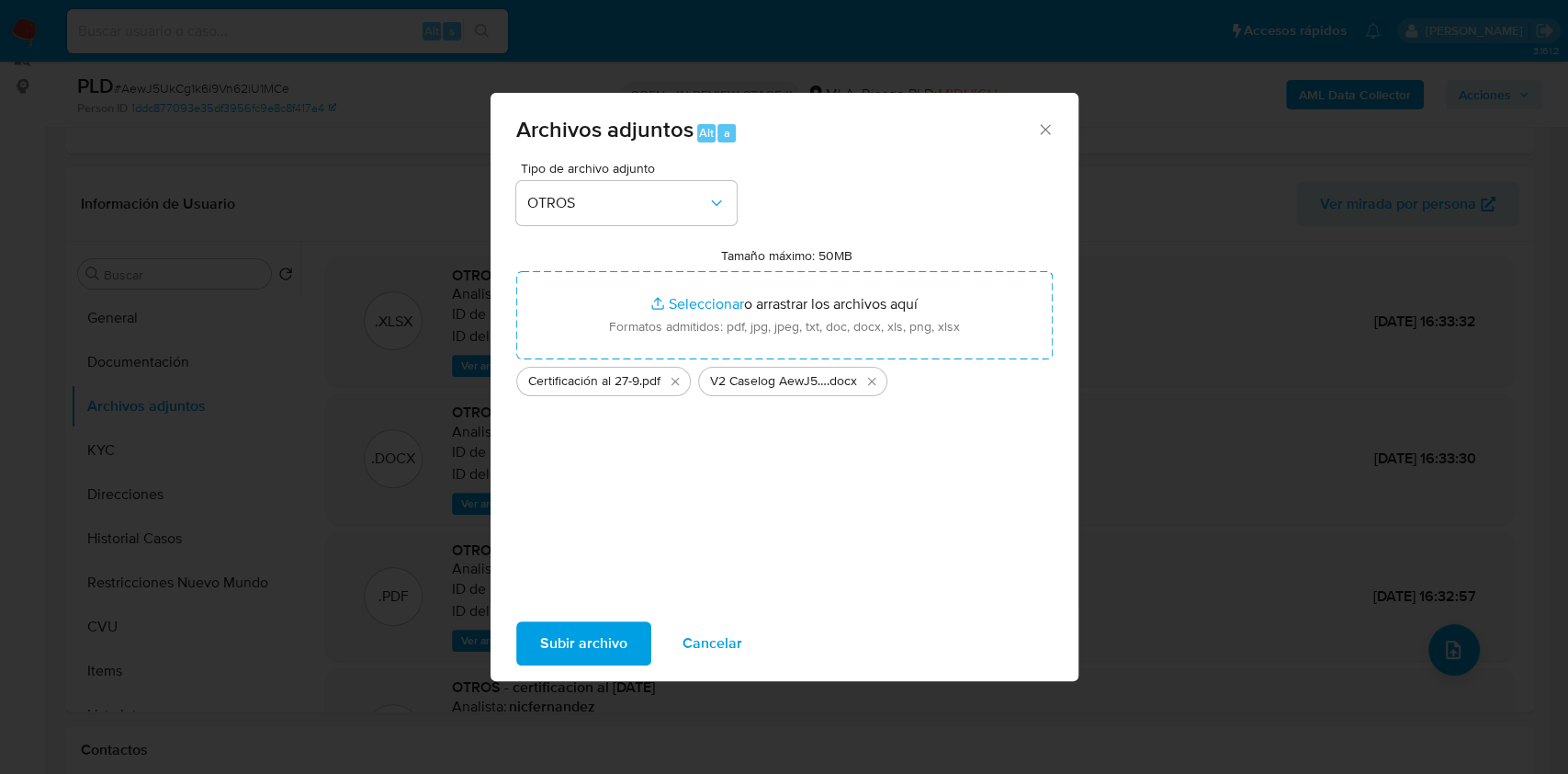
click at [557, 649] on span "Subir archivo" at bounding box center [583, 644] width 87 height 41
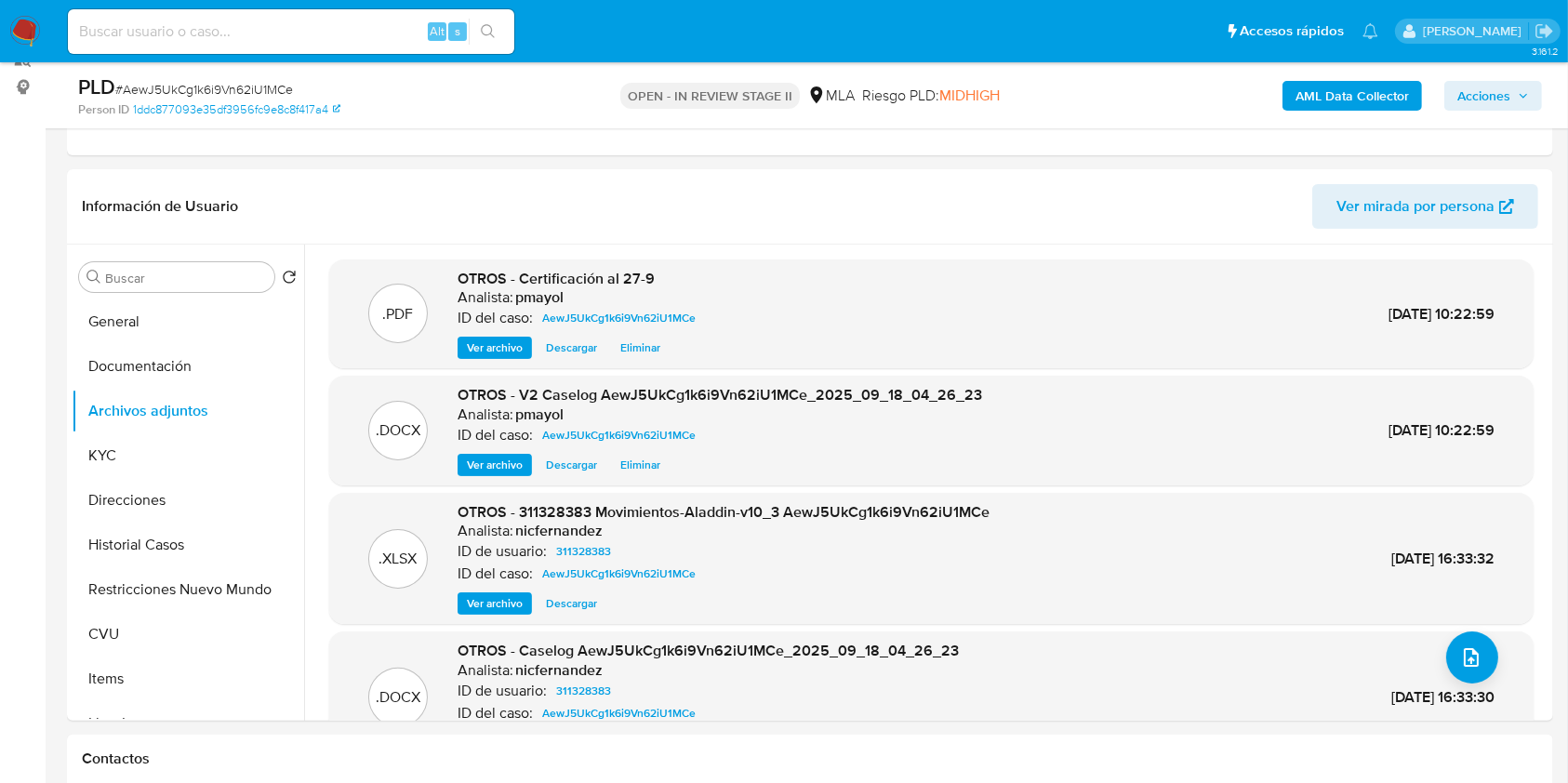
click at [1510, 111] on div "AML Data Collector Acciones" at bounding box center [1300, 95] width 483 height 44
click at [1504, 104] on span "Acciones" at bounding box center [1483, 95] width 53 height 30
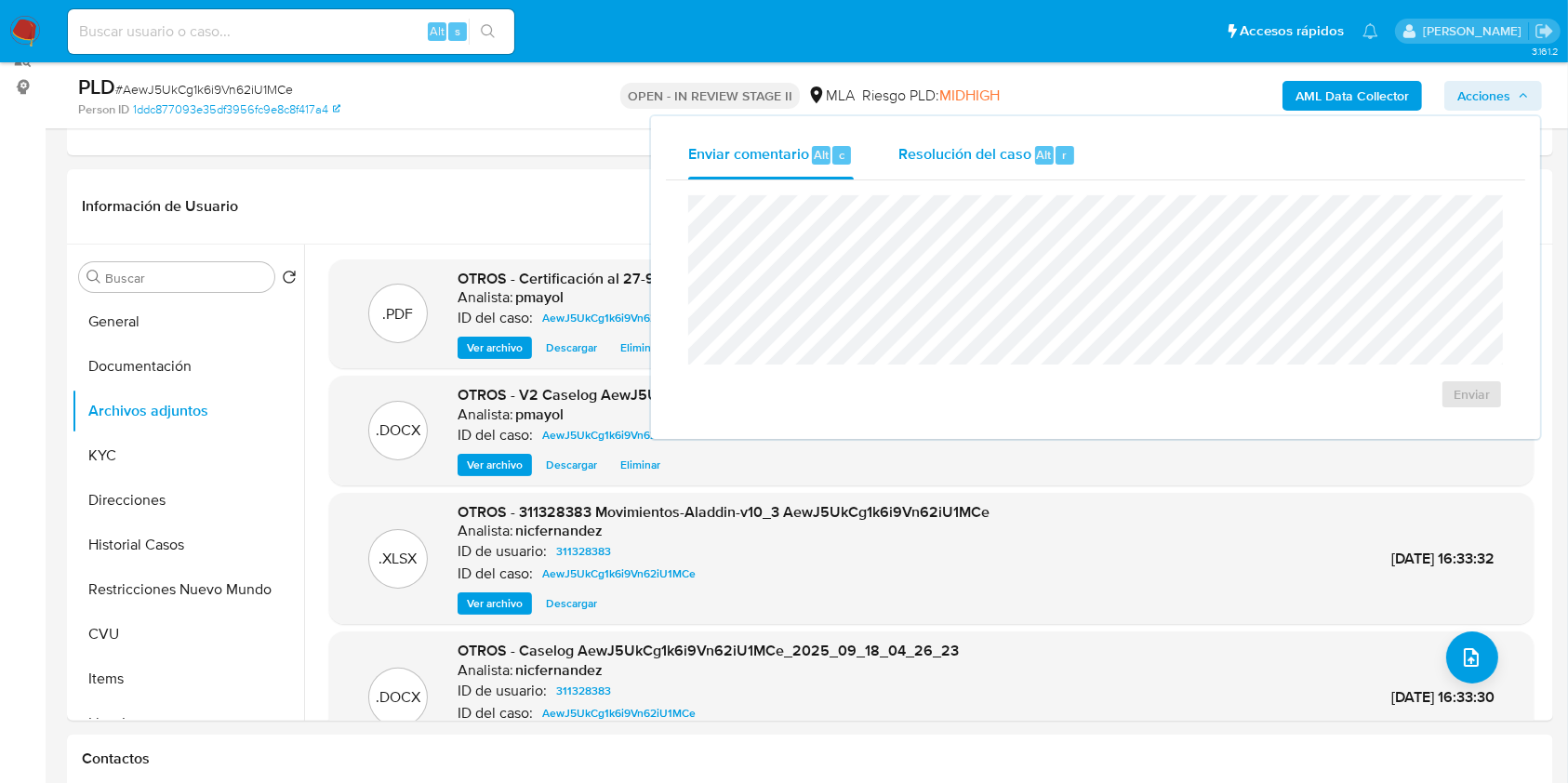
click at [975, 165] on span "Resolución del caso" at bounding box center [965, 153] width 133 height 22
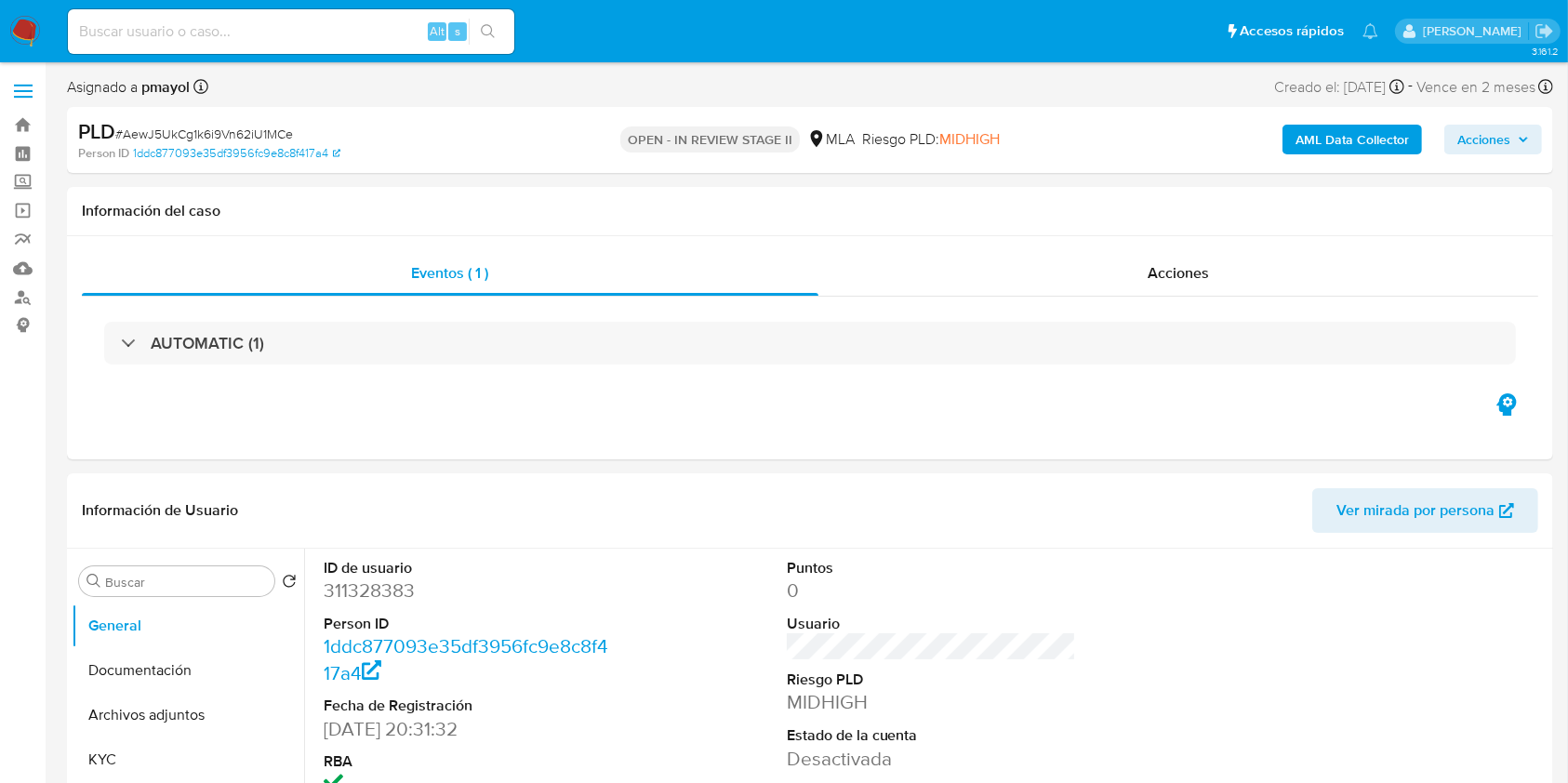
click at [1324, 143] on b "AML Data Collector" at bounding box center [1351, 139] width 113 height 30
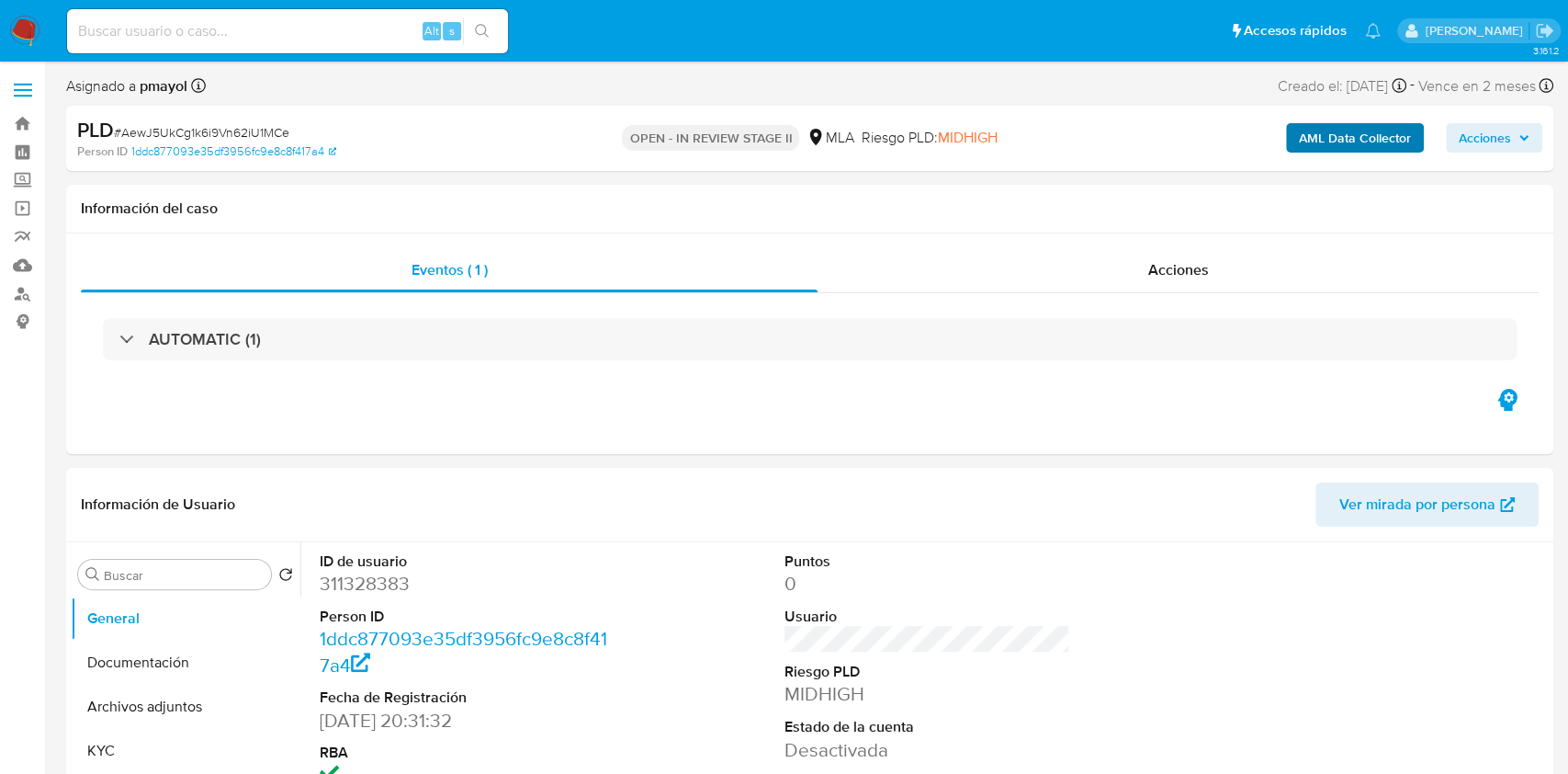
select select "10"
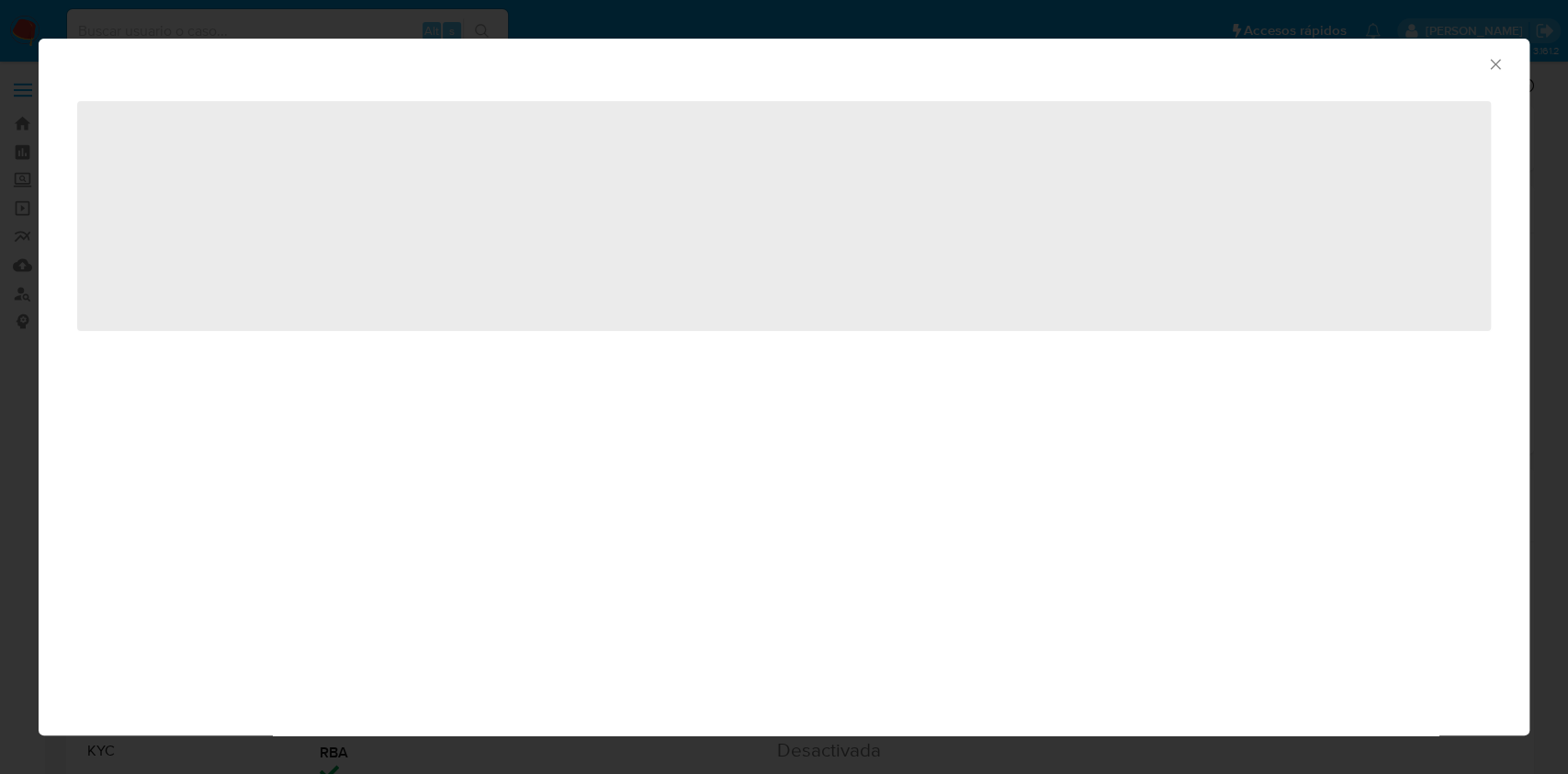
click at [1495, 62] on icon "Cerrar ventana" at bounding box center [1496, 65] width 18 height 18
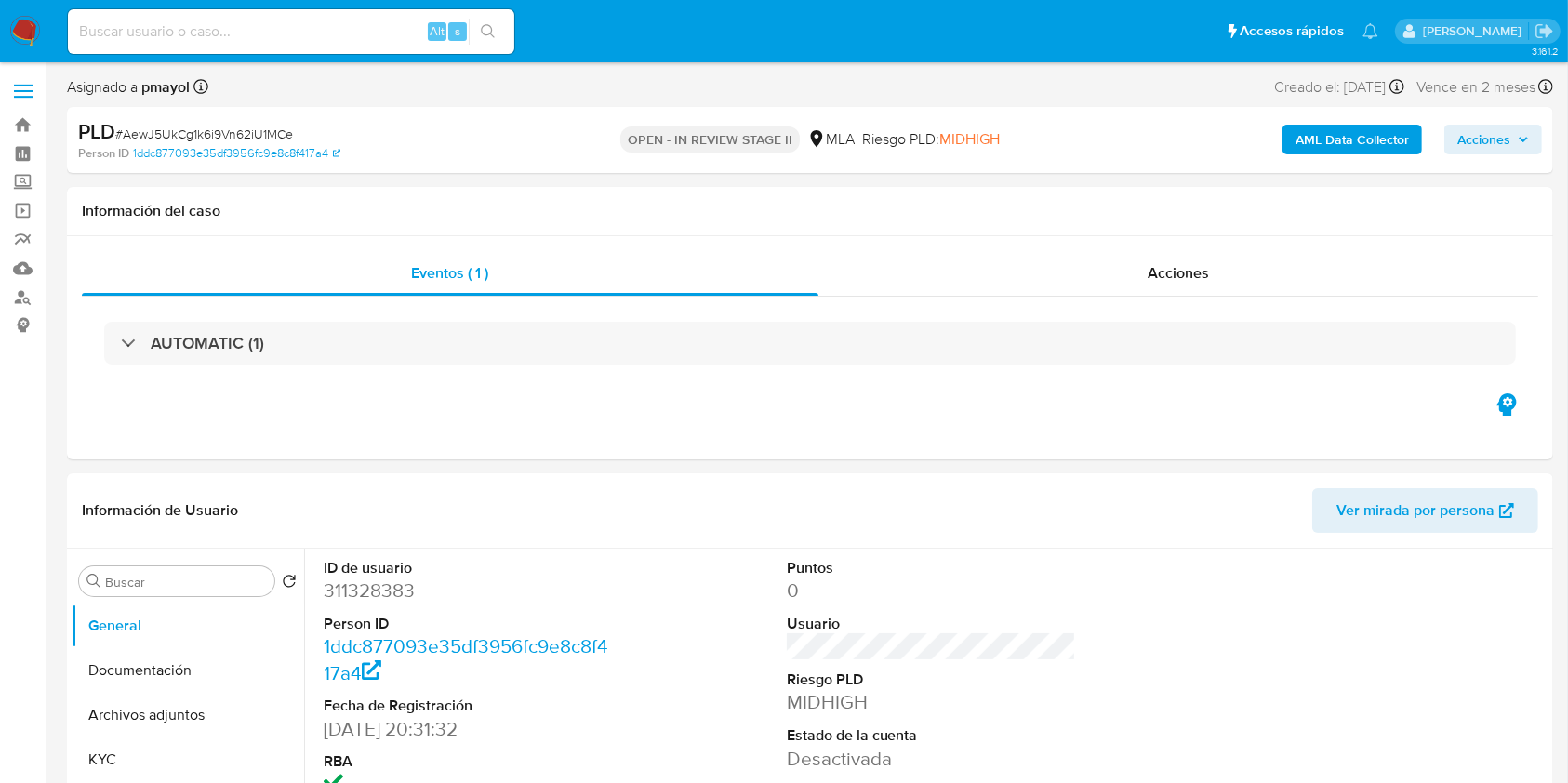
click at [1480, 139] on span "Acciones" at bounding box center [1483, 139] width 53 height 30
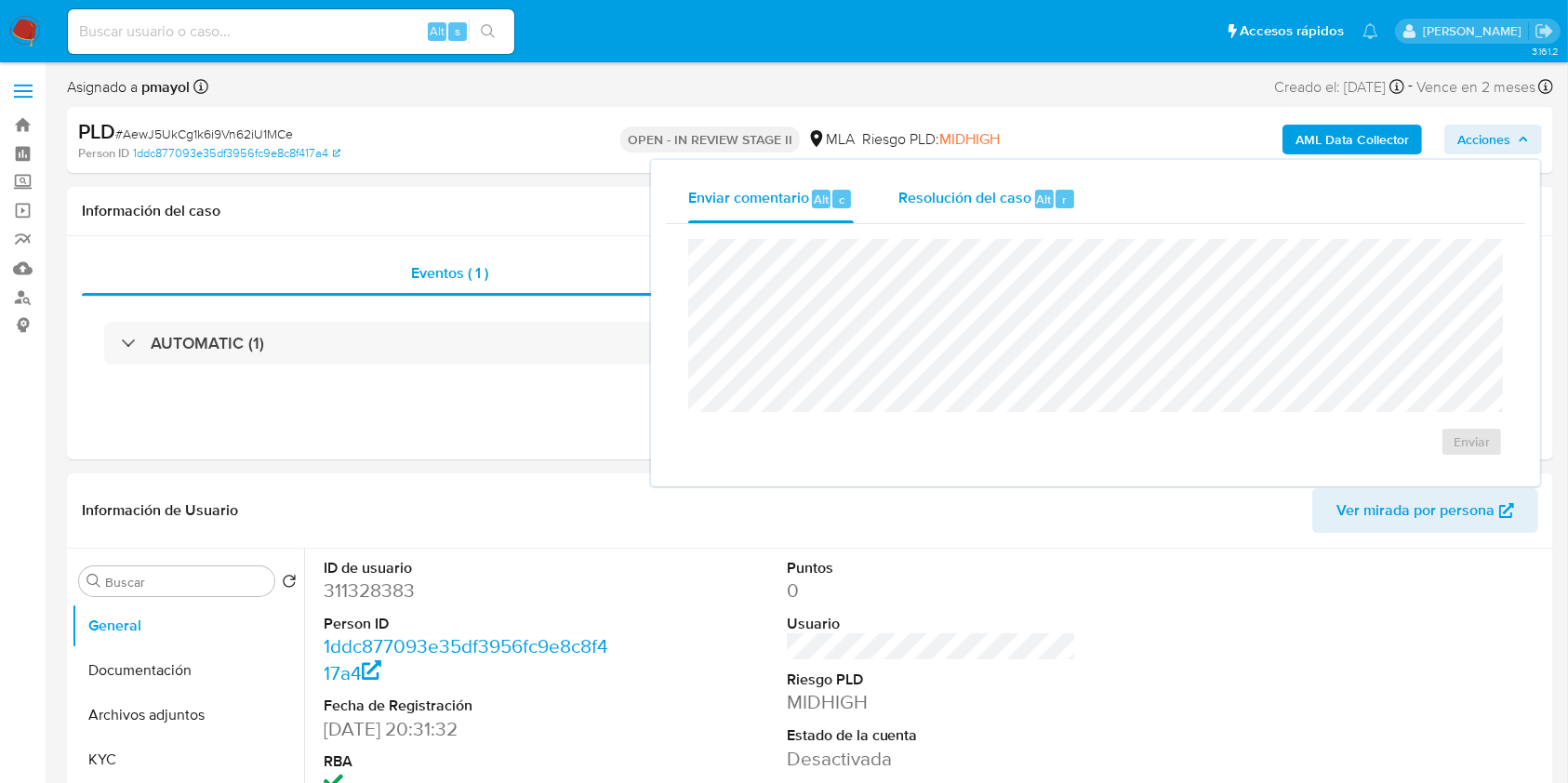
click at [967, 204] on span "Resolución del caso" at bounding box center [965, 198] width 133 height 22
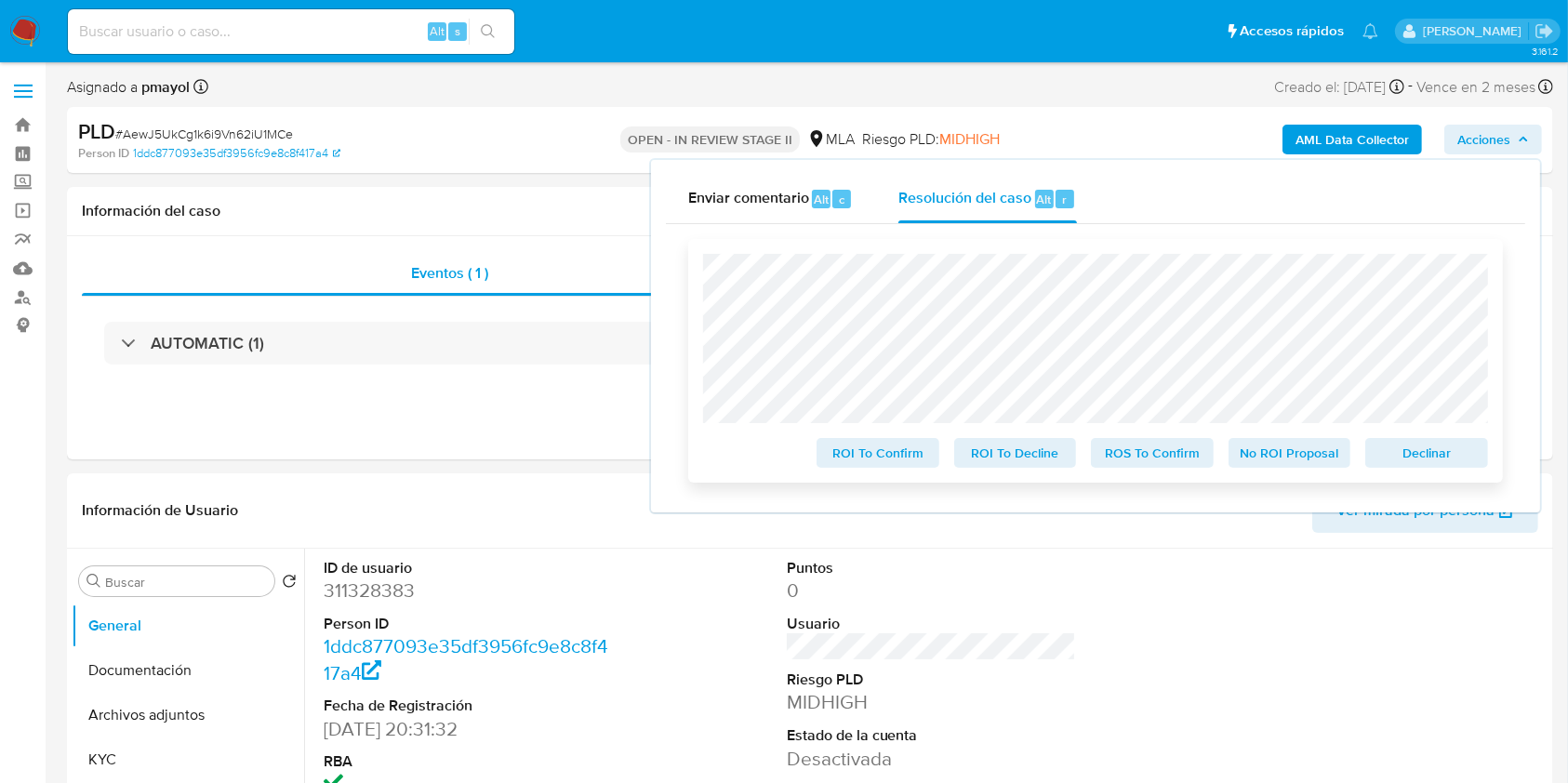
click at [1165, 453] on span "ROS To Confirm" at bounding box center [1152, 453] width 96 height 26
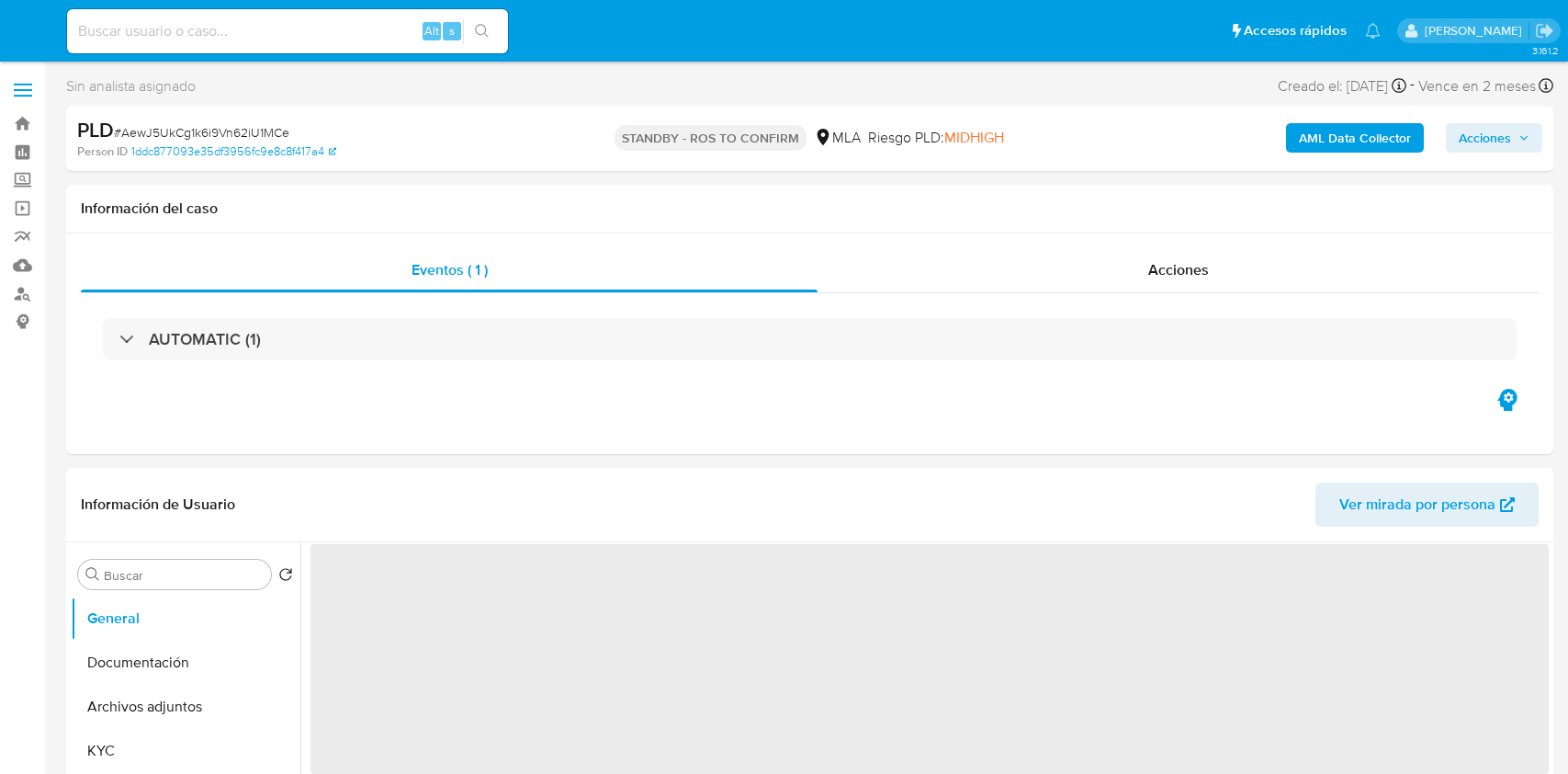
select select "10"
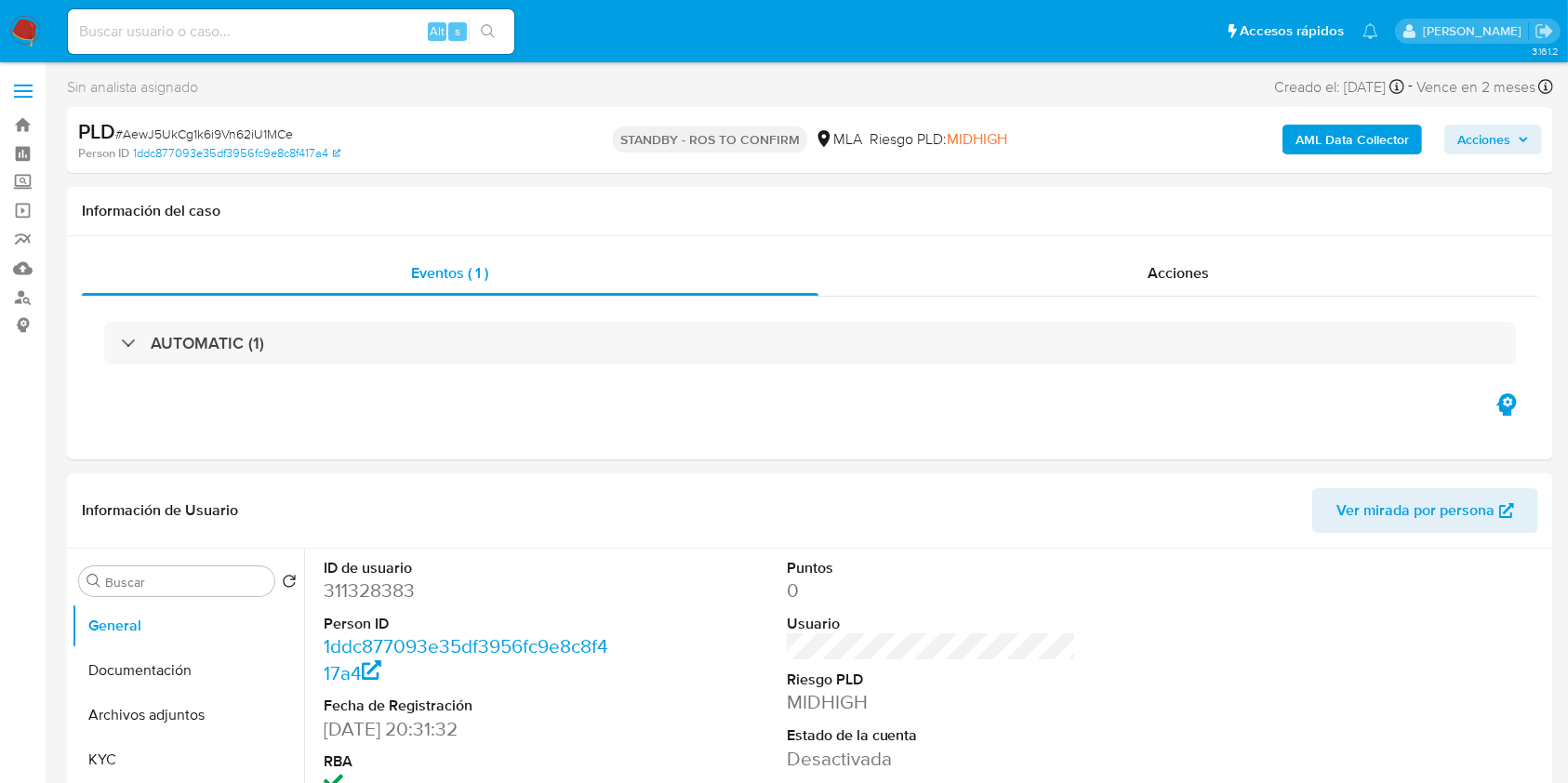
click at [254, 31] on input at bounding box center [291, 32] width 446 height 24
type input "271713092"
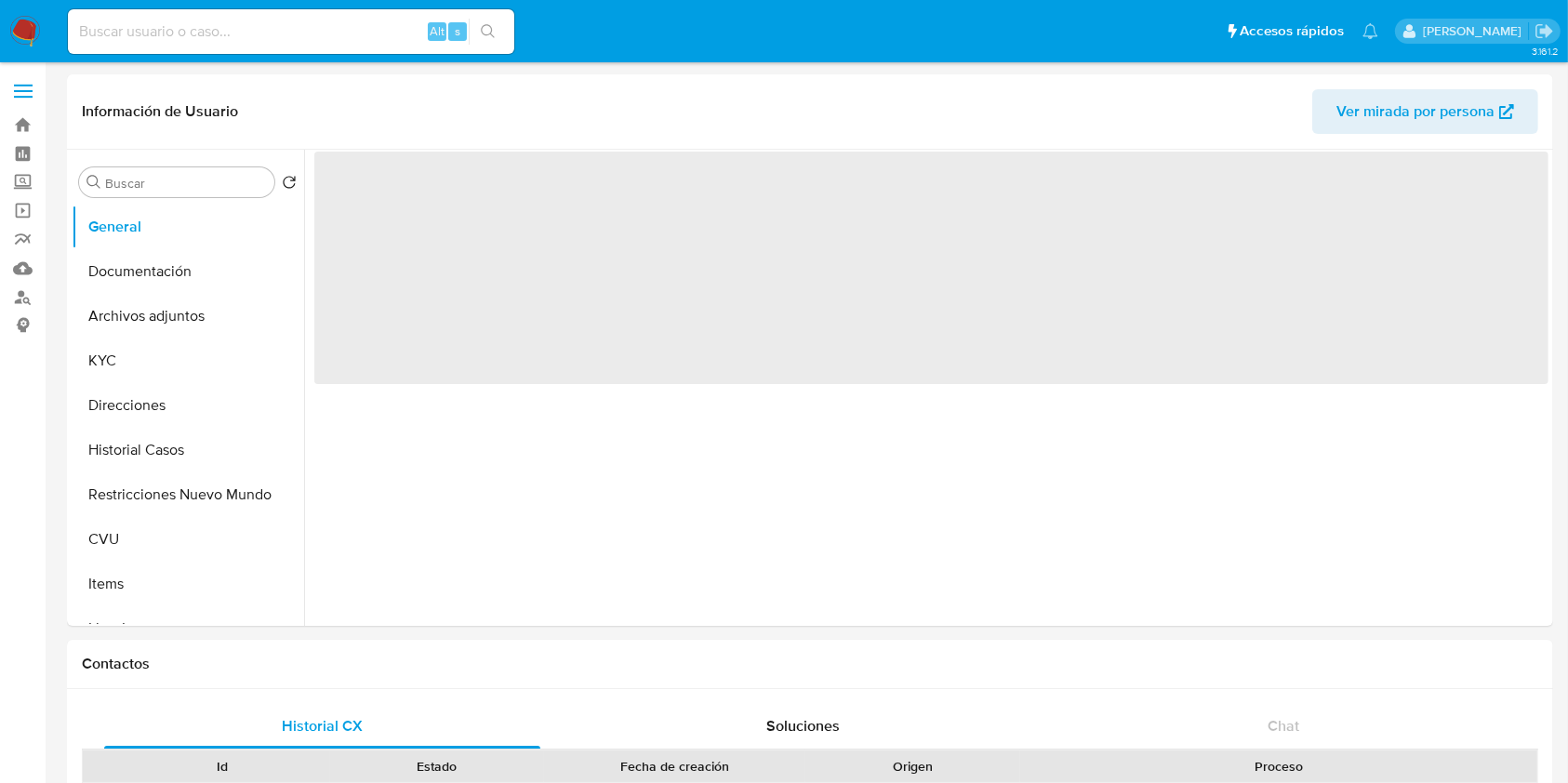
select select "10"
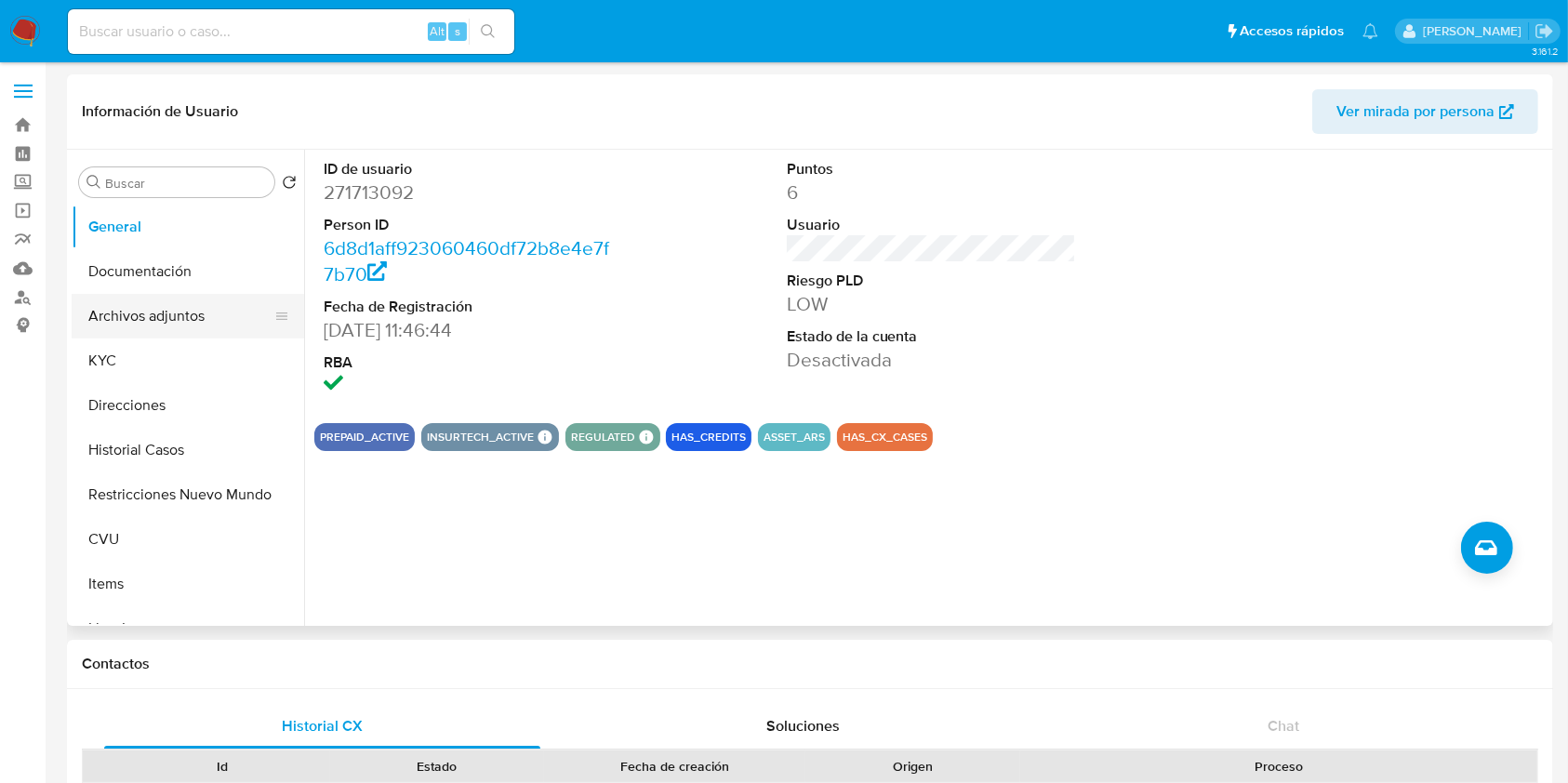
click at [169, 314] on button "Archivos adjuntos" at bounding box center [181, 316] width 218 height 45
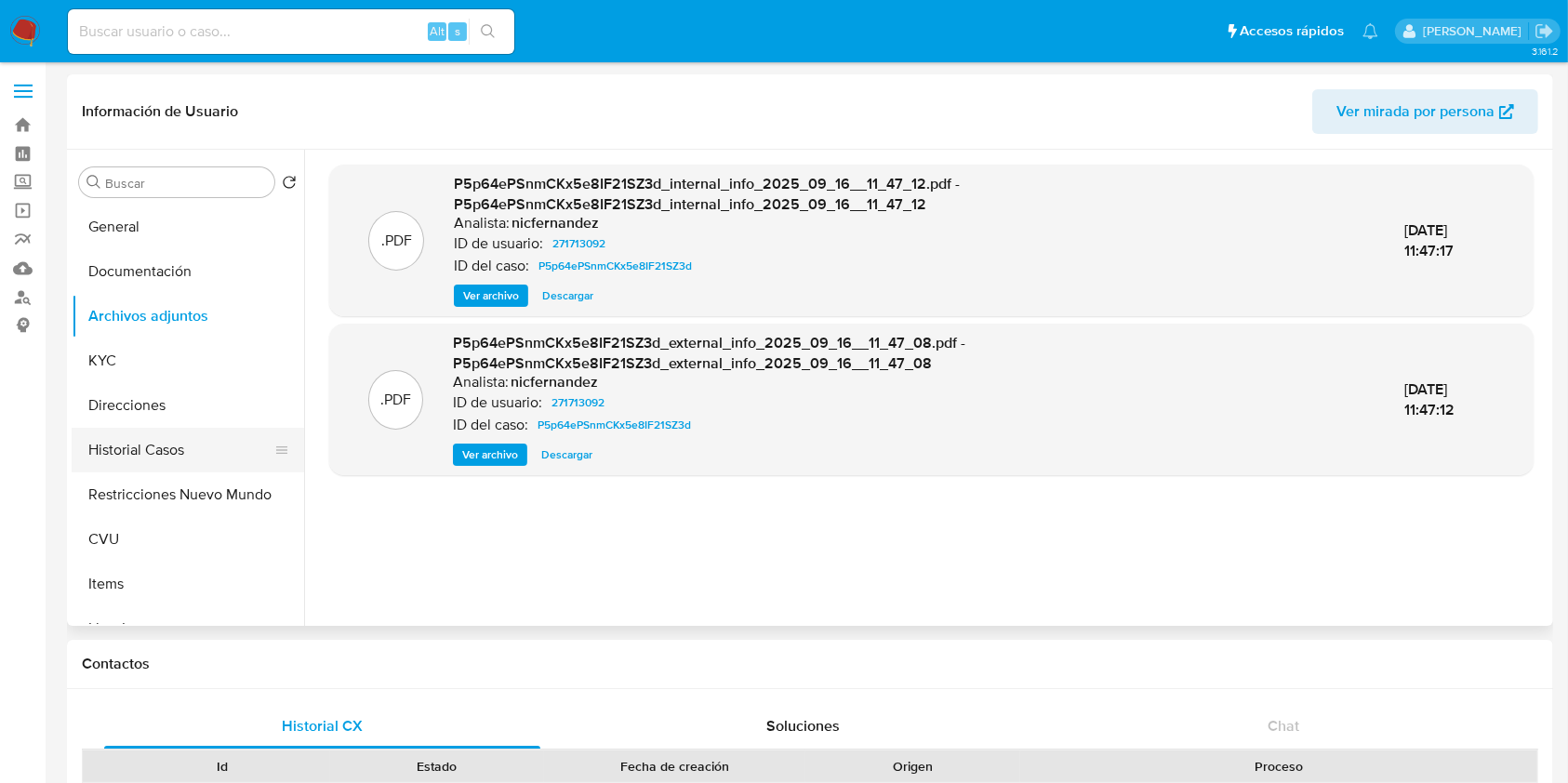
click at [208, 459] on button "Historial Casos" at bounding box center [181, 450] width 218 height 45
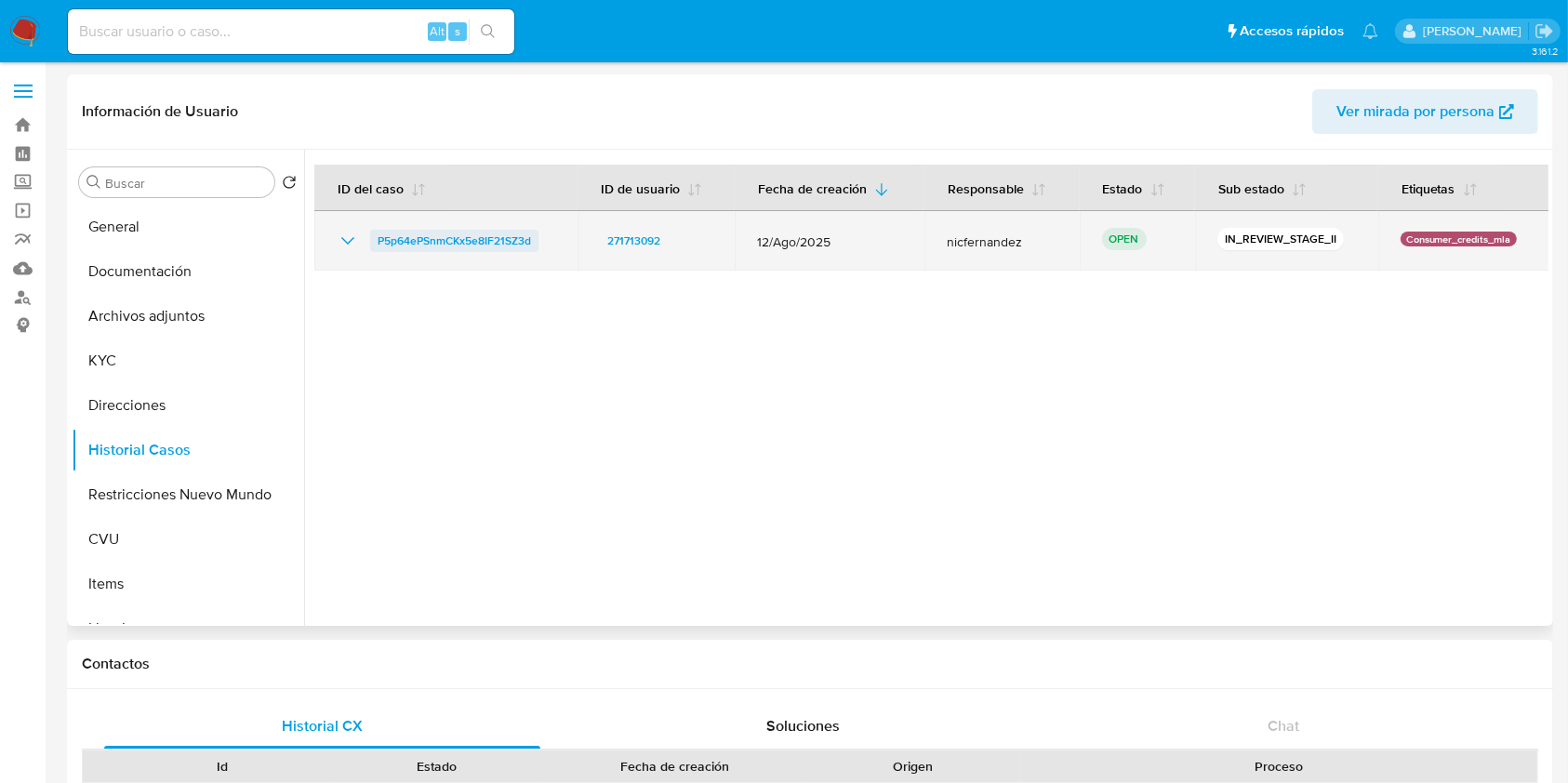
click at [422, 245] on span "P5p64ePSnmCKx5e8IF21SZ3d" at bounding box center [455, 240] width 153 height 22
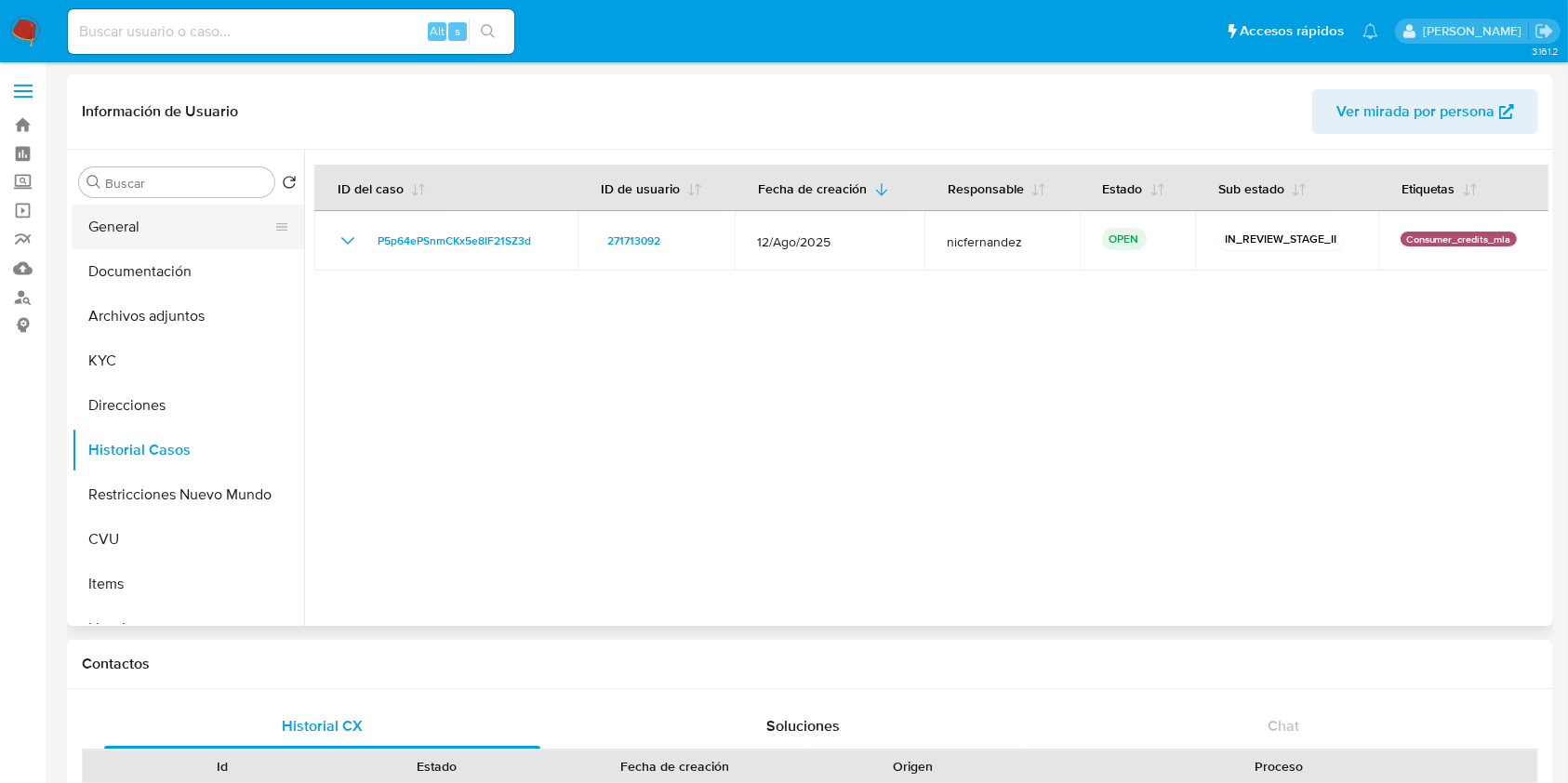
click at [169, 224] on button "General" at bounding box center [181, 227] width 218 height 45
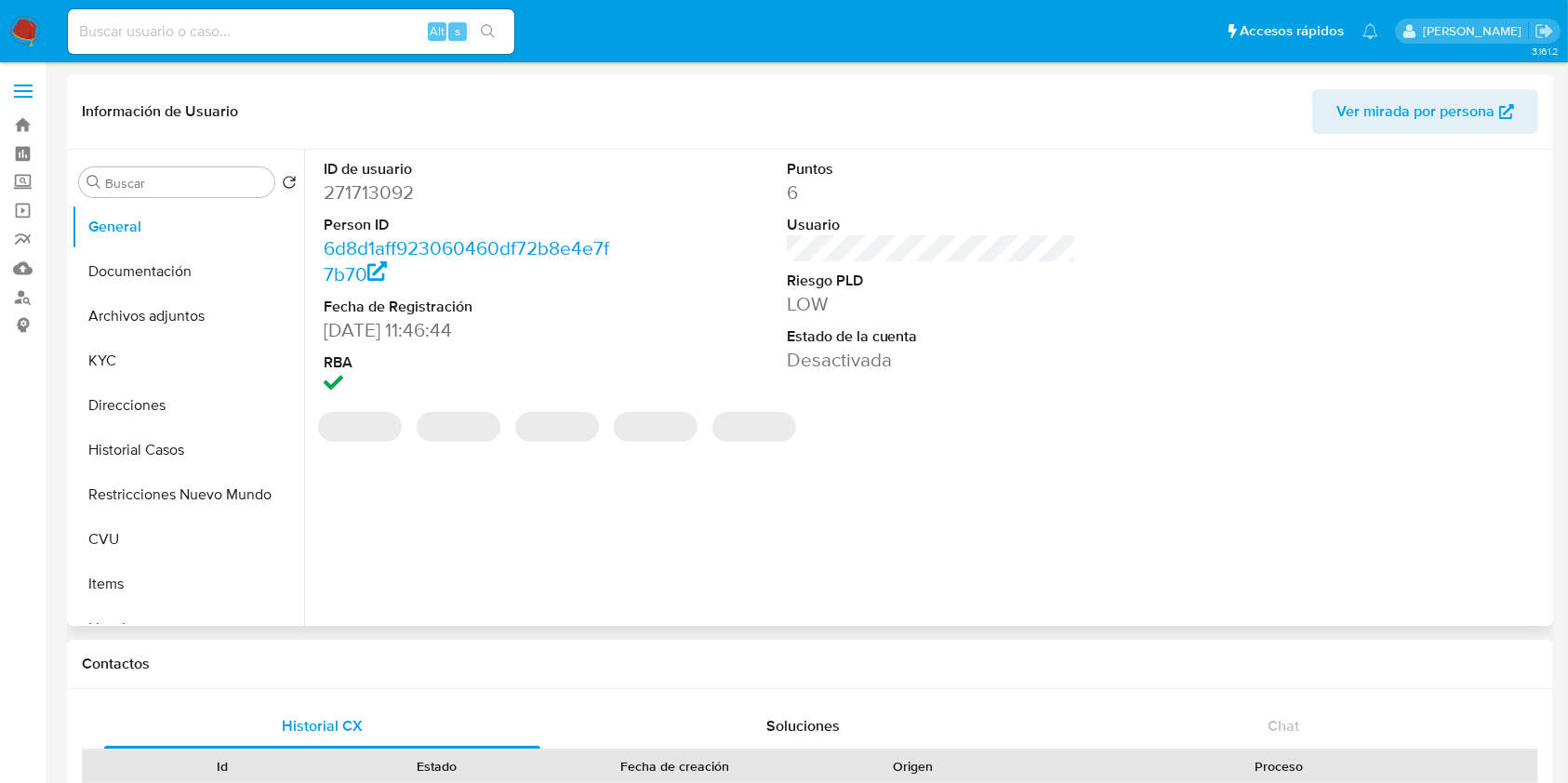
click at [380, 191] on dd "271713092" at bounding box center [469, 193] width 290 height 26
copy dd "271713092"
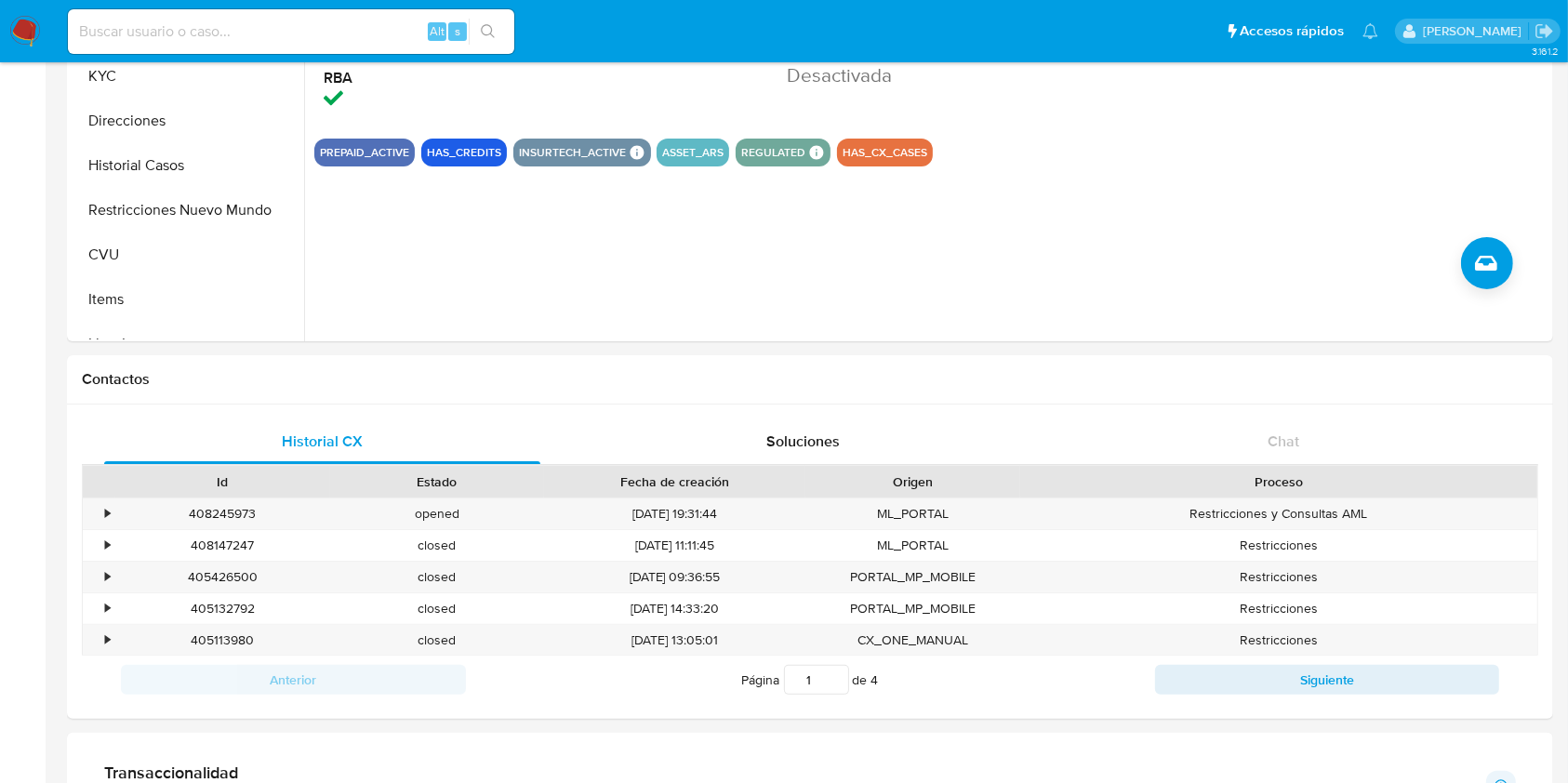
scroll to position [319, 0]
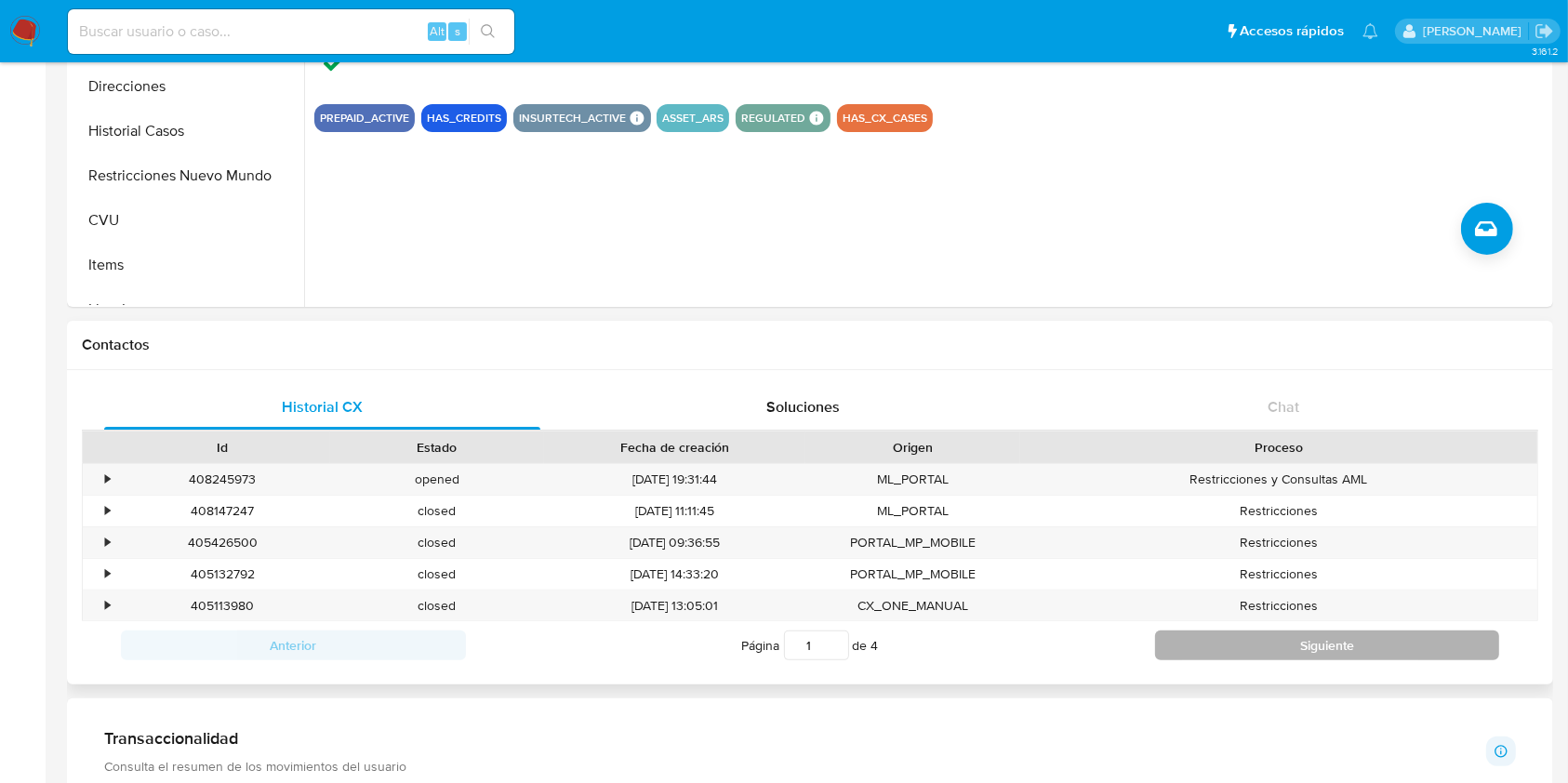
click at [1293, 642] on button "Siguiente" at bounding box center [1327, 645] width 345 height 30
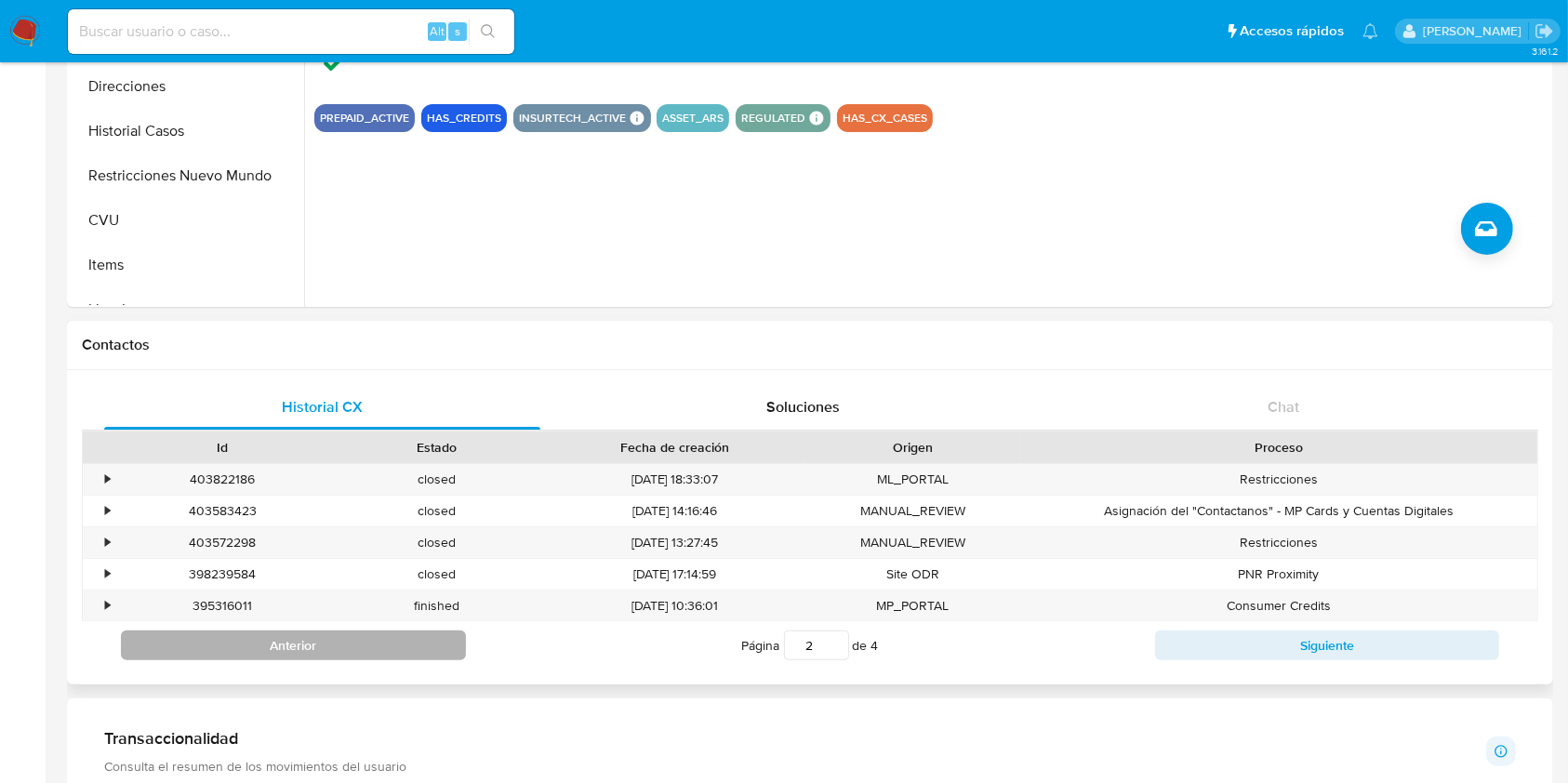
click at [419, 649] on button "Anterior" at bounding box center [293, 645] width 345 height 30
type input "1"
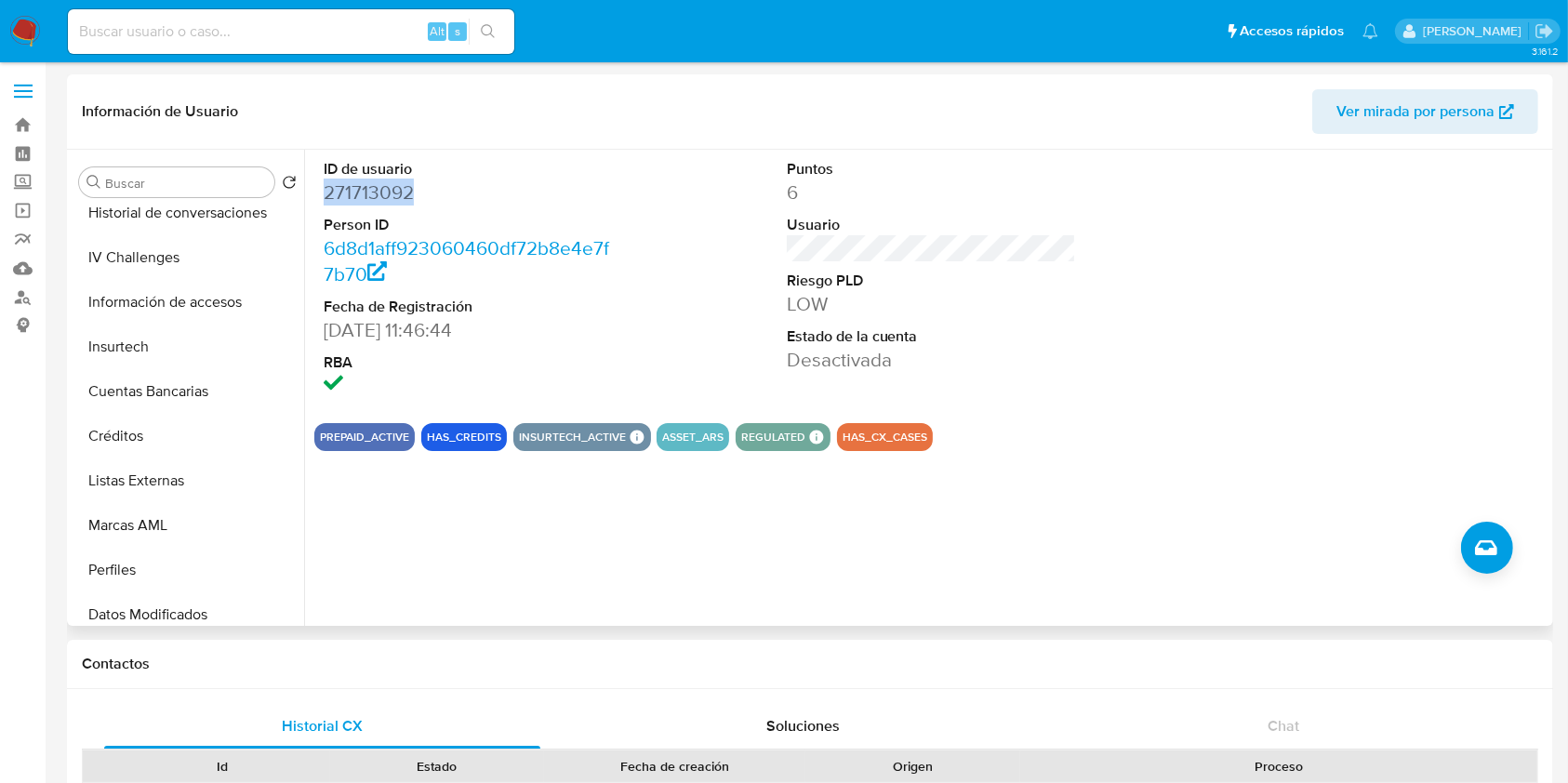
scroll to position [559, 0]
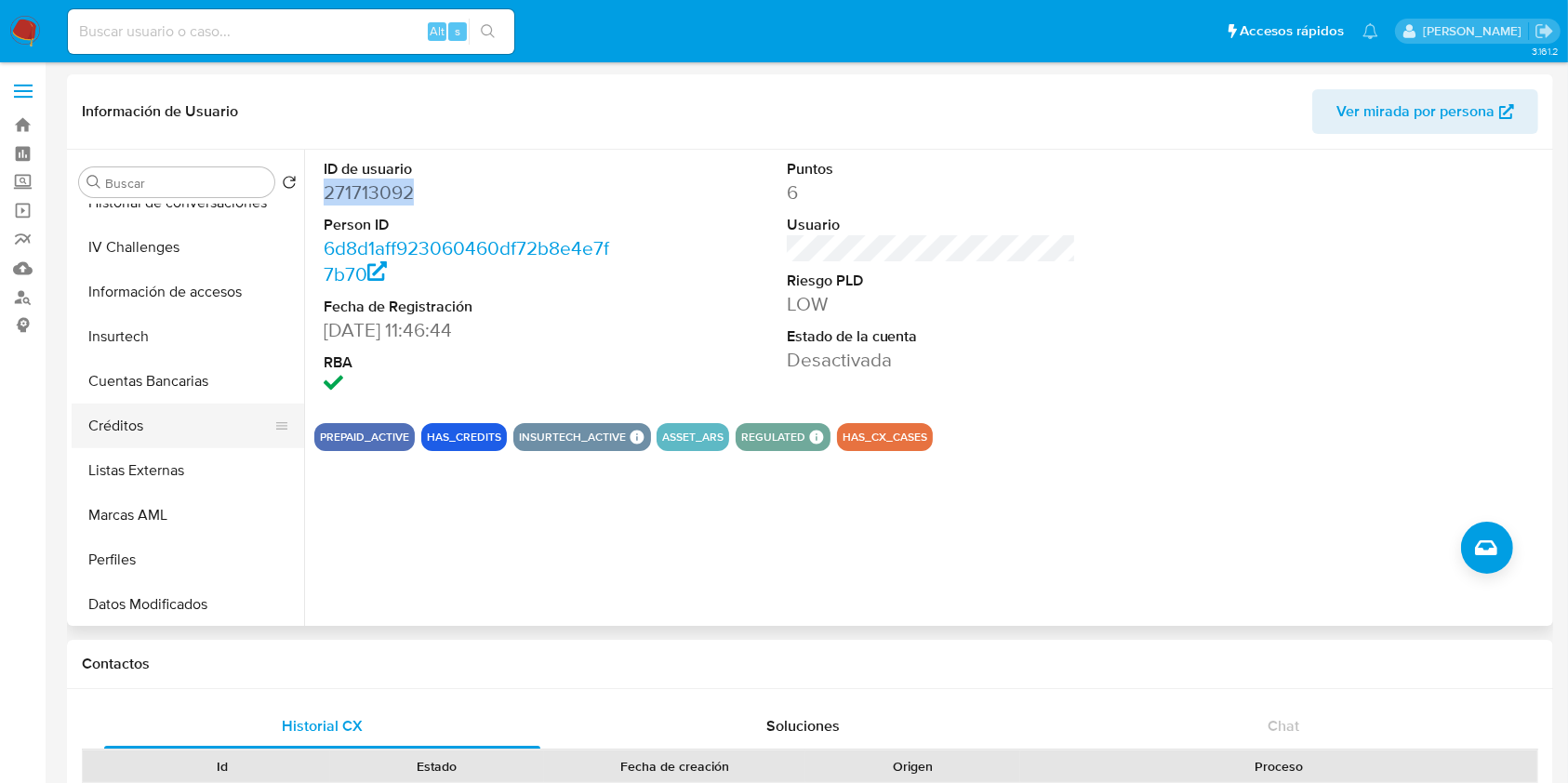
click at [153, 424] on button "Créditos" at bounding box center [181, 426] width 218 height 45
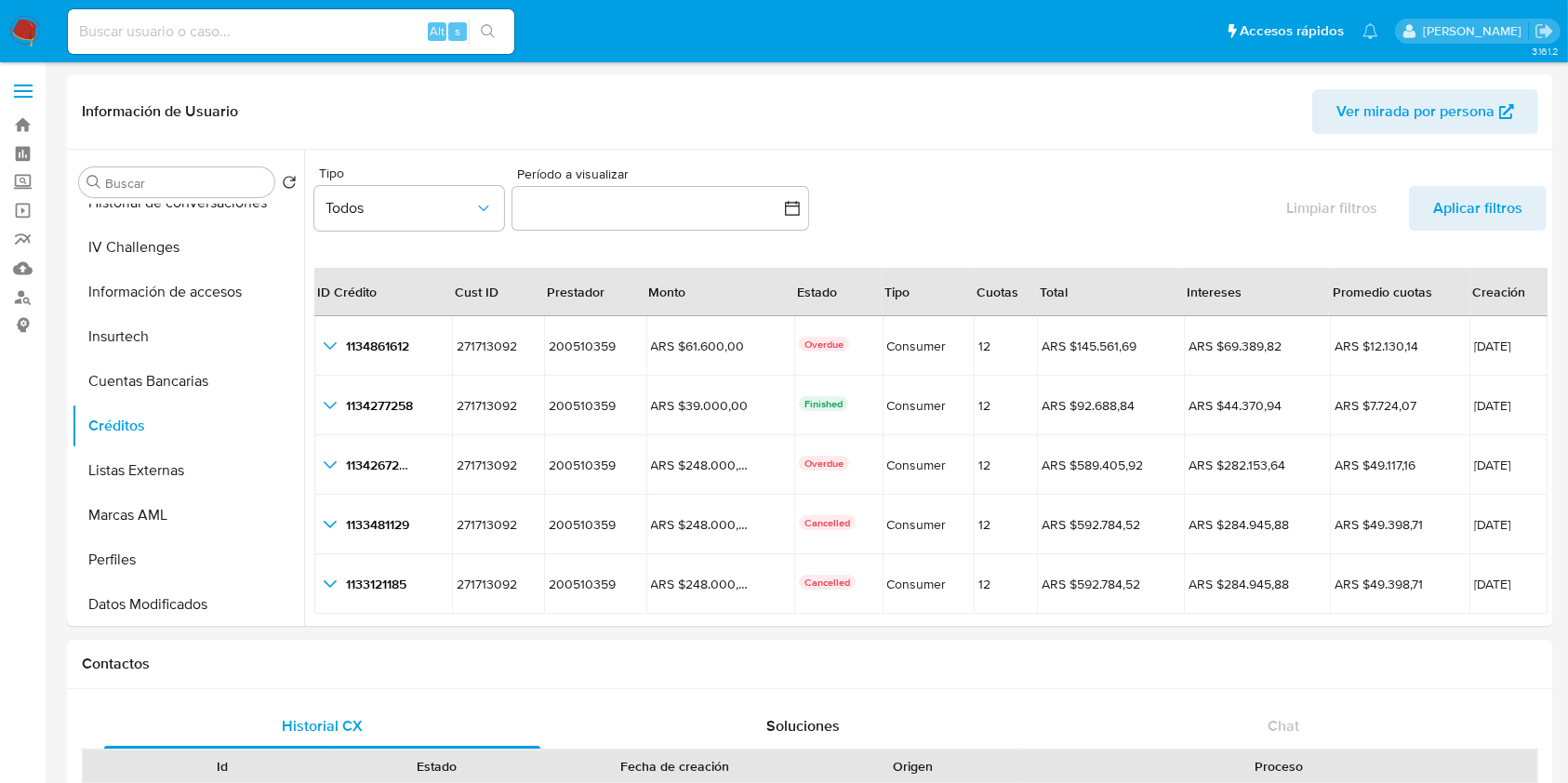
drag, startPoint x: 1547, startPoint y: 228, endPoint x: 1555, endPoint y: 271, distance: 43.7
click at [1532, 204] on button "Aplicar filtros" at bounding box center [1477, 209] width 138 height 45
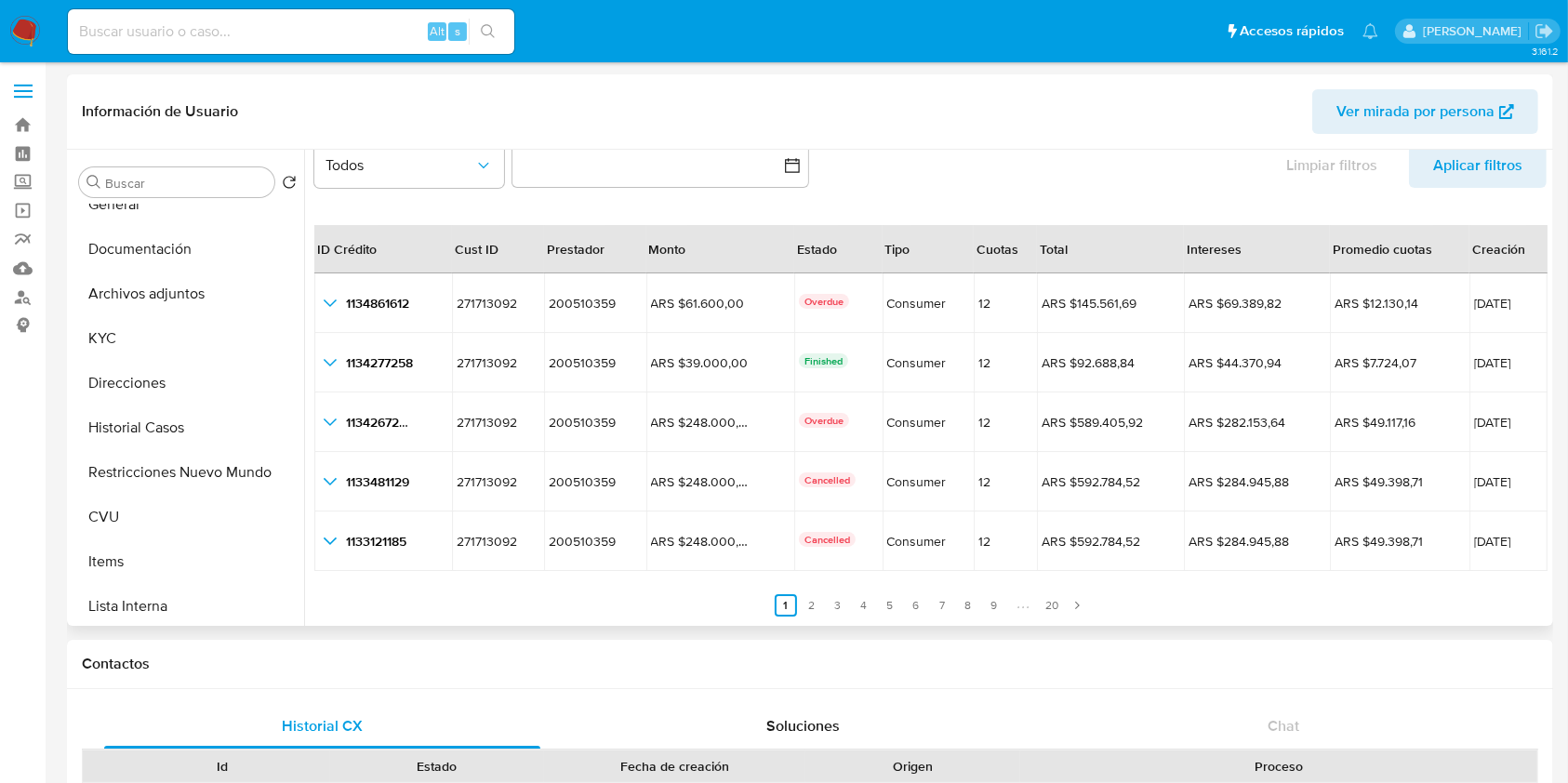
scroll to position [36, 0]
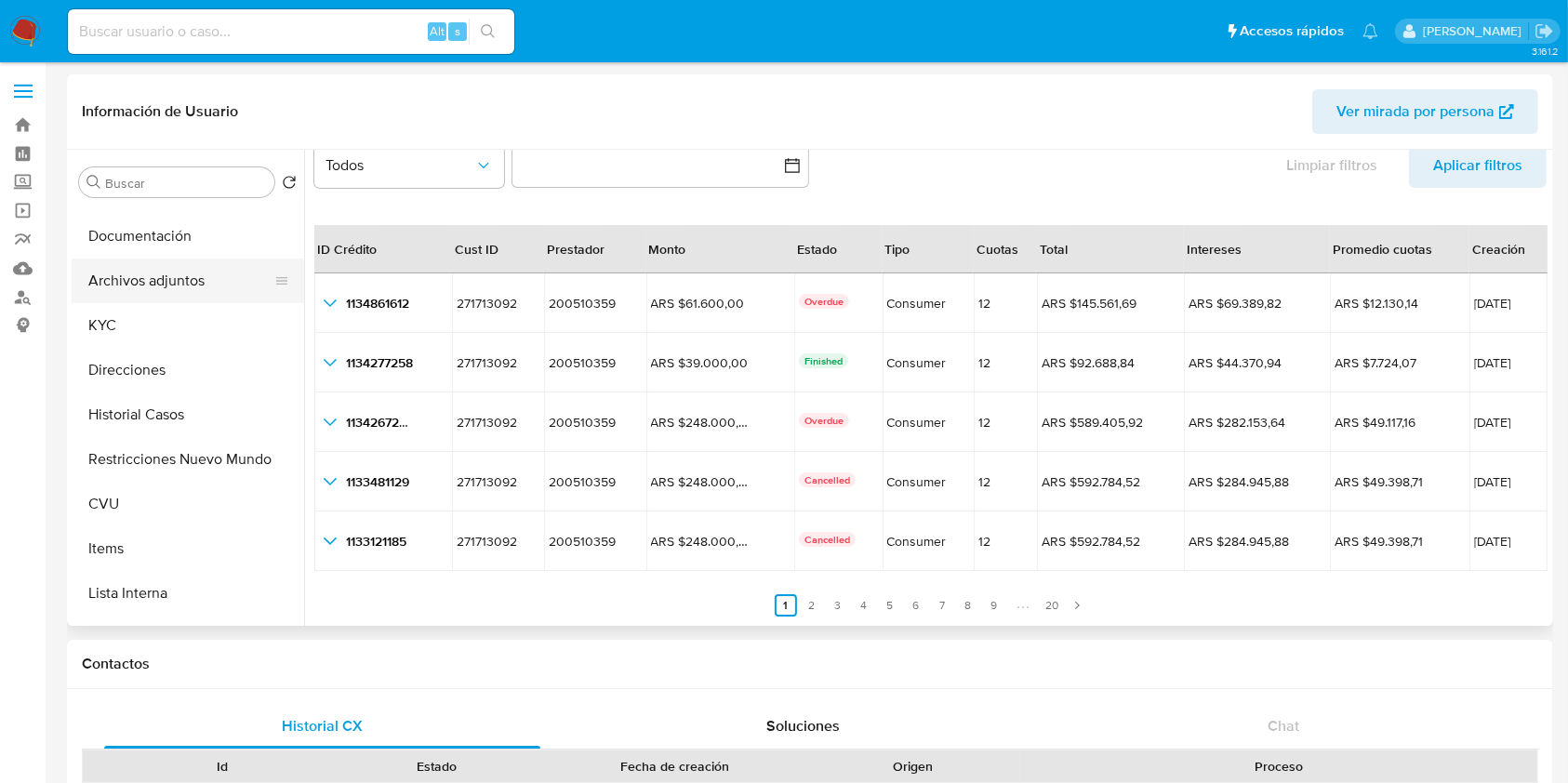
click at [208, 286] on button "Archivos adjuntos" at bounding box center [181, 281] width 218 height 45
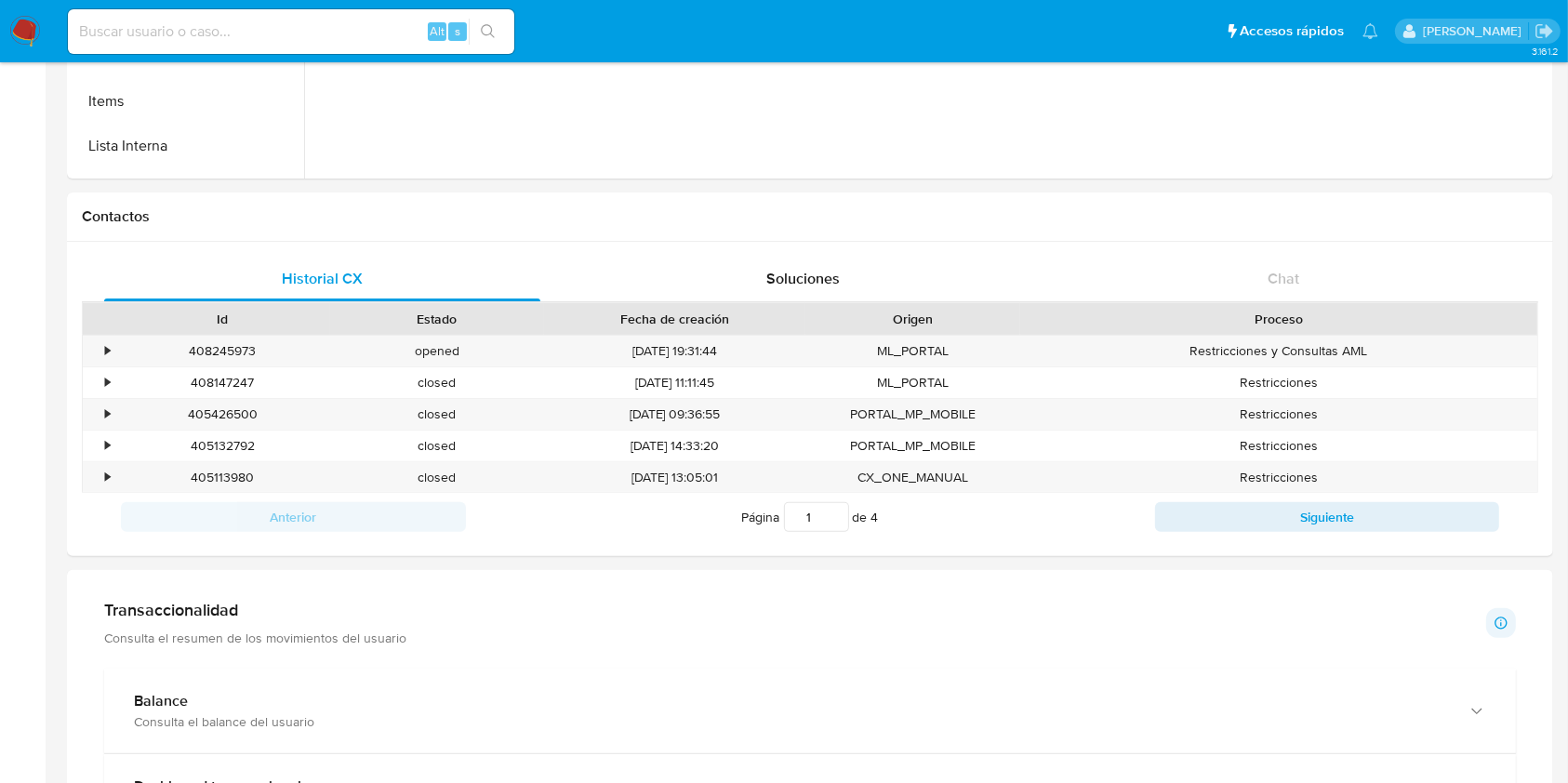
scroll to position [0, 0]
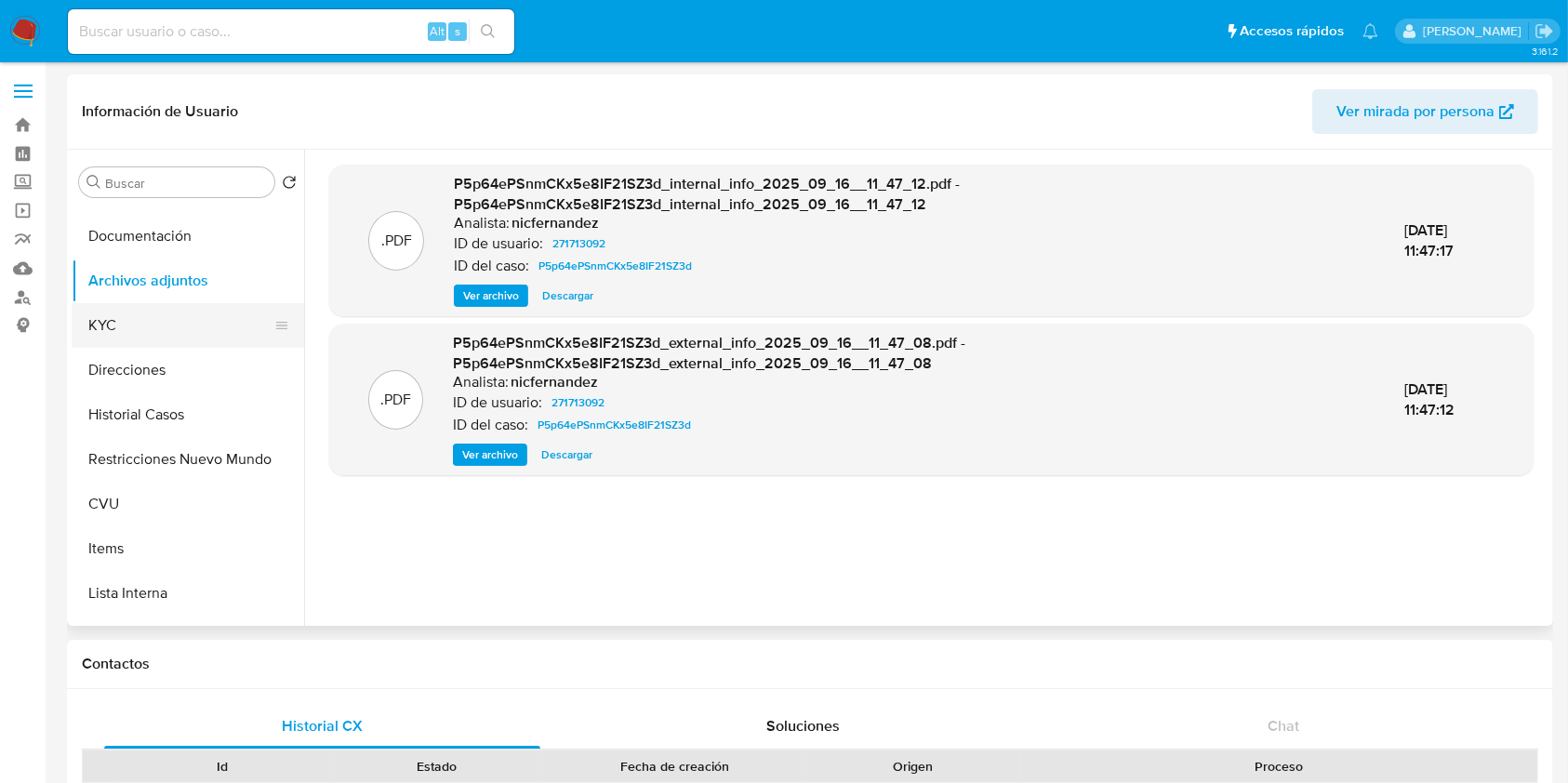
click at [122, 334] on button "KYC" at bounding box center [181, 326] width 218 height 45
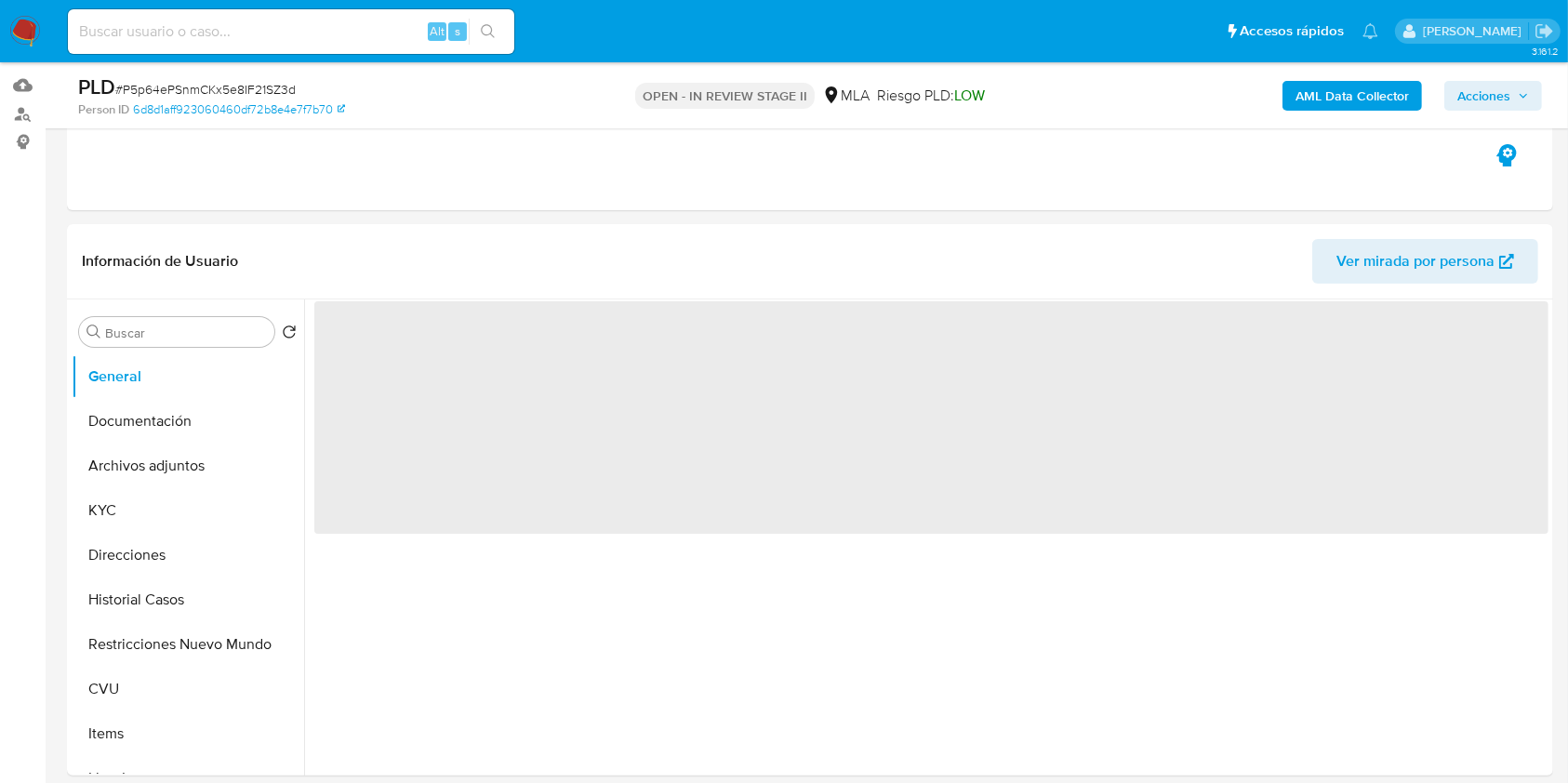
scroll to position [219, 0]
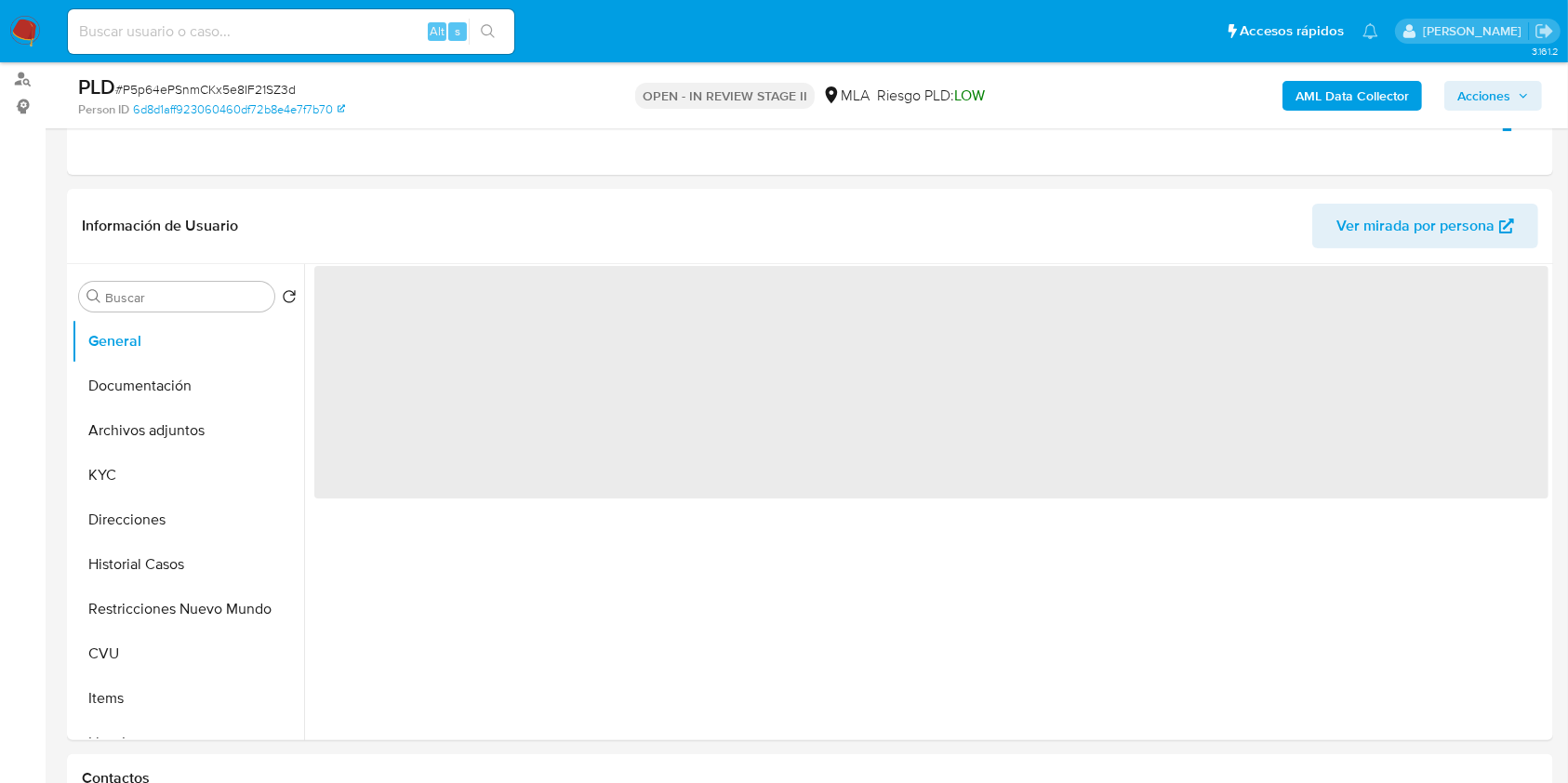
select select "10"
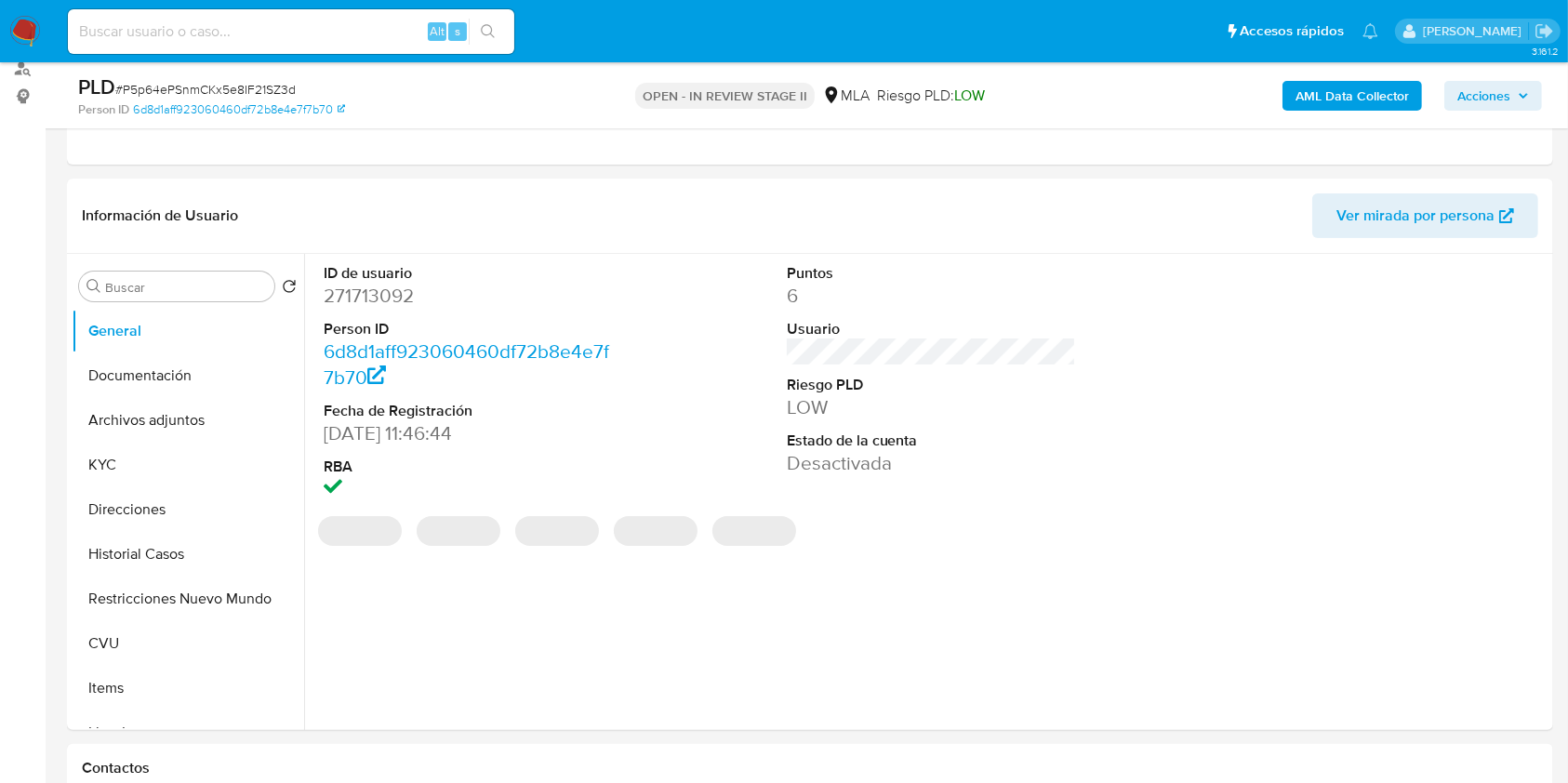
scroll to position [253, 0]
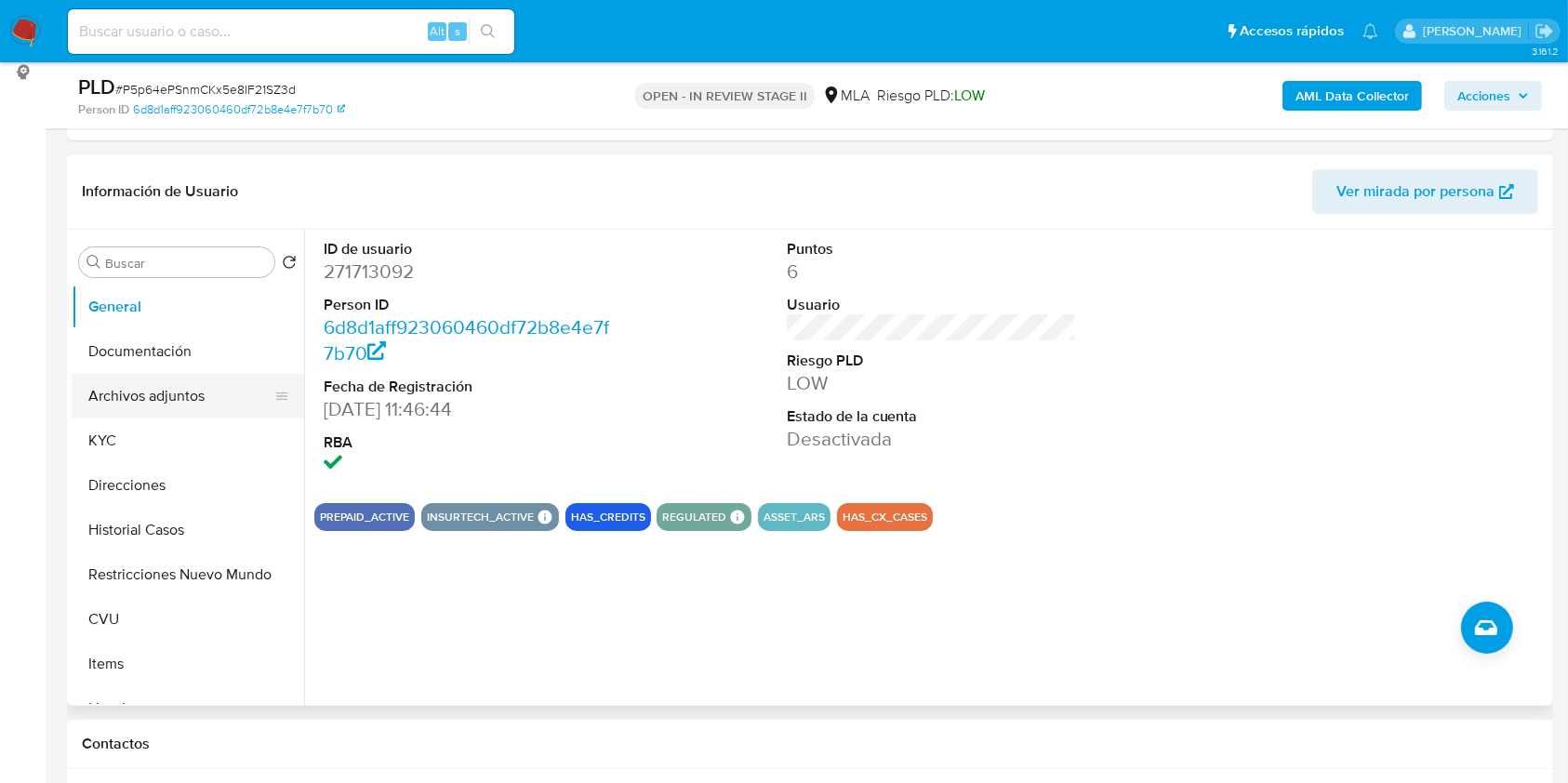
click at [171, 403] on button "Archivos adjuntos" at bounding box center [181, 397] width 218 height 45
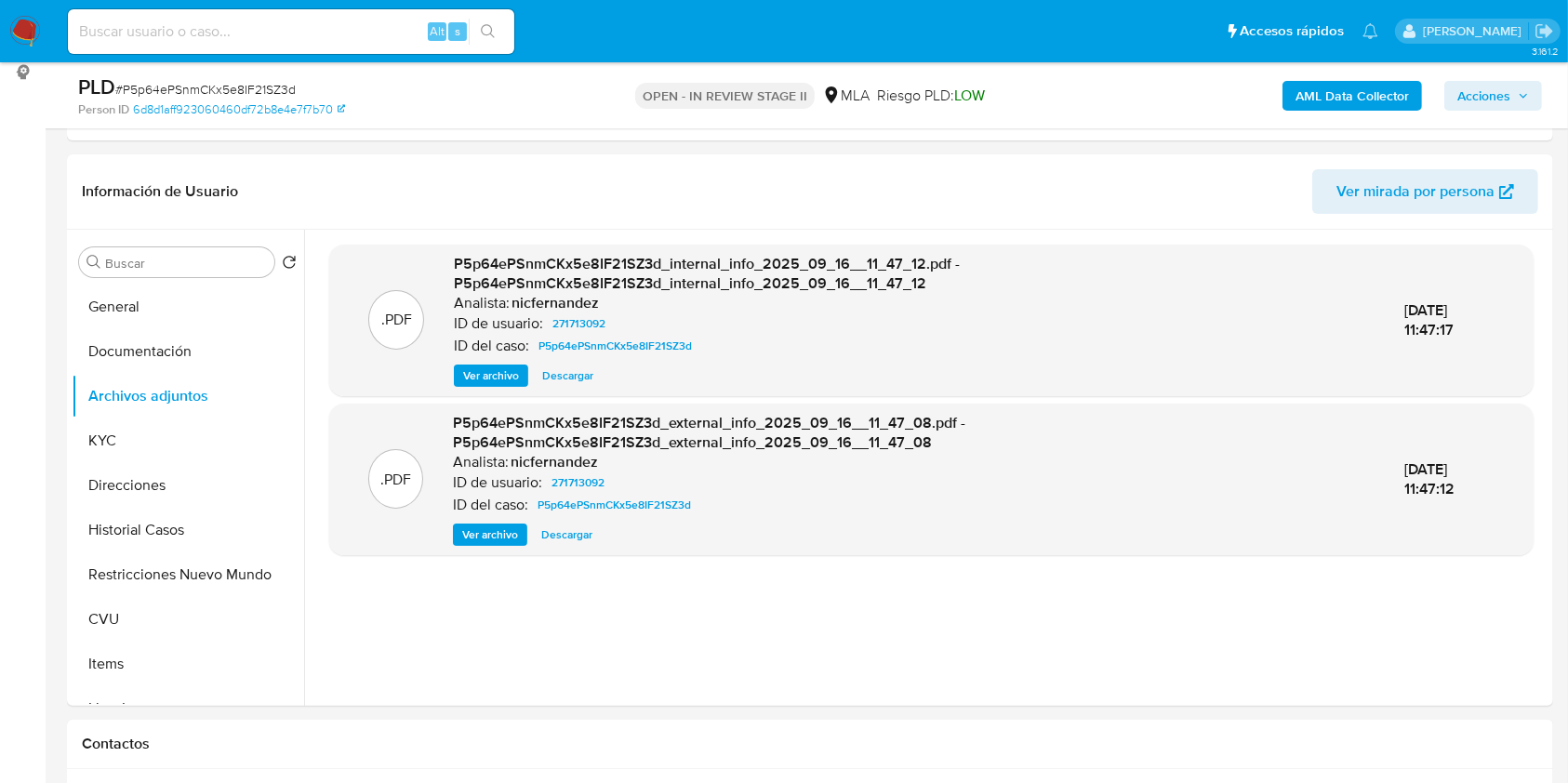
scroll to position [251, 0]
click at [177, 573] on button "Restricciones Nuevo Mundo" at bounding box center [181, 576] width 218 height 45
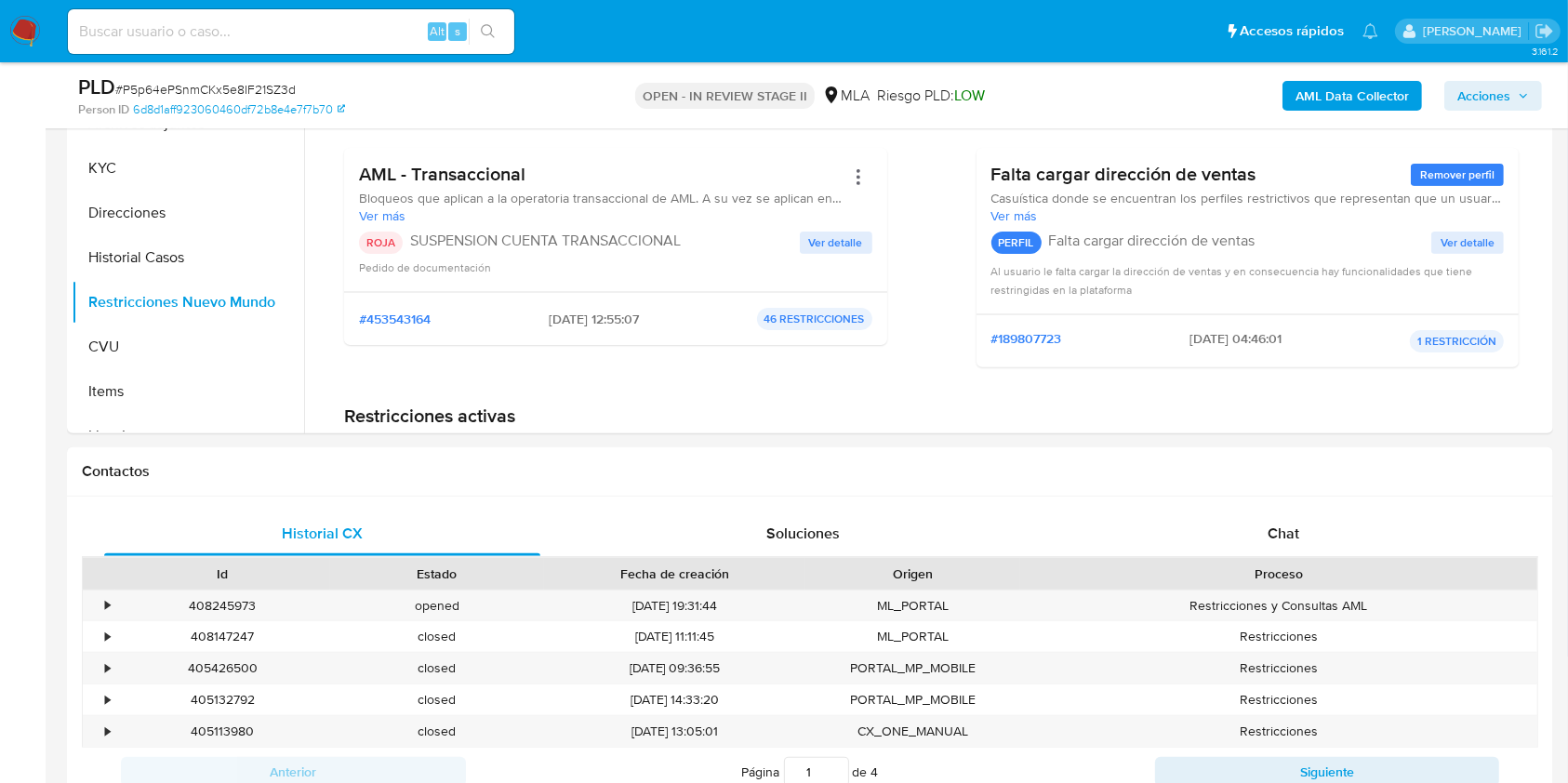
scroll to position [640, 0]
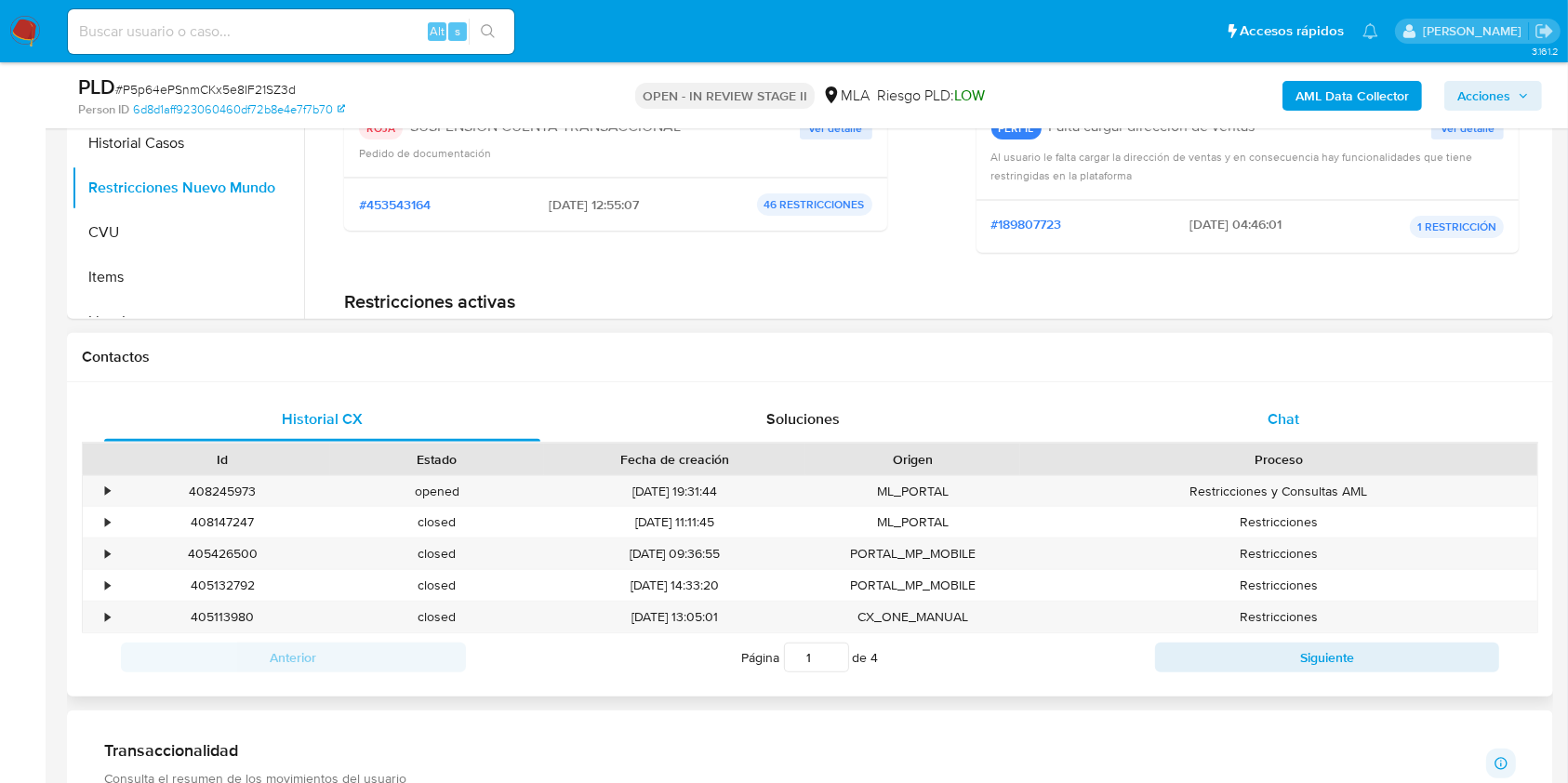
click at [1318, 434] on div "Chat" at bounding box center [1284, 419] width 436 height 45
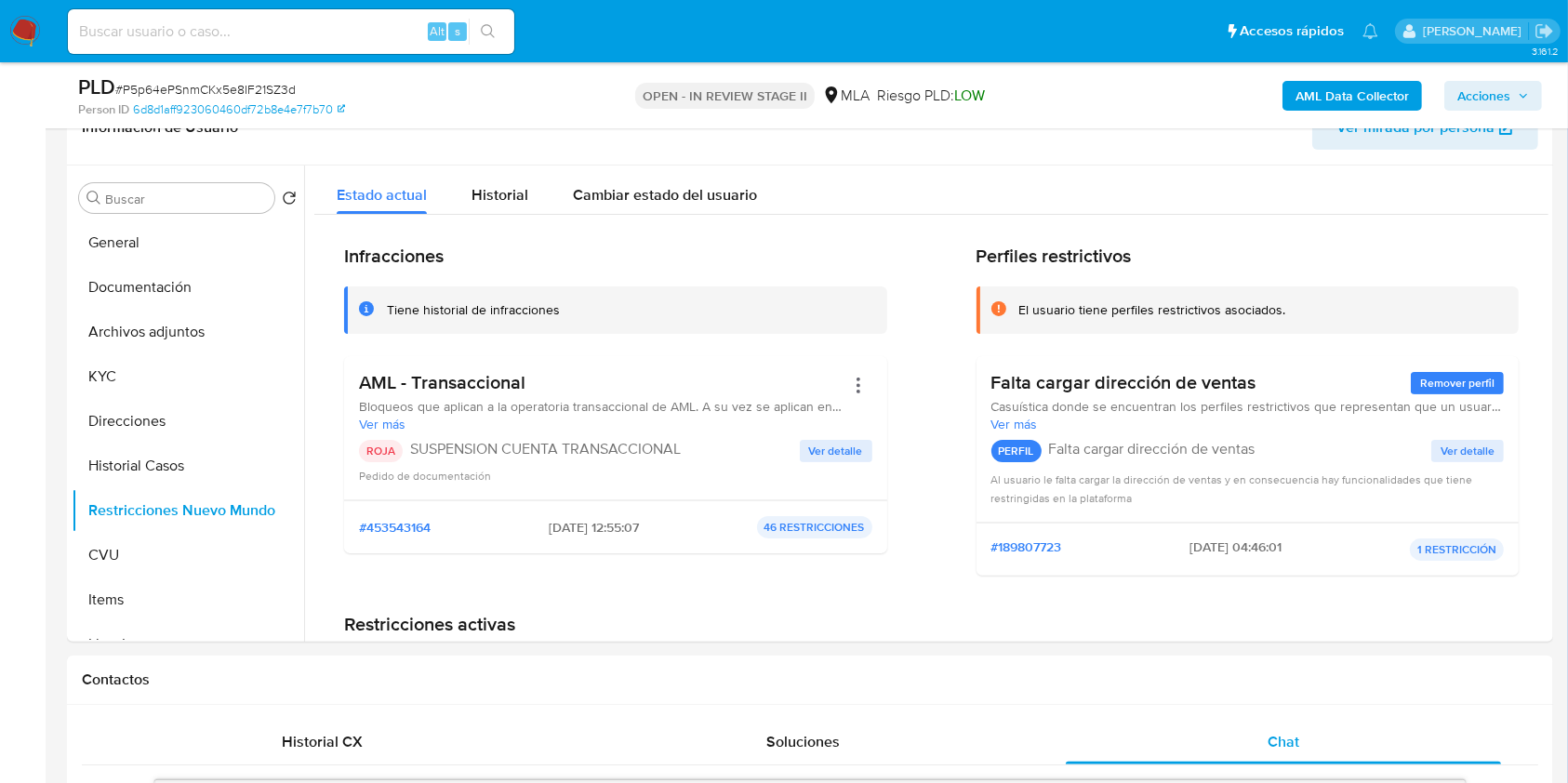
scroll to position [312, 0]
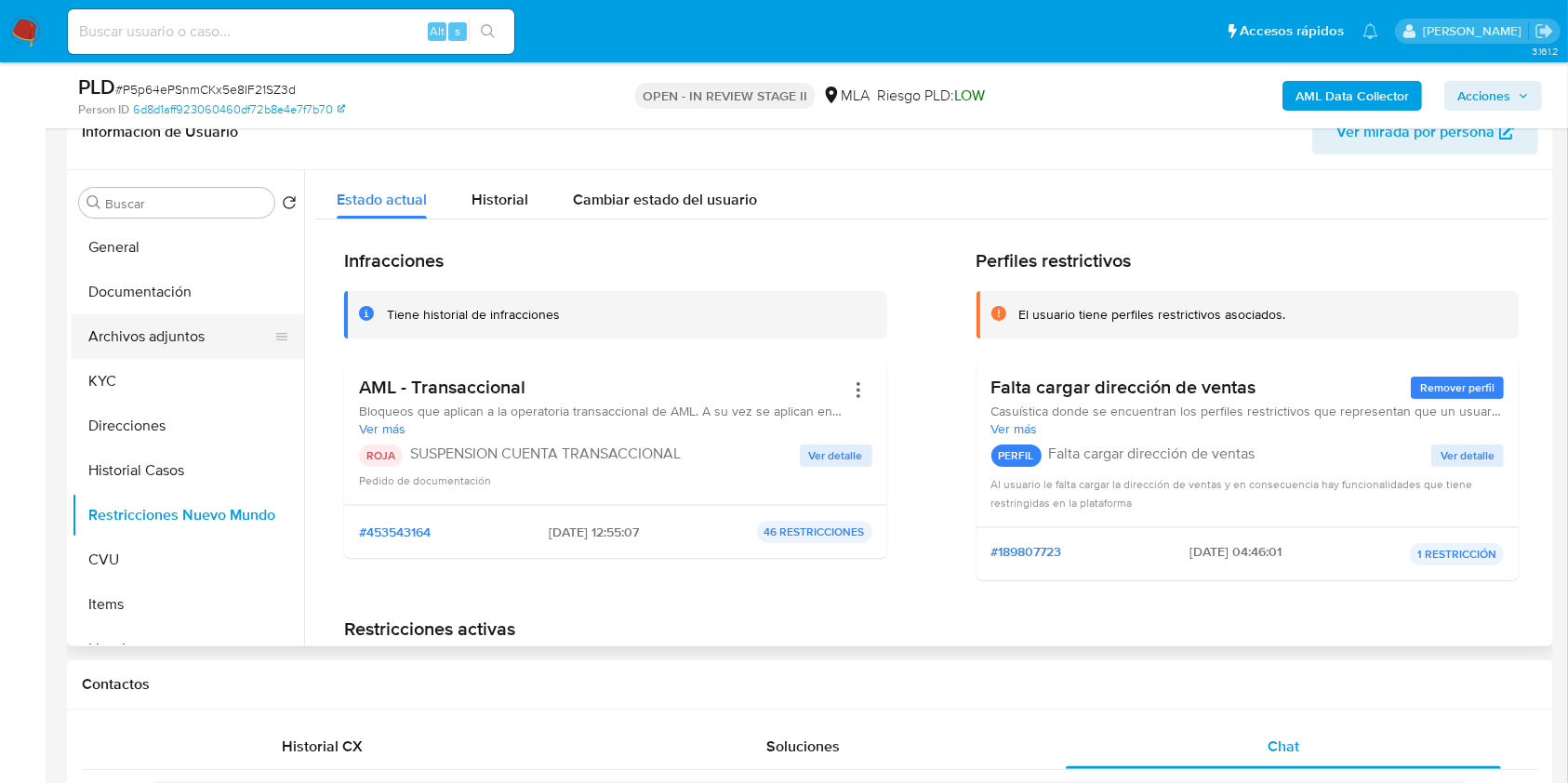
click at [205, 345] on button "Archivos adjuntos" at bounding box center [181, 337] width 218 height 45
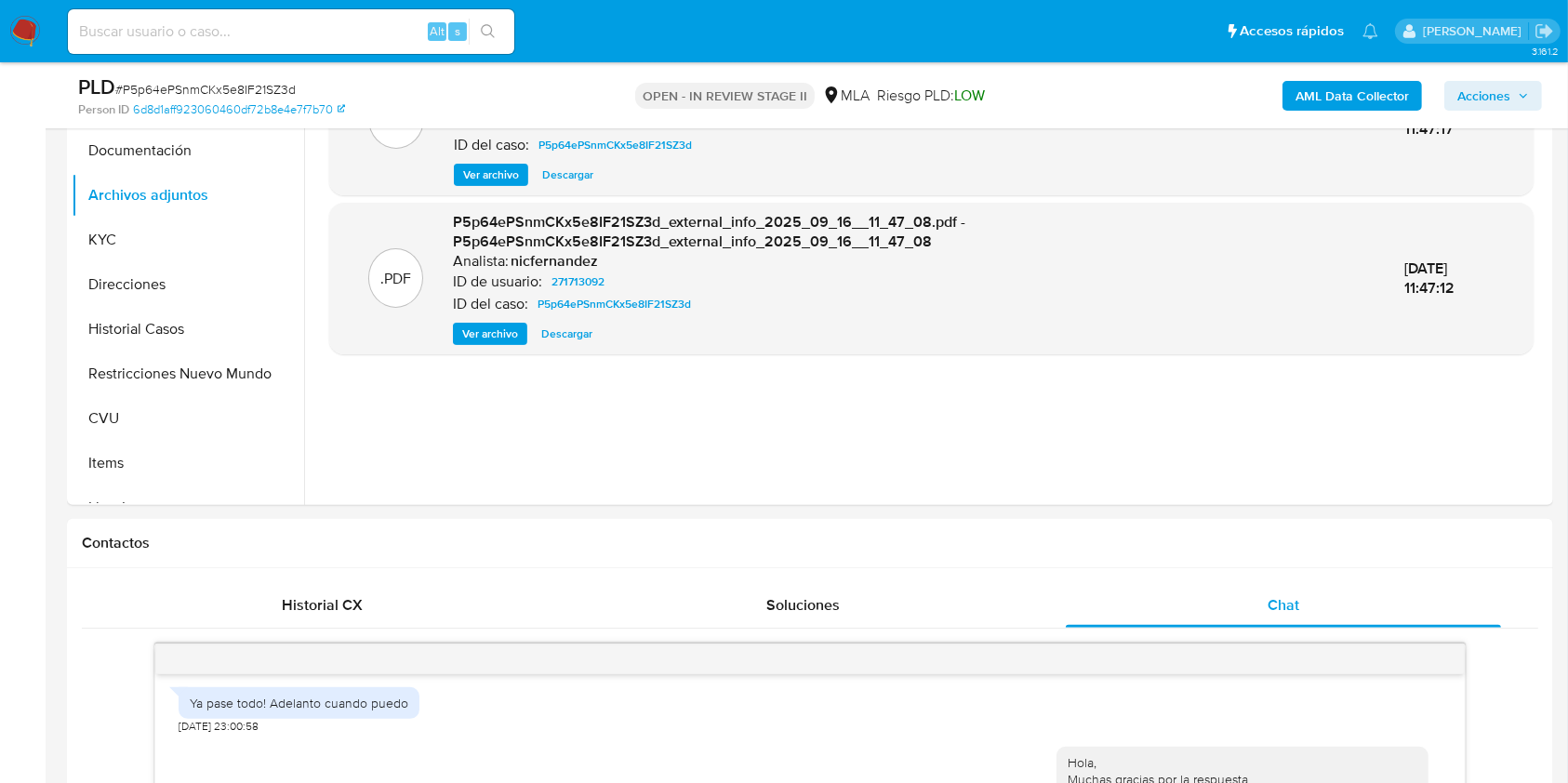
scroll to position [431, 0]
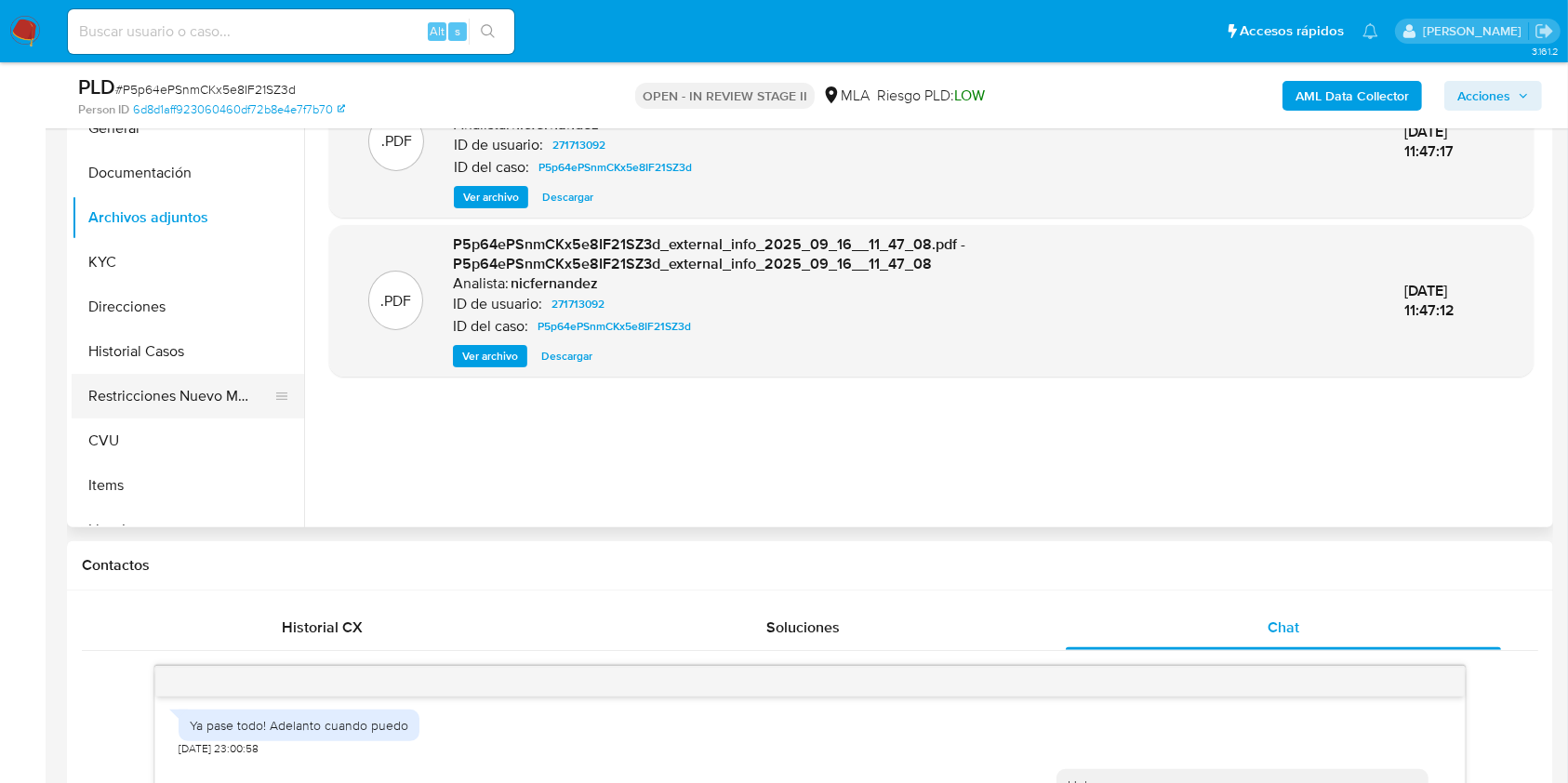
click at [138, 407] on button "Restricciones Nuevo Mundo" at bounding box center [181, 397] width 218 height 45
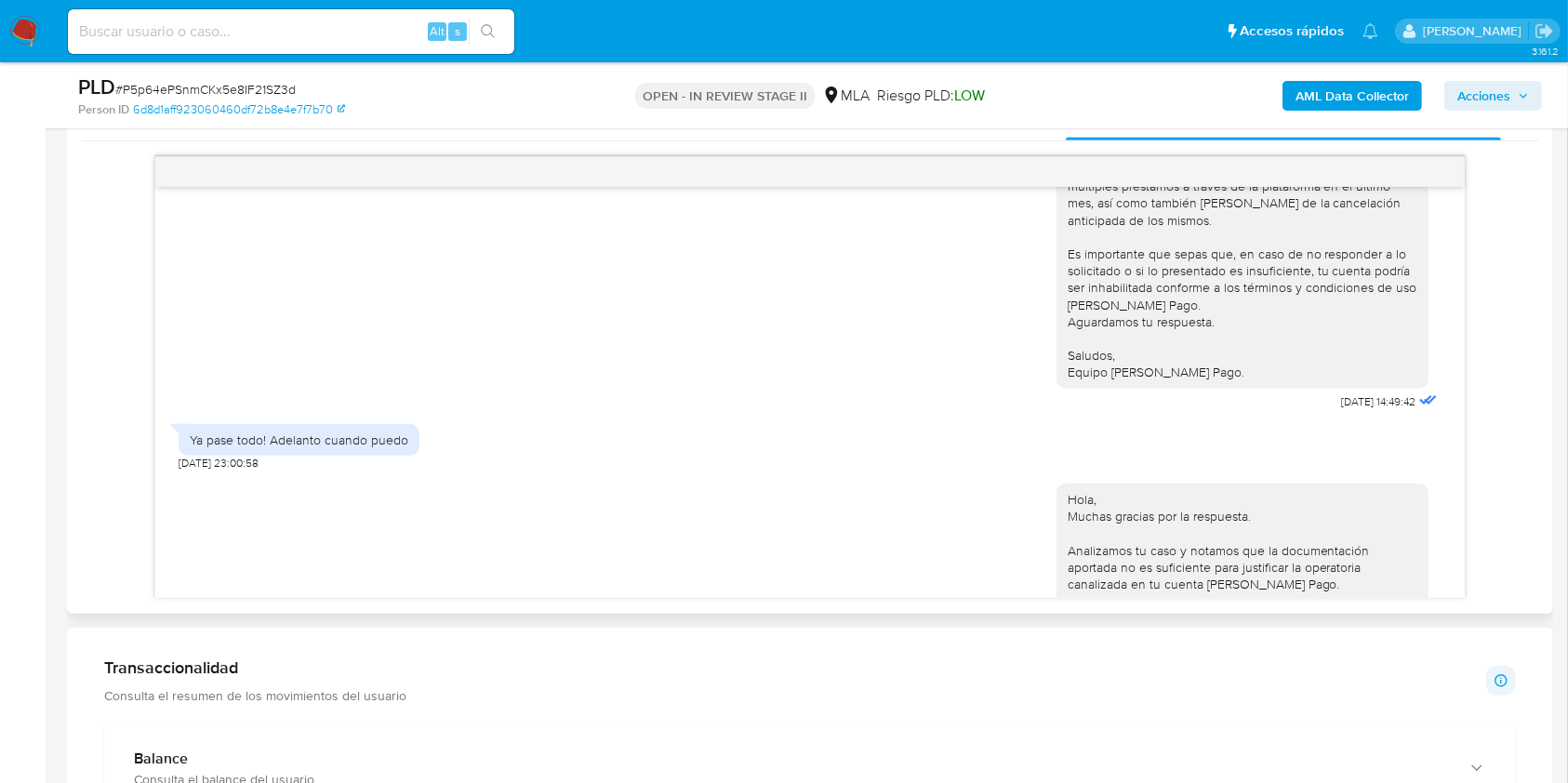
scroll to position [1521, 0]
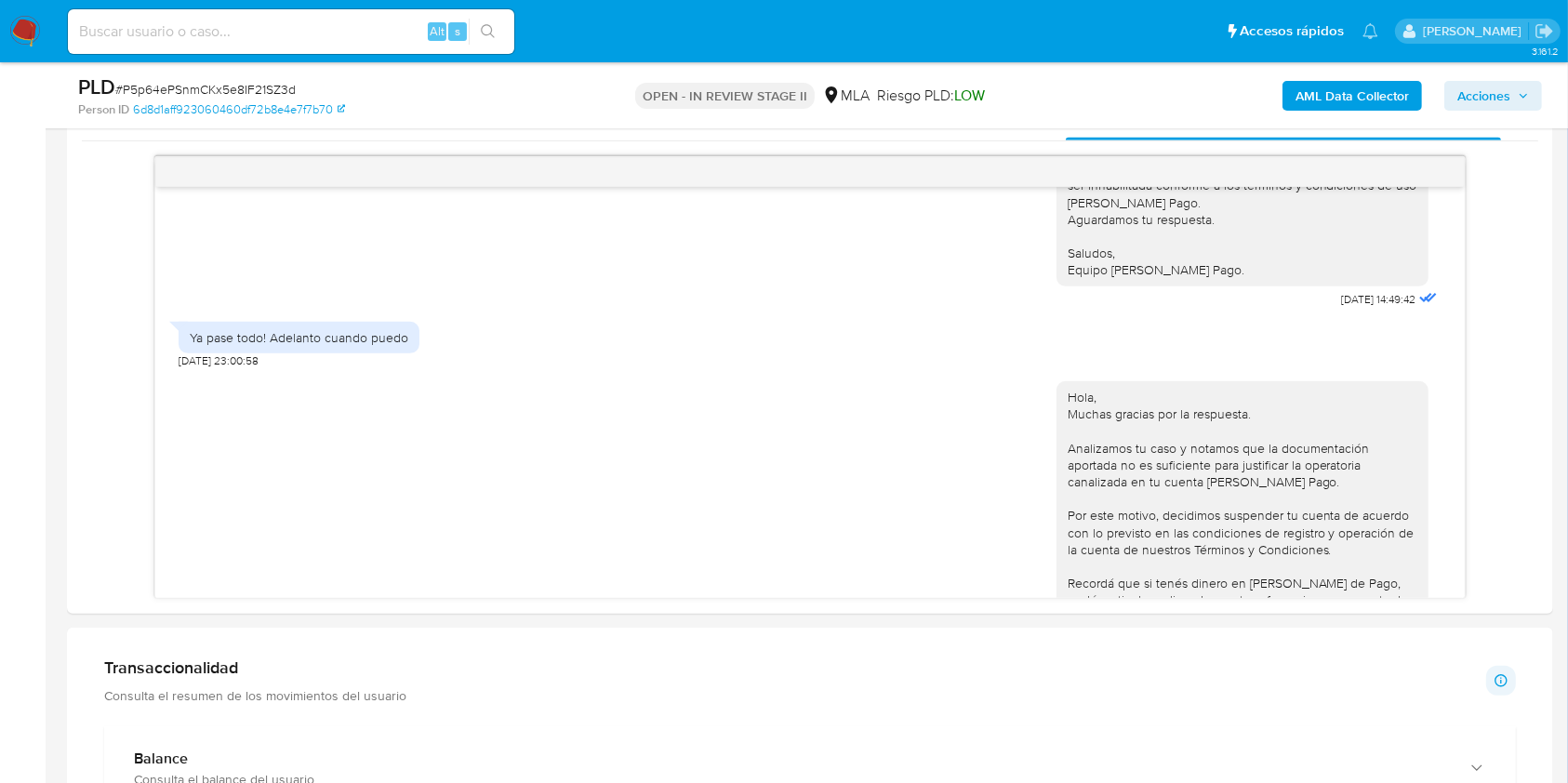
click at [179, 86] on span "# P5p64ePSnmCKx5e8IF21SZ3d" at bounding box center [205, 89] width 181 height 19
copy span "P5p64ePSnmCKx5e8IF21SZ3d"
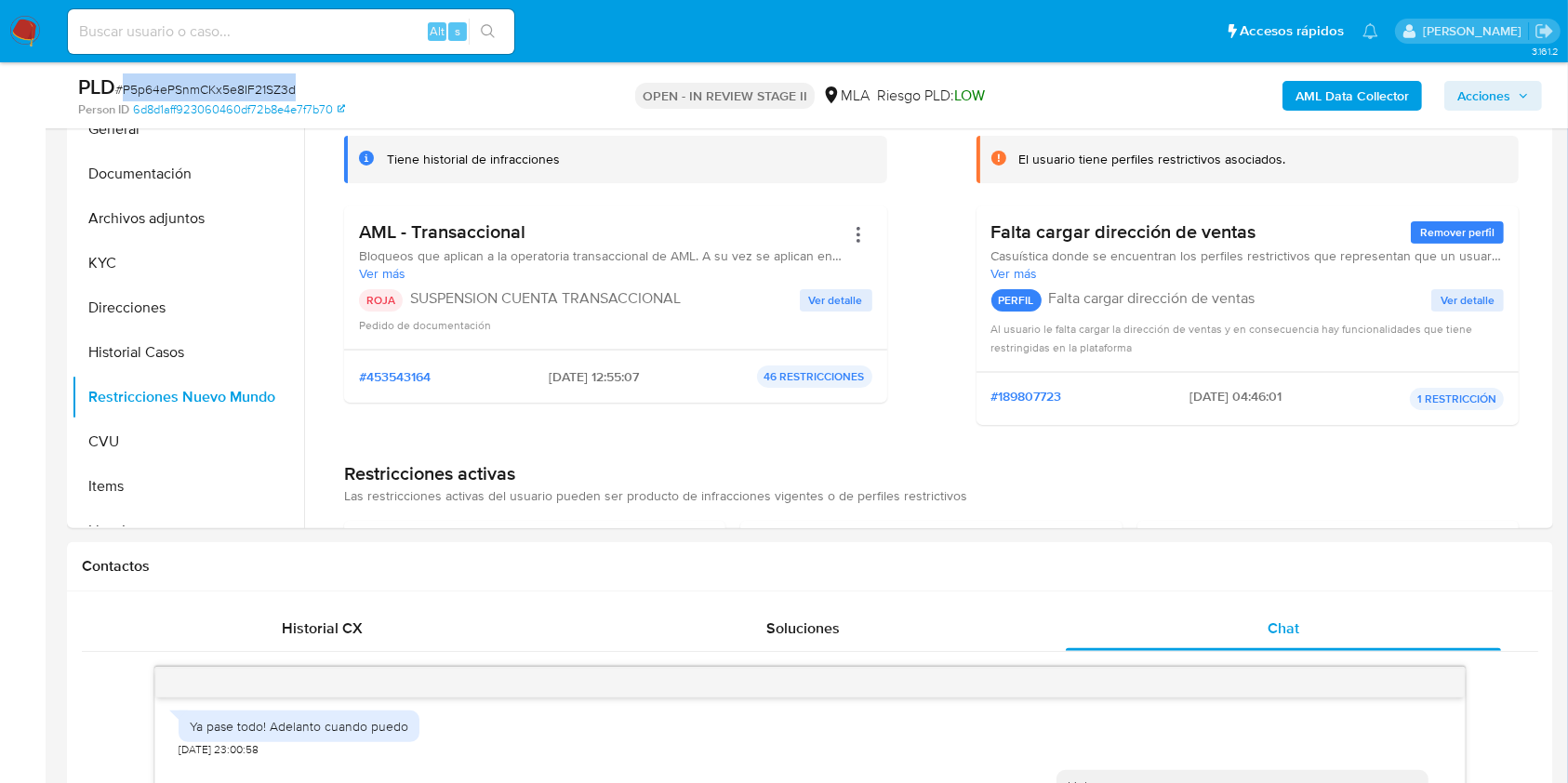
scroll to position [415, 0]
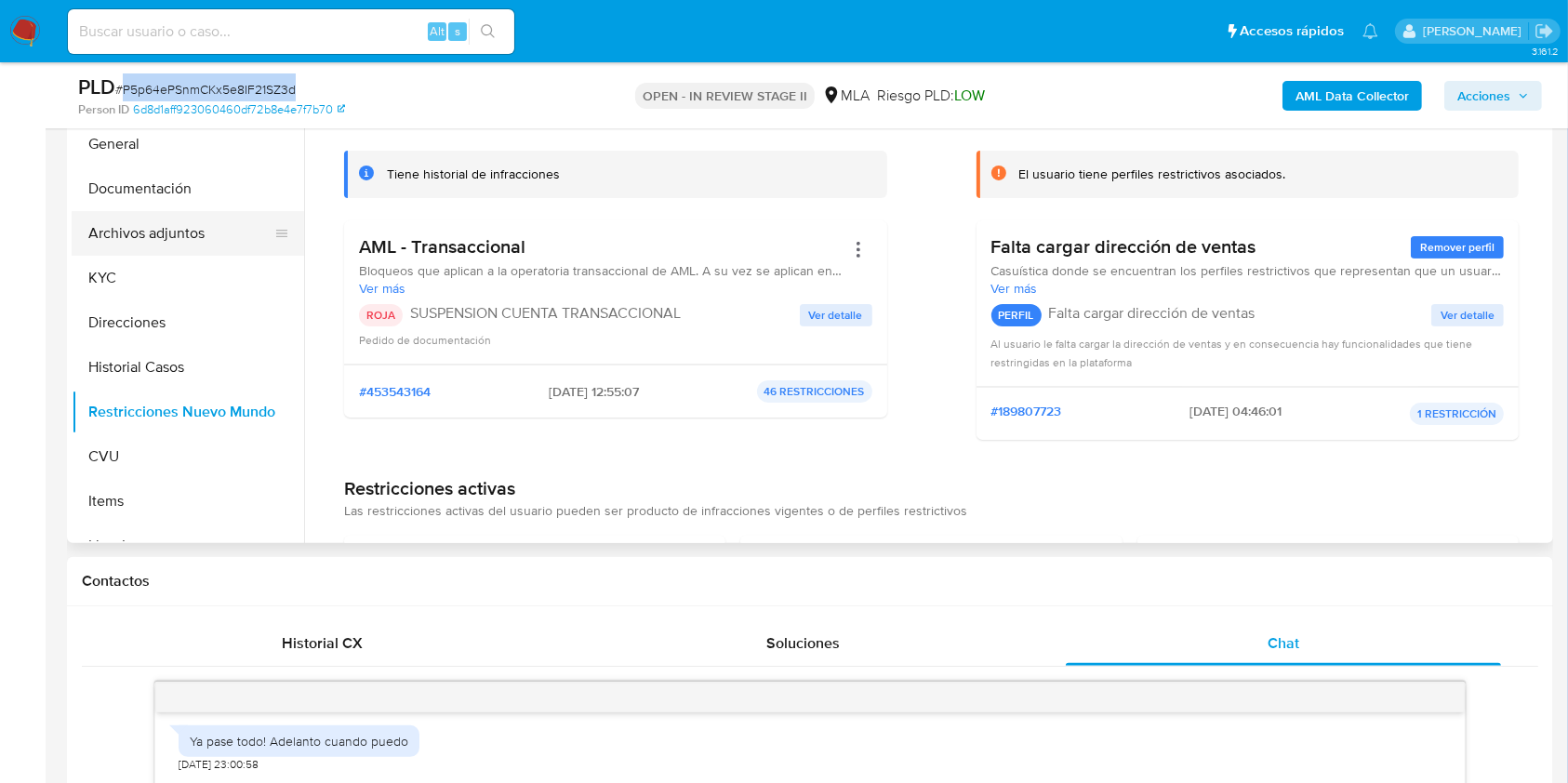
click at [183, 219] on button "Archivos adjuntos" at bounding box center [181, 234] width 218 height 45
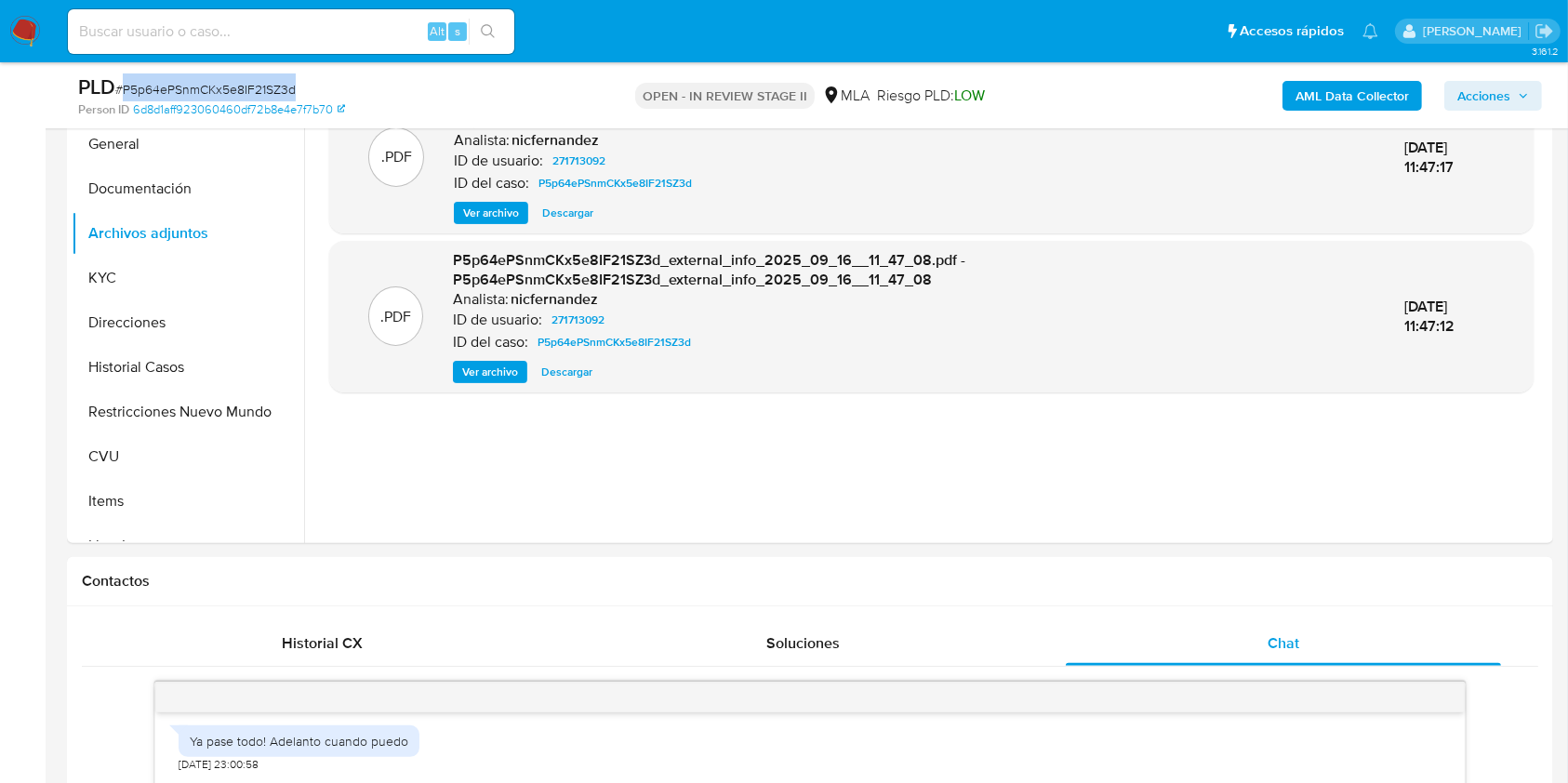
scroll to position [0, 0]
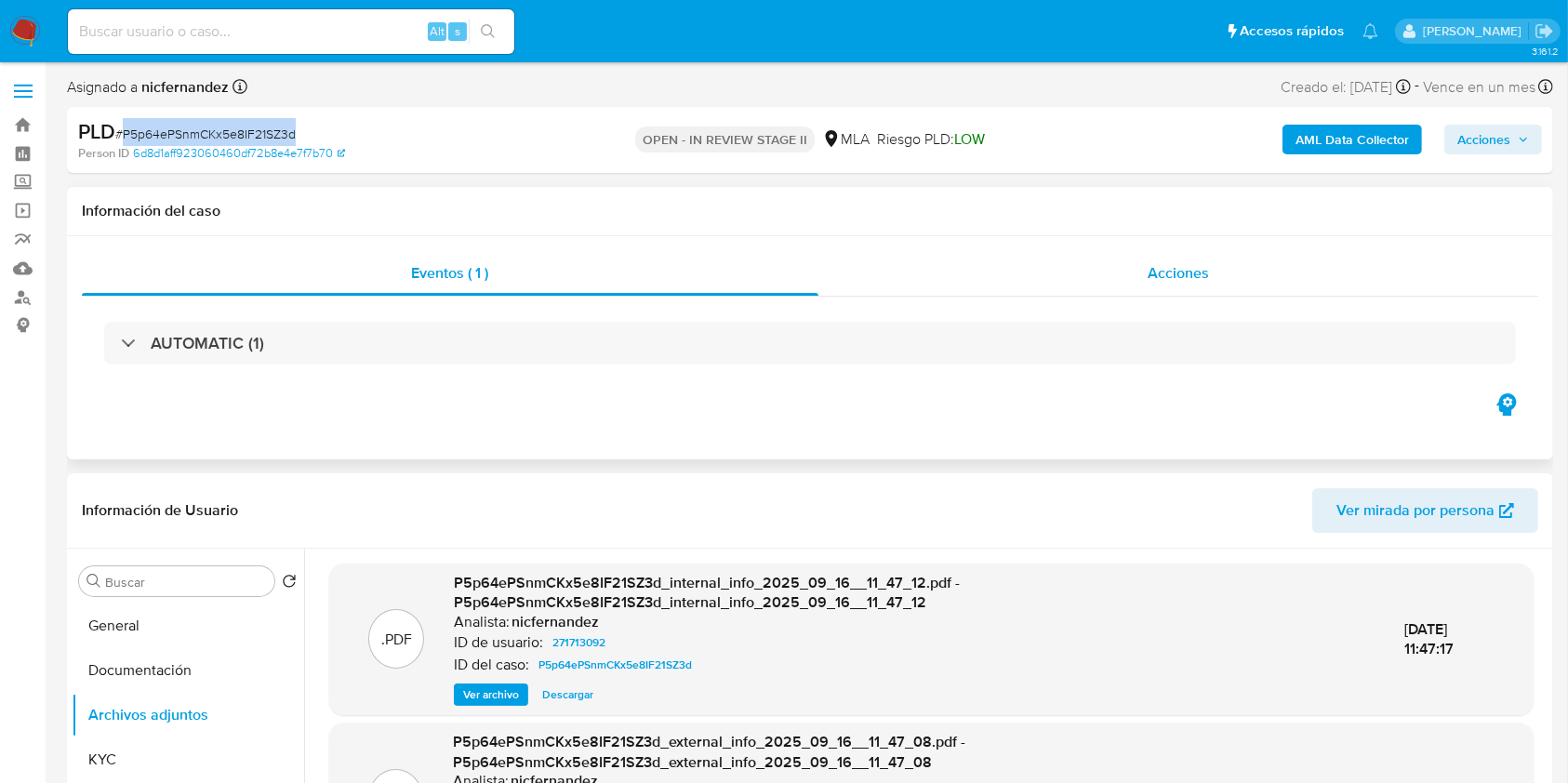
click at [1168, 259] on div "Acciones" at bounding box center [1179, 273] width 720 height 45
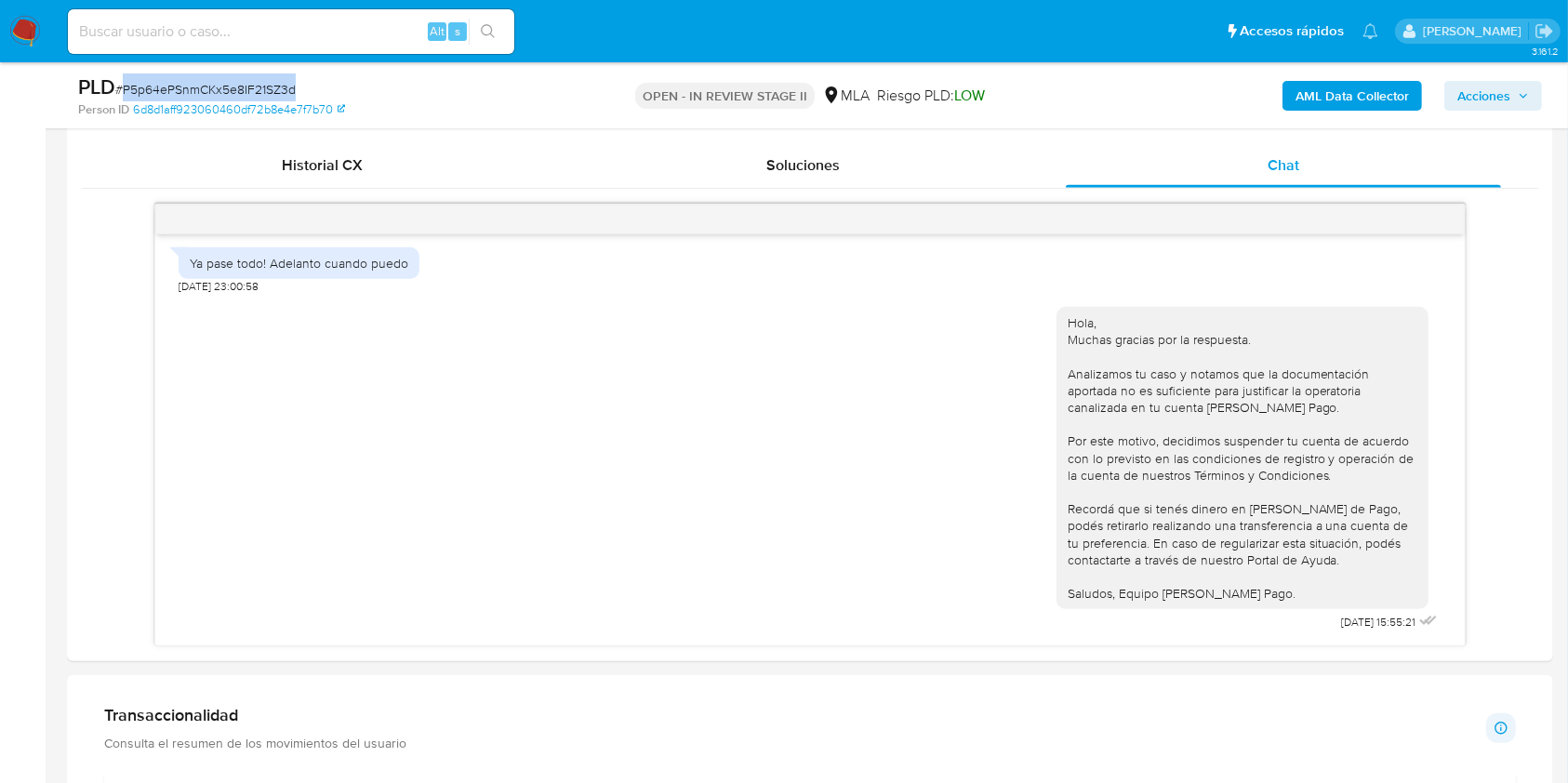
scroll to position [1049, 0]
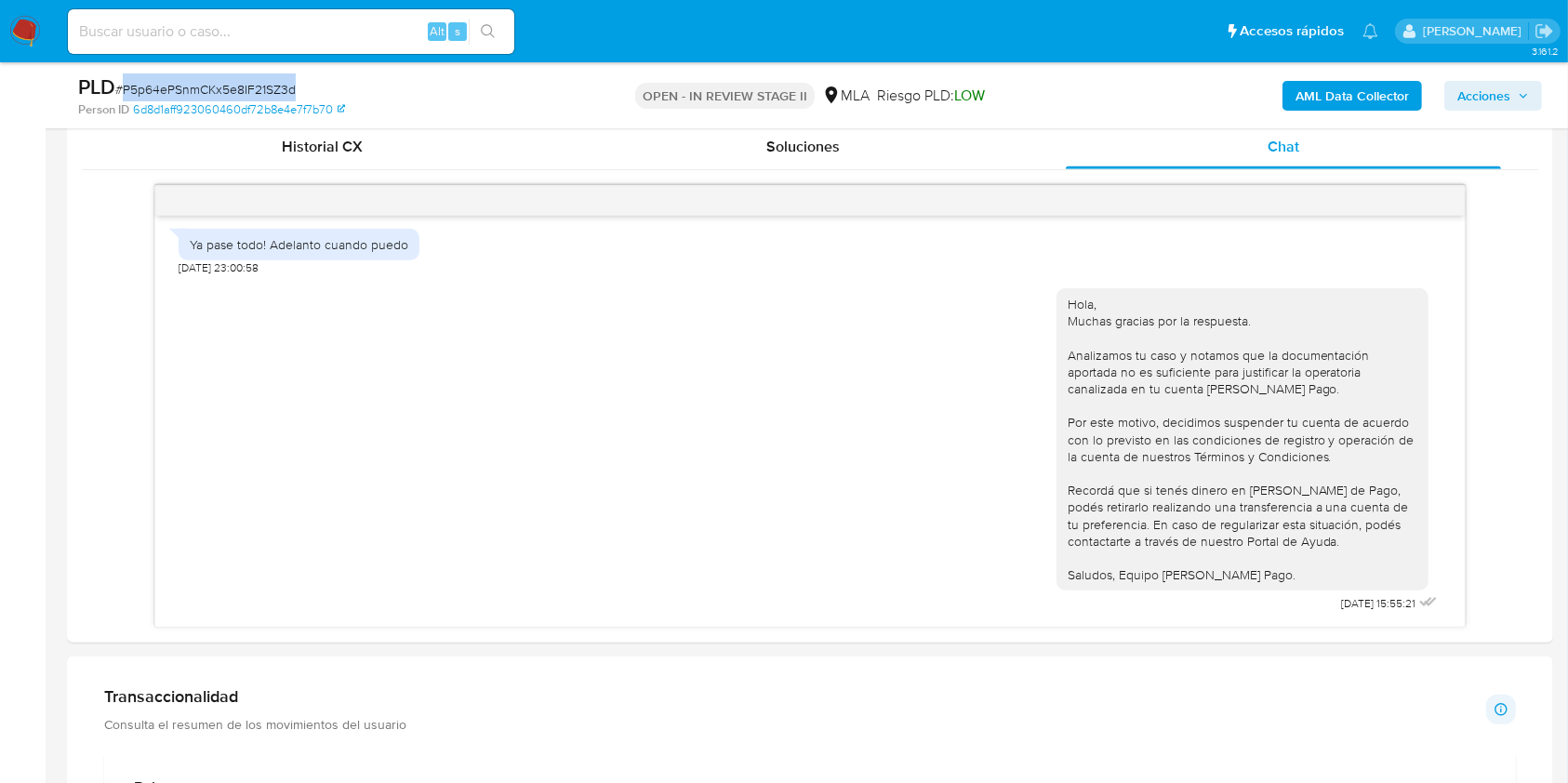
copy span "P5p64ePSnmCKx5e8IF21SZ3d"
